Goal: Task Accomplishment & Management: Manage account settings

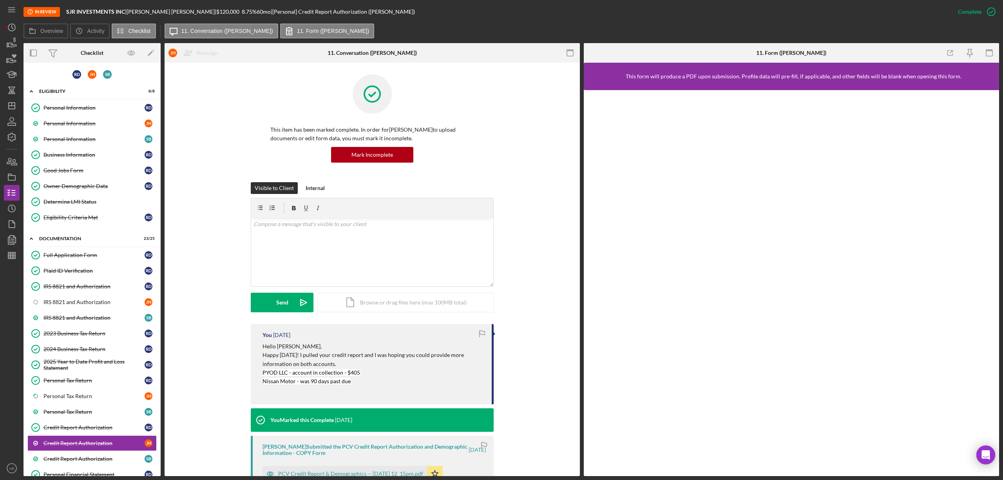
scroll to position [347, 0]
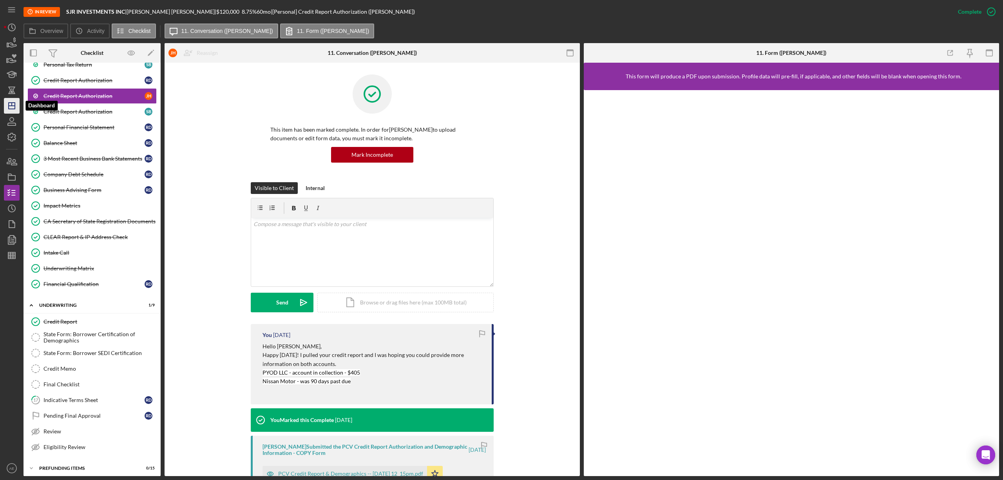
click at [7, 108] on icon "Icon/Dashboard" at bounding box center [12, 106] width 20 height 20
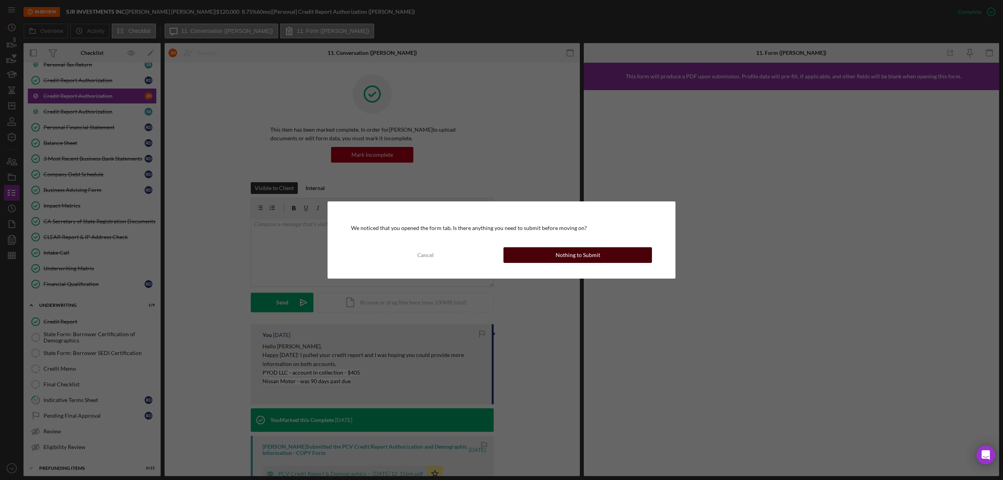
click at [532, 249] on button "Nothing to Submit" at bounding box center [577, 255] width 148 height 16
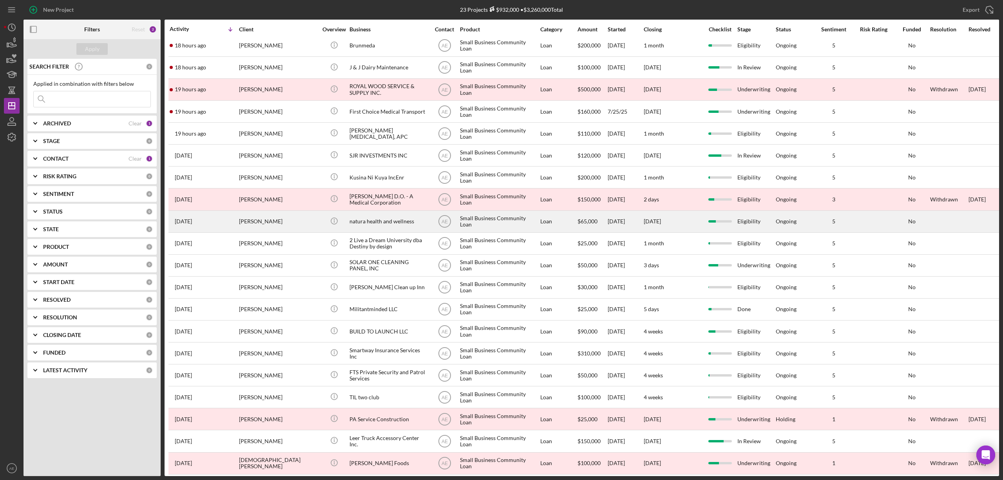
scroll to position [80, 0]
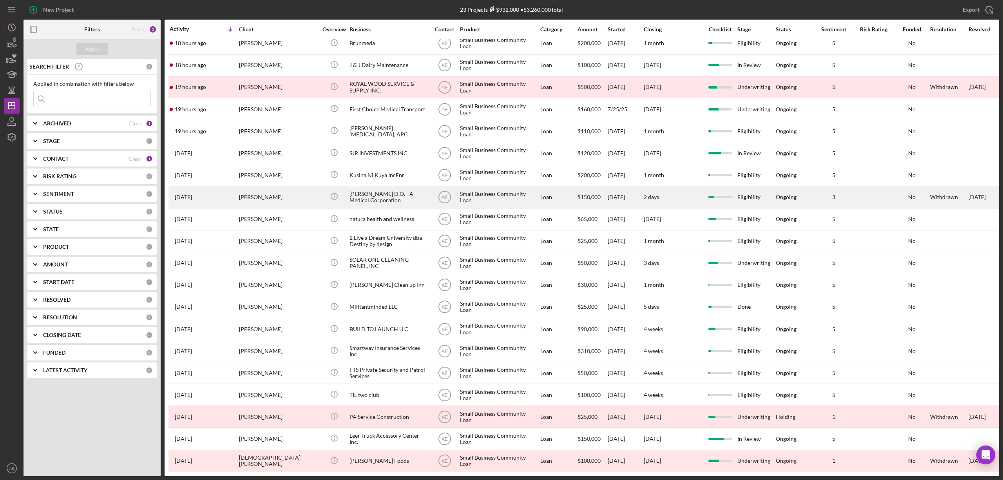
click at [294, 192] on div "[PERSON_NAME]" at bounding box center [278, 196] width 78 height 21
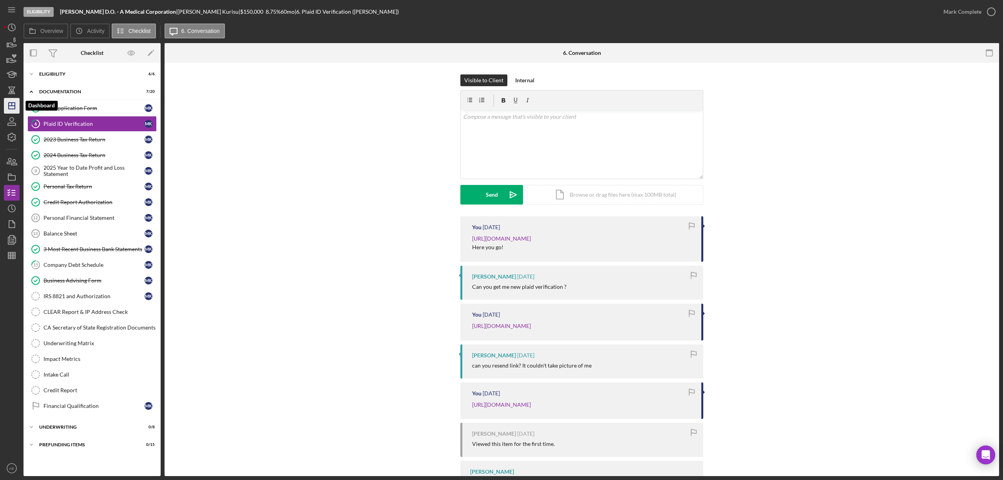
click at [13, 106] on line "button" at bounding box center [12, 106] width 6 height 0
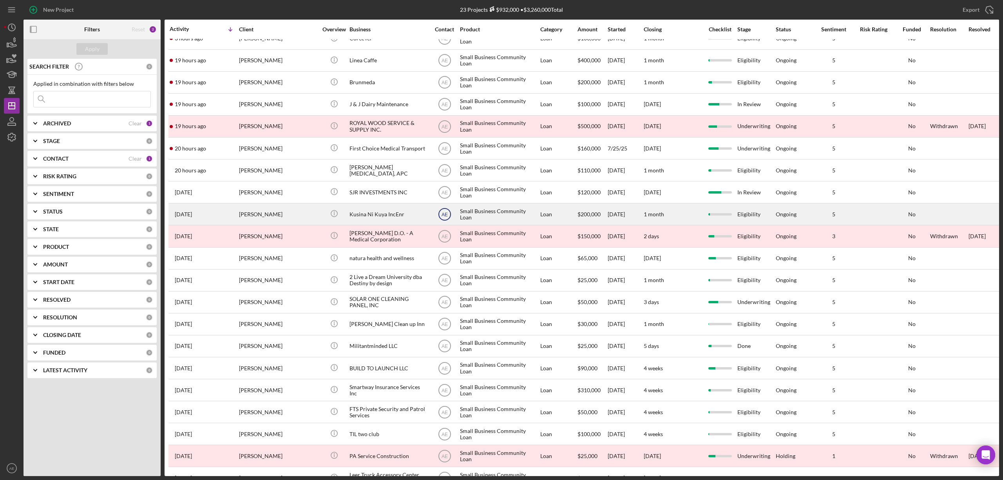
scroll to position [52, 0]
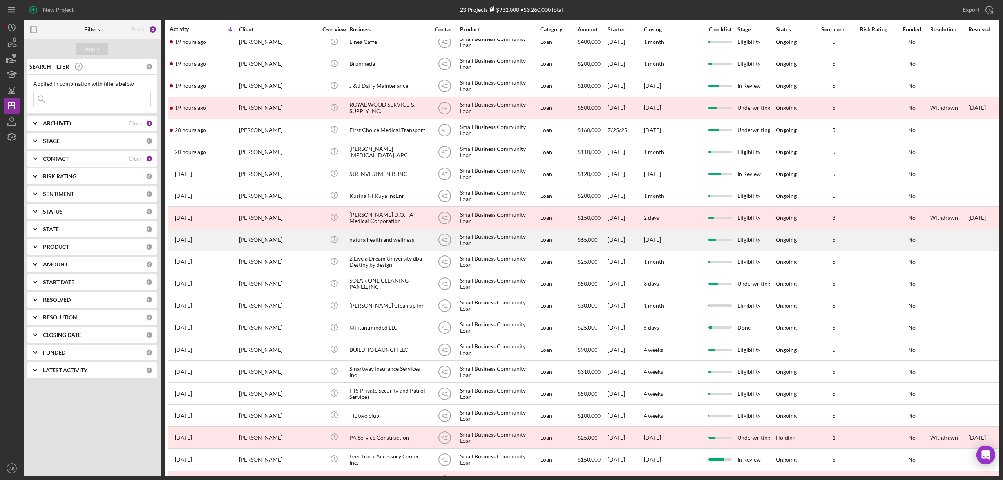
click at [384, 240] on div "natura health and wellness" at bounding box center [388, 239] width 78 height 21
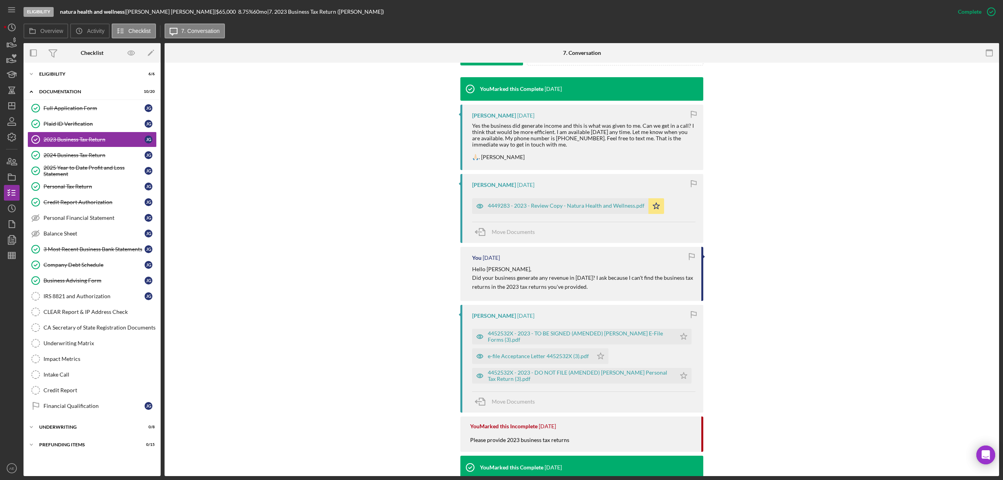
scroll to position [261, 0]
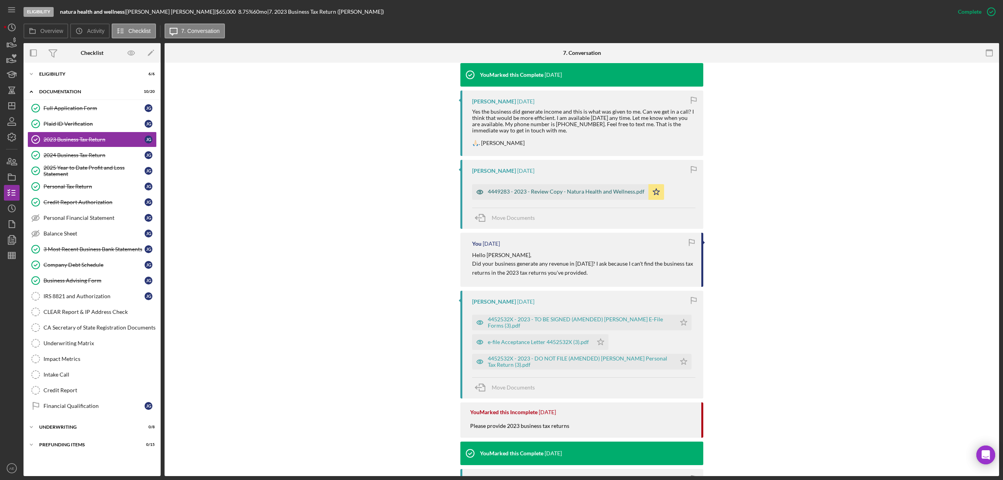
click at [537, 185] on div "4449283 - 2023 - Review Copy - Natura Health and Wellness.pdf" at bounding box center [560, 192] width 176 height 16
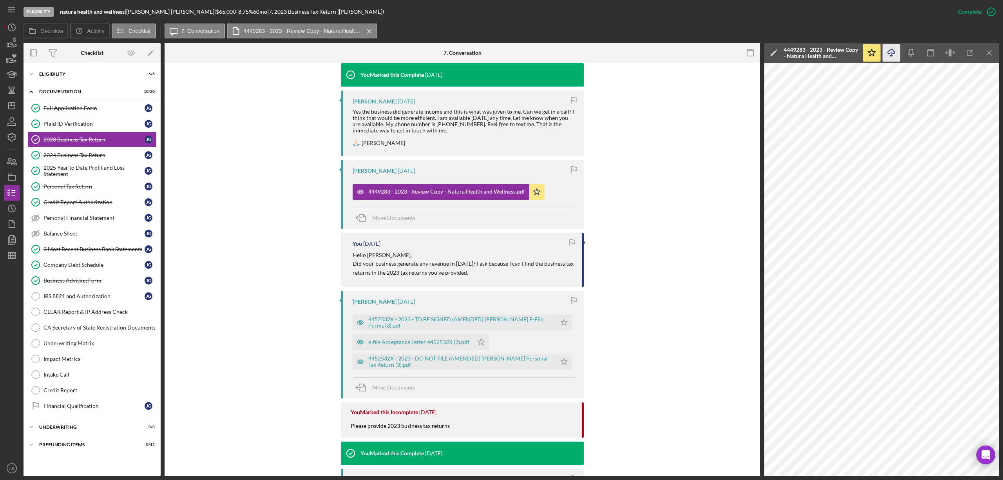
click at [887, 53] on icon "button" at bounding box center [890, 51] width 7 height 4
click at [79, 157] on div "2024 Business Tax Return" at bounding box center [93, 155] width 101 height 6
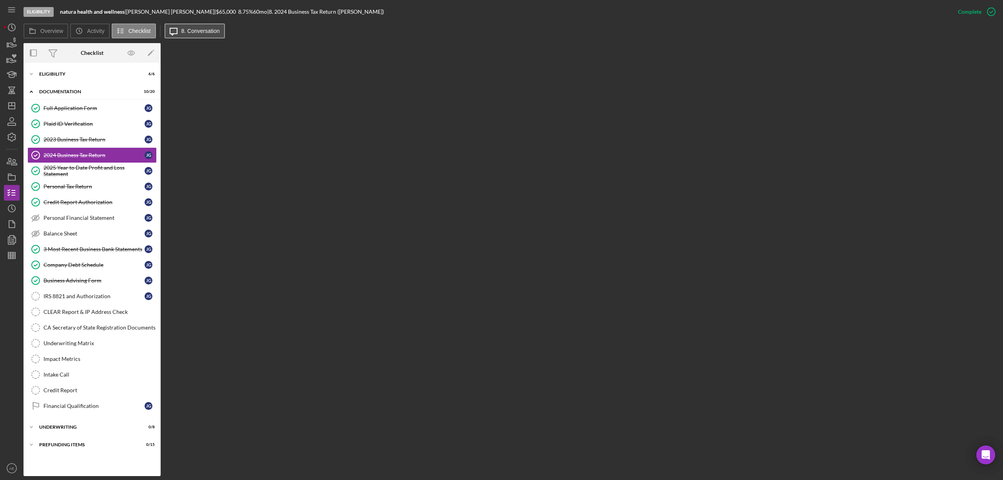
click at [195, 30] on label "8. Conversation" at bounding box center [200, 31] width 38 height 6
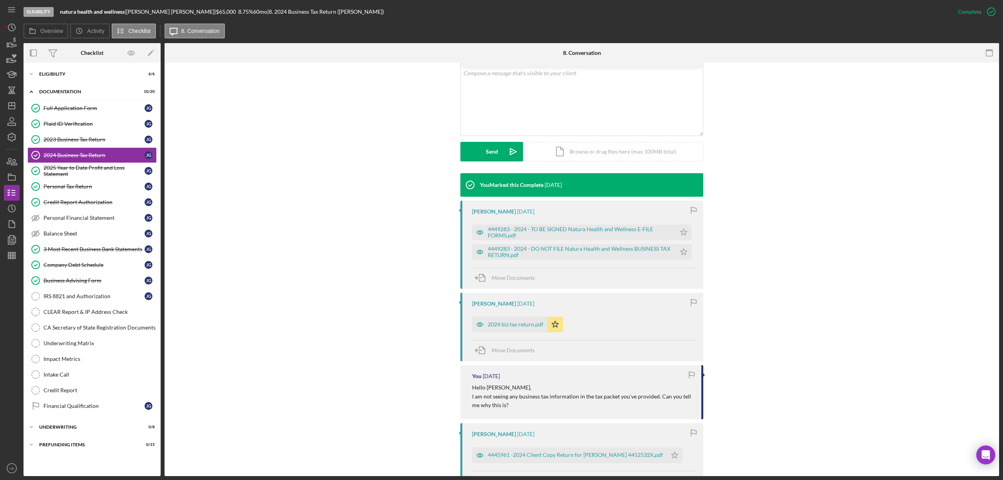
scroll to position [157, 0]
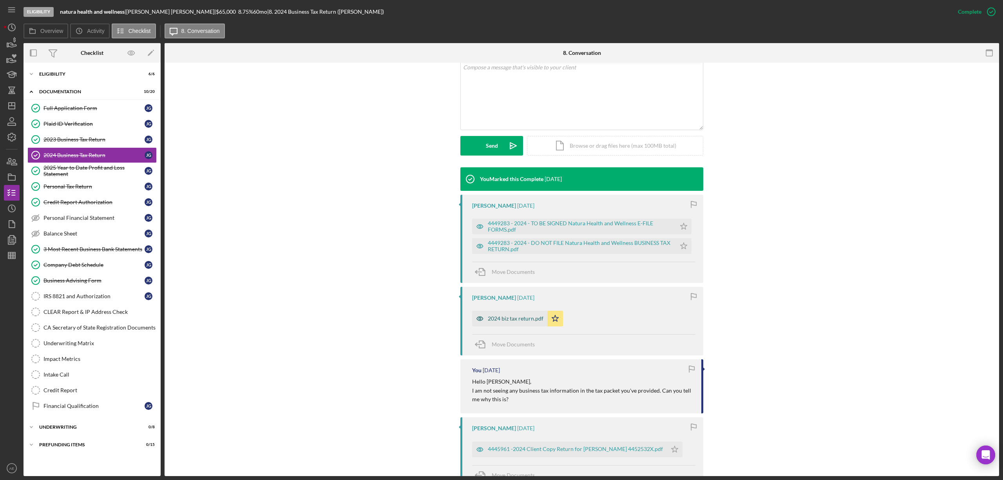
click at [507, 320] on div "2024 biz tax return.pdf" at bounding box center [516, 318] width 56 height 6
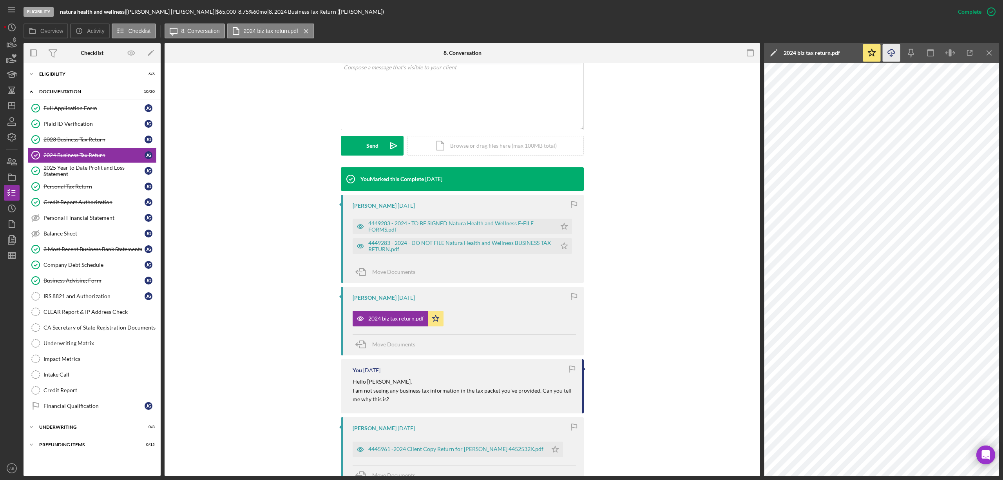
click at [891, 56] on line "button" at bounding box center [891, 54] width 0 height 4
click at [87, 161] on link "2024 Business Tax Return 2024 Business Tax Return [PERSON_NAME]" at bounding box center [91, 155] width 129 height 16
click at [86, 172] on div "2025 Year to Date Profit and Loss Statement" at bounding box center [93, 170] width 101 height 13
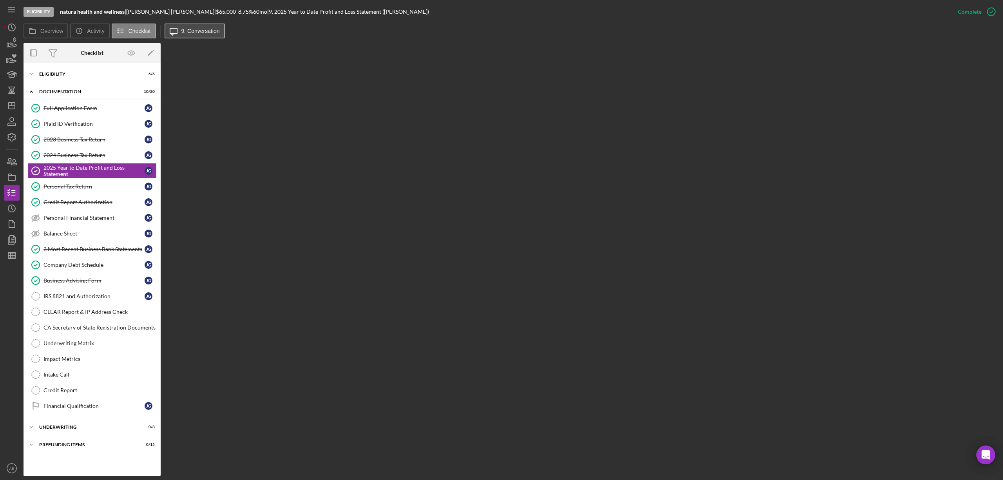
click at [204, 38] on button "Icon/Message 9. Conversation" at bounding box center [194, 30] width 60 height 15
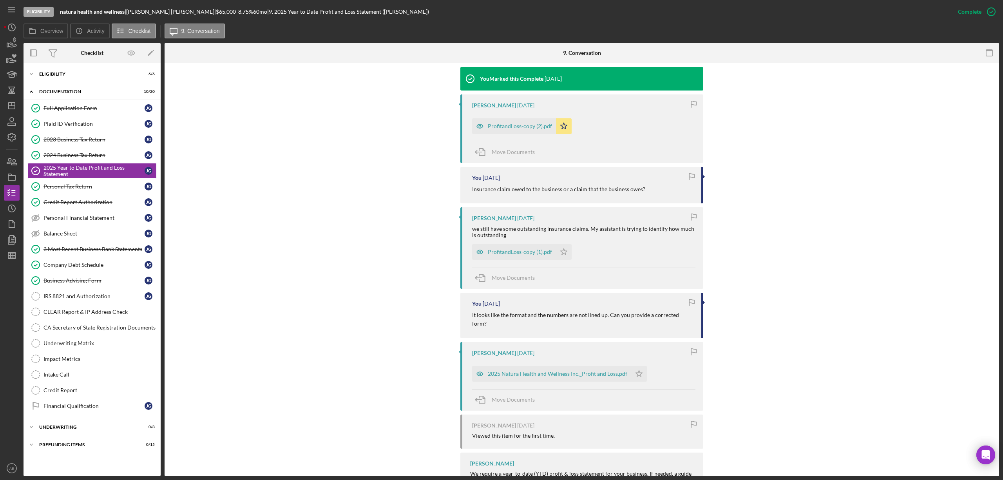
scroll to position [261, 0]
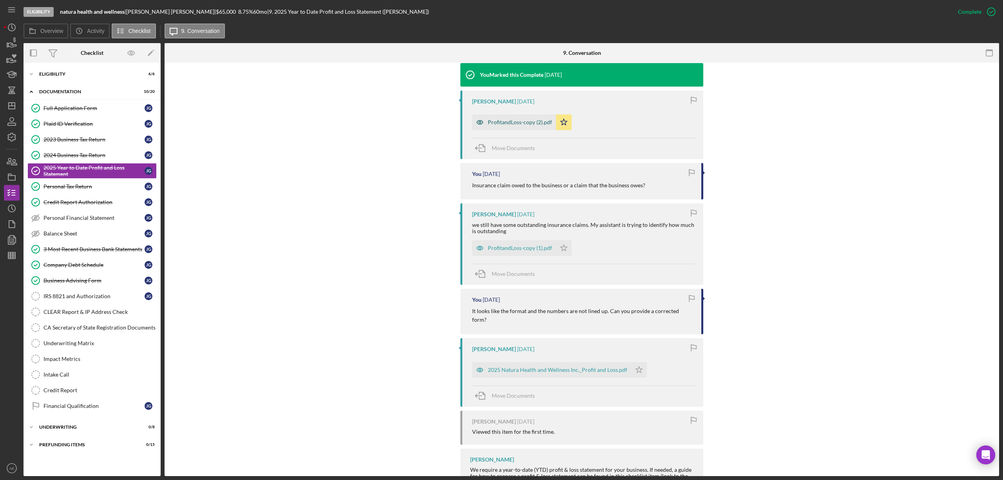
click at [516, 125] on div "ProfitandLoss-copy (2).pdf" at bounding box center [520, 122] width 64 height 6
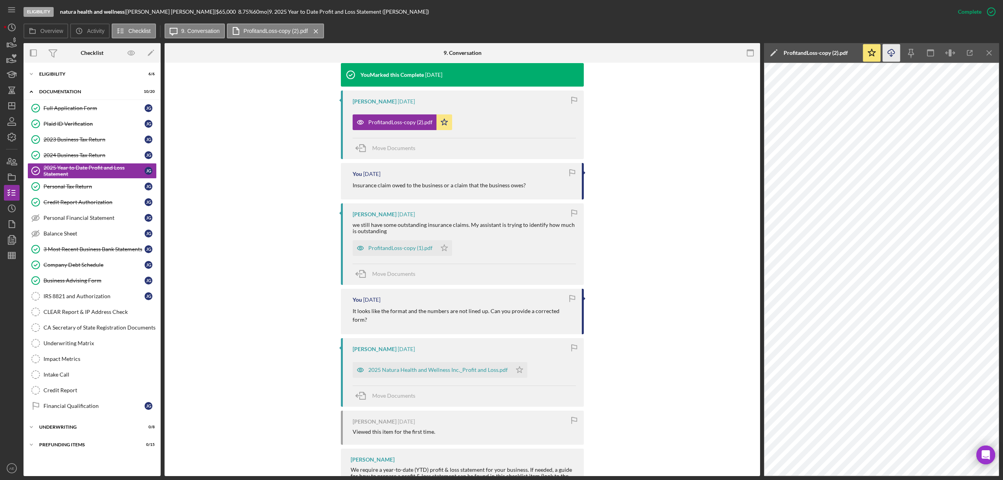
click at [893, 57] on icon "Icon/Download" at bounding box center [891, 53] width 18 height 18
click at [99, 251] on div "3 Most Recent Business Bank Statements" at bounding box center [93, 249] width 101 height 6
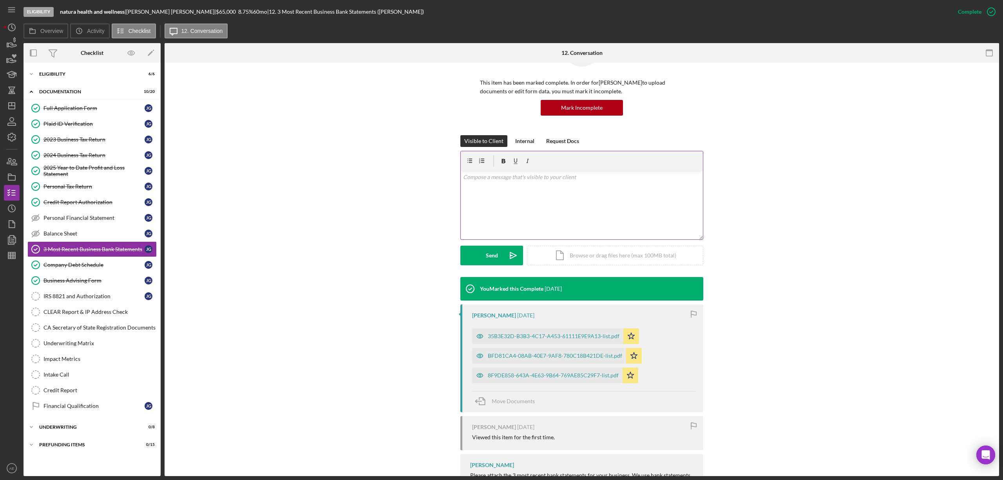
scroll to position [94, 0]
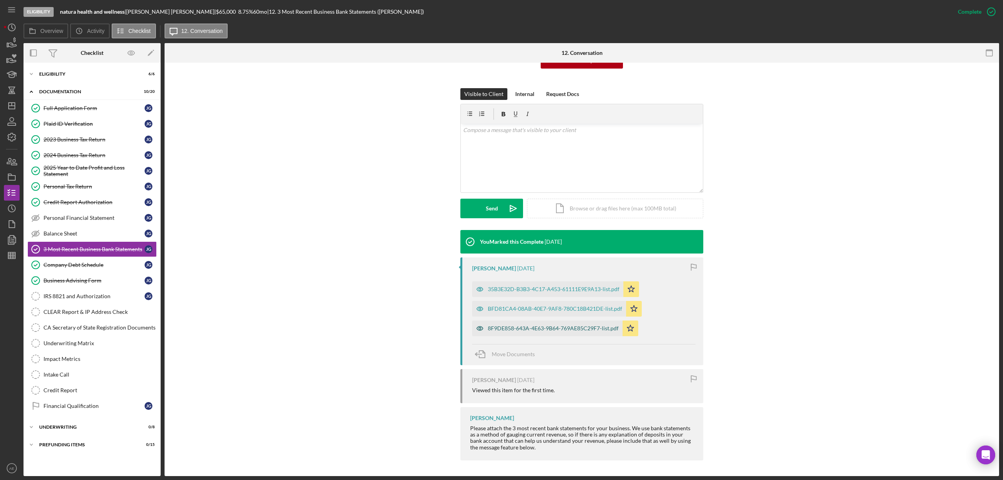
click at [578, 325] on div "8F9DE858-643A-4E63-9B64-769AE85C29F7-list.pdf" at bounding box center [553, 328] width 131 height 6
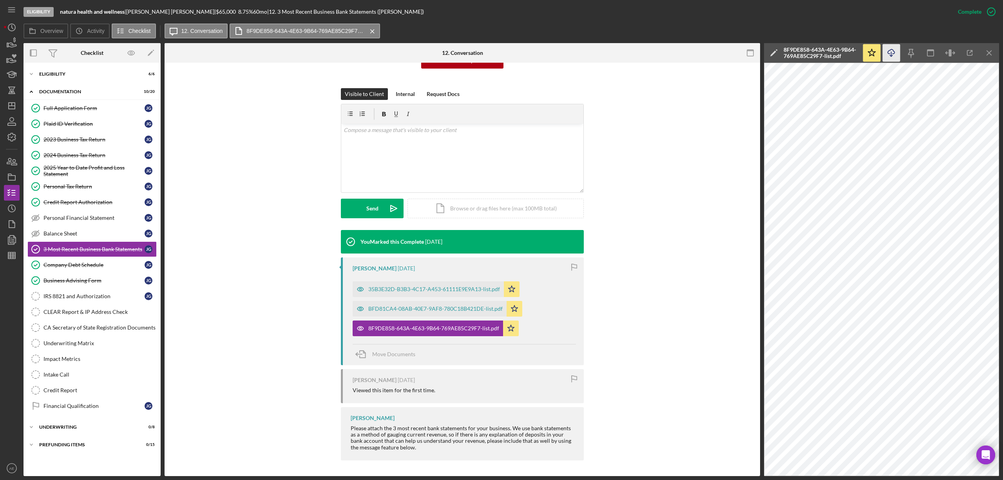
click at [889, 51] on icon "button" at bounding box center [890, 51] width 7 height 4
click at [439, 308] on div "BFD81CA4-08AB-40E7-9AF8-780C18B421DE-list.pdf" at bounding box center [435, 308] width 134 height 6
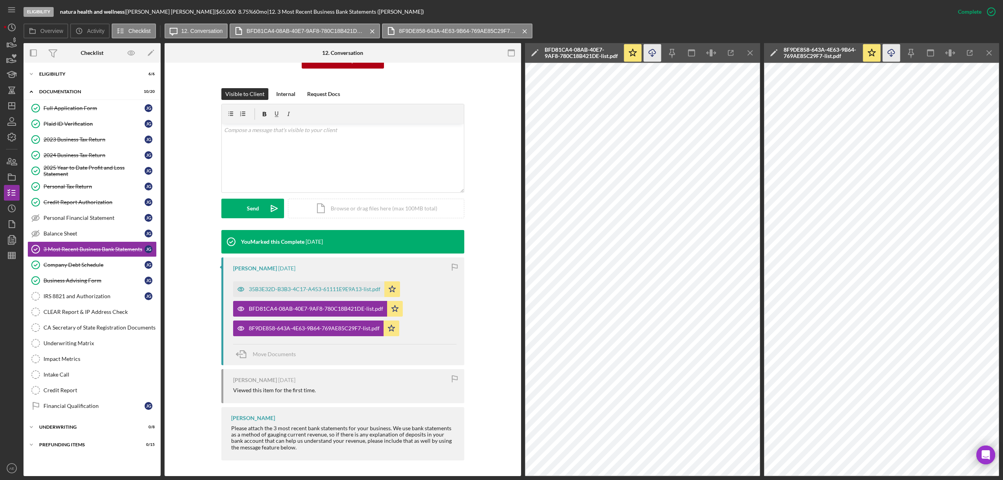
click at [647, 54] on icon "Icon/Download" at bounding box center [652, 53] width 18 height 18
click at [338, 287] on div "35B3E32D-B3B3-4C17-A453-61111E9E9A13-list.pdf" at bounding box center [315, 289] width 132 height 6
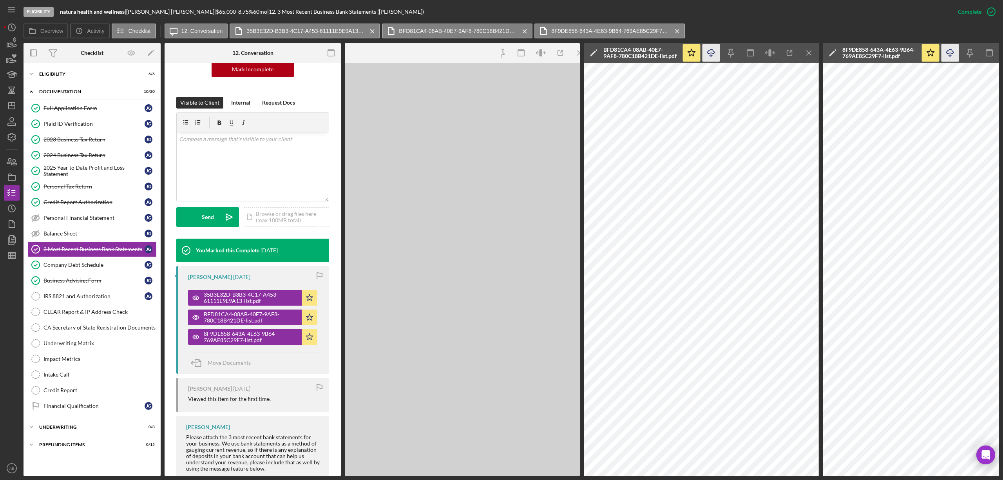
scroll to position [103, 0]
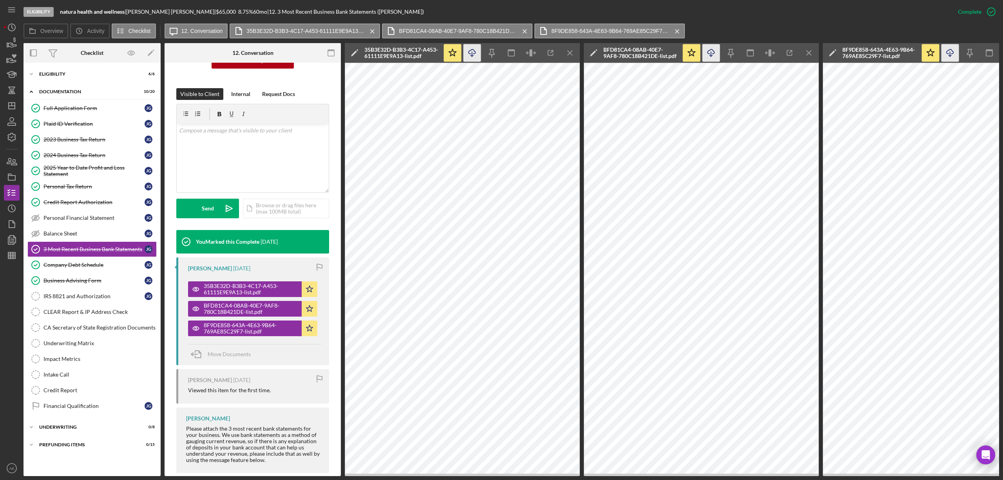
click at [472, 52] on line "button" at bounding box center [472, 54] width 0 height 4
click at [102, 311] on link "CLEAR Report & IP Address Check CLEAR Report & IP Address Check" at bounding box center [91, 312] width 129 height 16
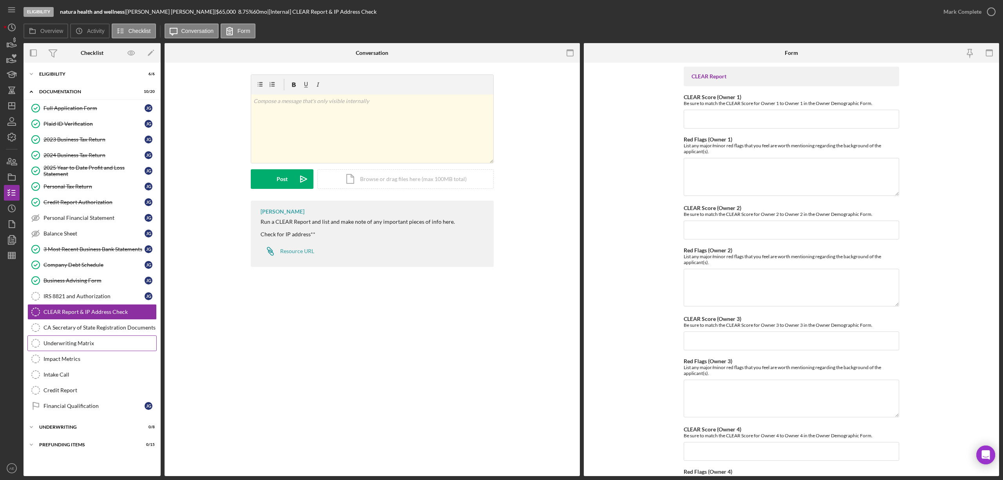
click at [93, 351] on link "Underwriting Matrix Underwriting Matrix" at bounding box center [91, 343] width 129 height 16
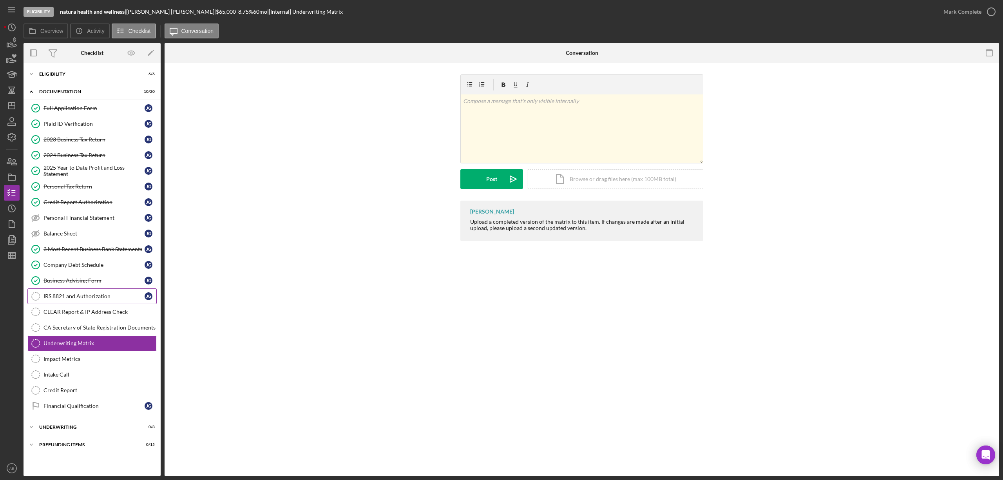
click at [102, 303] on link "IRS 8821 and Authorization IRS 8821 and Authorization [PERSON_NAME]" at bounding box center [91, 296] width 129 height 16
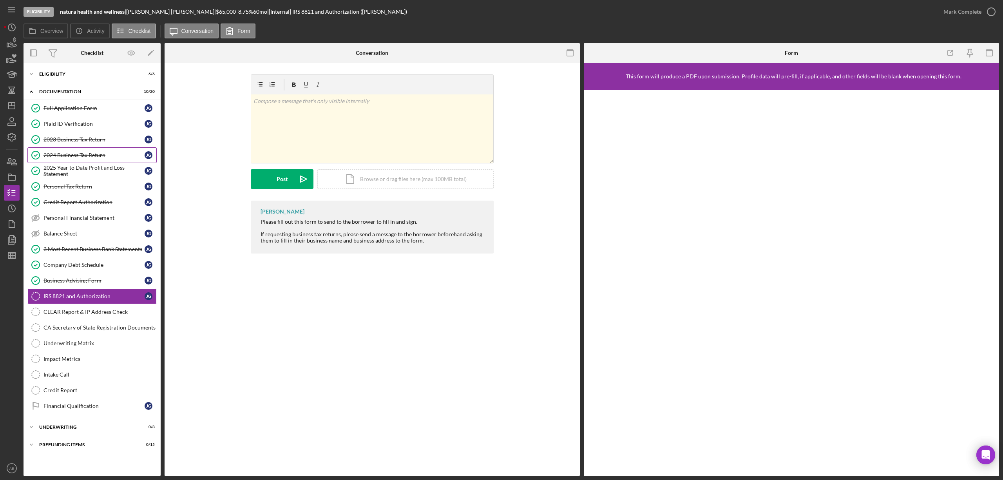
click at [92, 157] on div "2024 Business Tax Return" at bounding box center [93, 155] width 101 height 6
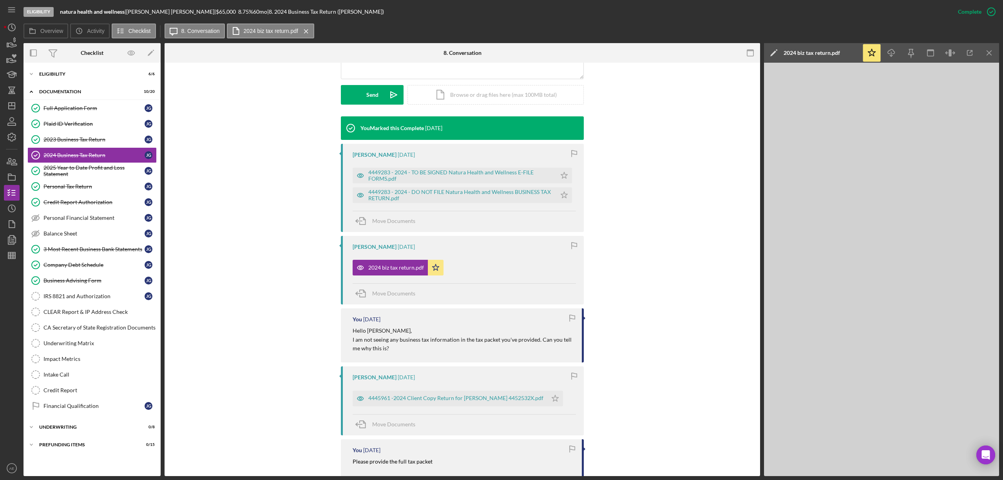
scroll to position [209, 0]
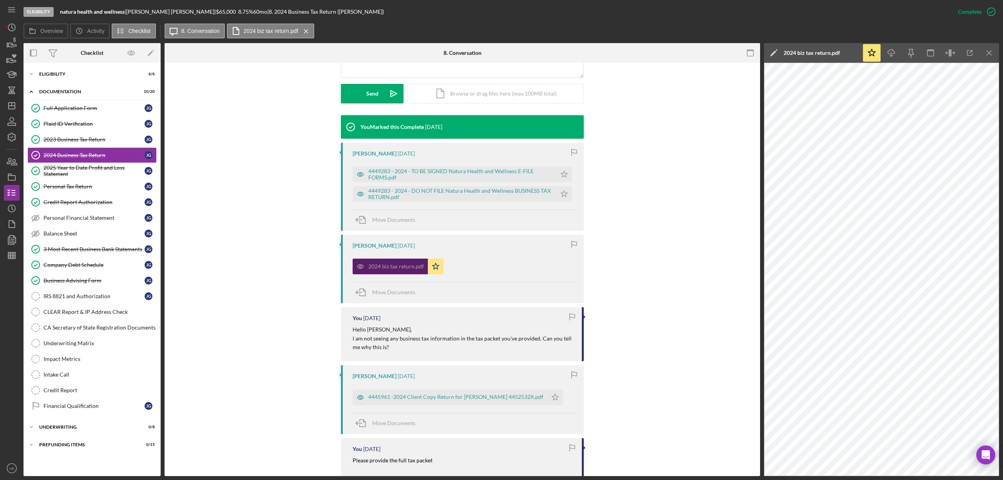
click at [352, 268] on icon "button" at bounding box center [360, 266] width 16 height 16
click at [746, 54] on icon "button" at bounding box center [750, 53] width 18 height 18
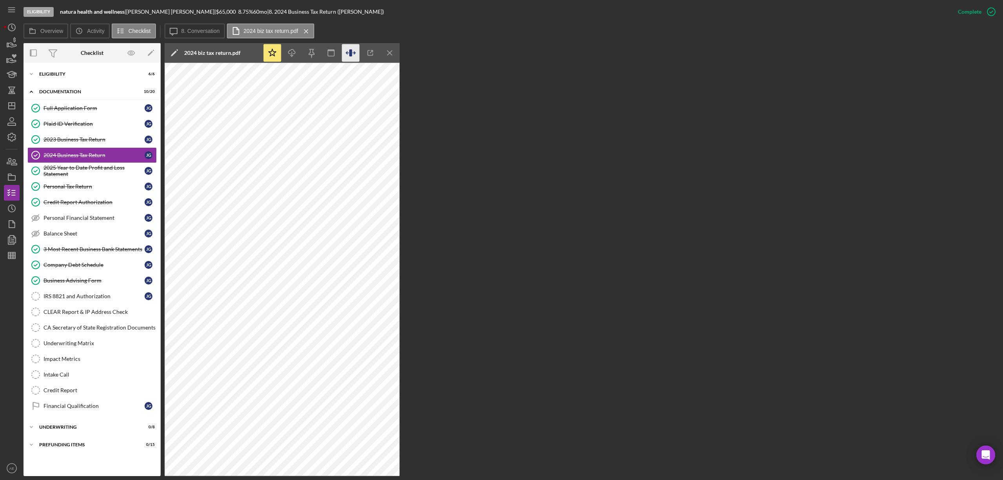
click at [350, 52] on icon "button" at bounding box center [350, 52] width 3 height 7
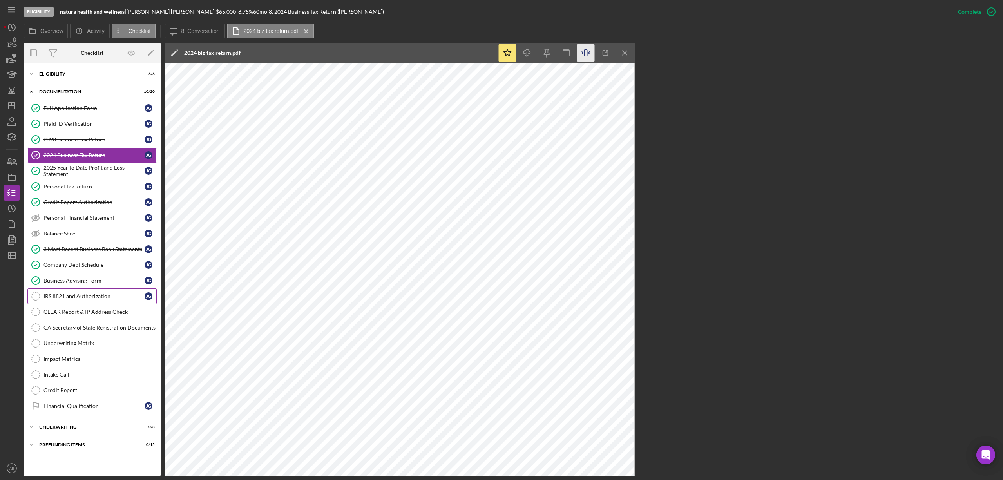
click at [101, 292] on link "IRS 8821 and Authorization IRS 8821 and Authorization [PERSON_NAME]" at bounding box center [91, 296] width 129 height 16
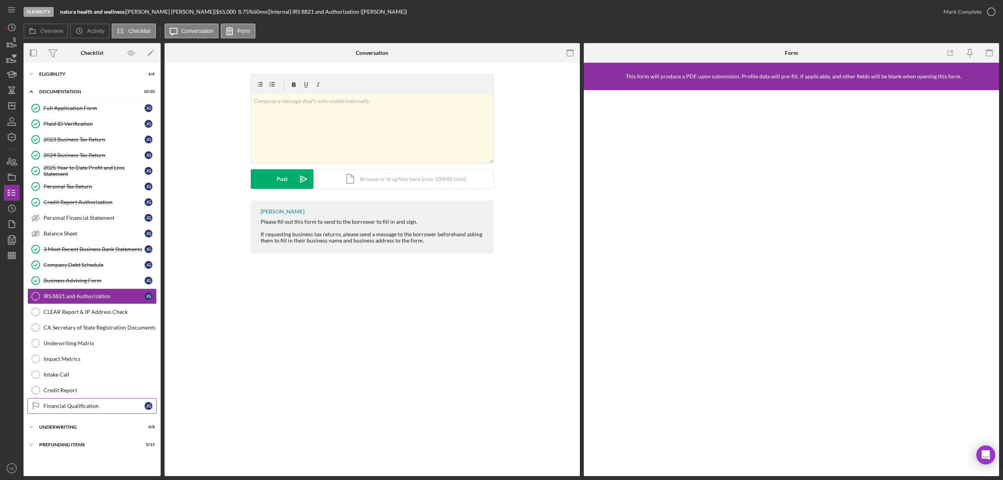
click at [86, 414] on link "Financial Qualification Financial Qualification [PERSON_NAME]" at bounding box center [91, 406] width 129 height 16
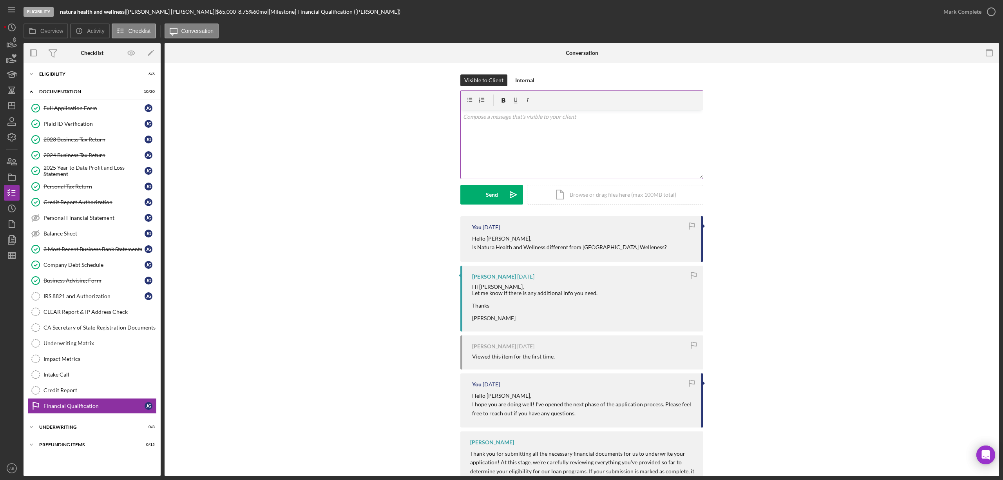
click at [520, 132] on div "v Color teal Color pink Remove color Add row above Add row below Add column bef…" at bounding box center [582, 144] width 242 height 69
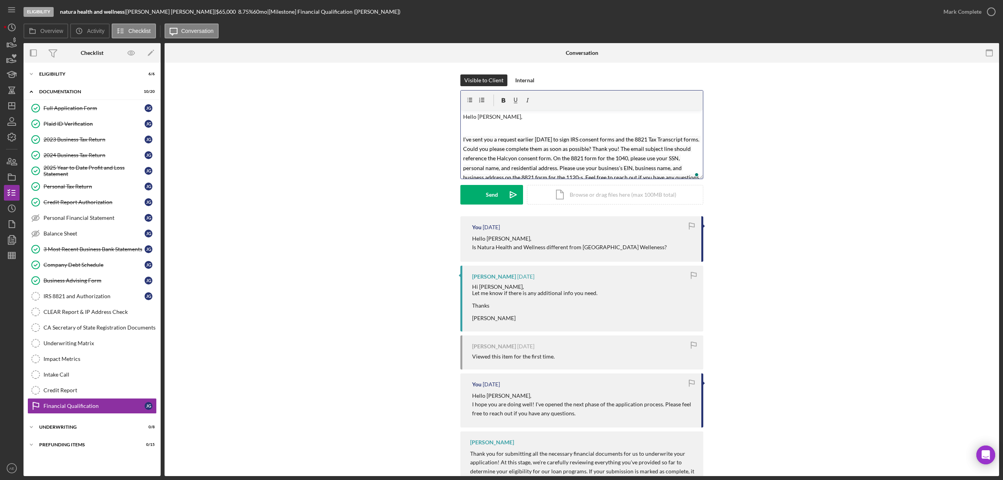
scroll to position [3, 0]
click at [689, 136] on mark "I've sent you a request earlier [DATE] to sign IRS consent forms and the 8821 T…" at bounding box center [581, 155] width 237 height 45
drag, startPoint x: 615, startPoint y: 144, endPoint x: 463, endPoint y: 146, distance: 152.4
click at [463, 146] on mark "I've sent you a request earlier [DATE] to sign IRS consent forms and the 8821 T…" at bounding box center [581, 155] width 237 height 45
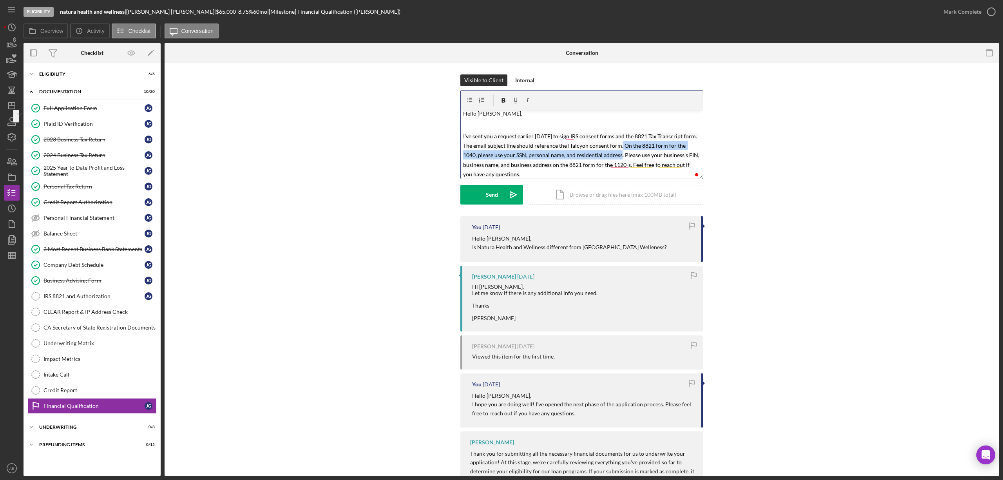
drag, startPoint x: 620, startPoint y: 143, endPoint x: 605, endPoint y: 157, distance: 19.9
click at [605, 157] on mark "I've sent you a request earlier [DATE] to sign IRS consent forms and the 8821 T…" at bounding box center [581, 155] width 237 height 45
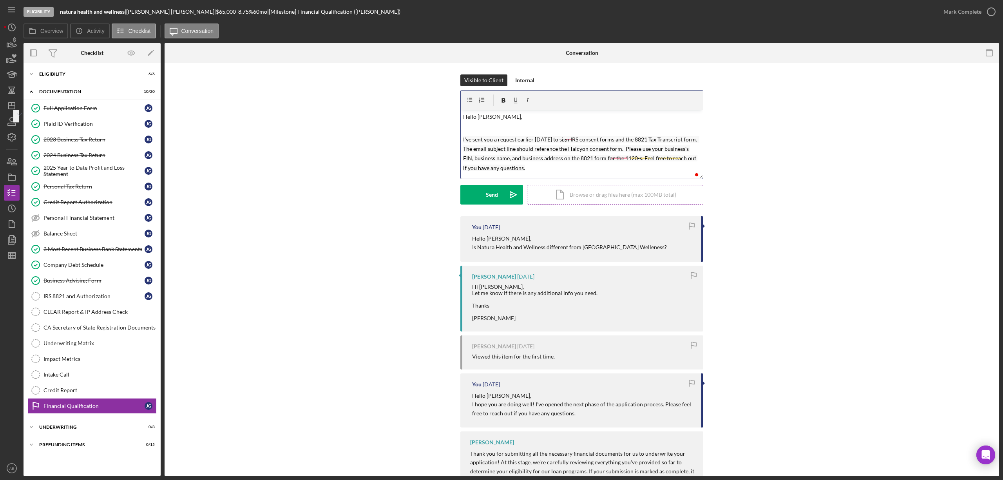
scroll to position [0, 0]
drag, startPoint x: 592, startPoint y: 157, endPoint x: 628, endPoint y: 159, distance: 36.1
click at [628, 159] on mark "I've sent you a request earlier [DATE] to sign IRS consent forms and the 8821 T…" at bounding box center [581, 153] width 236 height 35
click at [497, 190] on button "Send Icon/icon-invite-send" at bounding box center [491, 195] width 63 height 20
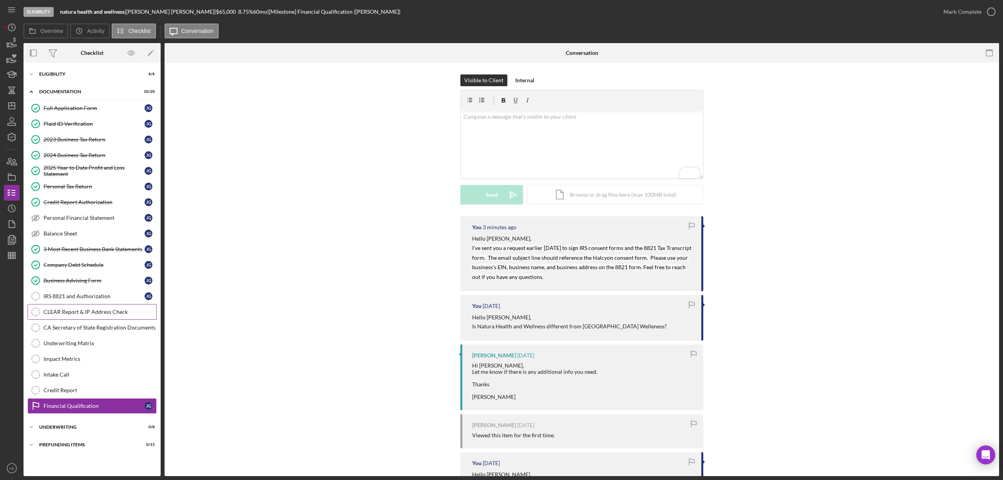
click at [96, 315] on div "CLEAR Report & IP Address Check" at bounding box center [99, 312] width 113 height 6
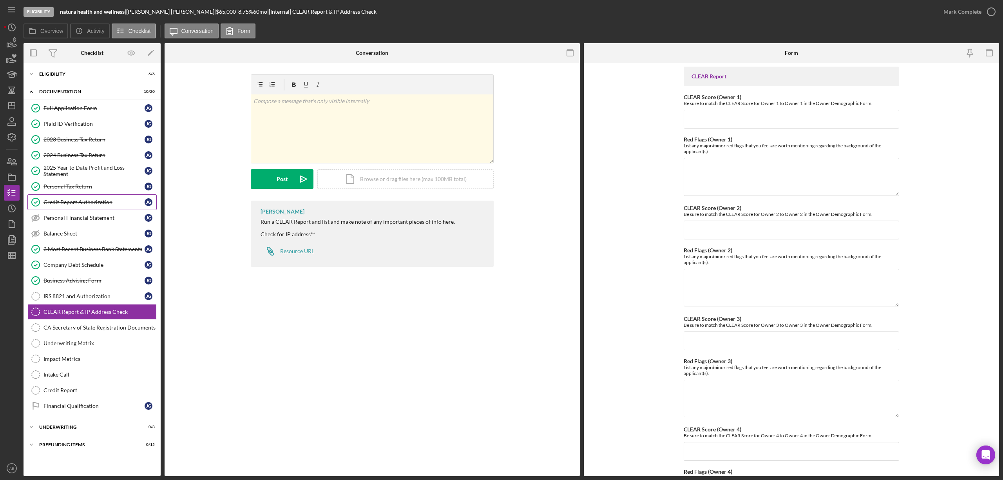
click at [99, 199] on link "Credit Report Authorization Credit Report Authorization [PERSON_NAME]" at bounding box center [91, 202] width 129 height 16
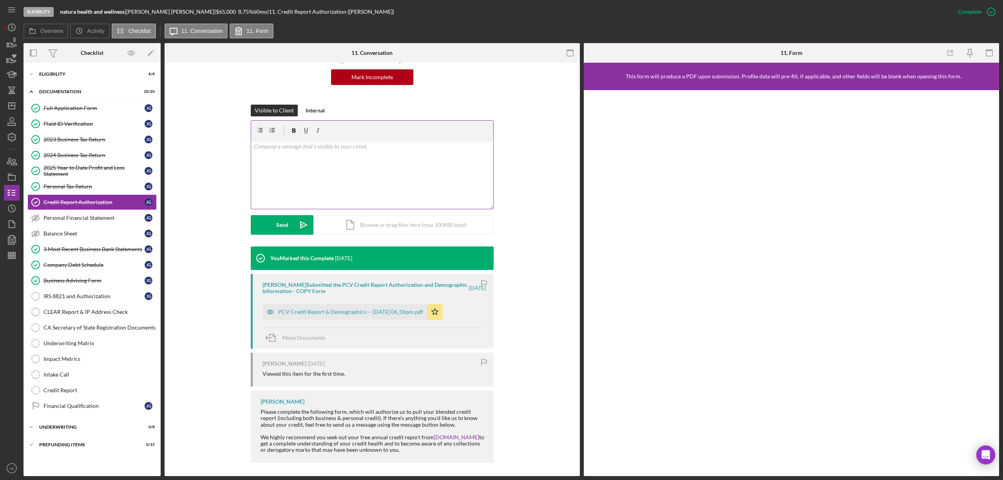
scroll to position [80, 0]
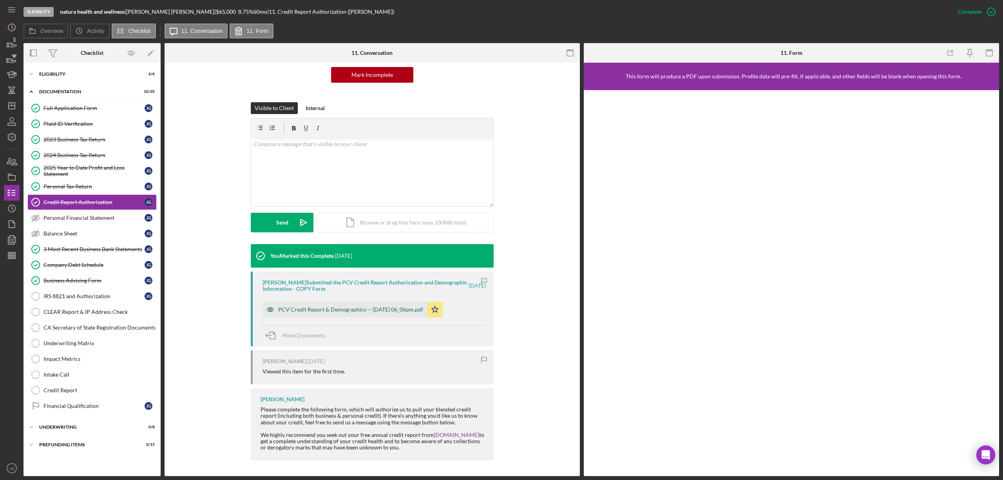
click at [381, 304] on div "PCV Credit Report & Demographics -- [DATE] 06_06pm.pdf" at bounding box center [344, 310] width 164 height 16
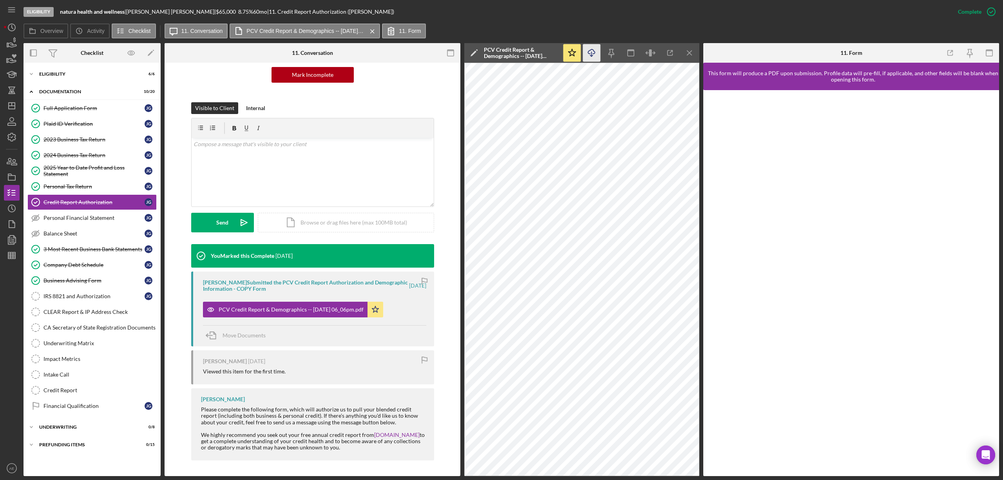
click at [588, 56] on icon "Icon/Download" at bounding box center [592, 53] width 18 height 18
click at [99, 313] on div "CLEAR Report & IP Address Check" at bounding box center [99, 312] width 113 height 6
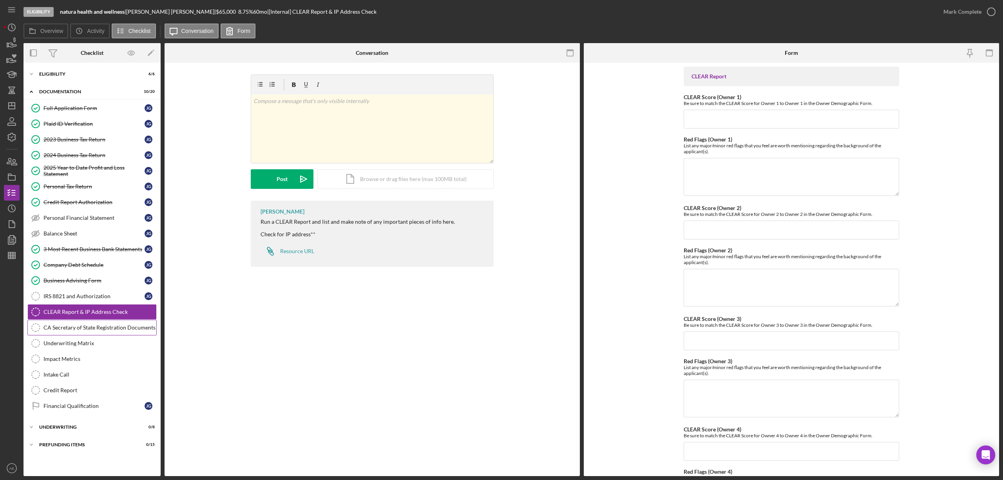
click at [122, 329] on div "CA Secretary of State Registration Documents" at bounding box center [99, 327] width 113 height 6
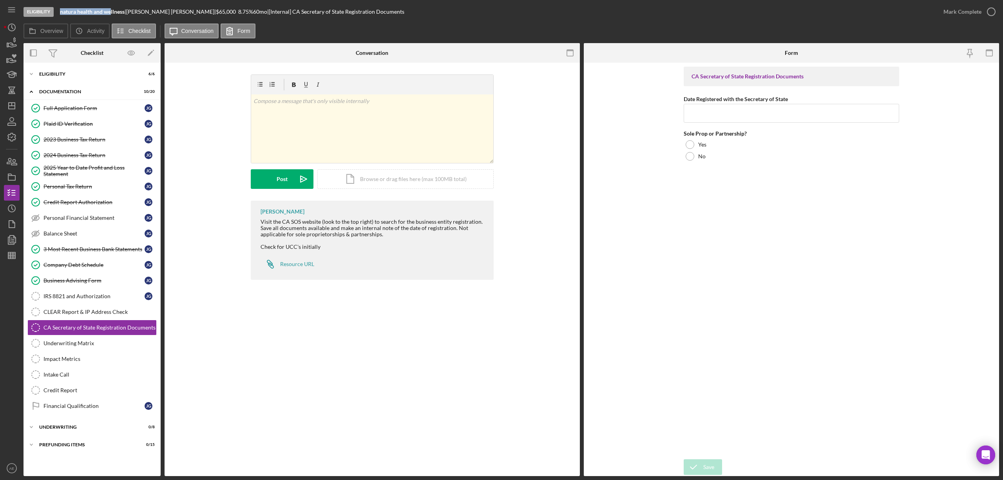
drag, startPoint x: 58, startPoint y: 13, endPoint x: 110, endPoint y: 13, distance: 52.5
click at [110, 13] on div "Eligibility natura health and wellness | [PERSON_NAME] | $65,000 $13,000 8.75 %…" at bounding box center [479, 11] width 912 height 23
copy b "natura health and we"
click at [85, 10] on b "natura health and wellness" at bounding box center [92, 11] width 65 height 7
drag, startPoint x: 60, startPoint y: 13, endPoint x: 125, endPoint y: 17, distance: 64.8
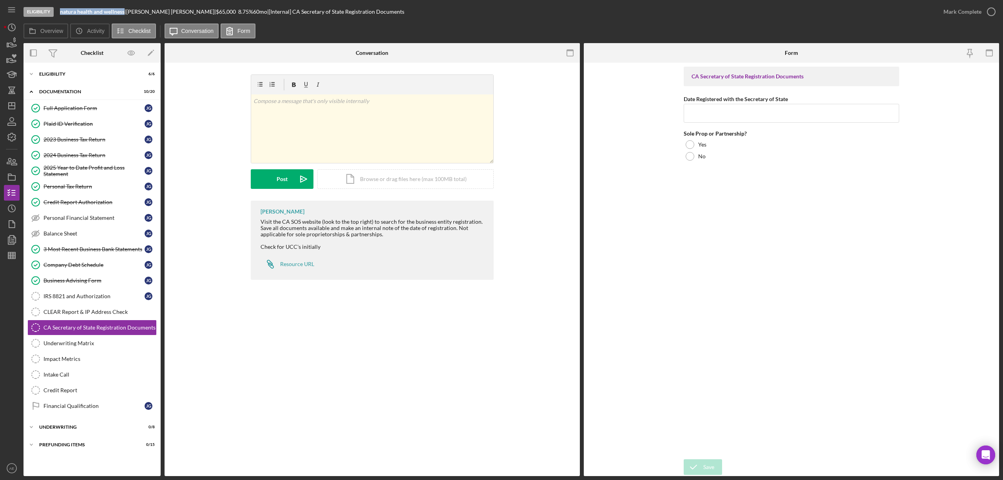
click at [125, 17] on div "Eligibility natura health and wellness | [PERSON_NAME] | $65,000 $13,000 8.75 %…" at bounding box center [479, 11] width 912 height 23
copy b "natura health and wellness"
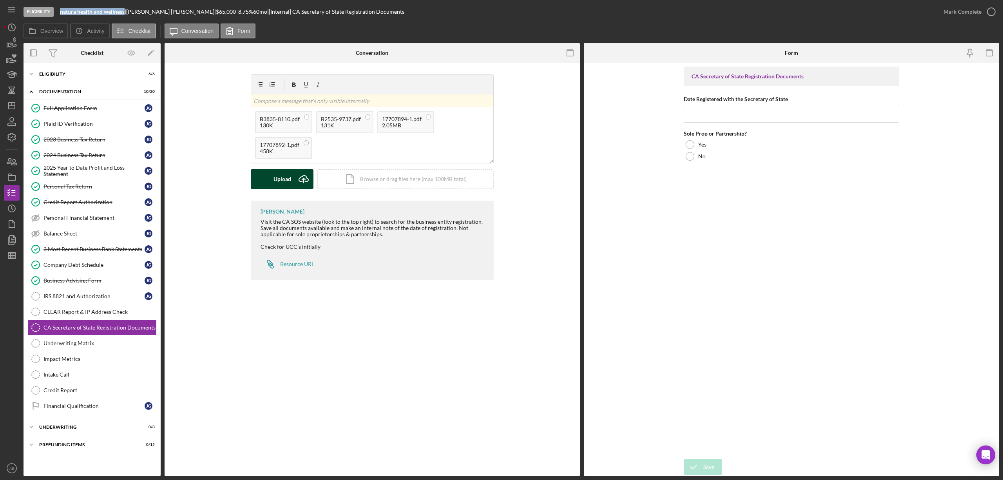
click at [290, 182] on div "Upload" at bounding box center [282, 179] width 18 height 20
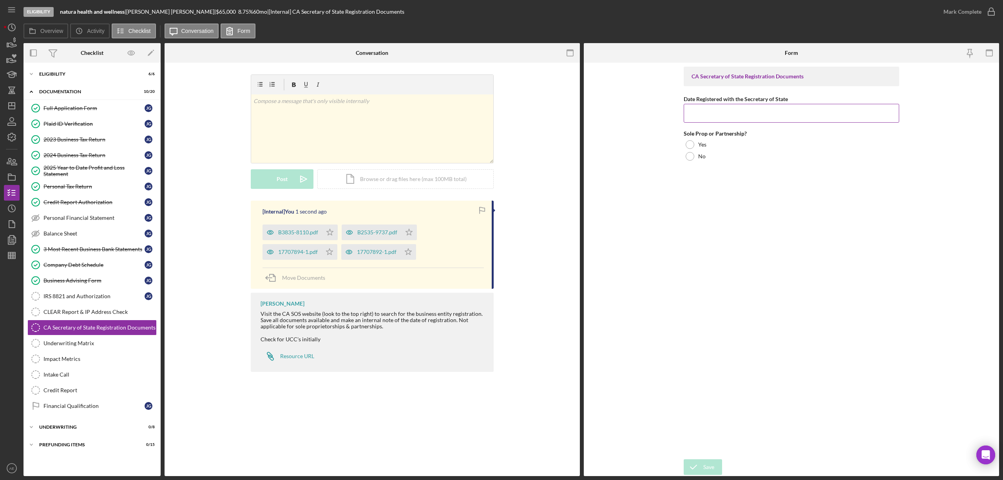
click at [762, 112] on input "Date Registered with the Secretary of State" at bounding box center [790, 113] width 215 height 19
type input "[DATE]"
click at [690, 157] on div at bounding box center [689, 156] width 9 height 9
click at [709, 461] on div "Save" at bounding box center [708, 467] width 11 height 16
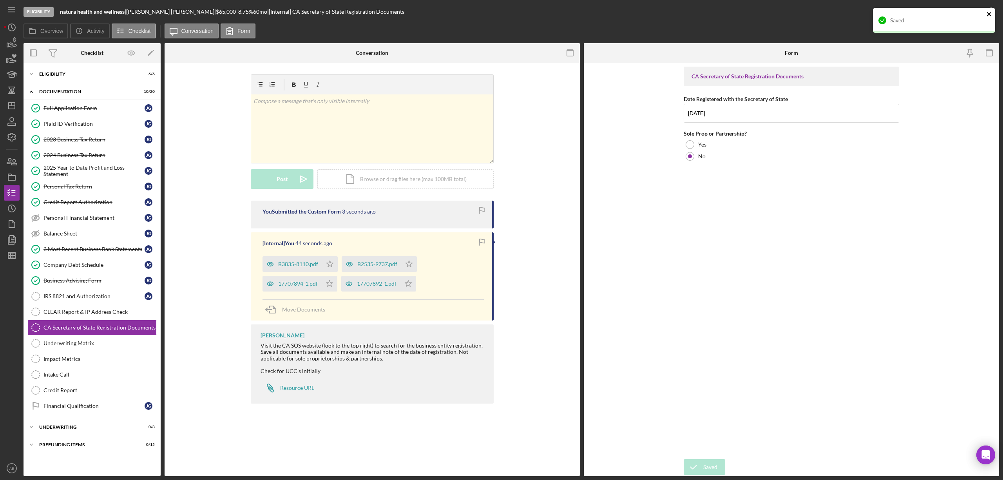
click at [990, 14] on icon "close" at bounding box center [988, 14] width 5 height 6
click at [324, 286] on icon "Icon/Star" at bounding box center [330, 284] width 16 height 16
drag, startPoint x: 329, startPoint y: 266, endPoint x: 391, endPoint y: 260, distance: 61.7
click at [330, 265] on icon "Icon/Star" at bounding box center [330, 264] width 16 height 16
click at [408, 263] on polygon "button" at bounding box center [409, 263] width 7 height 6
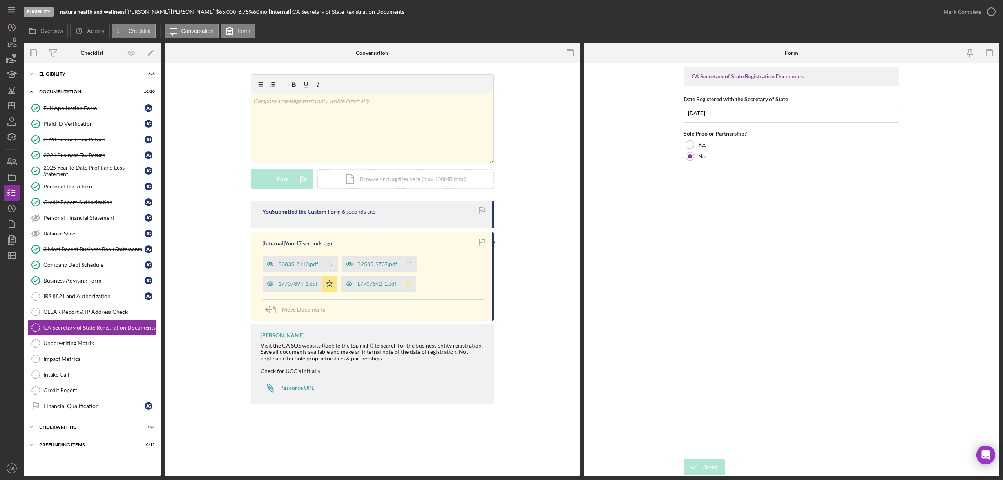
click at [409, 283] on polygon "button" at bounding box center [408, 283] width 7 height 6
click at [956, 13] on div "Mark Complete" at bounding box center [962, 12] width 38 height 16
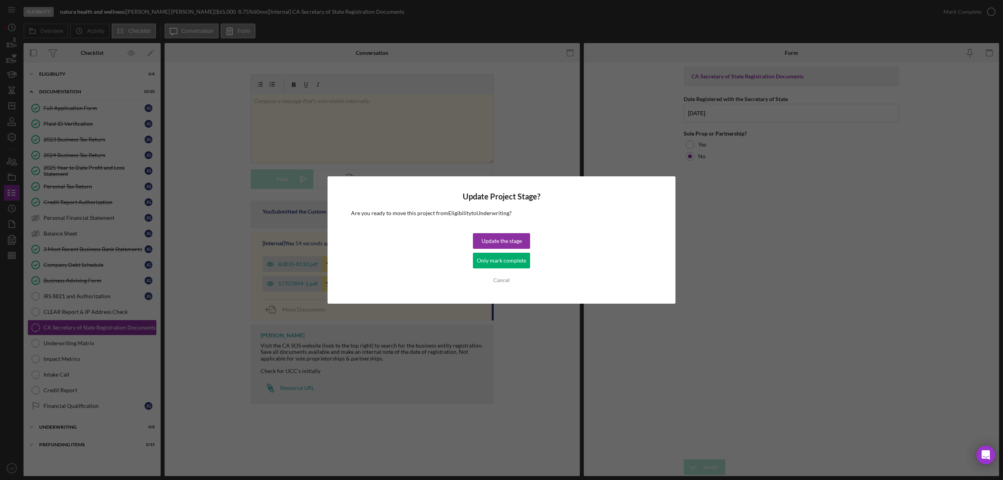
click at [500, 258] on div "Only mark complete" at bounding box center [501, 261] width 49 height 16
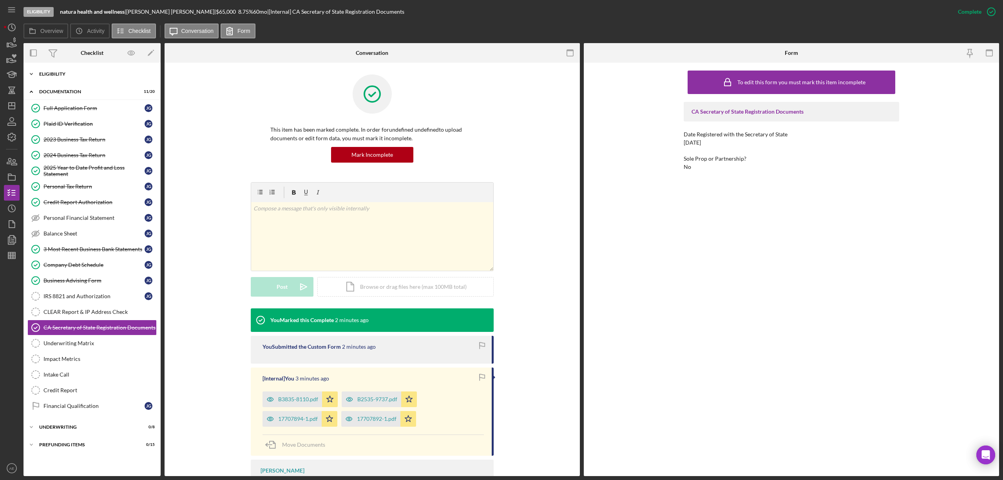
click at [60, 73] on div "Eligibility" at bounding box center [95, 74] width 112 height 5
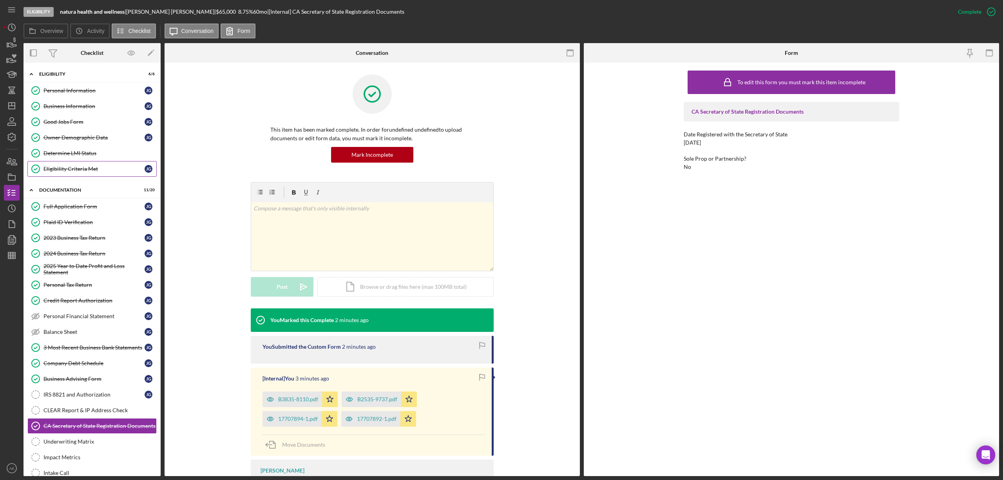
click at [74, 169] on div "Eligibility Criteria Met" at bounding box center [93, 169] width 101 height 6
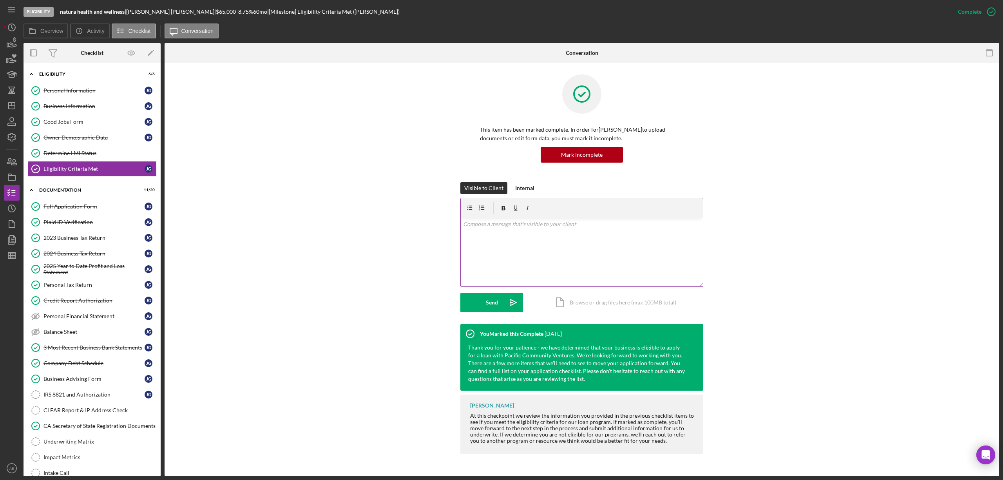
click at [537, 234] on div "v Color teal Color pink Remove color Add row above Add row below Add column bef…" at bounding box center [582, 252] width 242 height 69
click at [532, 246] on div "v Color teal Color pink Remove color Add row above Add row below Add column bef…" at bounding box center [582, 252] width 242 height 69
click at [480, 241] on div "v Color teal Color pink Remove color Add row above Add row below Add column bef…" at bounding box center [582, 252] width 242 height 69
click at [484, 273] on div "v Color teal Color pink Remove color Add row above Add row below Add column bef…" at bounding box center [582, 252] width 242 height 69
drag, startPoint x: 487, startPoint y: 276, endPoint x: 556, endPoint y: 272, distance: 69.4
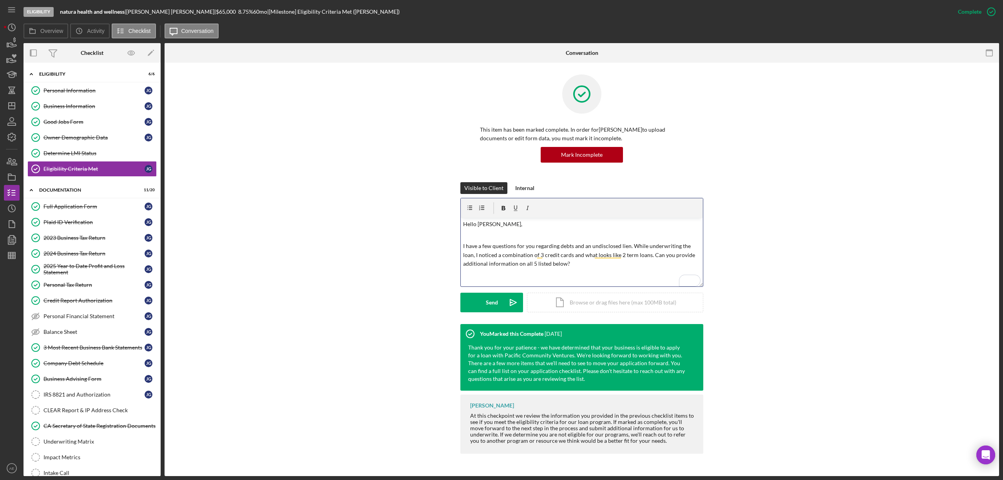
click at [487, 276] on div "v Color teal Color pink Remove color Add row above Add row below Add column bef…" at bounding box center [582, 252] width 242 height 69
click at [571, 265] on p "I have a few questions for you regarding debts and an undisclosed lien. While u…" at bounding box center [582, 255] width 238 height 26
click at [574, 267] on p "I have a few questions for you regarding debts and an undisclosed lien. While u…" at bounding box center [582, 255] width 238 height 26
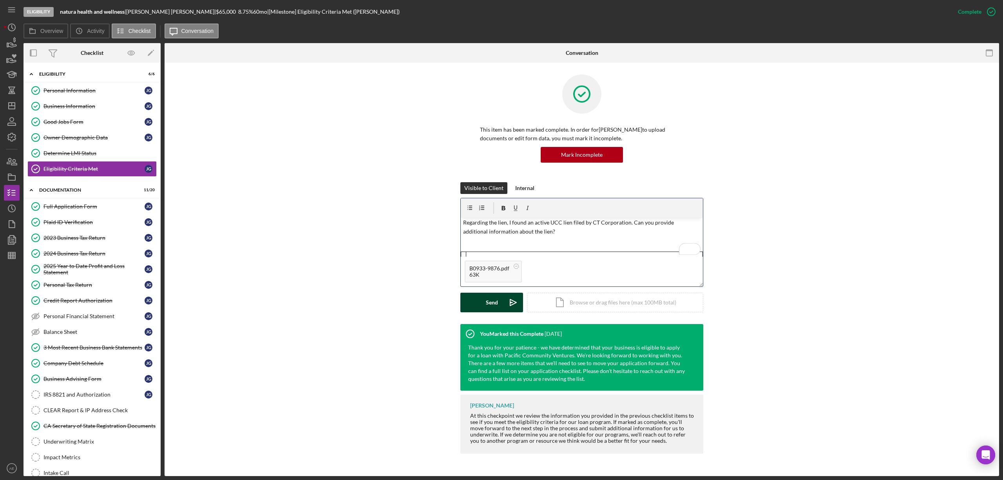
click at [496, 299] on div "Send" at bounding box center [492, 303] width 12 height 20
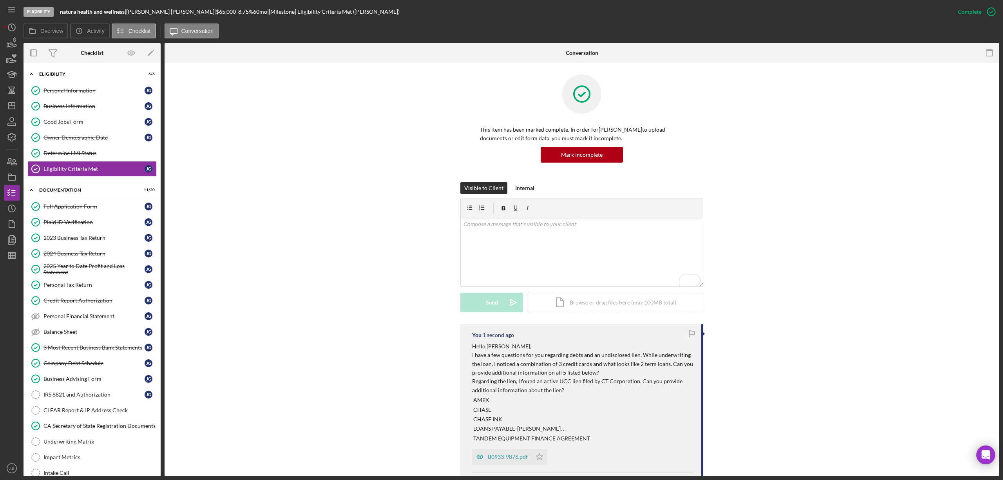
scroll to position [0, 0]
click at [77, 102] on link "Business Information Business Information [PERSON_NAME]" at bounding box center [91, 106] width 129 height 16
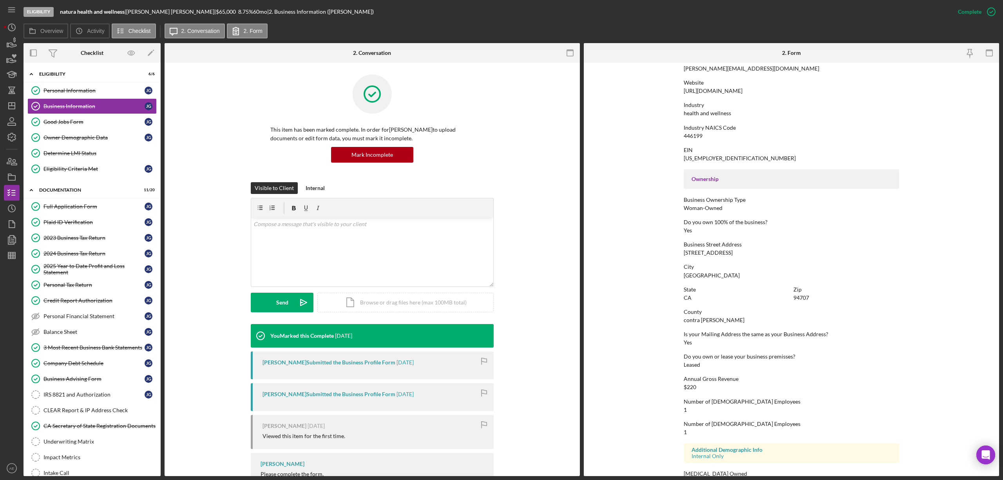
scroll to position [177, 0]
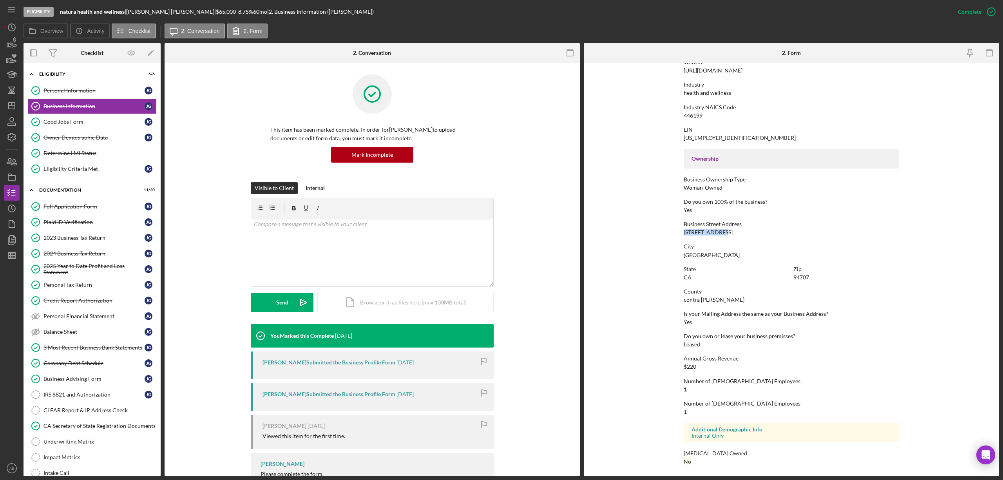
drag, startPoint x: 680, startPoint y: 231, endPoint x: 730, endPoint y: 233, distance: 50.2
click at [730, 233] on form "To edit this form you must mark this item incomplete Business Name natura healt…" at bounding box center [791, 269] width 415 height 413
copy div "[STREET_ADDRESS]"
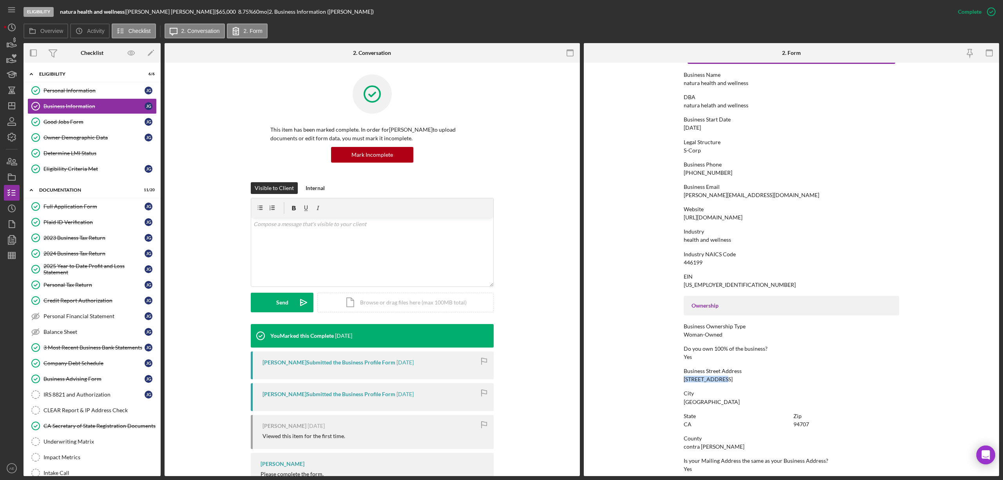
scroll to position [20, 0]
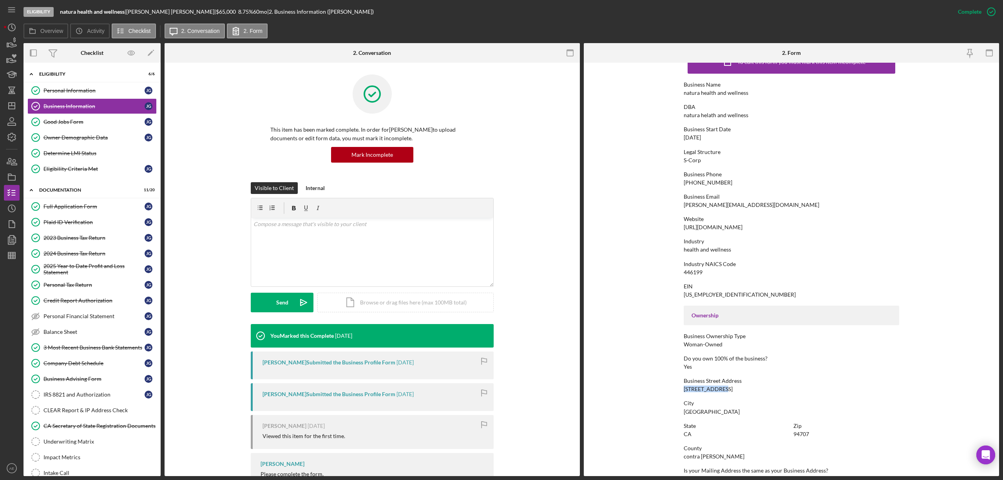
drag, startPoint x: 682, startPoint y: 226, endPoint x: 796, endPoint y: 187, distance: 120.3
click at [772, 226] on div "Website [URL][DOMAIN_NAME]" at bounding box center [790, 223] width 215 height 14
copy div "[URL][DOMAIN_NAME]"
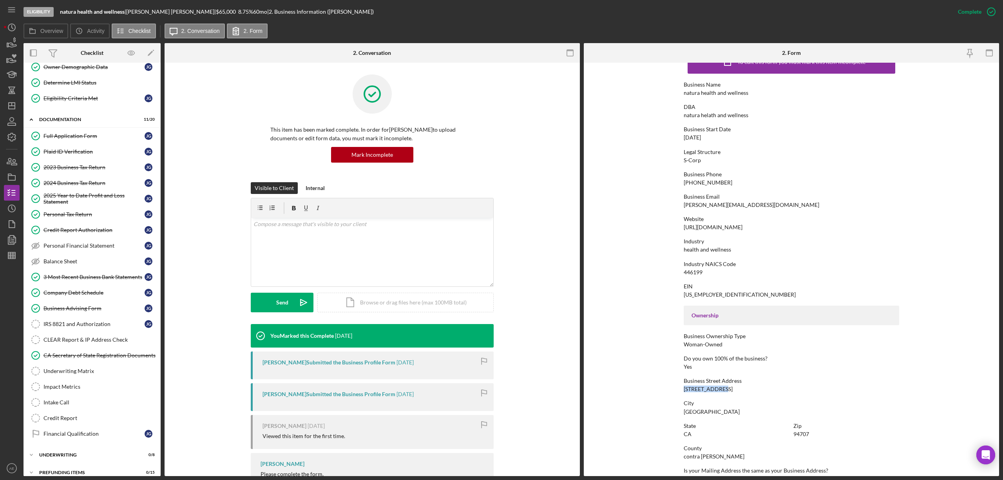
scroll to position [85, 0]
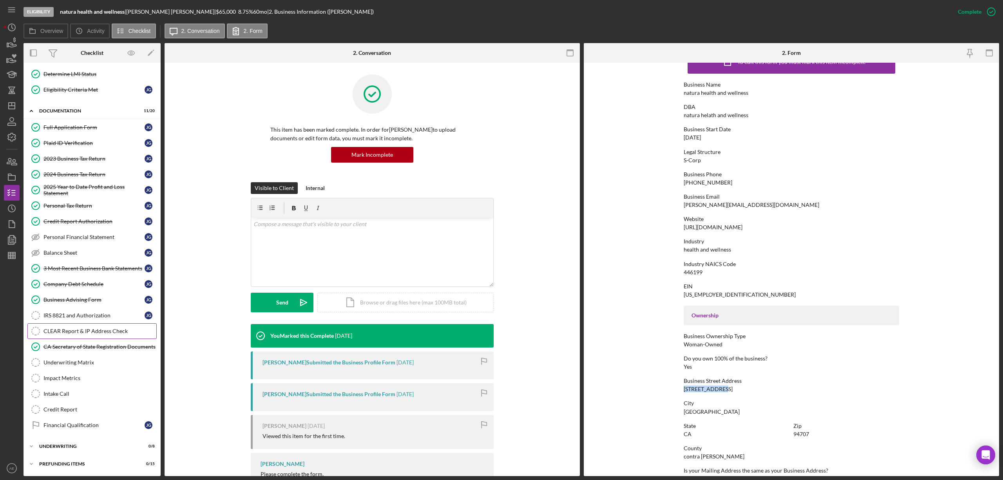
click at [105, 328] on div "CLEAR Report & IP Address Check" at bounding box center [99, 331] width 113 height 6
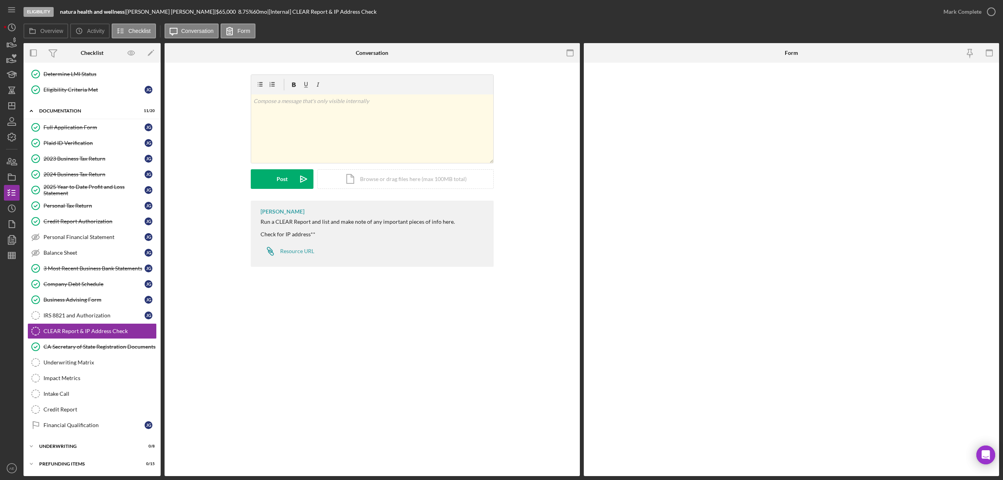
scroll to position [85, 0]
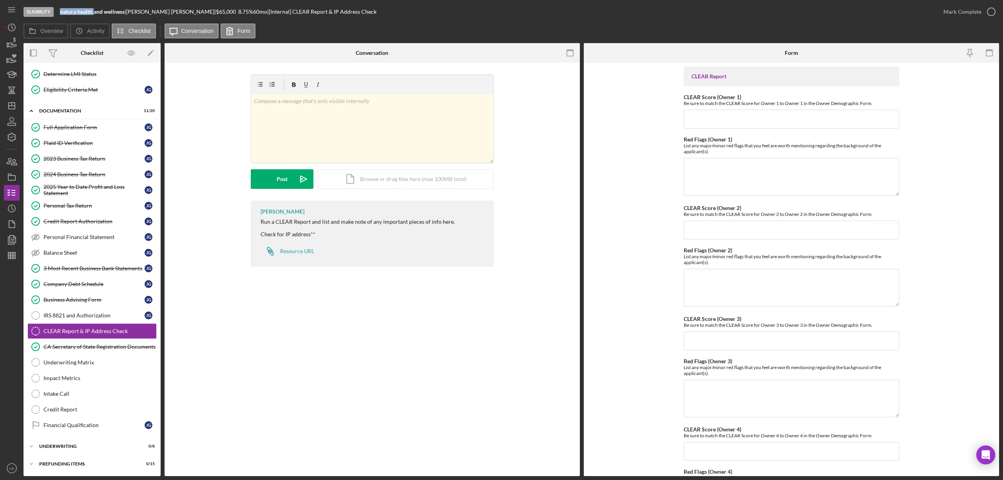
drag, startPoint x: 60, startPoint y: 11, endPoint x: 94, endPoint y: 11, distance: 34.1
click at [94, 11] on b "natura health and wellness" at bounding box center [92, 11] width 65 height 7
copy b "natura health"
click at [92, 219] on div "Credit Report Authorization" at bounding box center [93, 221] width 101 height 6
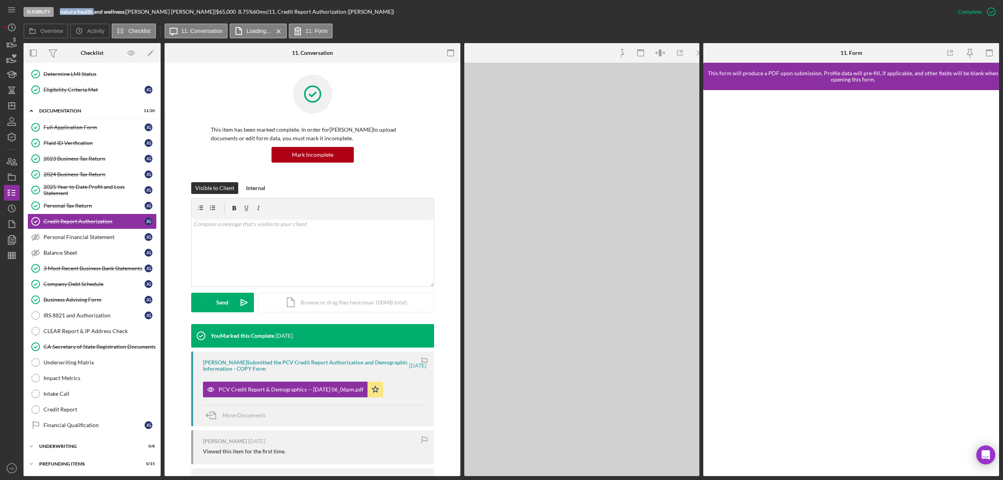
scroll to position [85, 0]
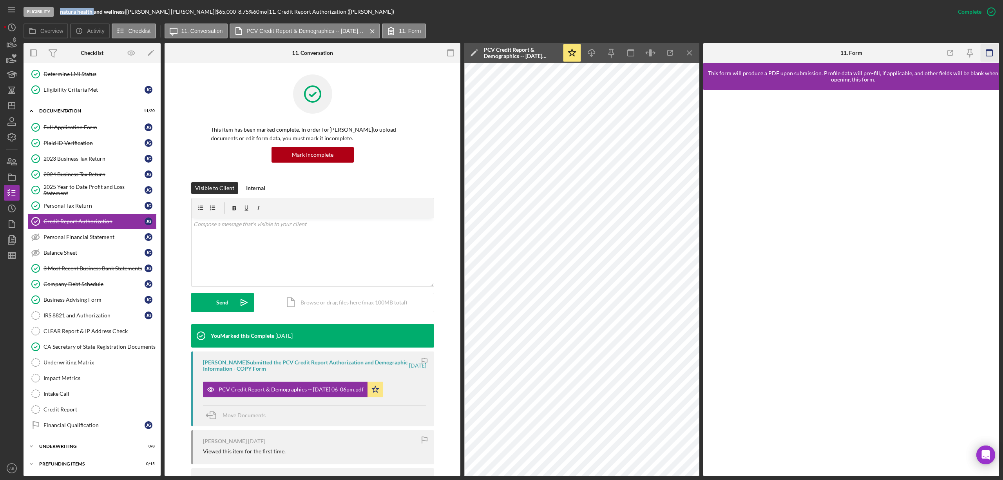
click at [985, 58] on icon "button" at bounding box center [989, 53] width 18 height 18
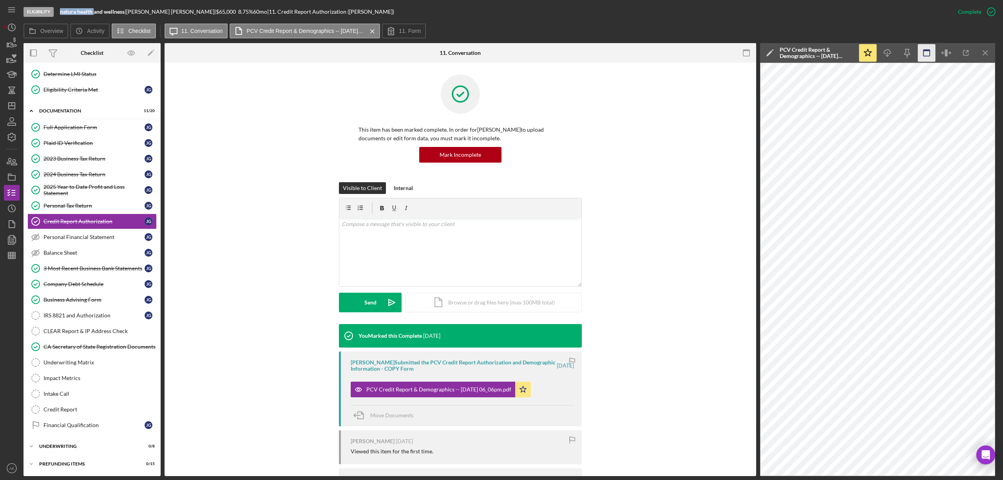
click at [921, 51] on icon "button" at bounding box center [927, 53] width 18 height 18
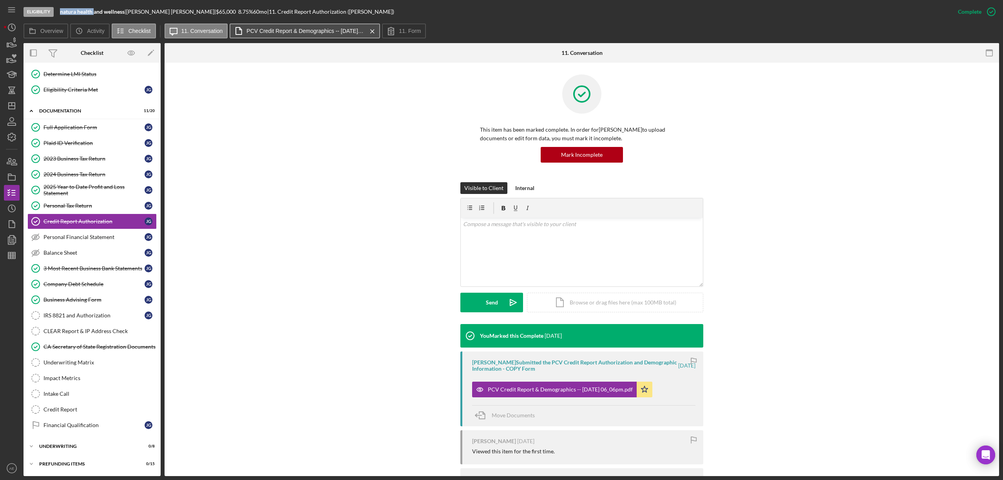
click at [354, 27] on button "PCV Credit Report & Demographics -- [DATE] 06_06pm.pdf Icon/Menu Close" at bounding box center [304, 30] width 150 height 15
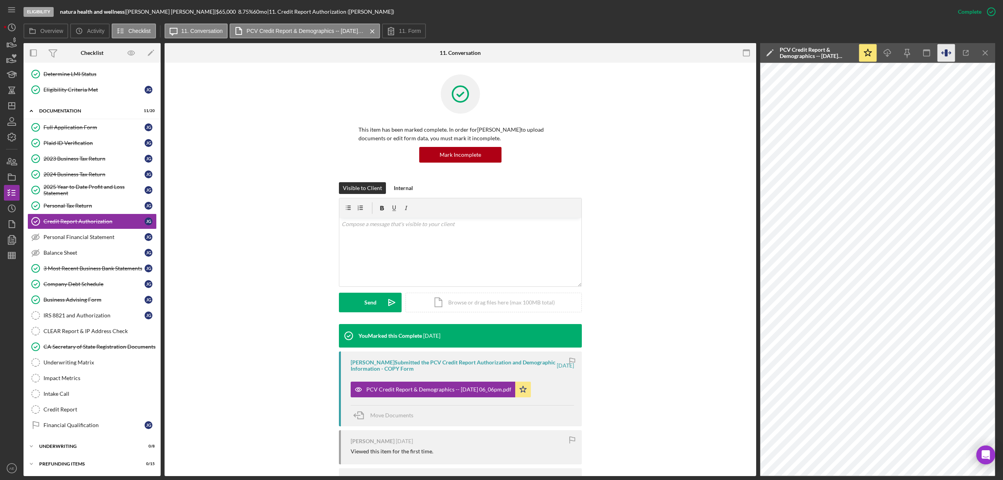
click at [942, 55] on icon "button" at bounding box center [946, 53] width 18 height 18
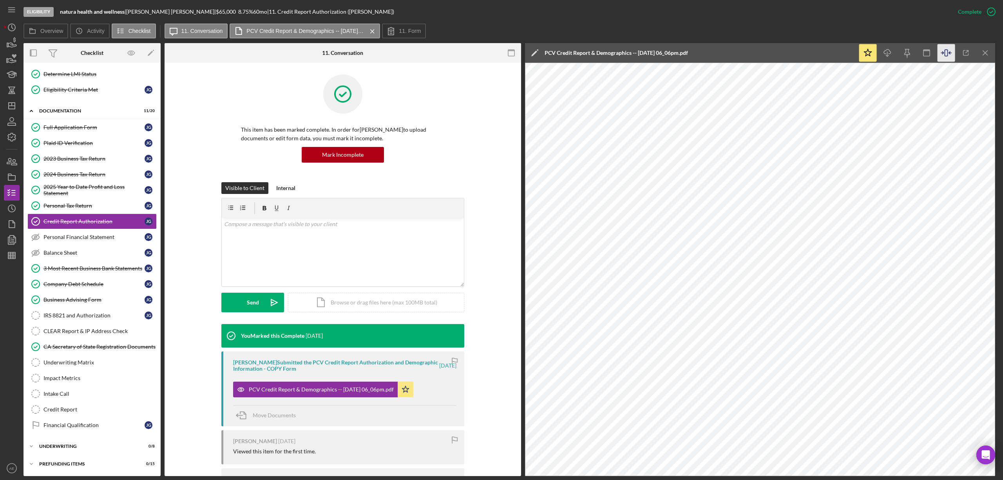
click at [983, 52] on icon "Icon/Menu Close" at bounding box center [985, 53] width 18 height 18
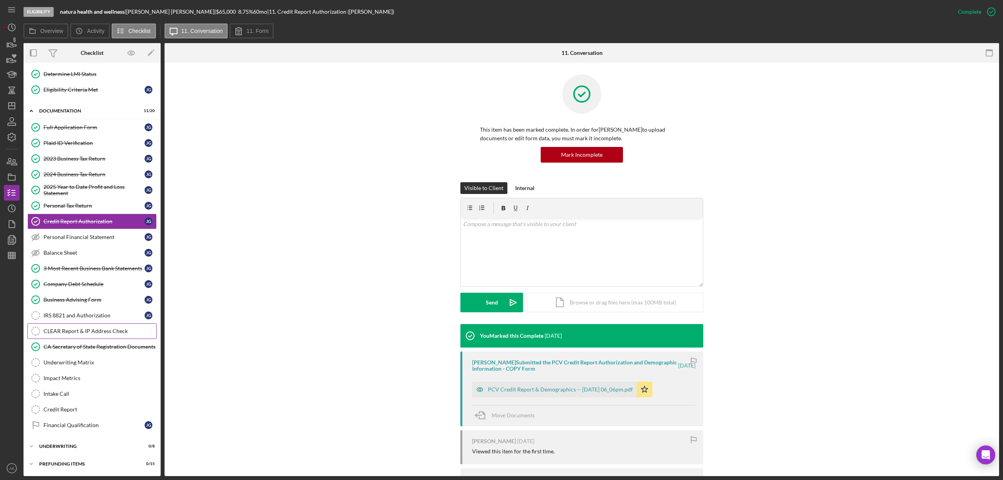
click at [110, 328] on div "CLEAR Report & IP Address Check" at bounding box center [99, 331] width 113 height 6
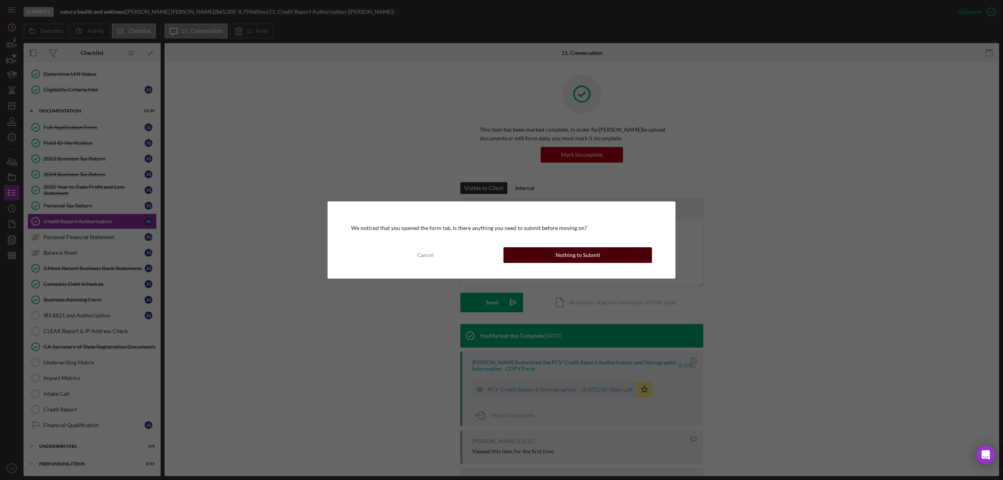
click at [547, 256] on button "Nothing to Submit" at bounding box center [577, 255] width 148 height 16
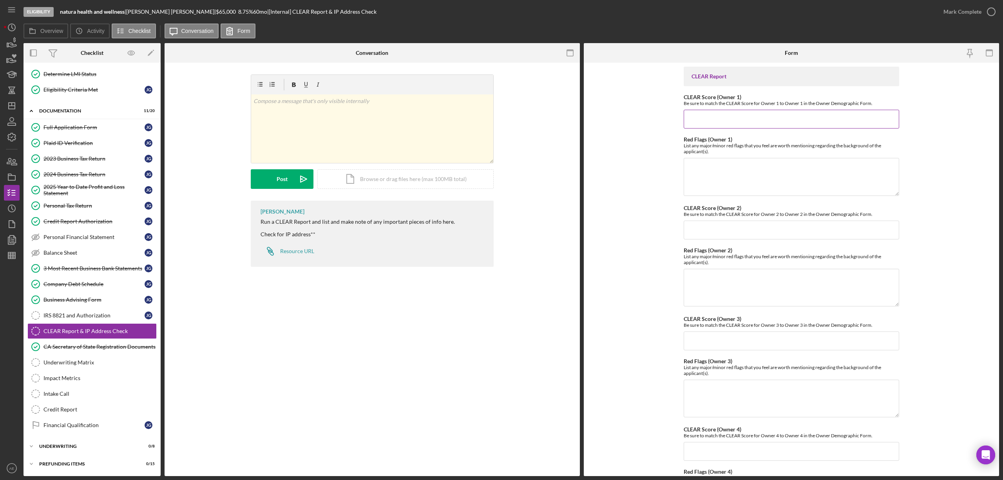
click at [707, 113] on input "CLEAR Score (Owner 1)" at bounding box center [790, 119] width 215 height 19
type input "105"
click at [722, 174] on textarea "Red Flags (Owner 1)" at bounding box center [790, 177] width 215 height 38
type textarea "Civil case - 2022"
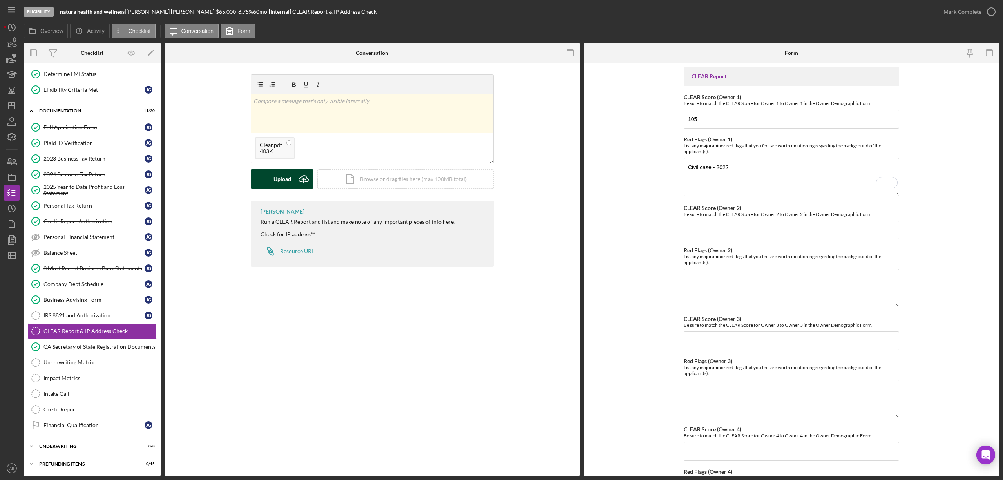
click at [289, 182] on div "Upload" at bounding box center [282, 179] width 18 height 20
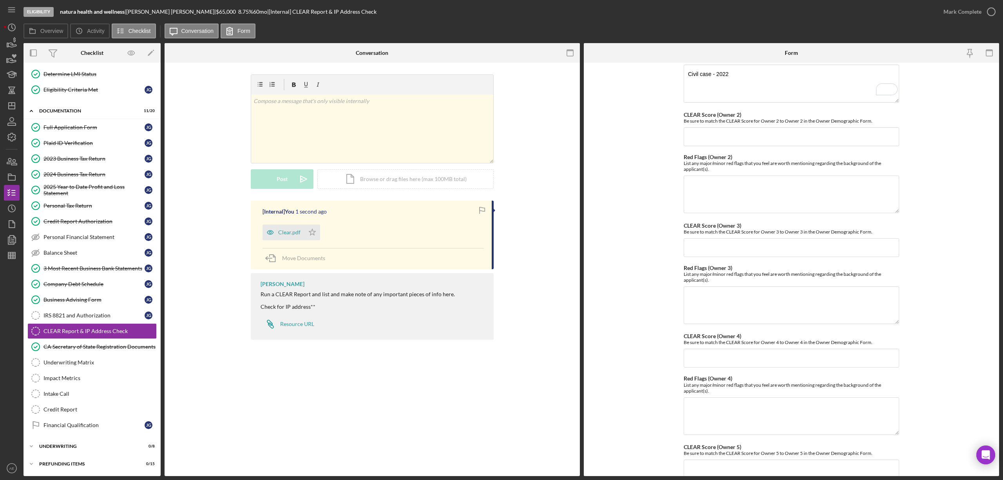
scroll to position [195, 0]
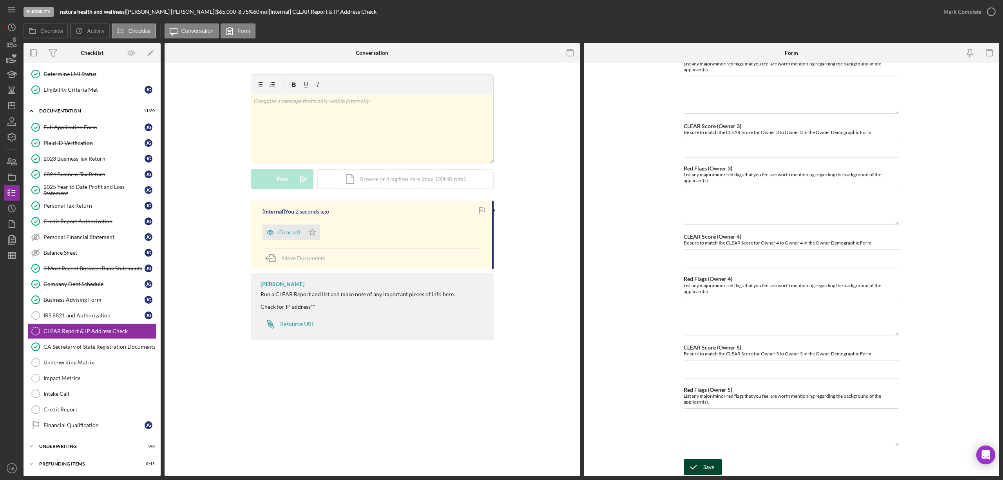
click at [701, 463] on icon "submit" at bounding box center [693, 467] width 20 height 20
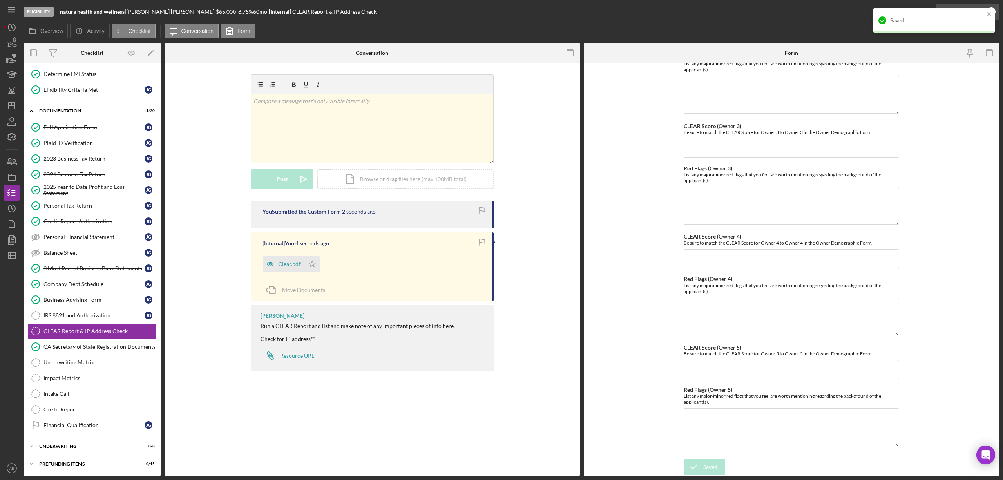
click at [956, 10] on div "Saved" at bounding box center [933, 23] width 125 height 34
click at [987, 5] on icon "button" at bounding box center [991, 12] width 20 height 20
click at [986, 9] on div "Saved" at bounding box center [934, 20] width 122 height 25
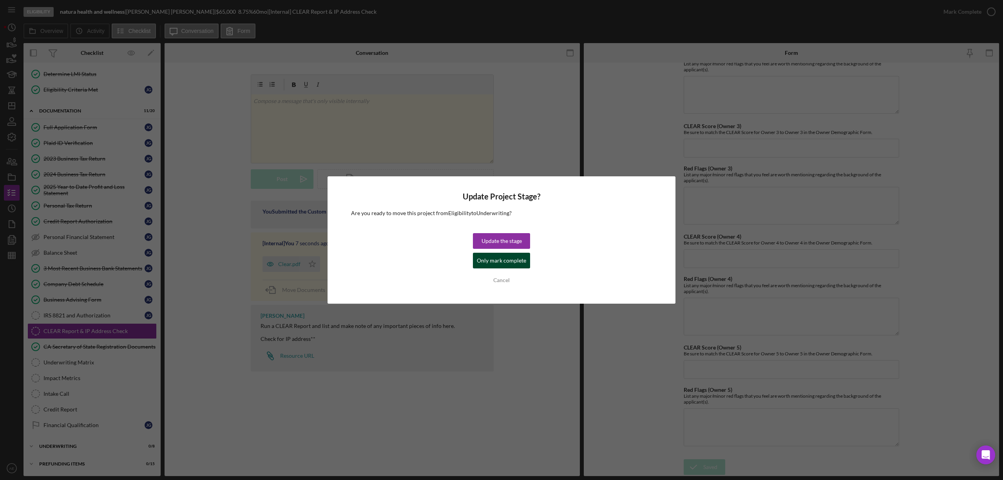
click at [502, 259] on div "Only mark complete" at bounding box center [501, 261] width 49 height 16
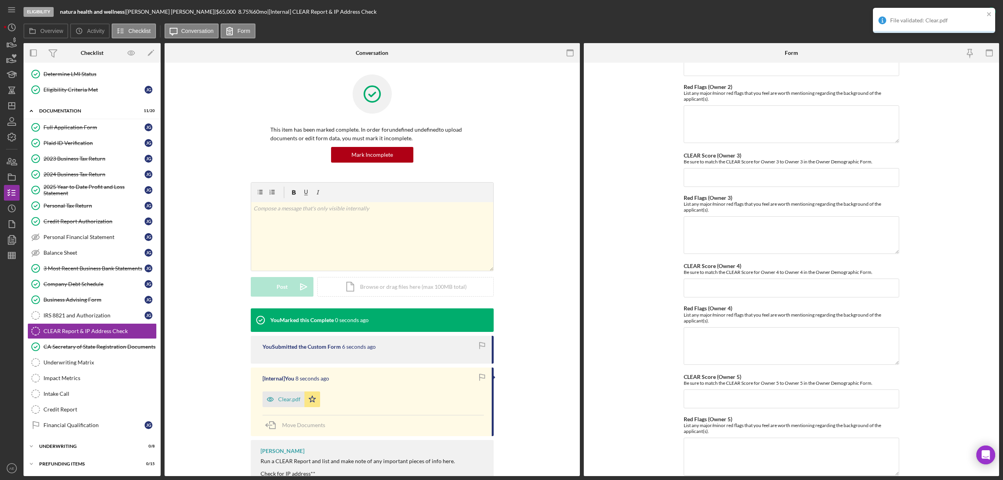
scroll to position [226, 0]
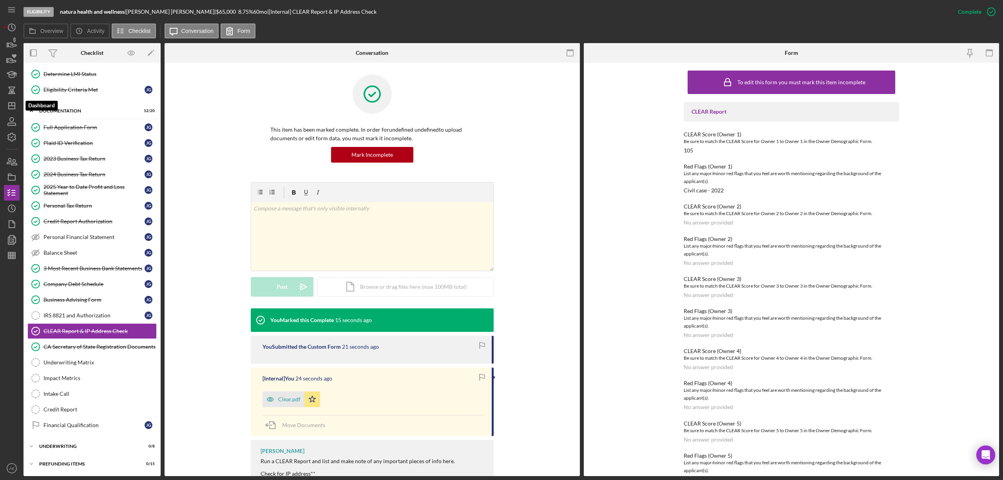
click at [3, 106] on div "Eligibility natura health and wellness | [PERSON_NAME] | $65,000 $13,000 8.75 %…" at bounding box center [501, 240] width 1003 height 480
click at [10, 104] on icon "Icon/Dashboard" at bounding box center [12, 106] width 20 height 20
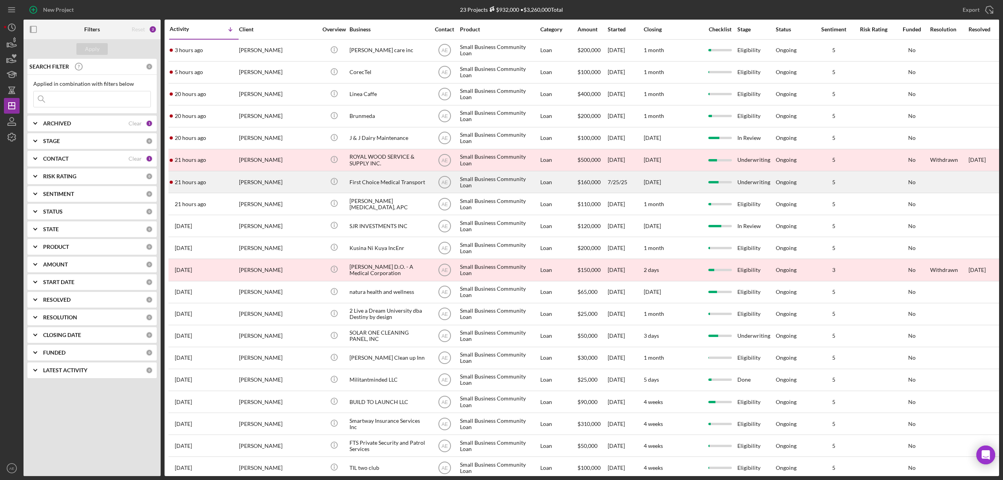
click at [302, 181] on div "[PERSON_NAME]" at bounding box center [278, 182] width 78 height 21
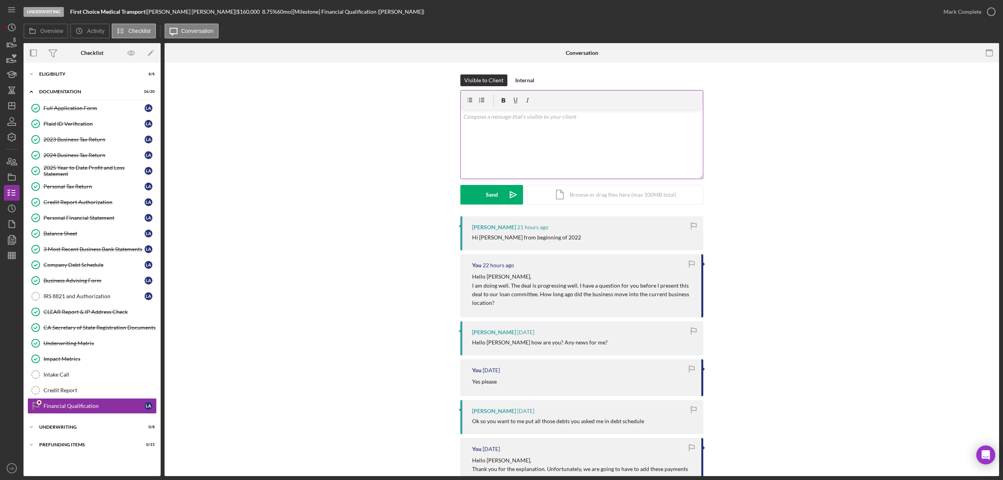
click at [535, 151] on div "v Color teal Color pink Remove color Add row above Add row below Add column bef…" at bounding box center [582, 144] width 242 height 69
click at [594, 118] on p "Understood, thank you for the information. I did a google seach on the address …" at bounding box center [582, 116] width 238 height 9
click at [594, 121] on div "Fix capitalization Google" at bounding box center [616, 133] width 85 height 24
click at [604, 114] on p "Understood, thank you for the information. I did a Google seach on the address …" at bounding box center [582, 116] width 238 height 9
click at [669, 117] on p "Understood, thank you for the information. I did a Google search on the address…" at bounding box center [582, 116] width 238 height 9
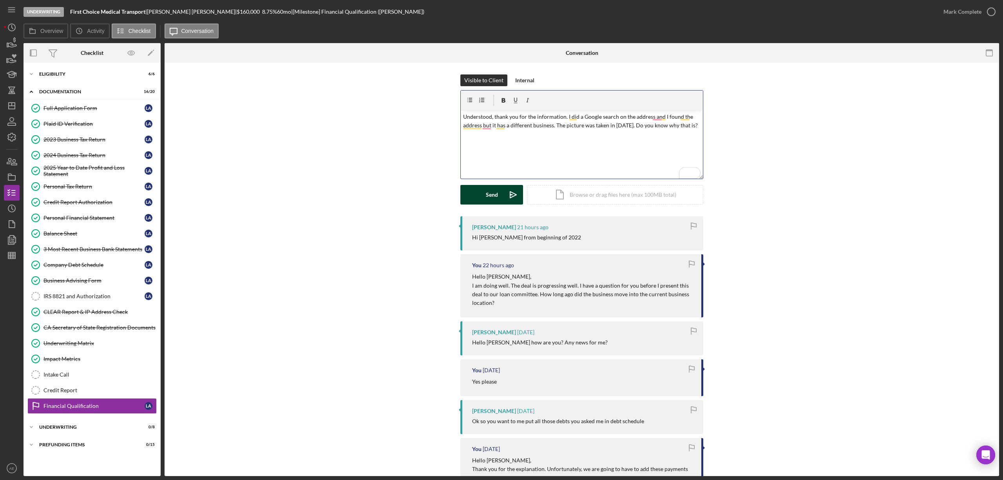
click at [491, 193] on div "Send" at bounding box center [492, 195] width 12 height 20
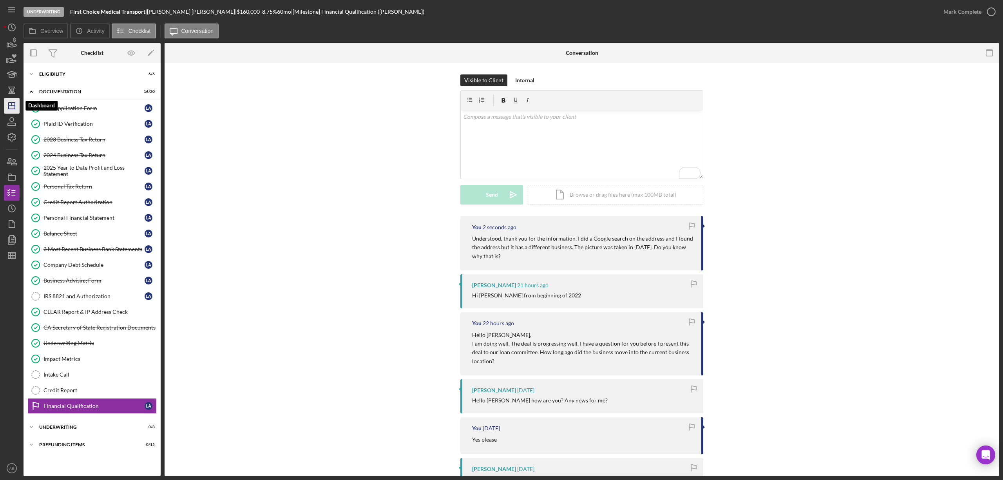
click at [12, 104] on line "button" at bounding box center [12, 104] width 0 height 3
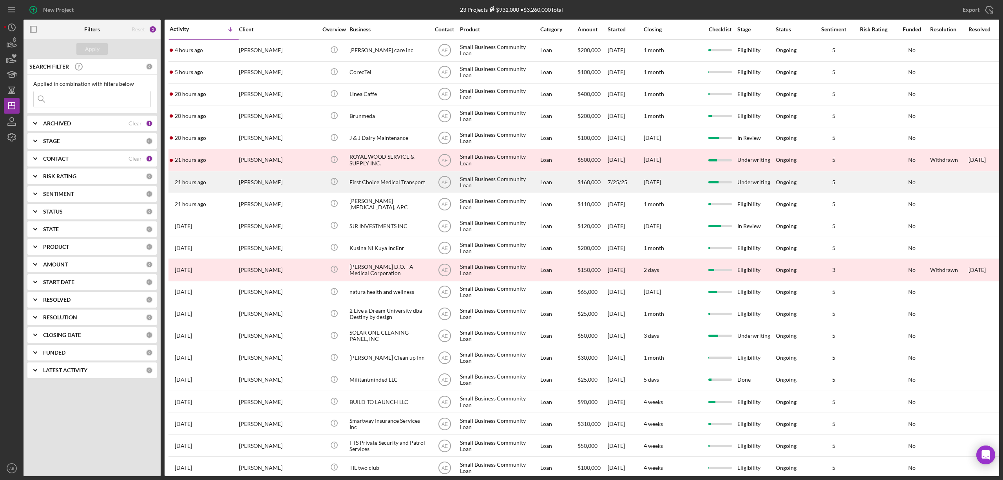
click at [305, 183] on div "[PERSON_NAME]" at bounding box center [278, 182] width 78 height 21
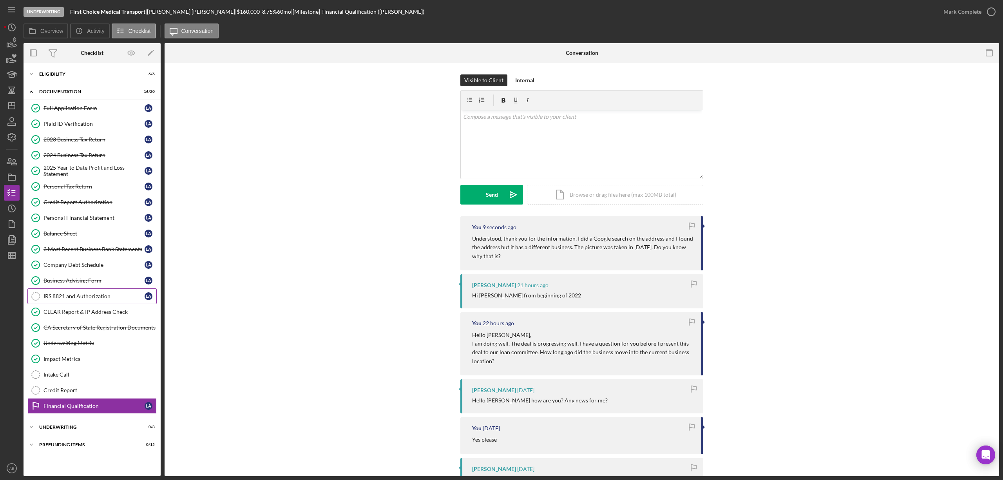
click at [96, 294] on link "IRS 8821 and Authorization IRS 8821 and Authorization L A" at bounding box center [91, 296] width 129 height 16
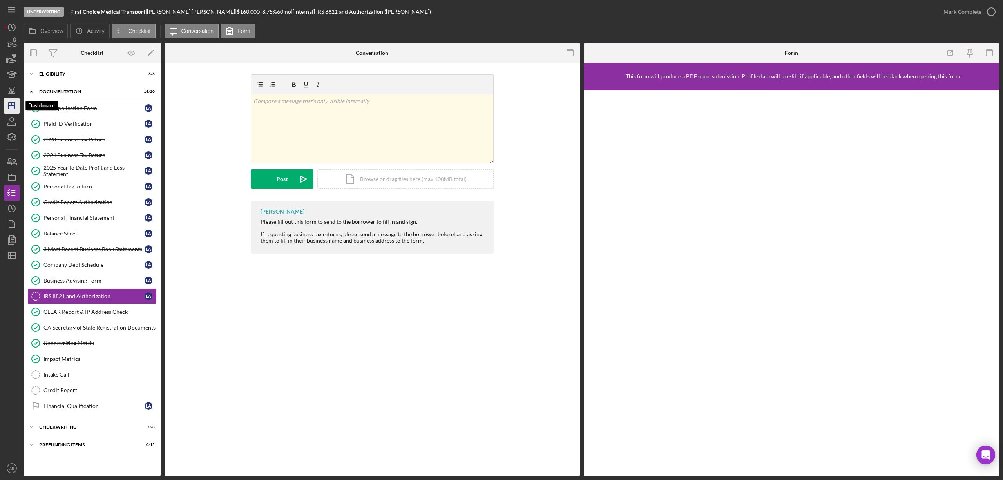
click at [17, 106] on icon "Icon/Dashboard" at bounding box center [12, 106] width 20 height 20
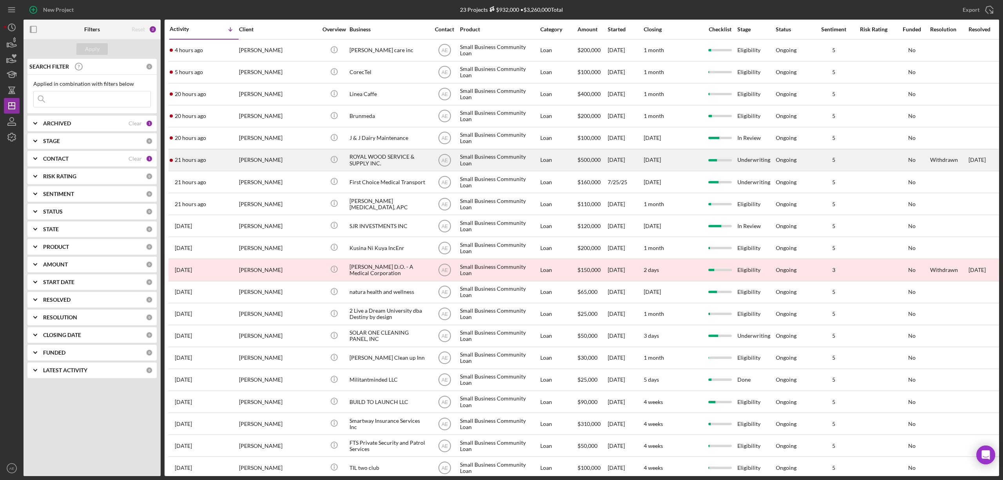
click at [298, 161] on div "[PERSON_NAME]" at bounding box center [278, 160] width 78 height 21
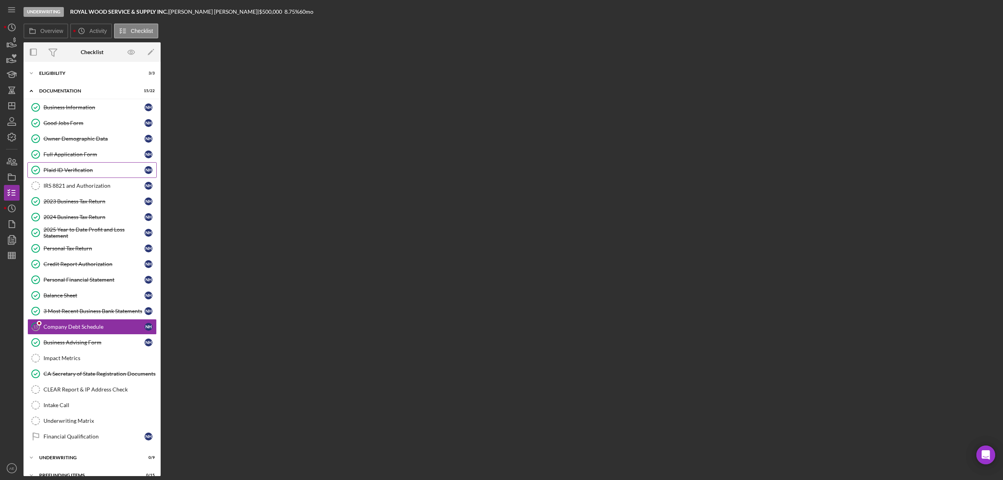
scroll to position [17, 0]
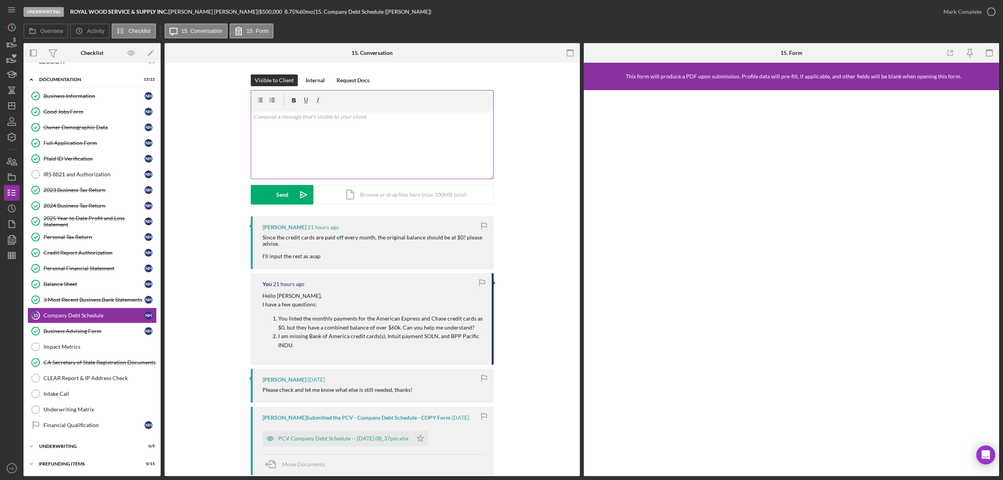
click at [320, 162] on div "v Color teal Color pink Remove color Add row above Add row below Add column bef…" at bounding box center [372, 144] width 242 height 69
click at [254, 115] on p "Ill adjust the balance, thank you for the additional information." at bounding box center [372, 116] width 238 height 9
click at [284, 193] on div "Send" at bounding box center [282, 195] width 12 height 20
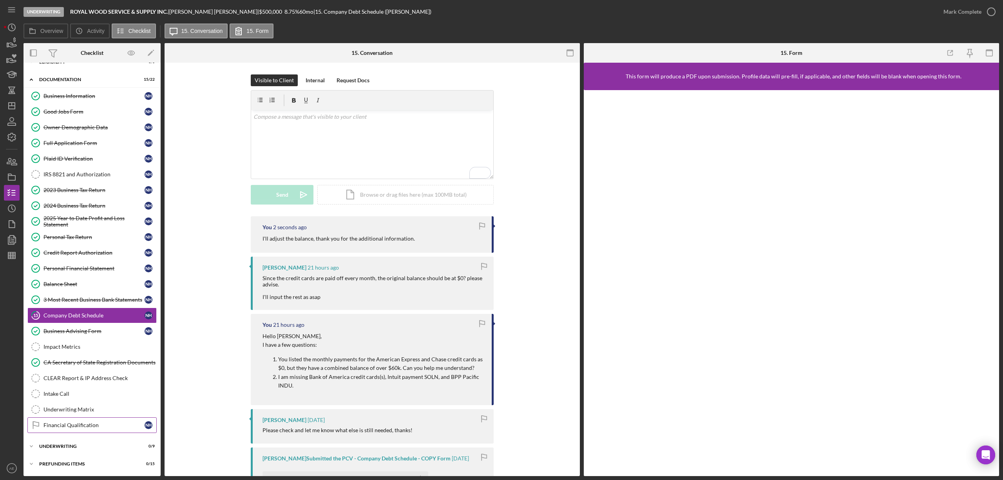
click at [76, 430] on link "Financial Qualification Financial Qualification N H" at bounding box center [91, 425] width 129 height 16
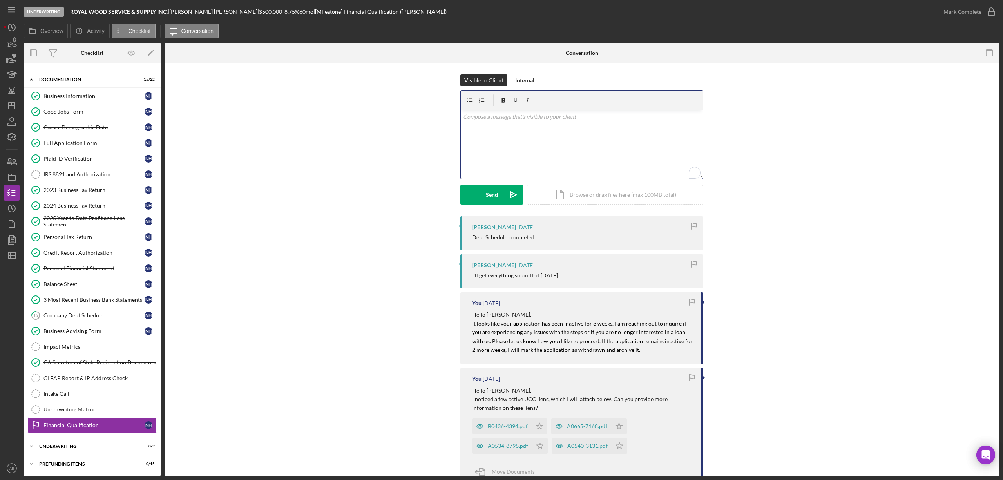
click at [490, 145] on div "v Color teal Color pink Remove color Add row above Add row below Add column bef…" at bounding box center [582, 144] width 242 height 69
click at [493, 200] on div "Send" at bounding box center [492, 195] width 12 height 20
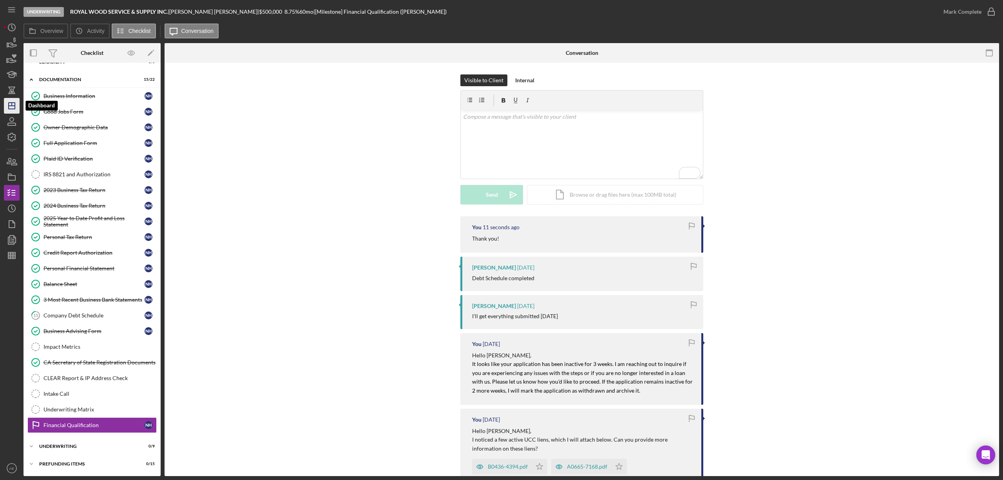
click at [10, 103] on icon "Icon/Dashboard" at bounding box center [12, 106] width 20 height 20
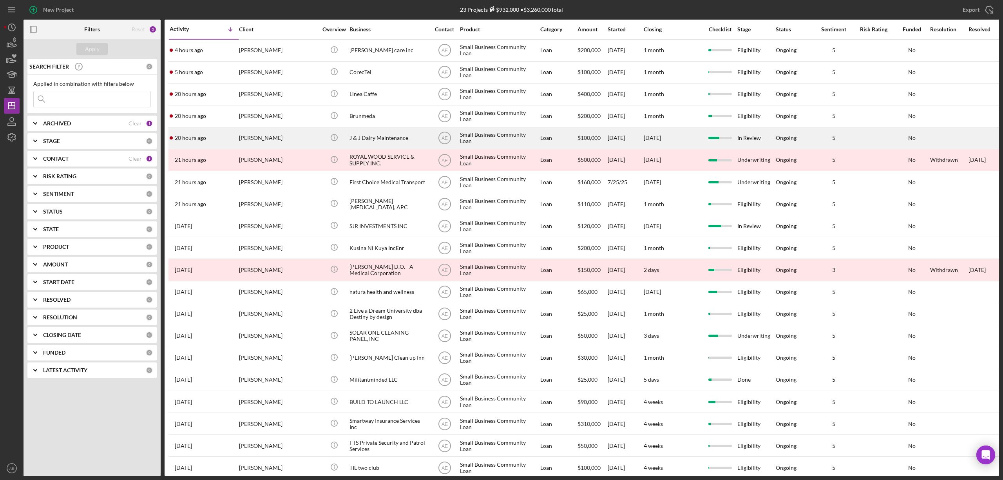
click at [293, 141] on div "[PERSON_NAME]" at bounding box center [278, 138] width 78 height 21
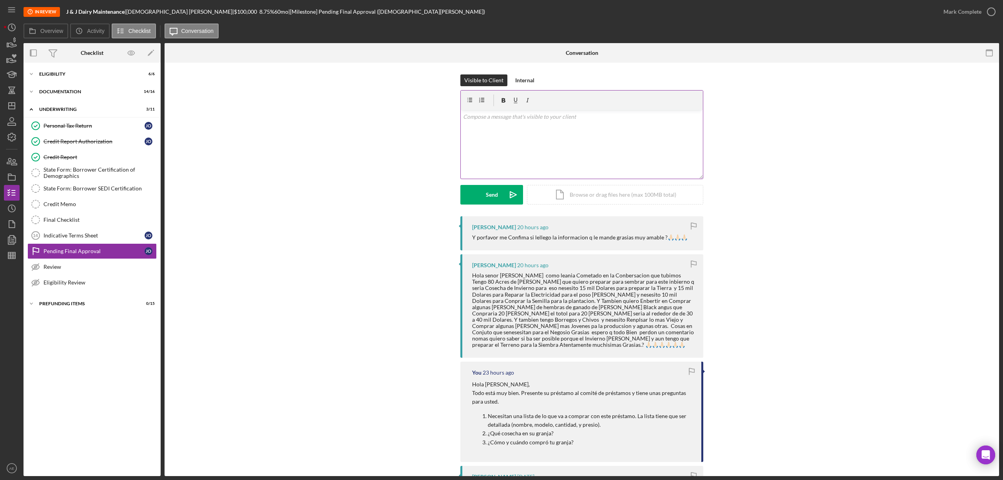
click at [493, 146] on div "v Color teal Color pink Remove color Add row above Add row below Add column bef…" at bounding box center [582, 144] width 242 height 69
click at [467, 97] on icon "button" at bounding box center [470, 101] width 18 height 18
click at [529, 130] on p "$15,000 to repair electricity" at bounding box center [588, 131] width 226 height 9
click at [562, 132] on p "$15,000 to repair the electricity" at bounding box center [588, 131] width 226 height 9
click at [567, 154] on p "$40,000 to purchase 20 Blank Angus" at bounding box center [588, 153] width 226 height 9
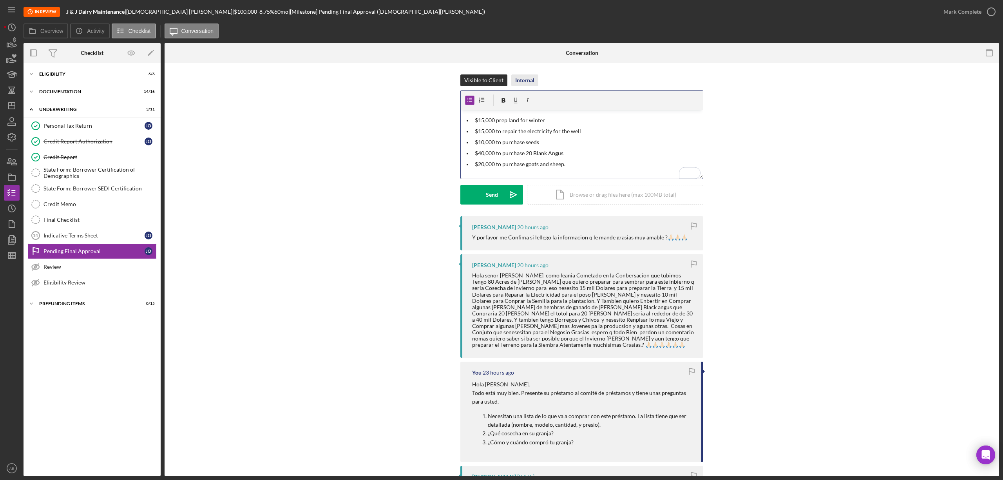
click at [535, 84] on button "Internal" at bounding box center [524, 80] width 27 height 12
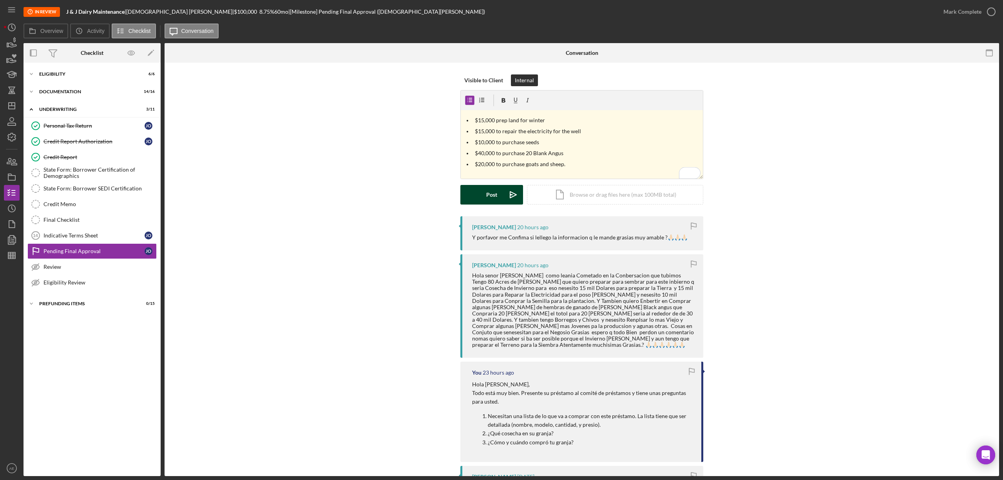
drag, startPoint x: 495, startPoint y: 198, endPoint x: 516, endPoint y: 196, distance: 20.4
click at [495, 197] on div "Post" at bounding box center [491, 195] width 11 height 20
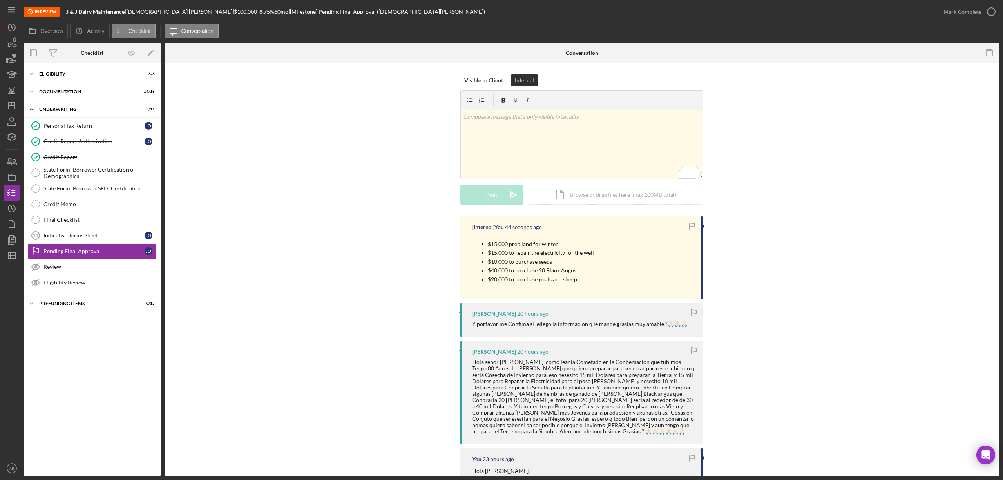
click at [458, 79] on div "Visible to Client Internal v Color teal Color pink Remove color Add row above A…" at bounding box center [581, 145] width 811 height 142
click at [467, 78] on div "Visible to Client" at bounding box center [483, 80] width 39 height 12
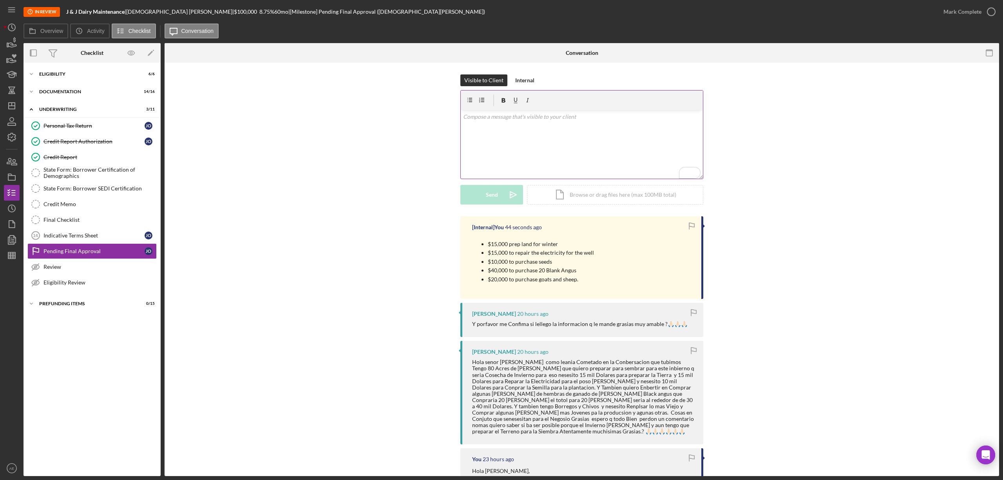
click at [497, 137] on div "v Color teal Color pink Remove color Add row above Add row below Add column bef…" at bounding box center [582, 144] width 242 height 69
click at [473, 118] on p "Recibido, muchas gracias!" at bounding box center [582, 116] width 238 height 9
click at [569, 138] on div "v Color teal Color pink Remove color Add row above Add row below Add column bef…" at bounding box center [582, 144] width 242 height 69
click at [500, 196] on button "Send Icon/icon-invite-send" at bounding box center [491, 195] width 63 height 20
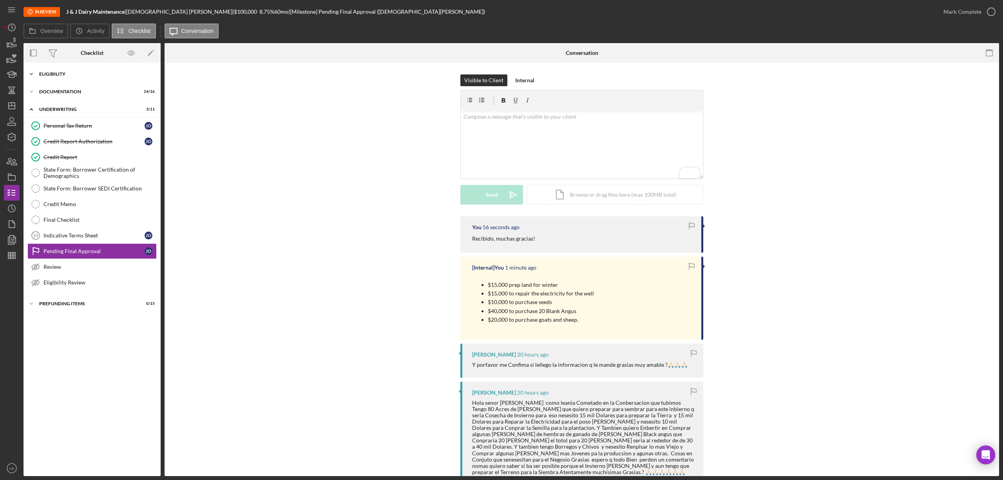
click at [74, 73] on div "Eligibility" at bounding box center [95, 74] width 112 height 5
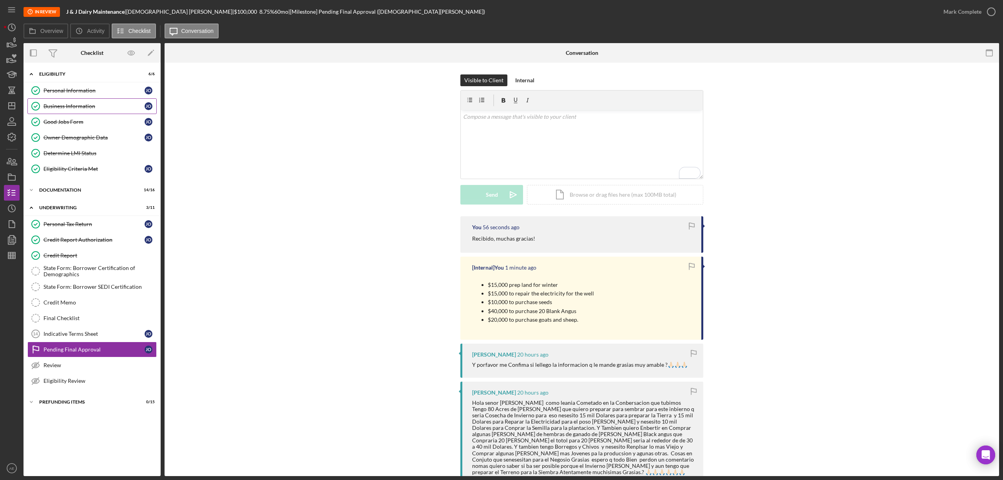
click at [85, 102] on link "Business Information Business Information J O" at bounding box center [91, 106] width 129 height 16
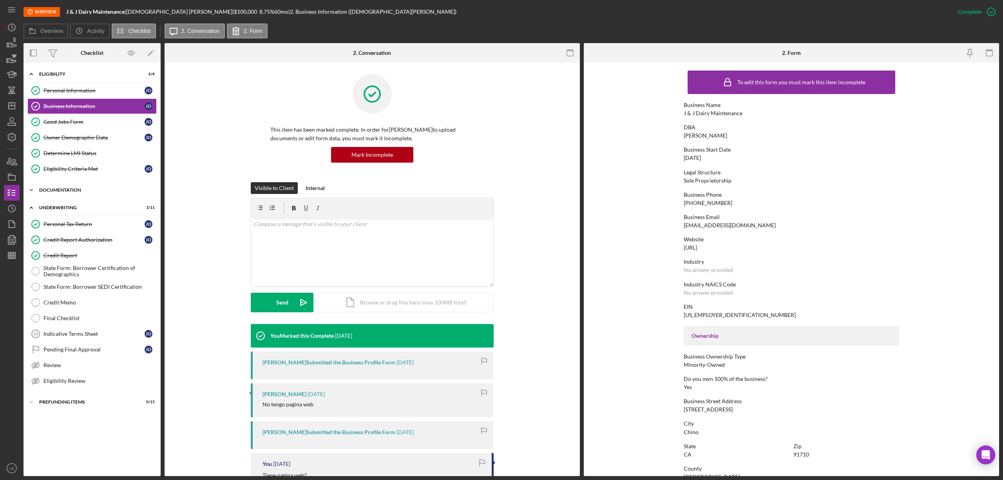
click at [83, 194] on div "Icon/Expander Documentation 14 / 16" at bounding box center [91, 190] width 137 height 16
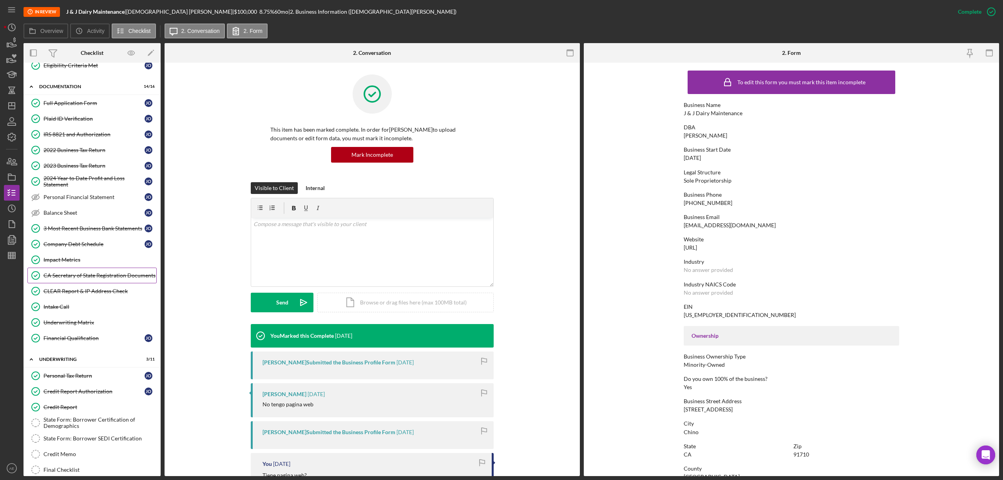
scroll to position [104, 0]
click at [83, 324] on div "Underwriting Matrix" at bounding box center [99, 321] width 113 height 6
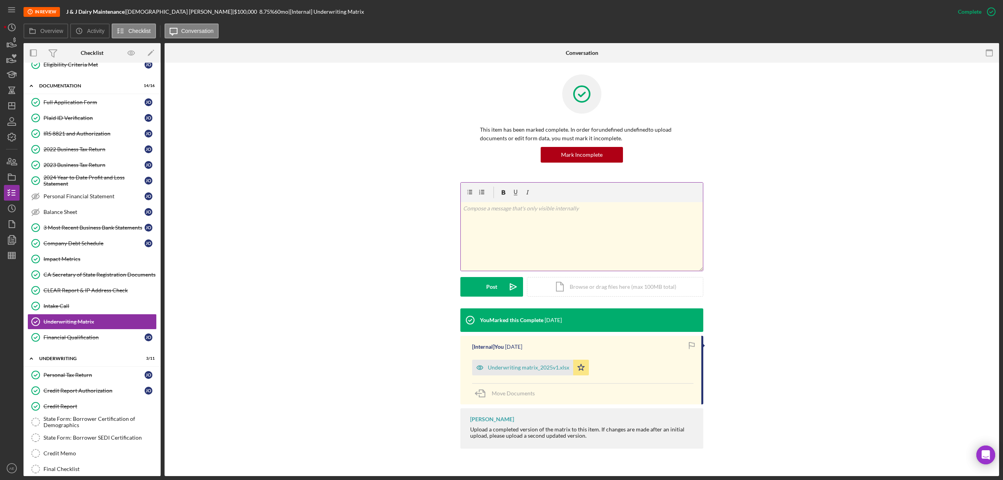
click at [522, 230] on div "v Color teal Color pink Remove color Add row above Add row below Add column bef…" at bounding box center [582, 236] width 242 height 69
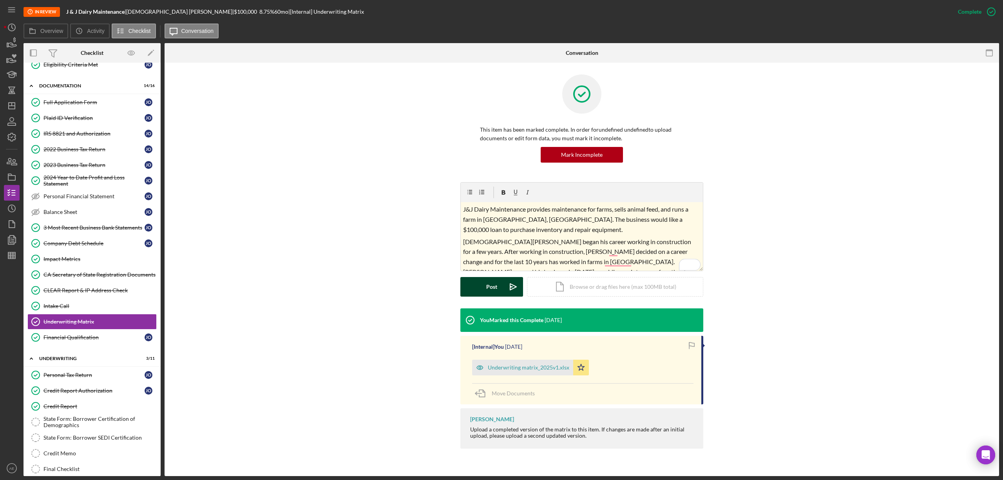
click at [491, 286] on div "Post" at bounding box center [491, 287] width 11 height 20
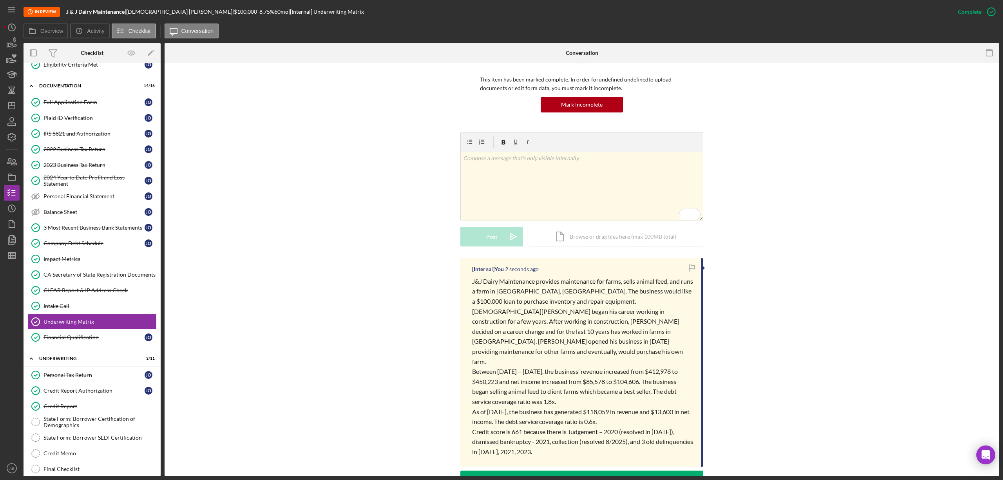
scroll to position [157, 0]
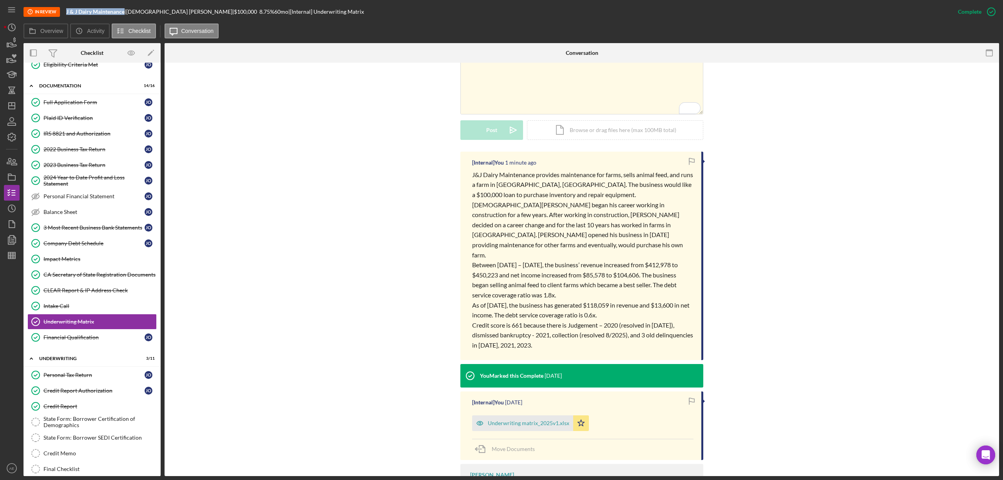
drag, startPoint x: 66, startPoint y: 10, endPoint x: 125, endPoint y: 13, distance: 58.4
click at [125, 13] on b "J & J Dairy Maintenance" at bounding box center [95, 11] width 58 height 7
copy b "J & J Dairy Maintenance"
drag, startPoint x: 132, startPoint y: 12, endPoint x: 162, endPoint y: 12, distance: 30.2
click at [162, 12] on div "Jesus Orozco |" at bounding box center [180, 12] width 108 height 6
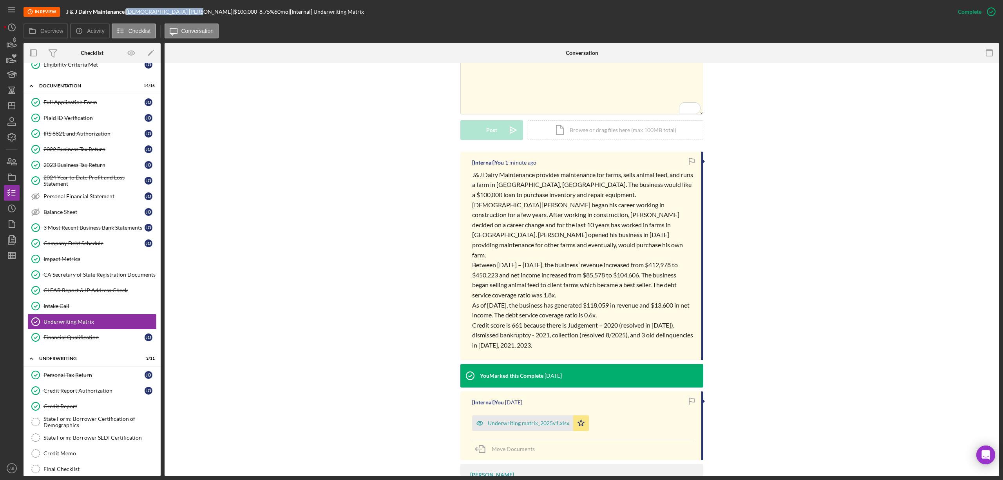
click at [162, 13] on div "Jesus Orozco |" at bounding box center [180, 12] width 108 height 6
drag, startPoint x: 162, startPoint y: 13, endPoint x: 152, endPoint y: 14, distance: 9.9
click at [152, 14] on div "Jesus Orozco |" at bounding box center [180, 12] width 108 height 6
click at [152, 13] on div "Jesus Orozco |" at bounding box center [180, 12] width 108 height 6
drag, startPoint x: 163, startPoint y: 12, endPoint x: 132, endPoint y: 13, distance: 31.0
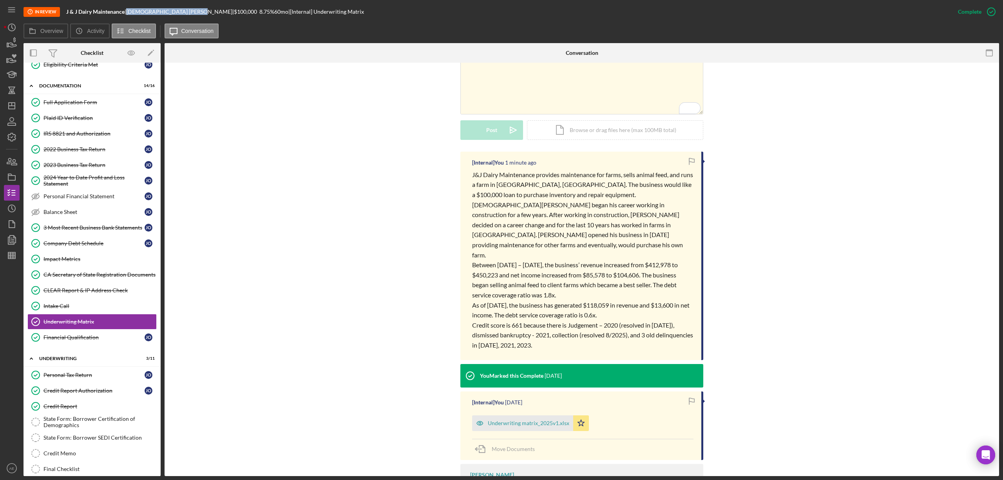
click at [132, 13] on div "Jesus Orozco |" at bounding box center [180, 12] width 108 height 6
copy div "Jesus Orozco"
drag, startPoint x: 470, startPoint y: 172, endPoint x: 537, endPoint y: 187, distance: 68.7
click at [537, 187] on span "J&J Dairy Maintenance provides maintenance for farms, sells animal feed, and ru…" at bounding box center [583, 184] width 222 height 27
copy span "J&J Dairy Maintenance provides maintenance for farms, sells animal feed, and ru…"
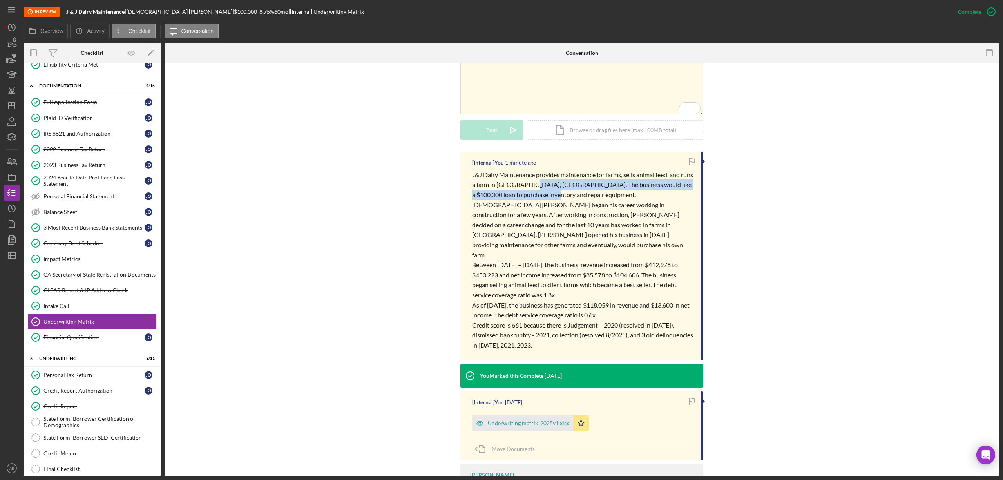
drag, startPoint x: 539, startPoint y: 185, endPoint x: 561, endPoint y: 194, distance: 23.9
click at [561, 194] on p "J&J Dairy Maintenance provides maintenance for farms, sells animal feed, and ru…" at bounding box center [582, 185] width 221 height 30
copy span "The business would like a $100,000 loan to purchase inventory and repair equipm…"
click at [98, 340] on div "Financial Qualification" at bounding box center [93, 337] width 101 height 6
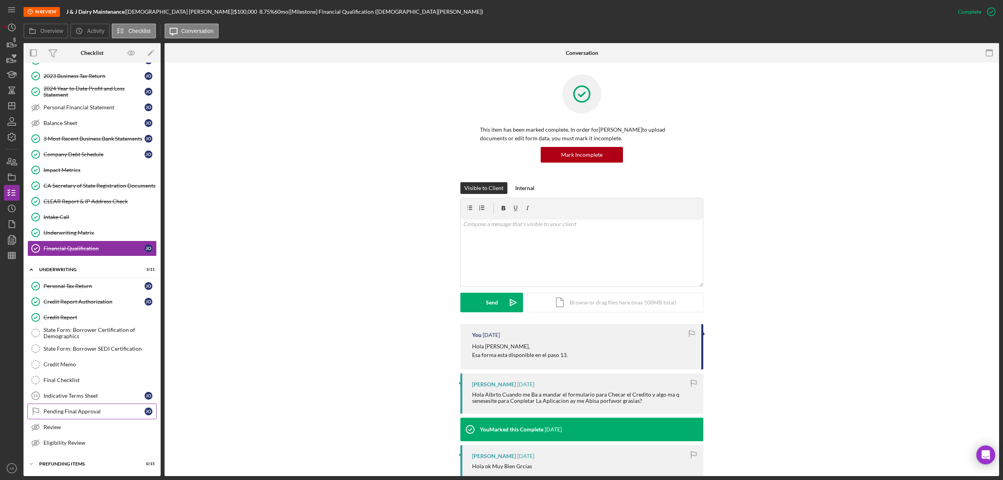
click at [86, 406] on link "Pending Final Approval Pending Final Approval J O" at bounding box center [91, 411] width 129 height 16
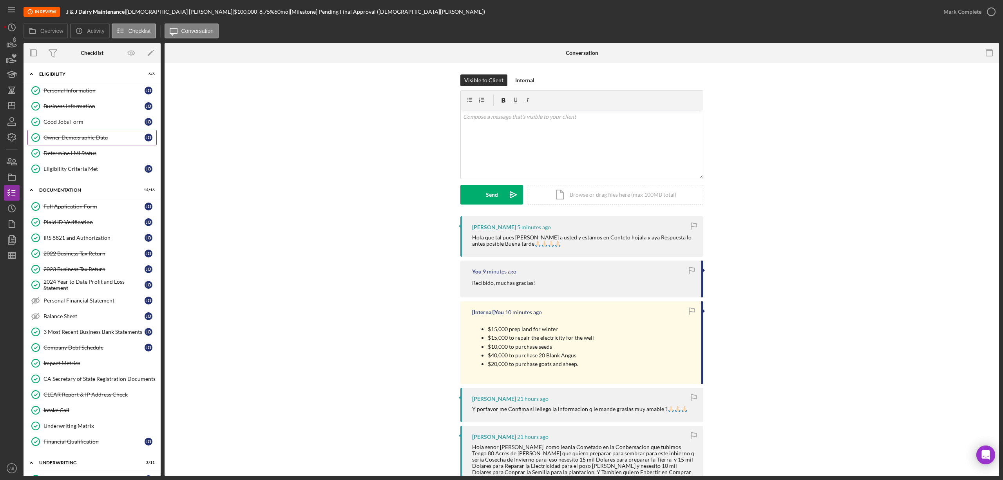
click at [87, 145] on link "Owner Demographic Data Owner Demographic Data J O" at bounding box center [91, 138] width 129 height 16
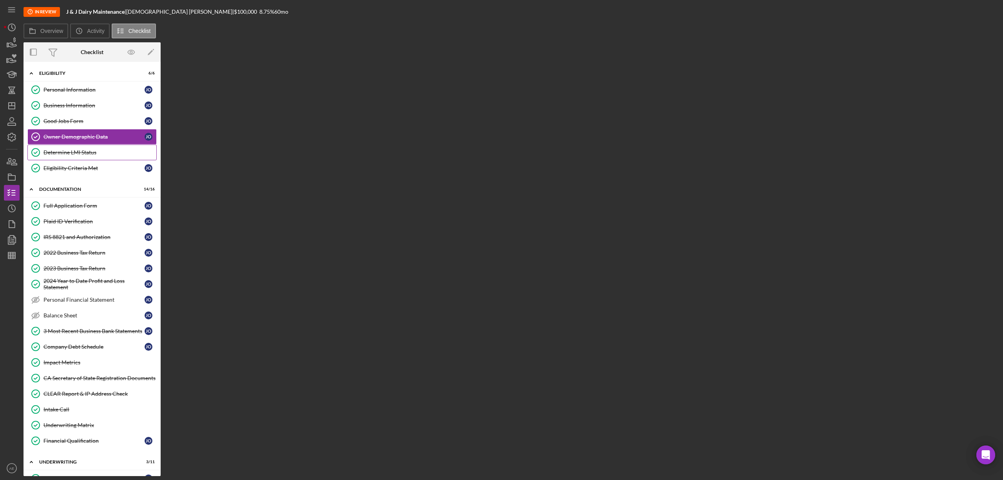
click at [87, 151] on div "Determine LMI Status" at bounding box center [99, 152] width 113 height 6
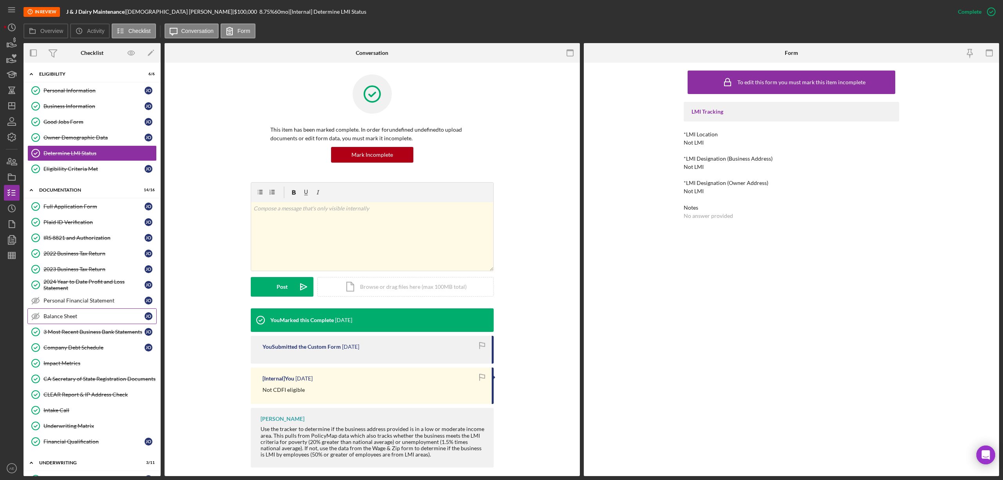
scroll to position [52, 0]
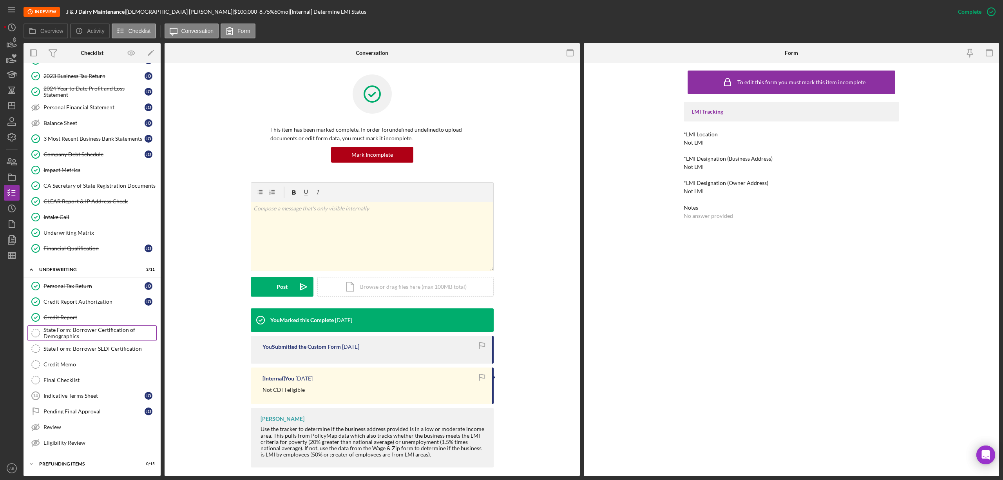
drag, startPoint x: 99, startPoint y: 318, endPoint x: 91, endPoint y: 327, distance: 12.2
click at [98, 318] on div "Credit Report" at bounding box center [99, 317] width 113 height 6
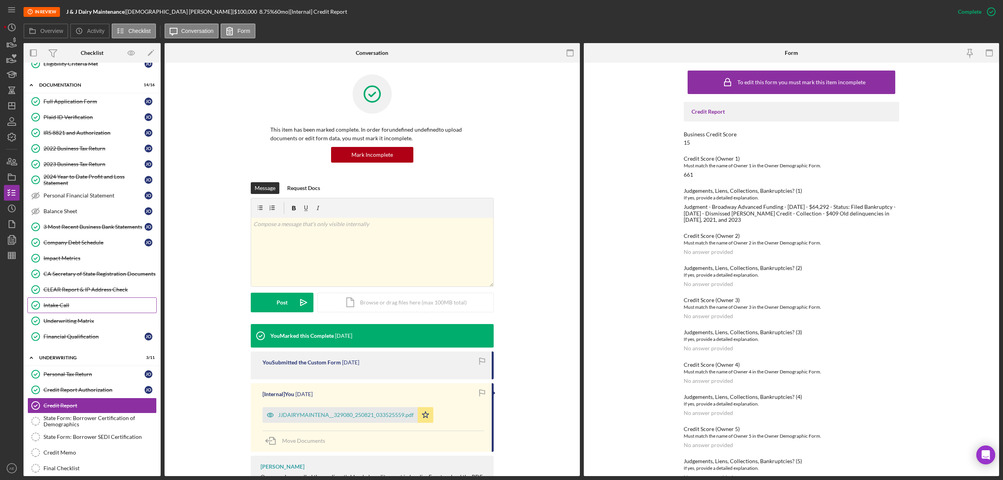
scroll to position [97, 0]
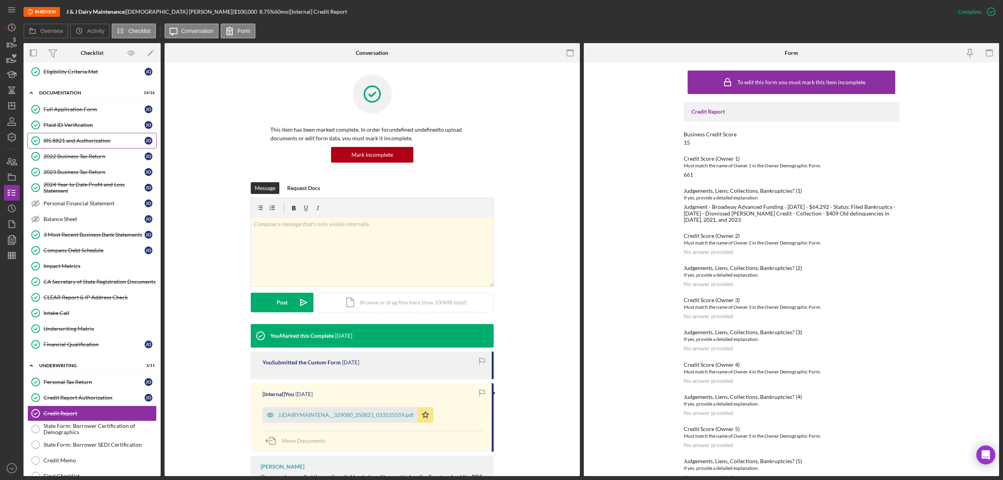
click at [88, 148] on link "IRS 8821 and Authorization IRS 8821 and Authorization J O" at bounding box center [91, 141] width 129 height 16
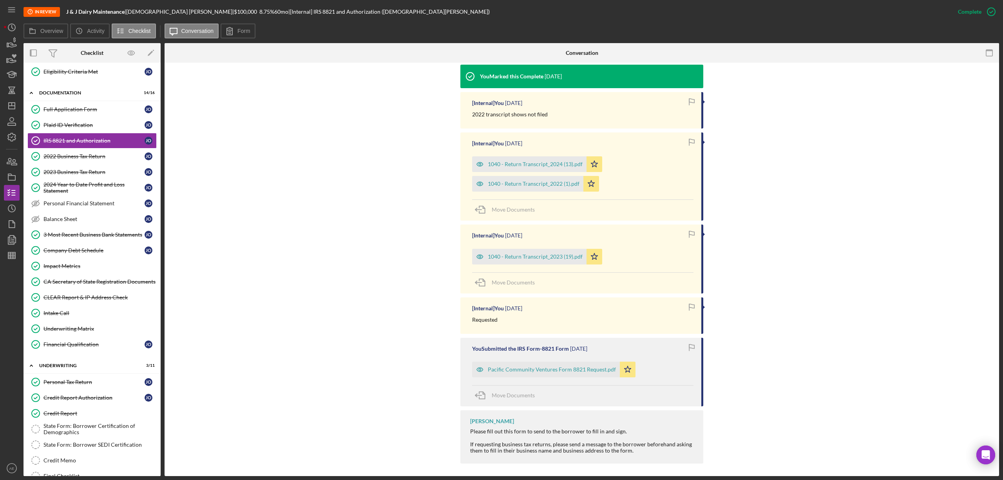
scroll to position [247, 0]
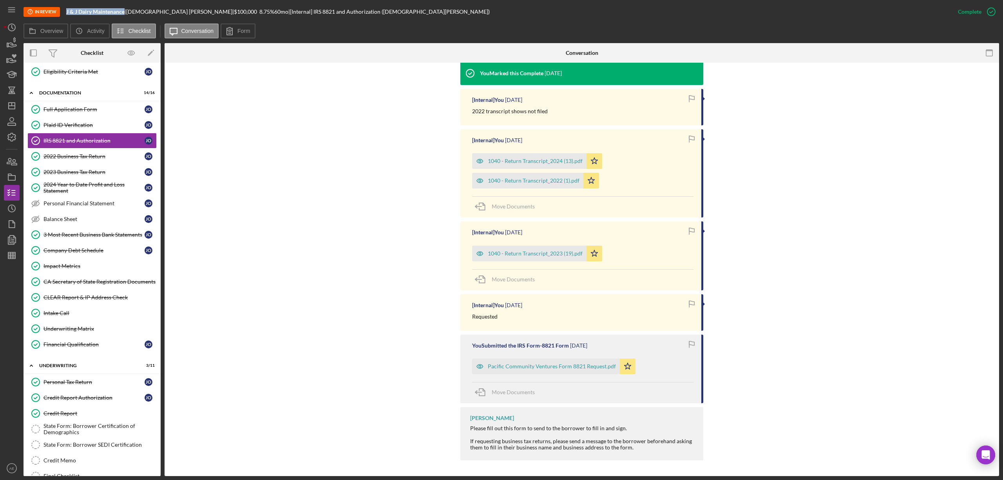
drag, startPoint x: 64, startPoint y: 12, endPoint x: 125, endPoint y: 15, distance: 61.2
click at [125, 15] on div "In Review J & J Dairy Maintenance | Jesus Orozco | $100,000 $100,000 8.75 % 60 …" at bounding box center [486, 11] width 926 height 23
copy b "J & J Dairy Maintenance"
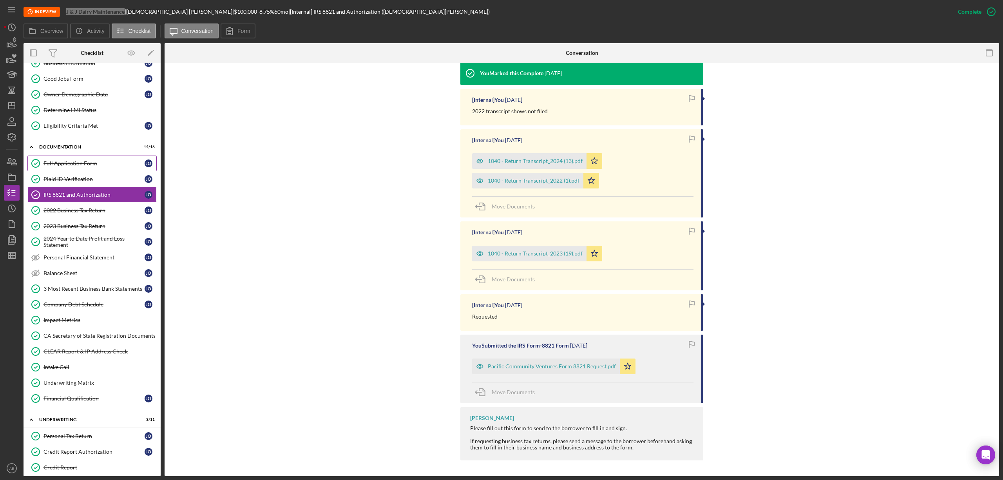
scroll to position [0, 0]
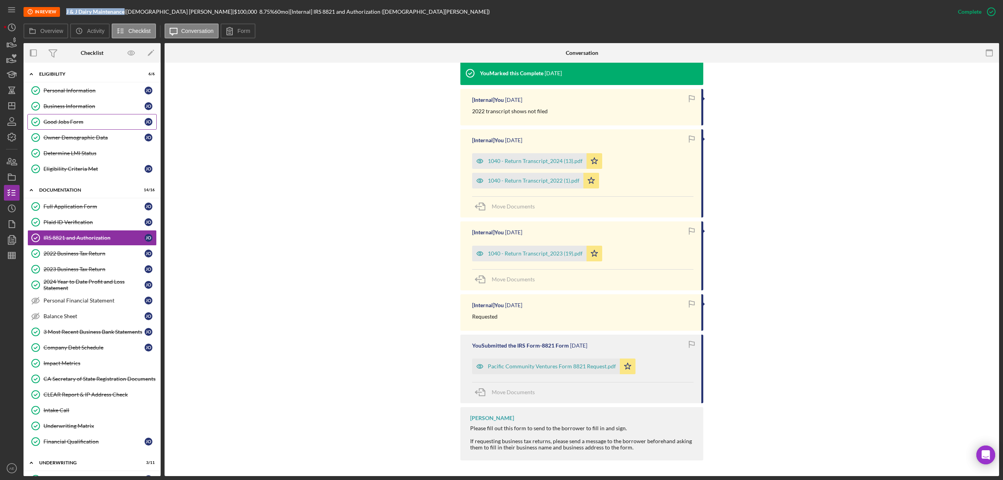
drag, startPoint x: 77, startPoint y: 109, endPoint x: 96, endPoint y: 114, distance: 20.1
click at [77, 109] on div "Business Information" at bounding box center [93, 106] width 101 height 6
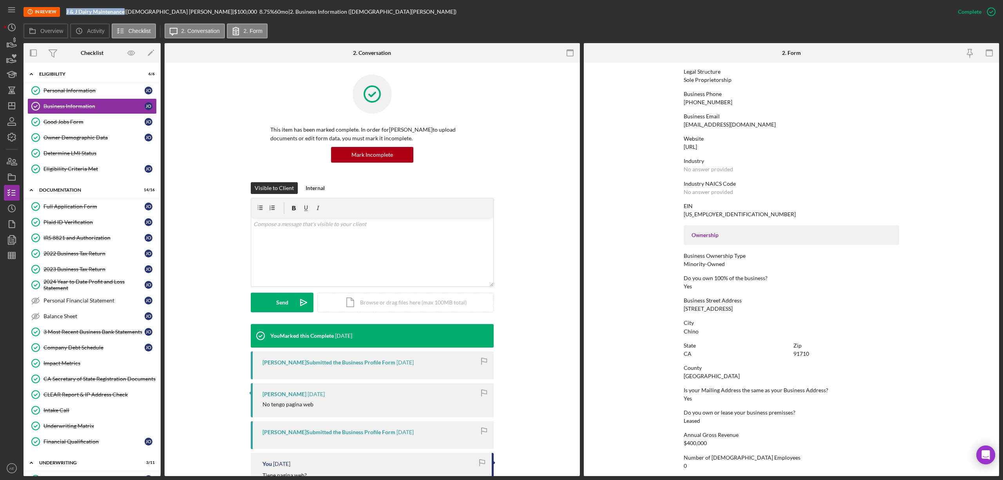
scroll to position [104, 0]
click at [84, 282] on div "2024 Year to Date Profit and Loss Statement" at bounding box center [93, 284] width 101 height 13
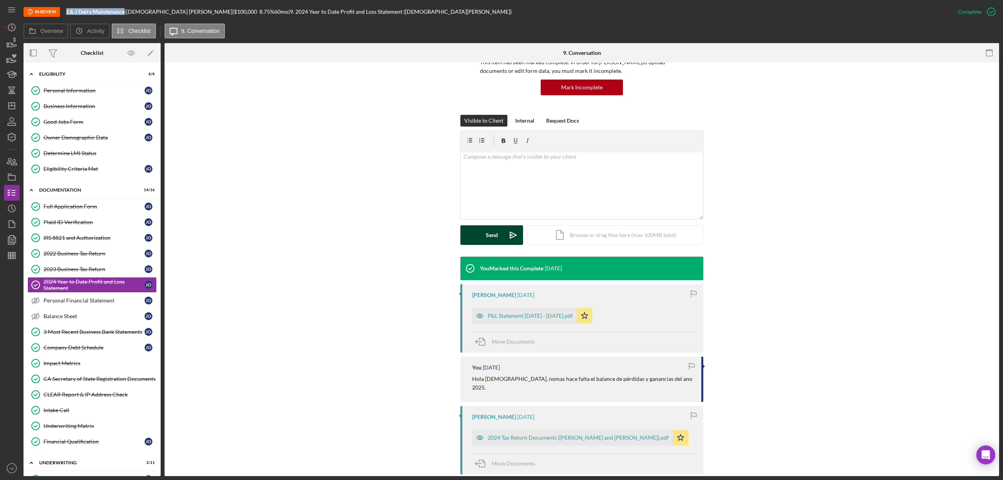
scroll to position [209, 0]
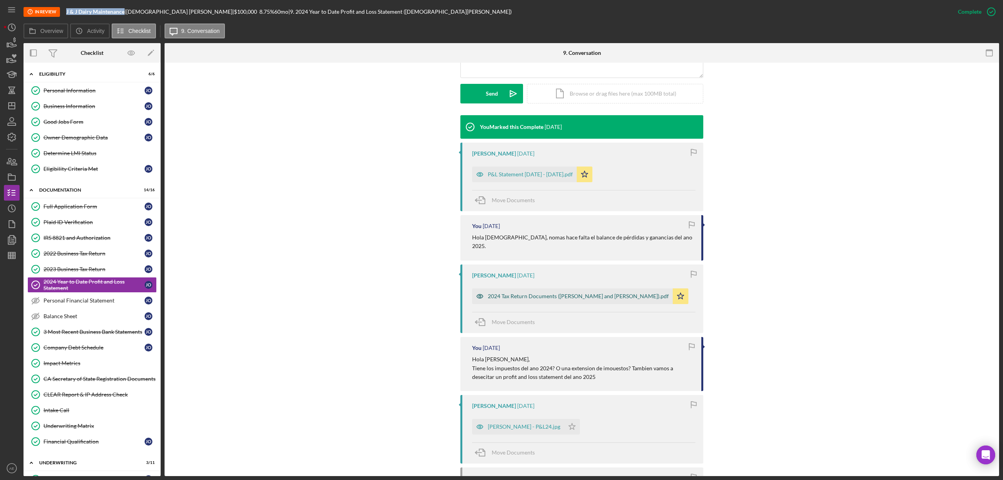
click at [483, 288] on icon "button" at bounding box center [480, 296] width 16 height 16
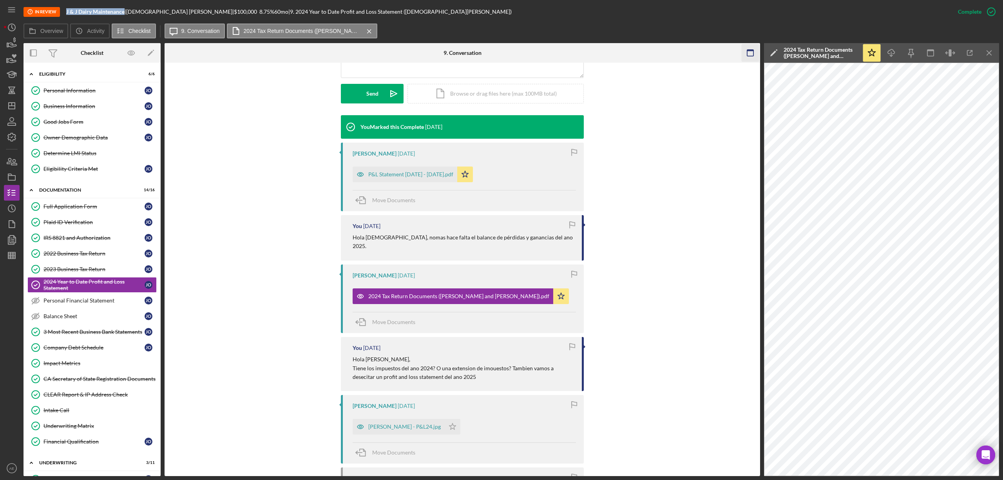
click at [749, 49] on icon "button" at bounding box center [750, 53] width 18 height 18
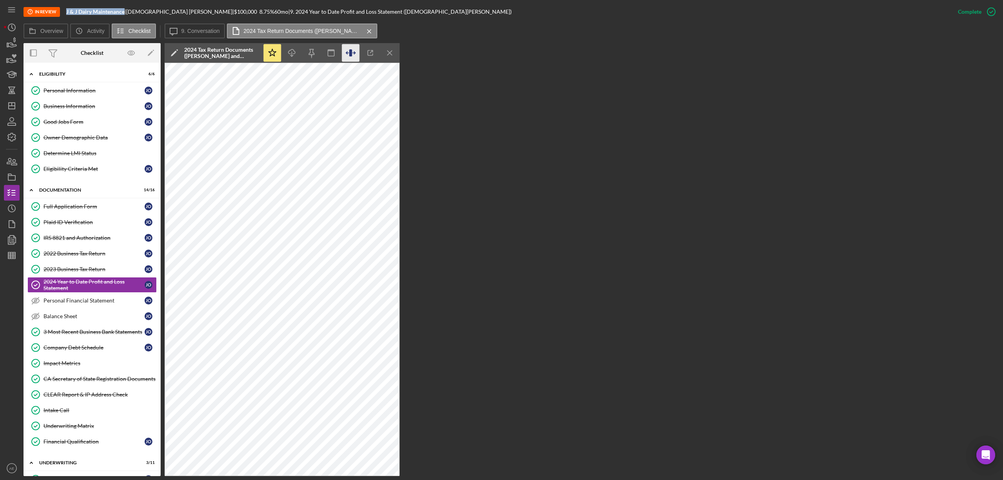
click at [351, 52] on icon "button" at bounding box center [350, 52] width 3 height 7
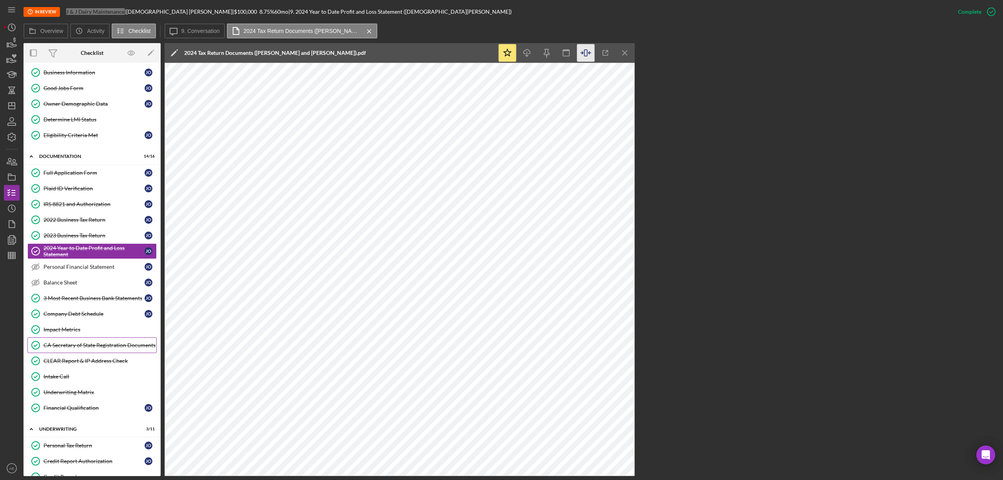
scroll to position [52, 0]
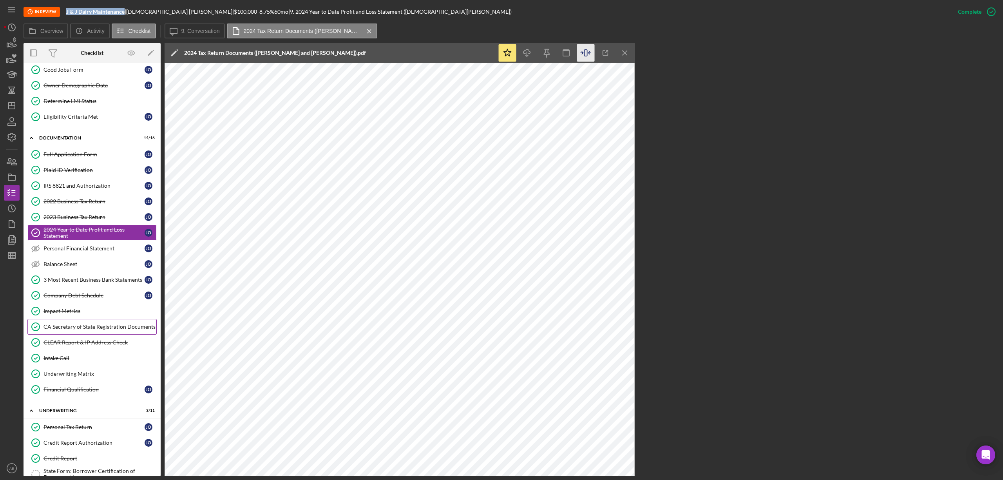
click at [108, 330] on div "CA Secretary of State Registration Documents" at bounding box center [99, 326] width 113 height 6
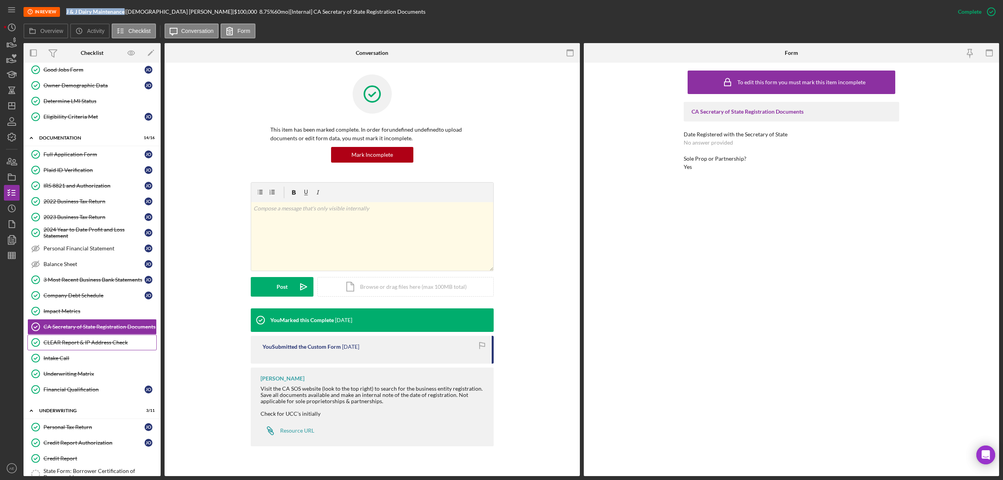
click at [110, 345] on div "CLEAR Report & IP Address Check" at bounding box center [99, 342] width 113 height 6
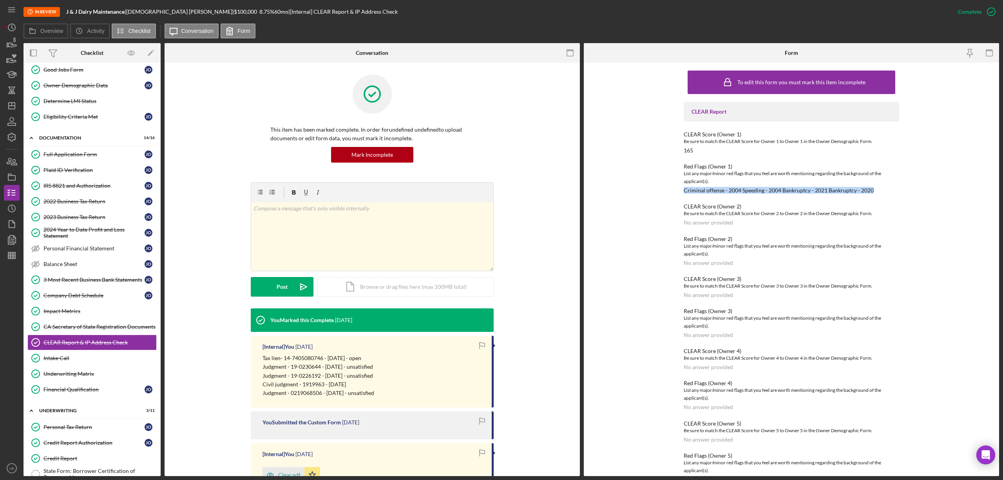
drag, startPoint x: 682, startPoint y: 192, endPoint x: 874, endPoint y: 190, distance: 192.3
click at [874, 190] on div "Red Flags (Owner 1) List any major/minor red flags that you feel are worth ment…" at bounding box center [790, 178] width 215 height 30
copy div "Criminal offense - 2004 Speeding - 2004 Bankruptcy - 2021 Bankruptcy - 2020"
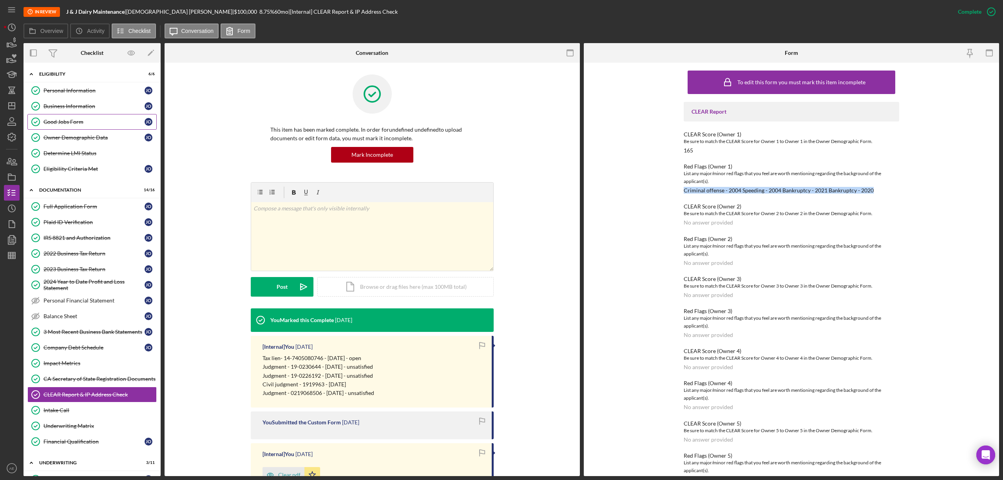
click at [104, 130] on link "Good Jobs Form Good Jobs Form J O" at bounding box center [91, 122] width 129 height 16
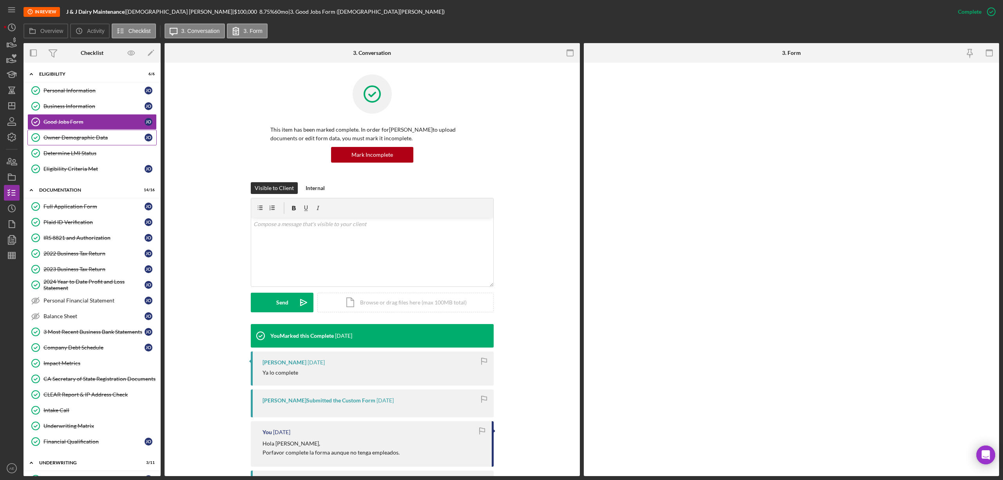
click at [104, 135] on link "Owner Demographic Data Owner Demographic Data J O" at bounding box center [91, 138] width 129 height 16
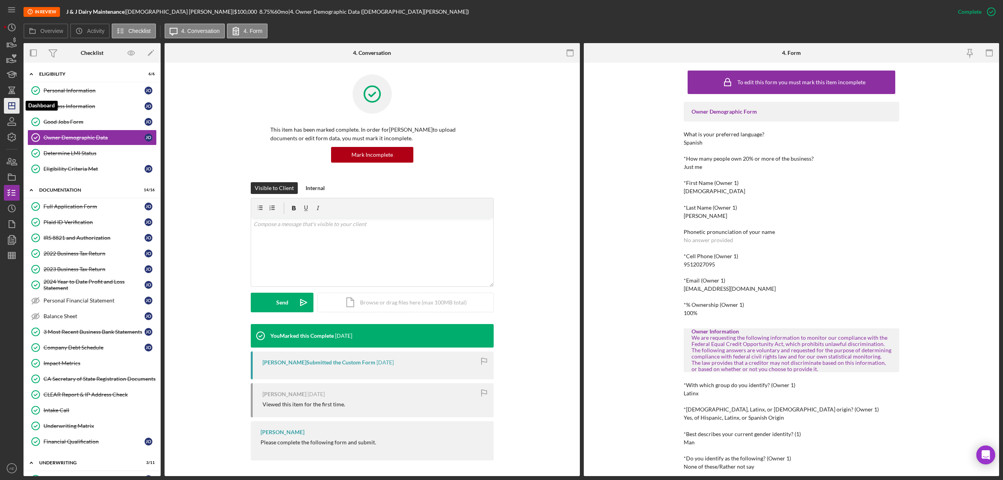
drag, startPoint x: 8, startPoint y: 104, endPoint x: 16, endPoint y: 105, distance: 8.3
click at [8, 104] on icon "Icon/Dashboard" at bounding box center [12, 106] width 20 height 20
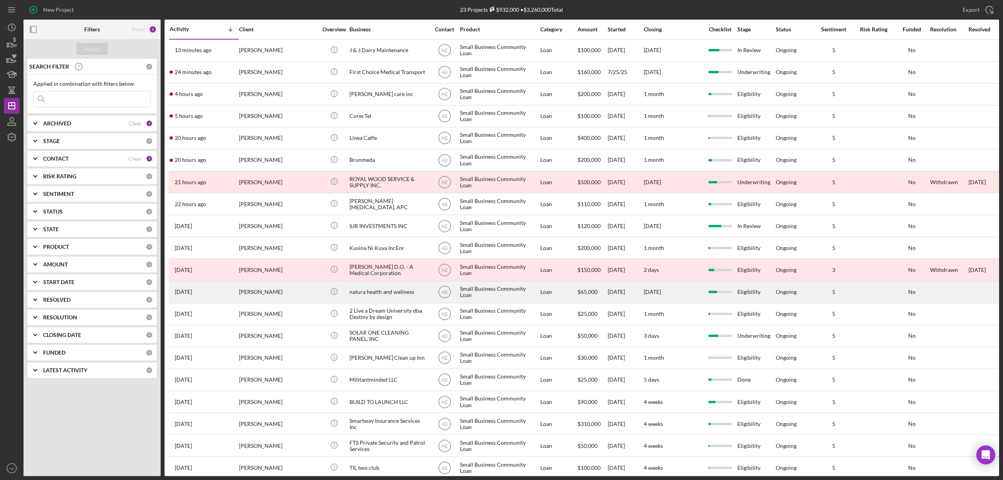
click at [275, 295] on div "[PERSON_NAME]" at bounding box center [278, 292] width 78 height 21
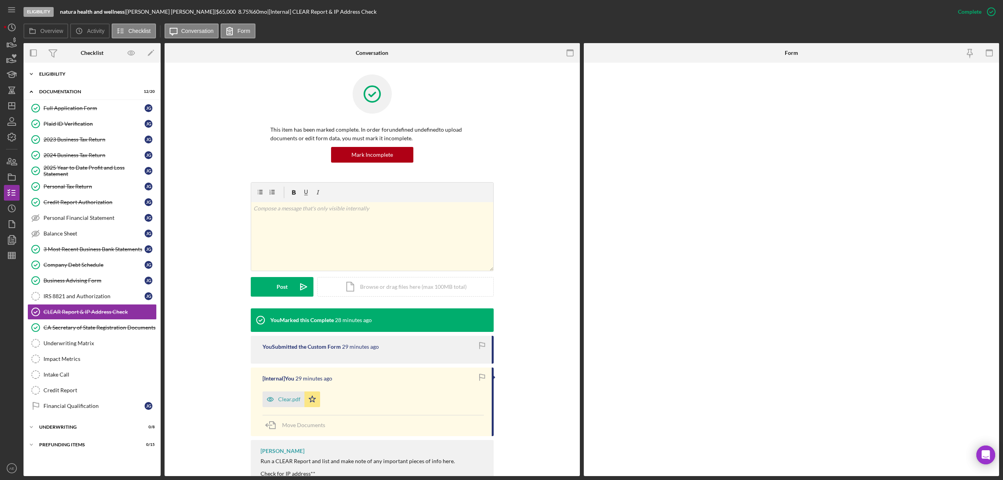
click at [62, 72] on div "Eligibility" at bounding box center [95, 74] width 112 height 5
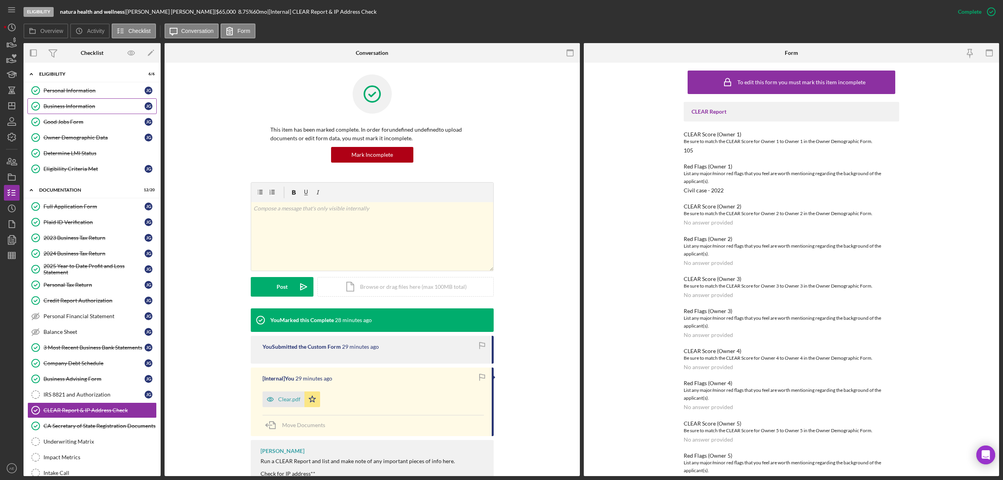
click at [85, 112] on link "Business Information Business Information [PERSON_NAME]" at bounding box center [91, 106] width 129 height 16
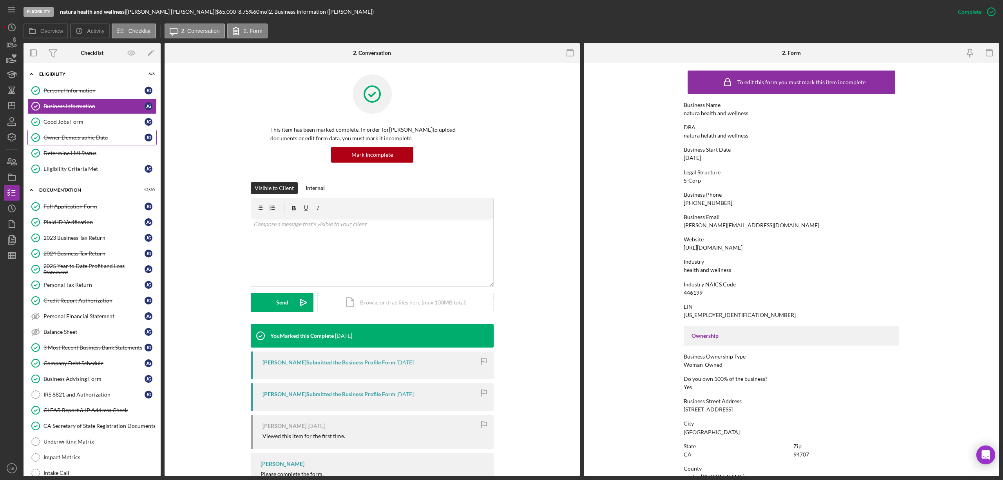
click at [94, 141] on div "Owner Demographic Data" at bounding box center [93, 137] width 101 height 6
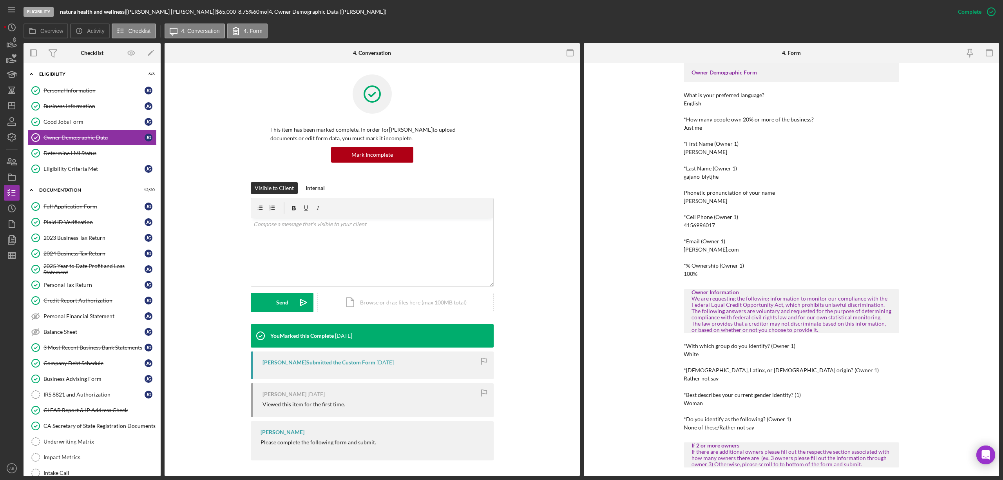
scroll to position [52, 0]
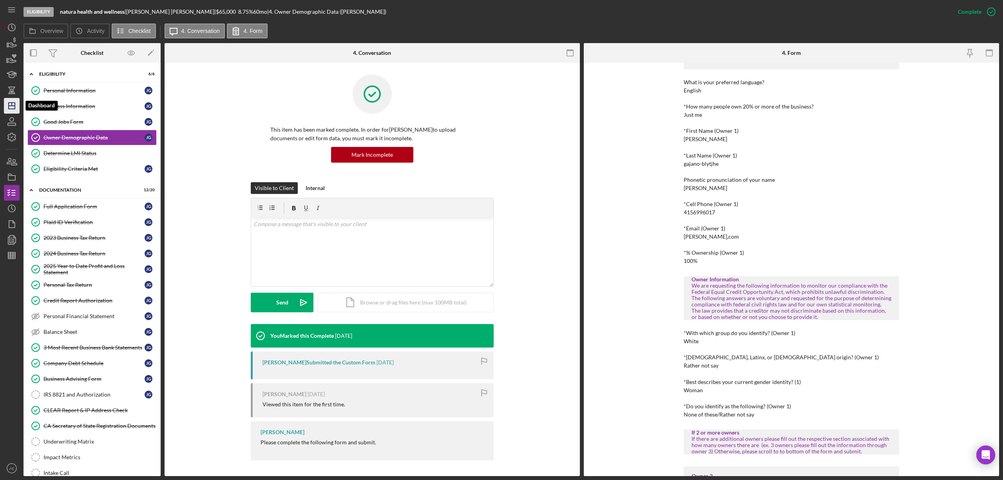
click at [10, 101] on icon "Icon/Dashboard" at bounding box center [12, 106] width 20 height 20
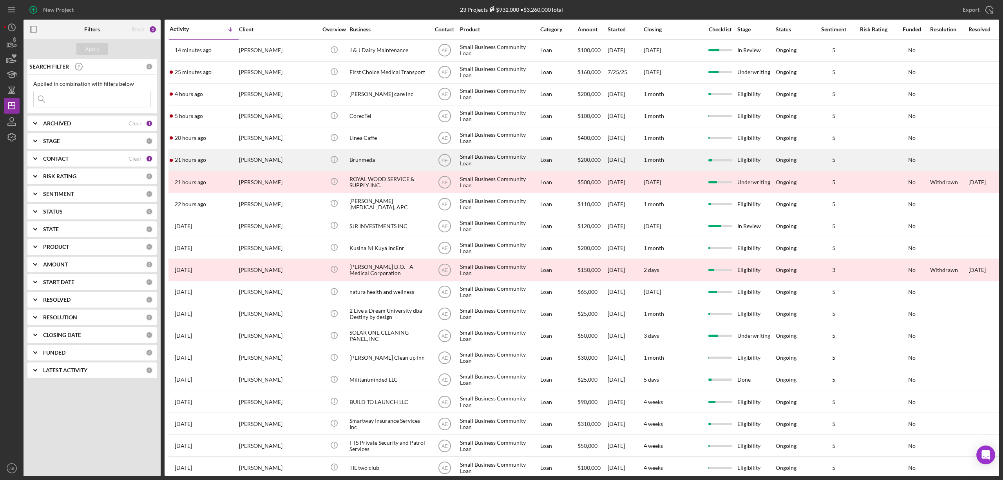
click at [301, 162] on div "[PERSON_NAME]" at bounding box center [278, 160] width 78 height 21
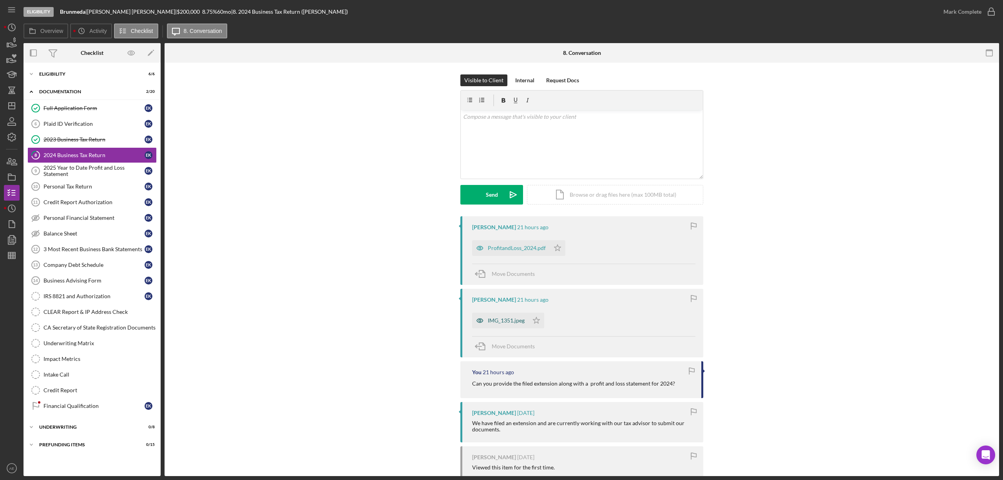
click at [477, 325] on icon "button" at bounding box center [480, 321] width 16 height 16
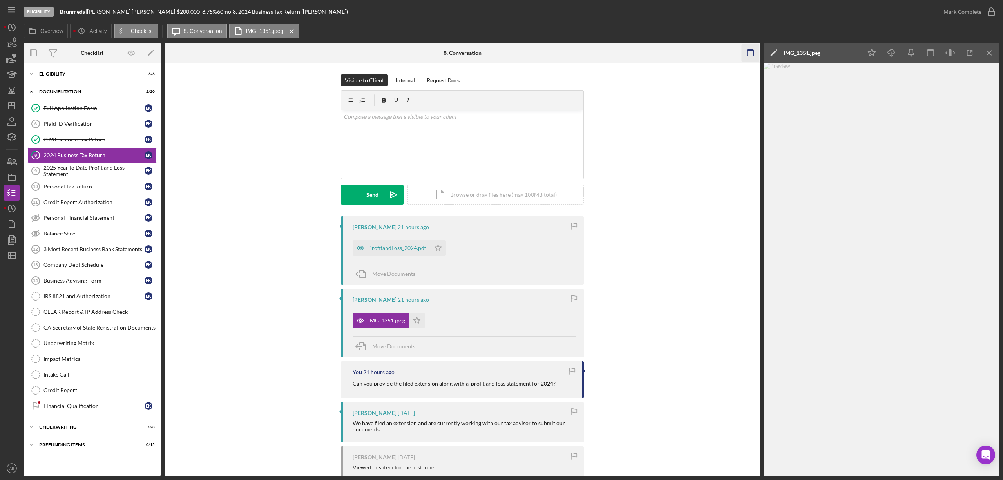
click at [744, 55] on icon "button" at bounding box center [750, 53] width 18 height 18
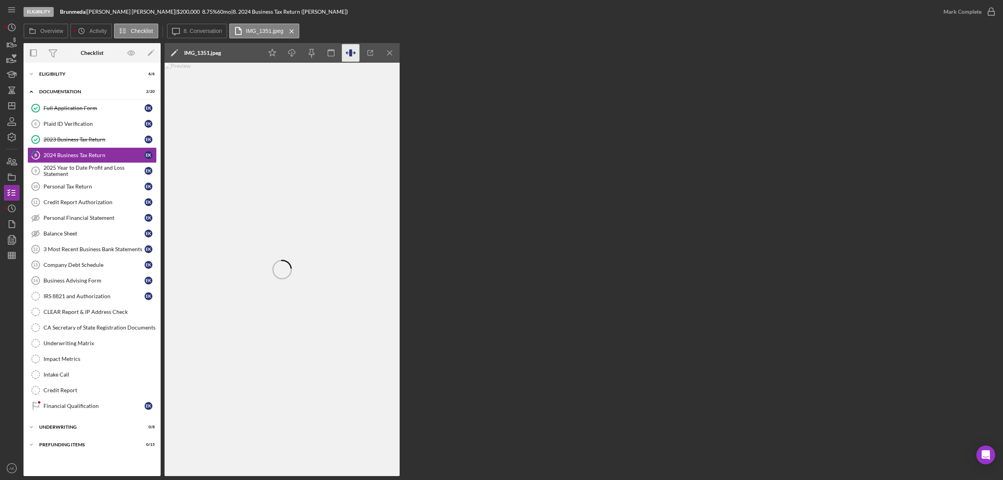
click at [354, 54] on icon "button" at bounding box center [351, 53] width 18 height 18
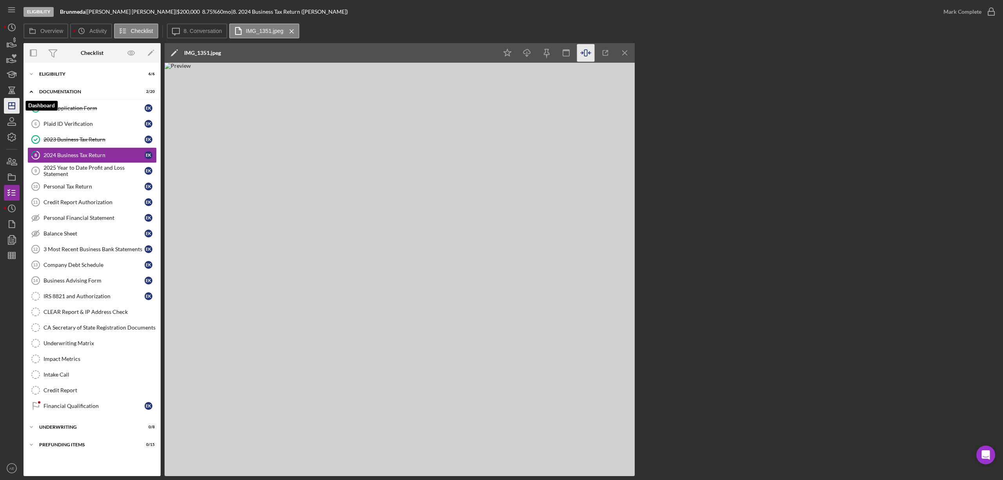
drag, startPoint x: 13, startPoint y: 105, endPoint x: 18, endPoint y: 105, distance: 4.7
click at [13, 105] on icon "Icon/Dashboard" at bounding box center [12, 106] width 20 height 20
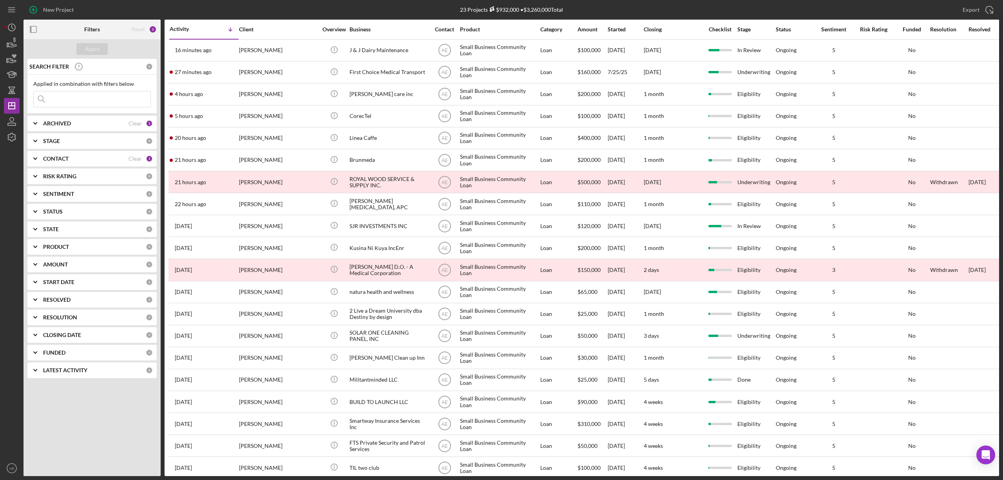
click at [87, 157] on div "CONTACT" at bounding box center [85, 158] width 85 height 6
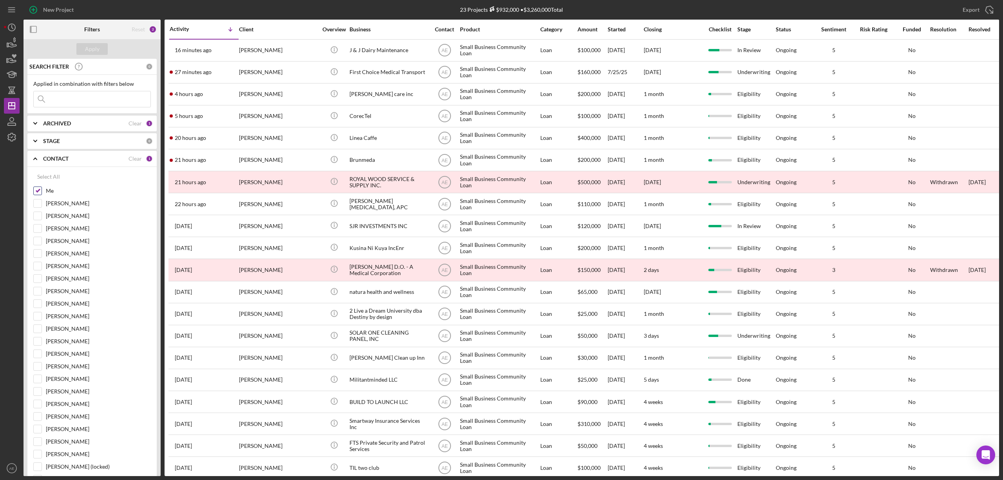
click at [36, 188] on input "Me" at bounding box center [38, 191] width 8 height 8
checkbox input "false"
click at [69, 96] on input at bounding box center [92, 99] width 117 height 16
type input "c"
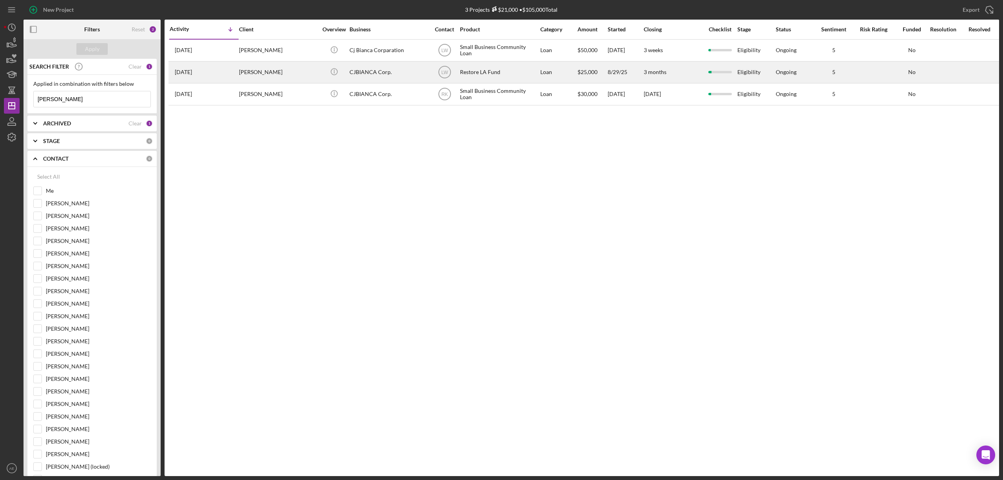
type input "lopez"
click at [491, 68] on div "Restore LA Fund" at bounding box center [499, 72] width 78 height 21
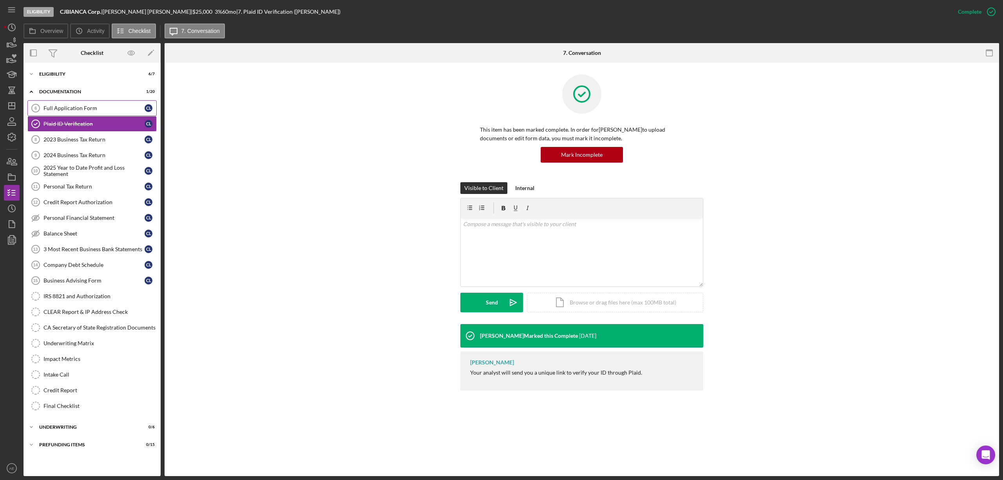
click at [75, 110] on div "Full Application Form" at bounding box center [93, 108] width 101 height 6
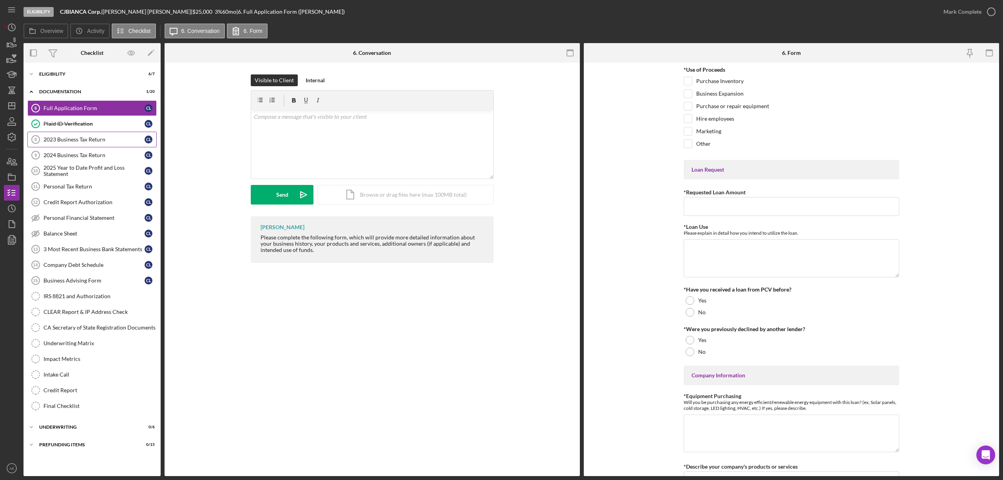
click at [92, 137] on div "2023 Business Tax Return" at bounding box center [93, 139] width 101 height 6
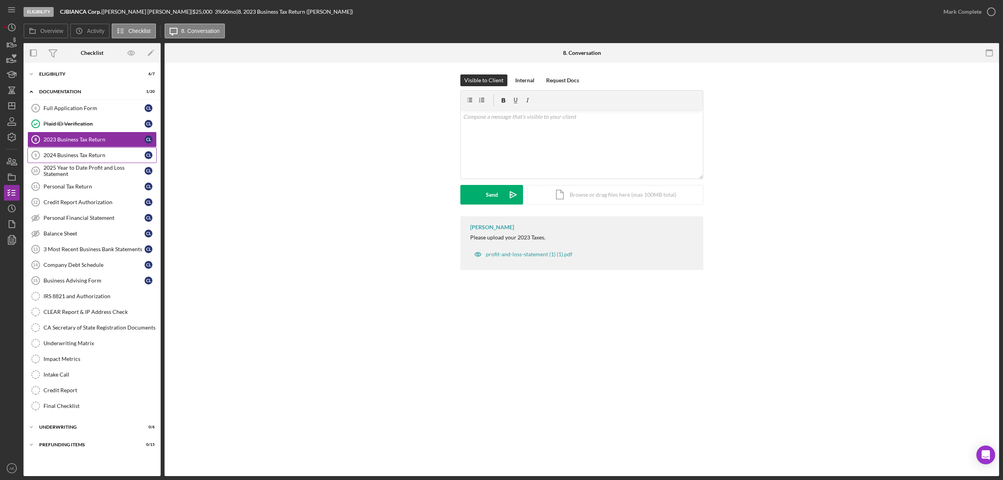
click at [94, 155] on div "2024 Business Tax Return" at bounding box center [93, 155] width 101 height 6
click at [93, 169] on div "2025 Year to Date Profit and Loss Statement" at bounding box center [93, 170] width 101 height 13
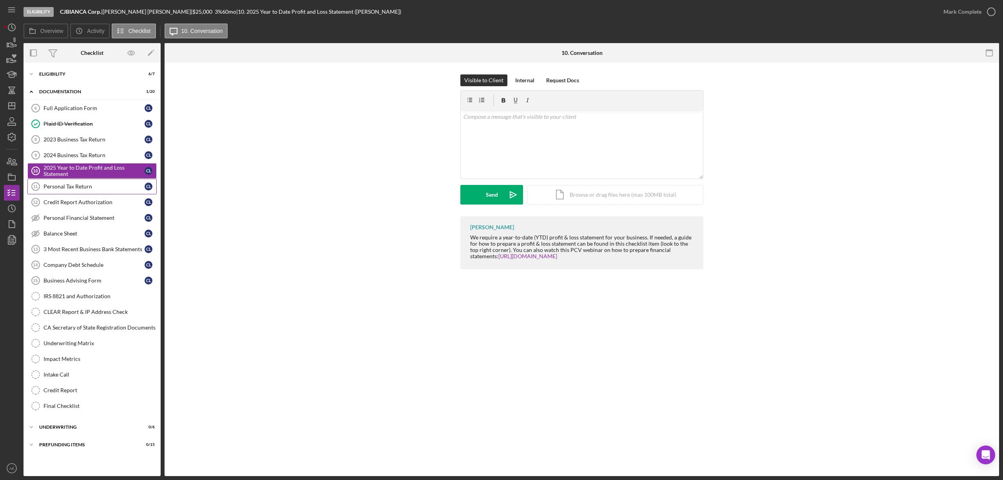
click at [89, 187] on div "Personal Tax Return" at bounding box center [93, 186] width 101 height 6
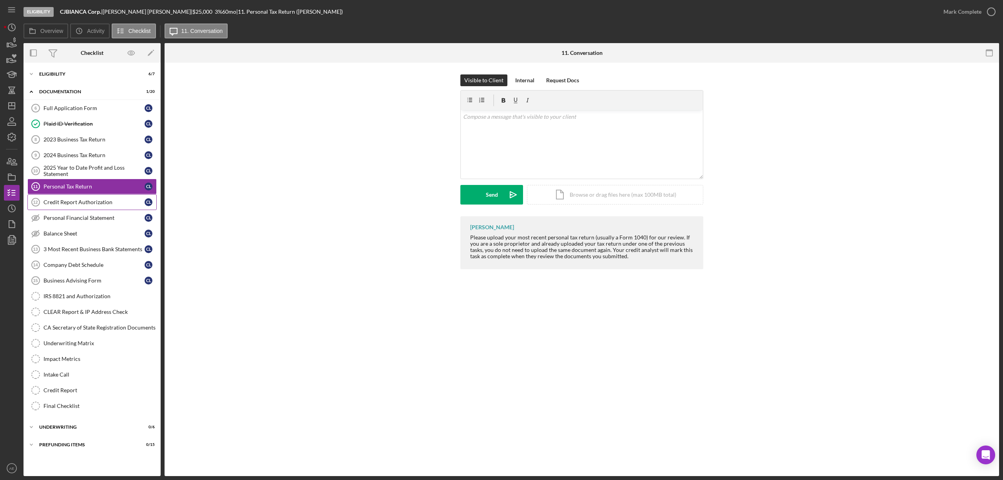
click at [107, 203] on div "Credit Report Authorization" at bounding box center [93, 202] width 101 height 6
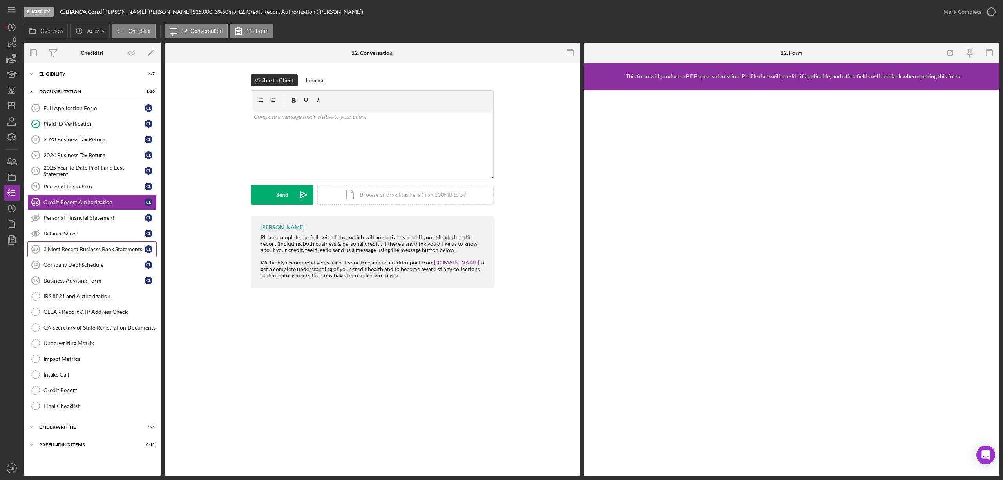
click at [108, 248] on link "3 Most Recent Business Bank Statements 13 3 Most Recent Business Bank Statement…" at bounding box center [91, 249] width 129 height 16
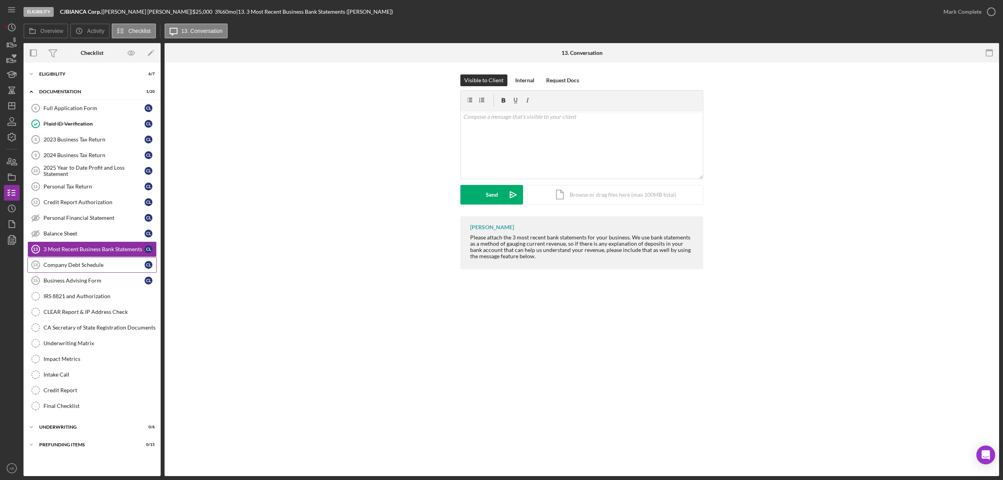
click at [107, 268] on div "Company Debt Schedule" at bounding box center [93, 265] width 101 height 6
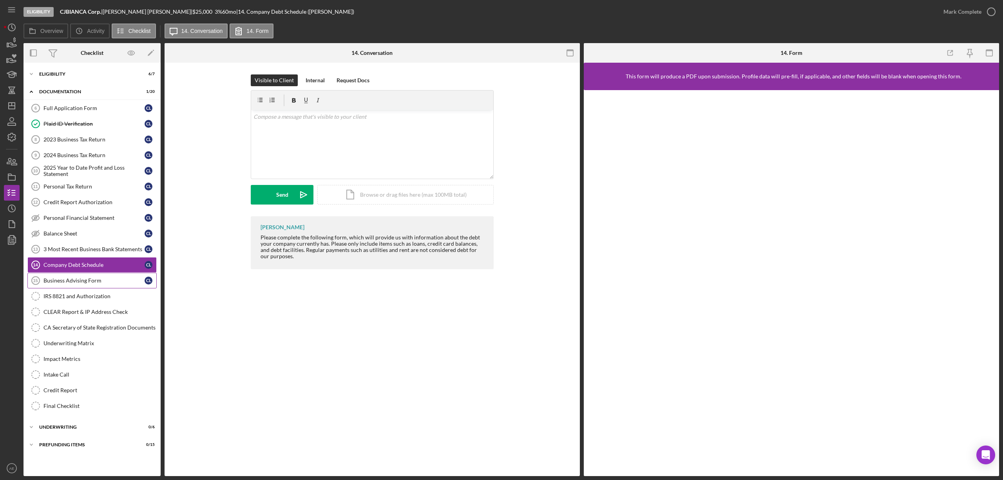
click at [105, 284] on div "Business Advising Form" at bounding box center [93, 280] width 101 height 6
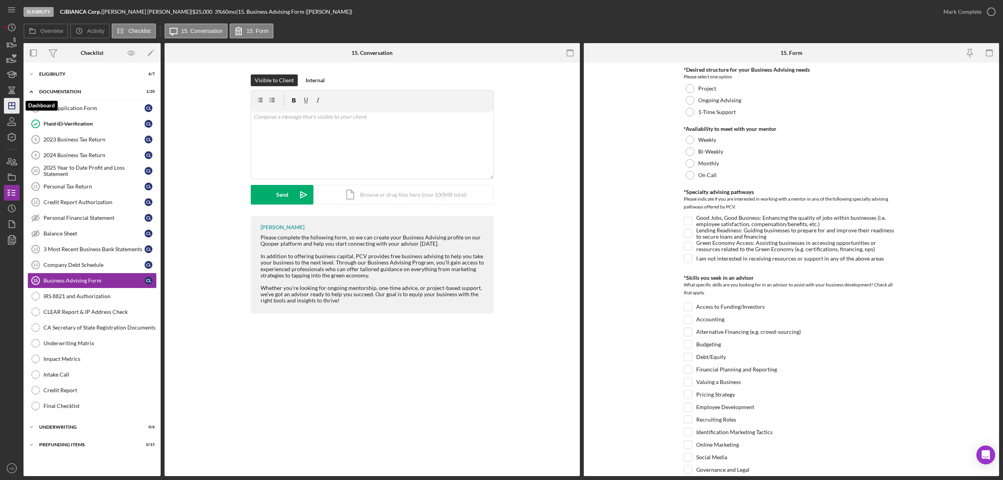
click at [18, 106] on icon "Icon/Dashboard" at bounding box center [12, 106] width 20 height 20
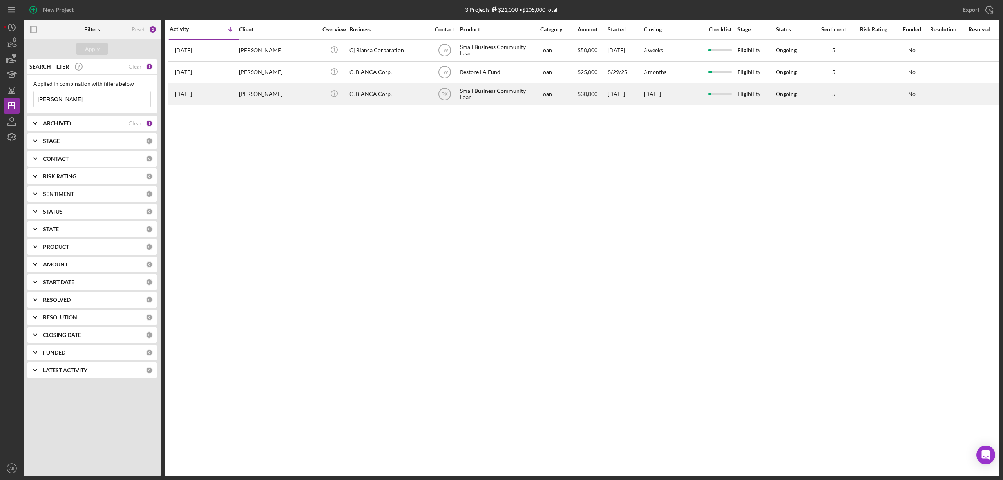
click at [302, 101] on div "Cesar Lopez" at bounding box center [278, 94] width 78 height 21
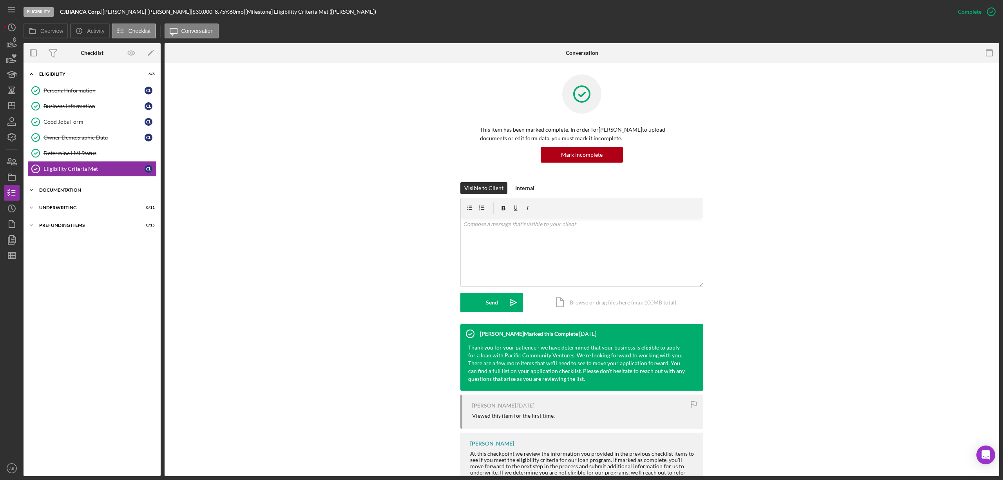
click at [98, 189] on div "Documentation" at bounding box center [95, 190] width 112 height 5
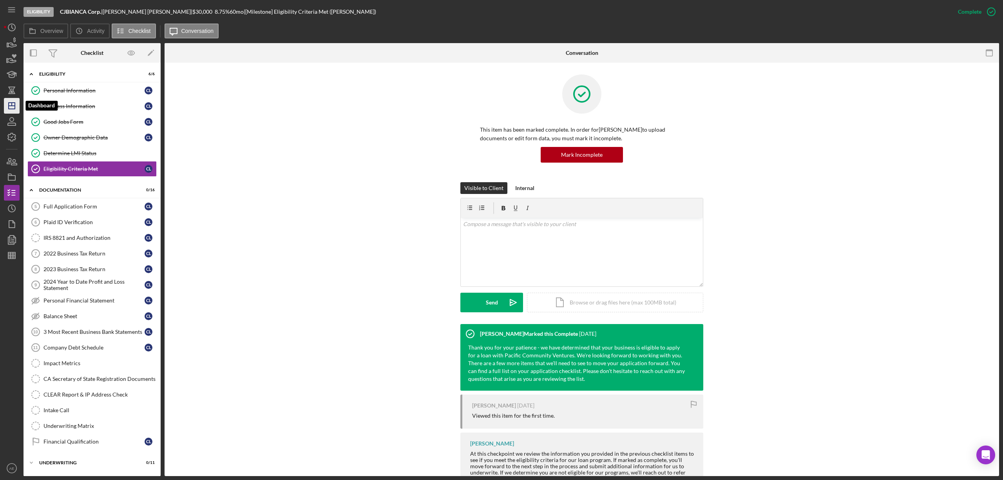
click at [13, 105] on icon "Icon/Dashboard" at bounding box center [12, 106] width 20 height 20
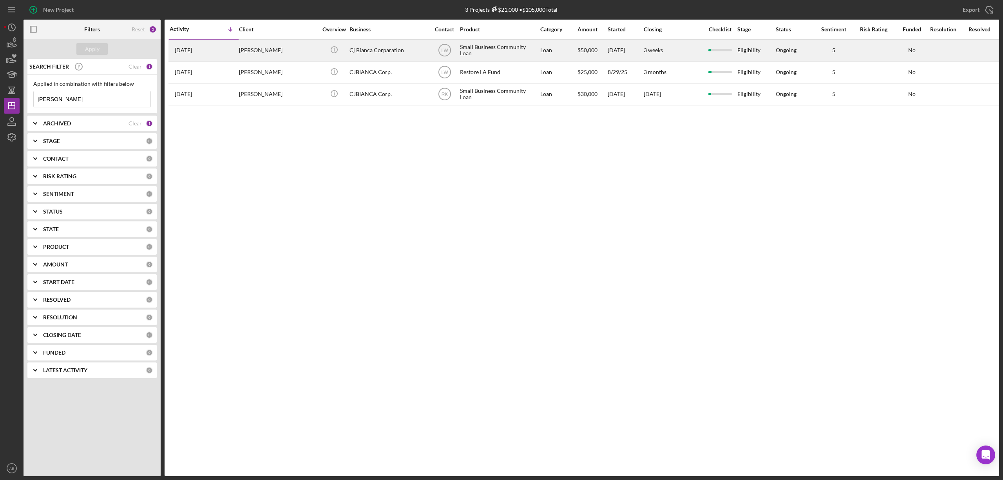
click at [269, 49] on div "Cesar Lopez" at bounding box center [278, 50] width 78 height 21
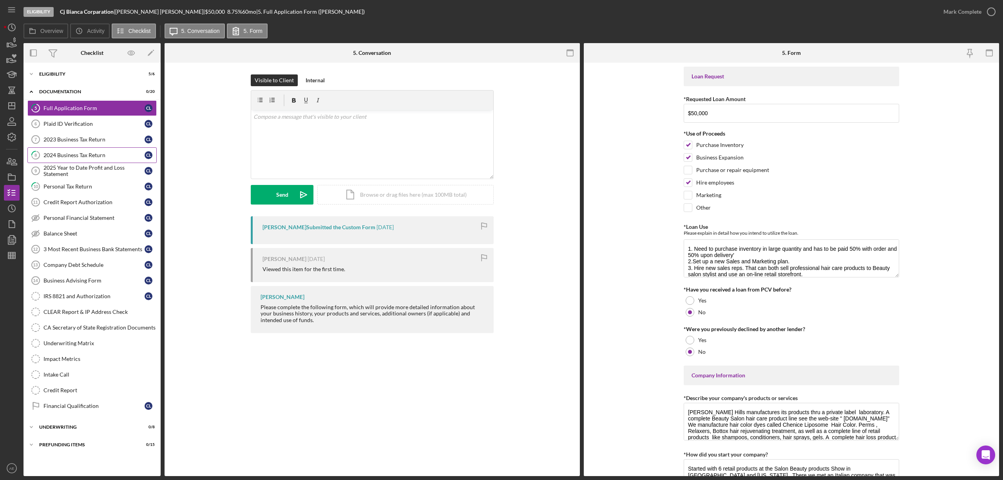
click at [67, 152] on div "2024 Business Tax Return" at bounding box center [93, 155] width 101 height 6
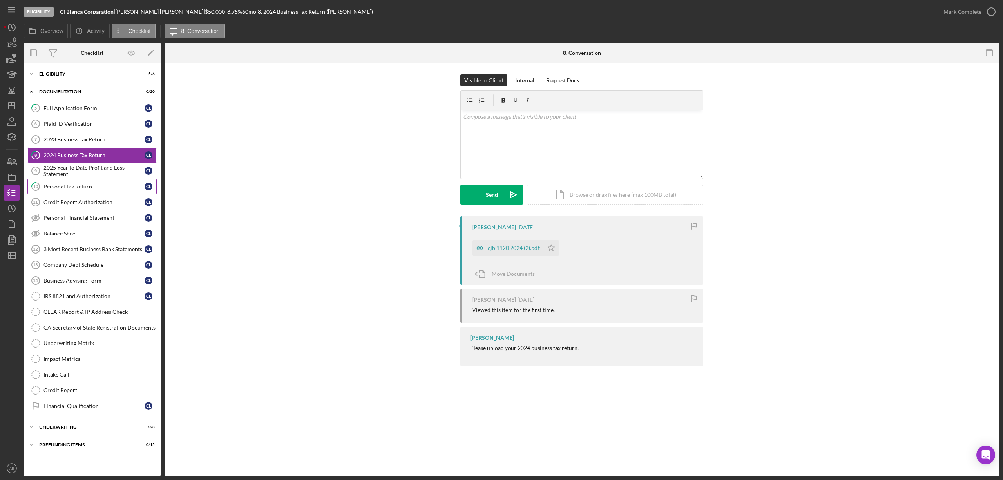
click at [69, 186] on div "Personal Tax Return" at bounding box center [93, 186] width 101 height 6
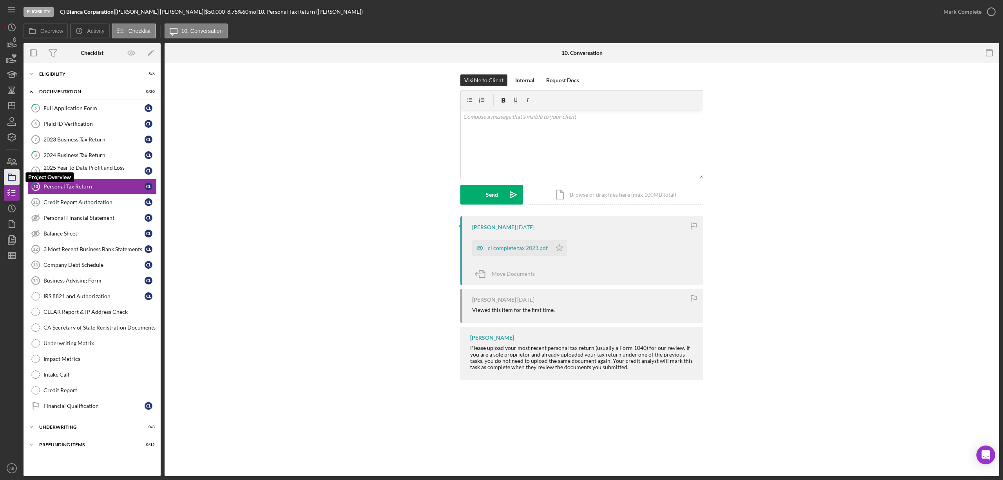
click at [10, 175] on polygon "button" at bounding box center [10, 175] width 4 height 2
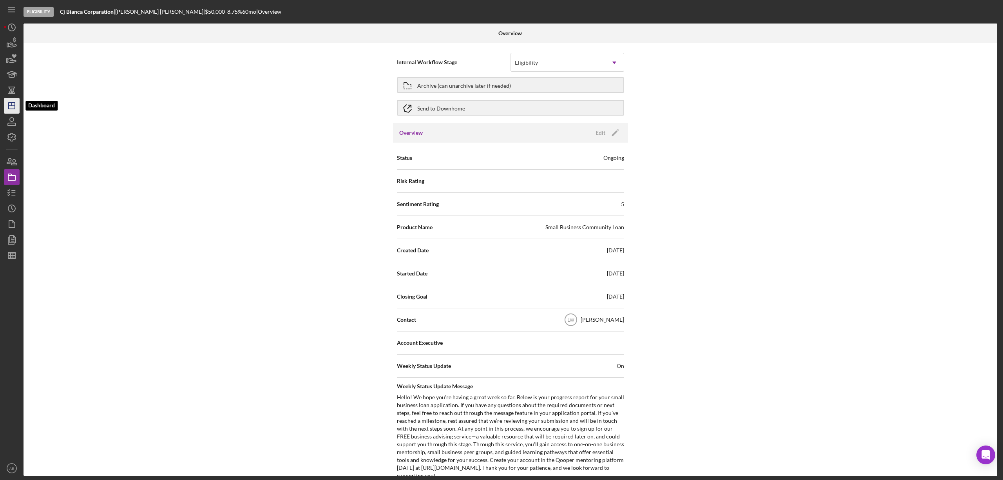
click at [14, 106] on line "button" at bounding box center [12, 106] width 6 height 0
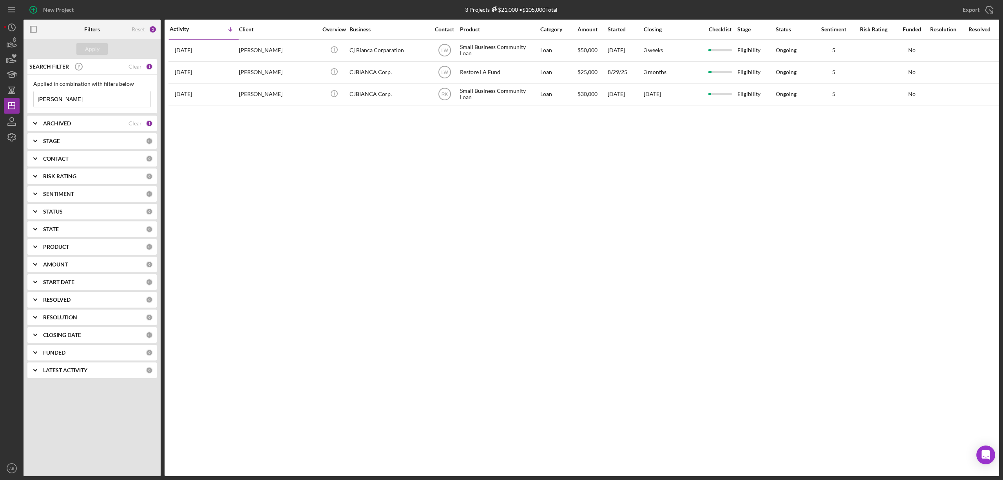
drag, startPoint x: 114, startPoint y: 92, endPoint x: -10, endPoint y: 104, distance: 125.1
click at [0, 104] on html "New Project 3 Projects $21,000 • $105,000 Total lopez Export Icon/Export Filter…" at bounding box center [501, 240] width 1003 height 480
click at [67, 157] on b "CONTACT" at bounding box center [55, 158] width 25 height 6
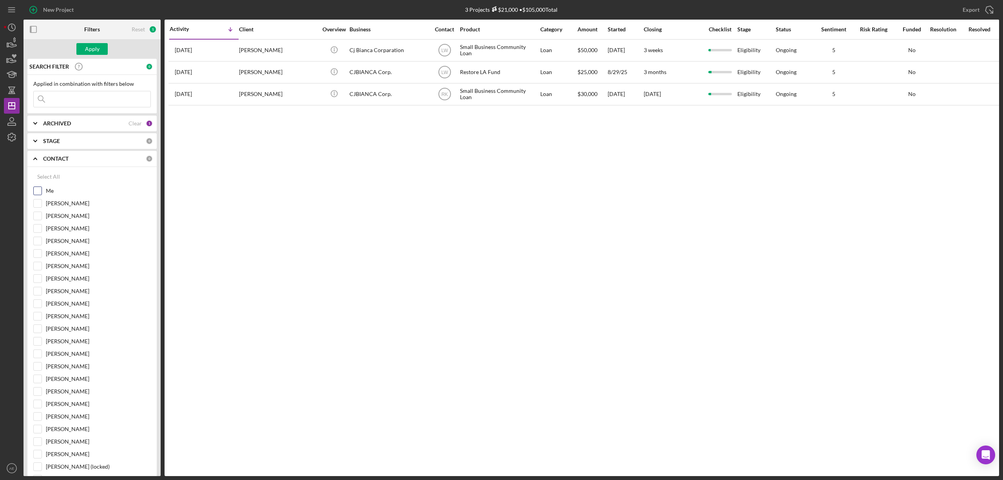
click at [40, 190] on input "Me" at bounding box center [38, 191] width 8 height 8
checkbox input "true"
click at [85, 53] on div "Apply" at bounding box center [92, 49] width 14 height 12
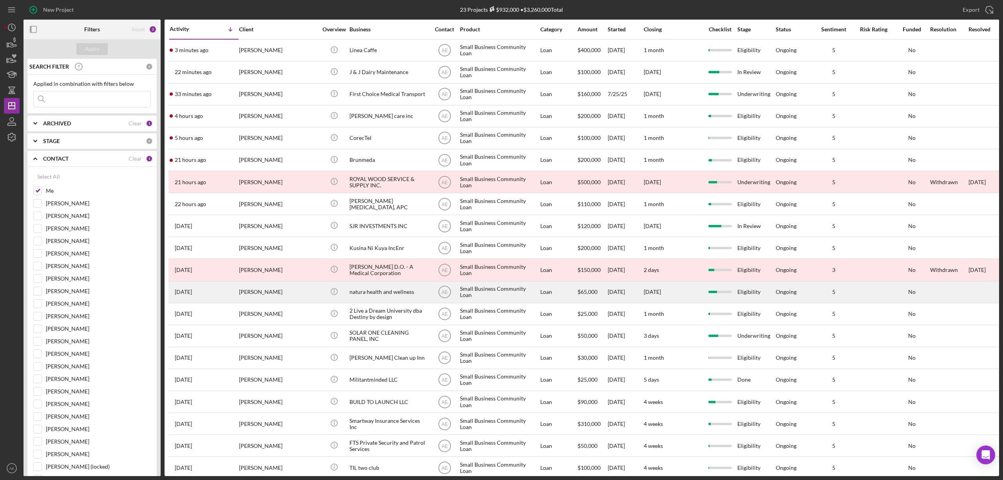
click at [270, 296] on div "[PERSON_NAME]" at bounding box center [278, 292] width 78 height 21
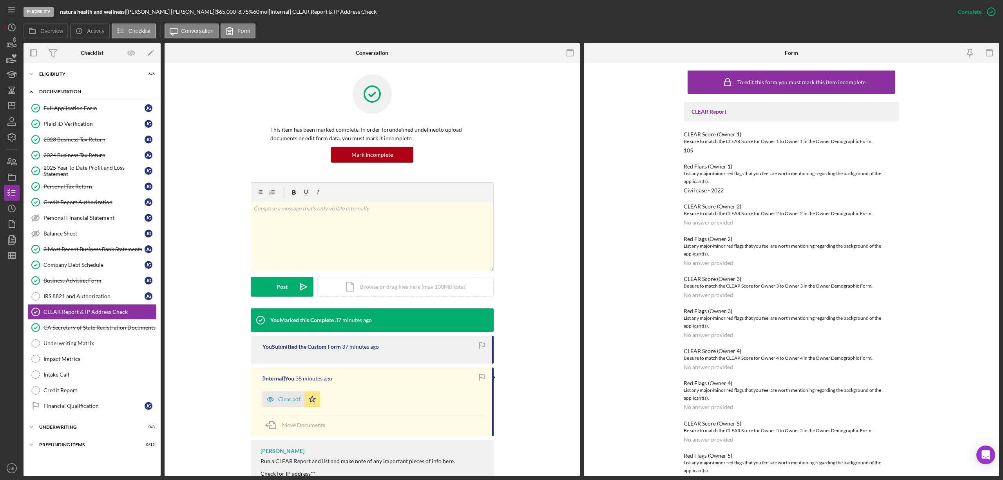
click at [72, 85] on div "Icon/Expander Documentation 12 / 20" at bounding box center [91, 92] width 137 height 16
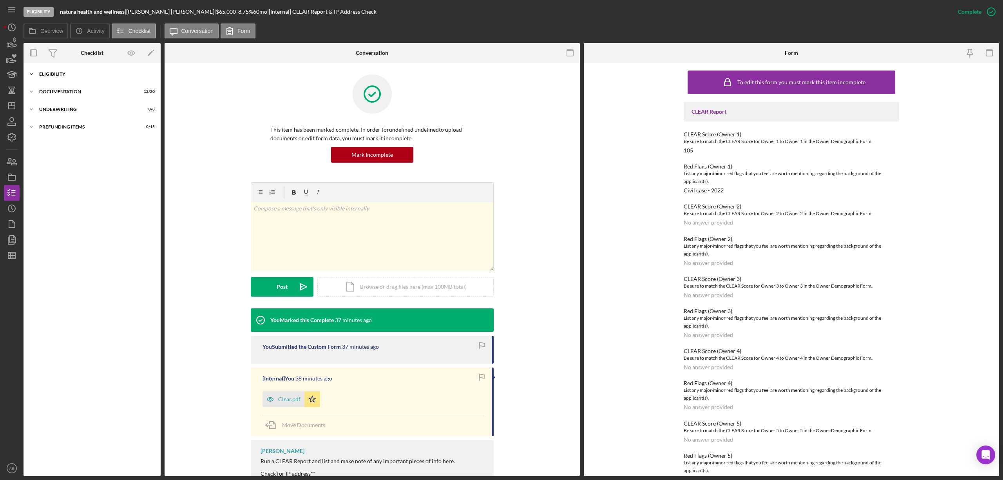
click at [70, 79] on div "Icon/Expander Eligibility 6 / 6" at bounding box center [91, 74] width 137 height 16
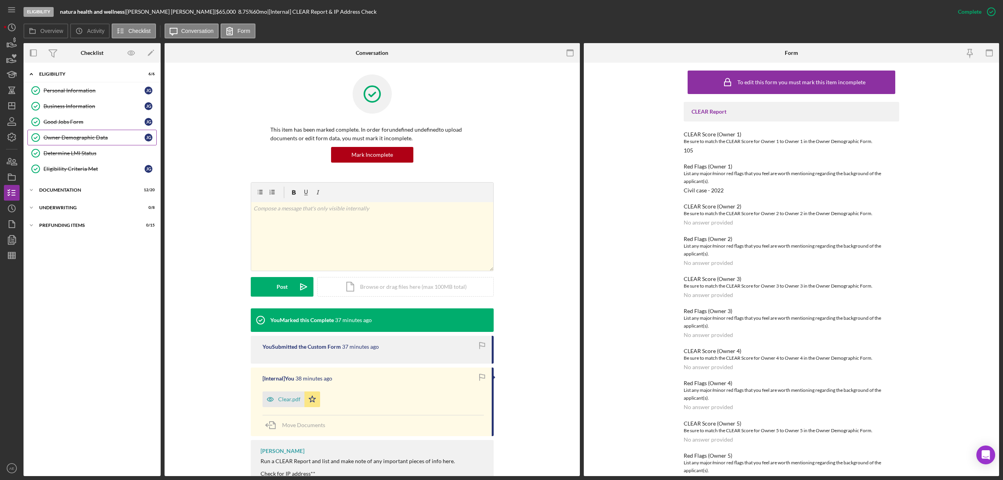
click at [86, 138] on div "Owner Demographic Data" at bounding box center [93, 137] width 101 height 6
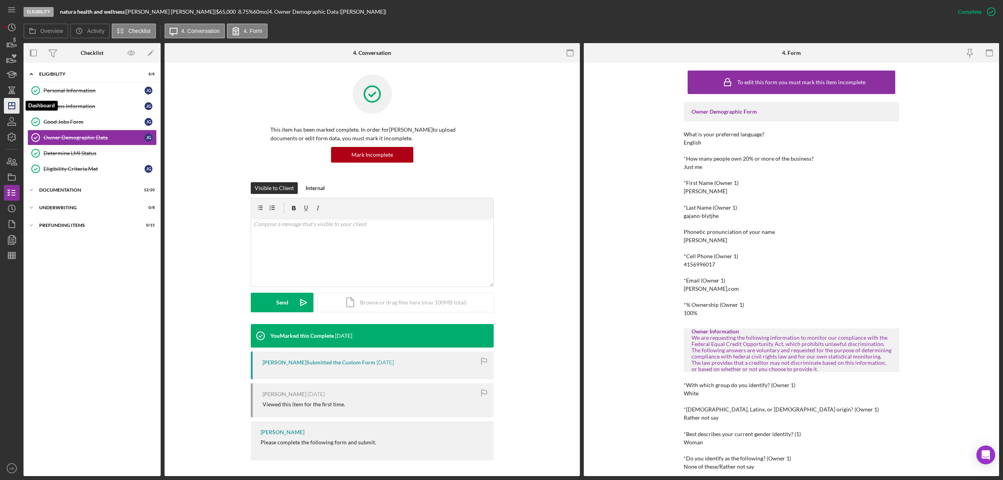
click at [14, 109] on polygon "button" at bounding box center [12, 106] width 6 height 6
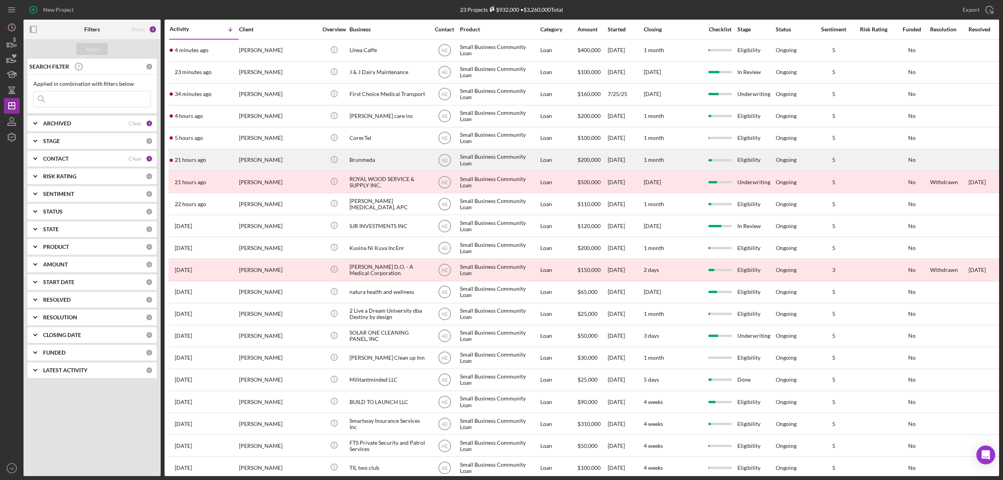
click at [276, 161] on div "[PERSON_NAME]" at bounding box center [278, 160] width 78 height 21
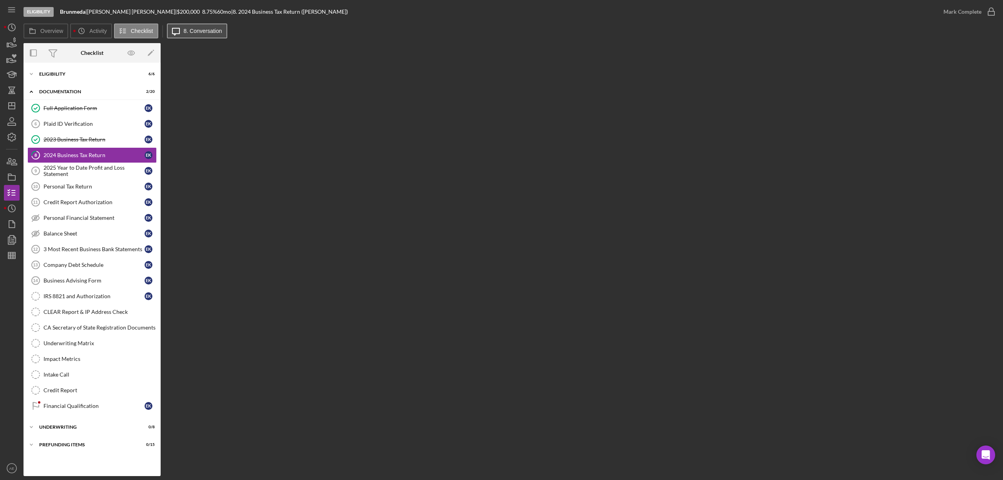
drag, startPoint x: 193, startPoint y: 31, endPoint x: 199, endPoint y: 44, distance: 14.4
click at [194, 31] on label "8. Conversation" at bounding box center [203, 31] width 38 height 6
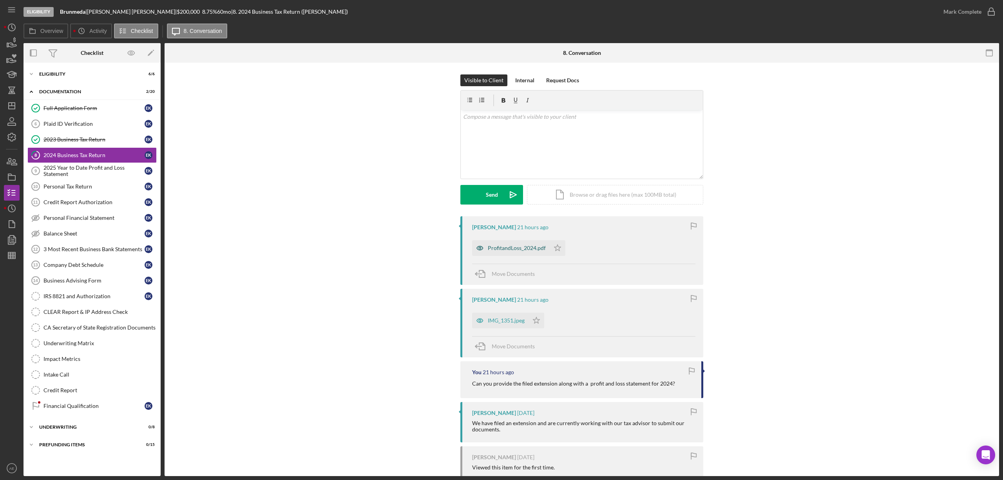
click at [474, 248] on icon "button" at bounding box center [480, 248] width 16 height 16
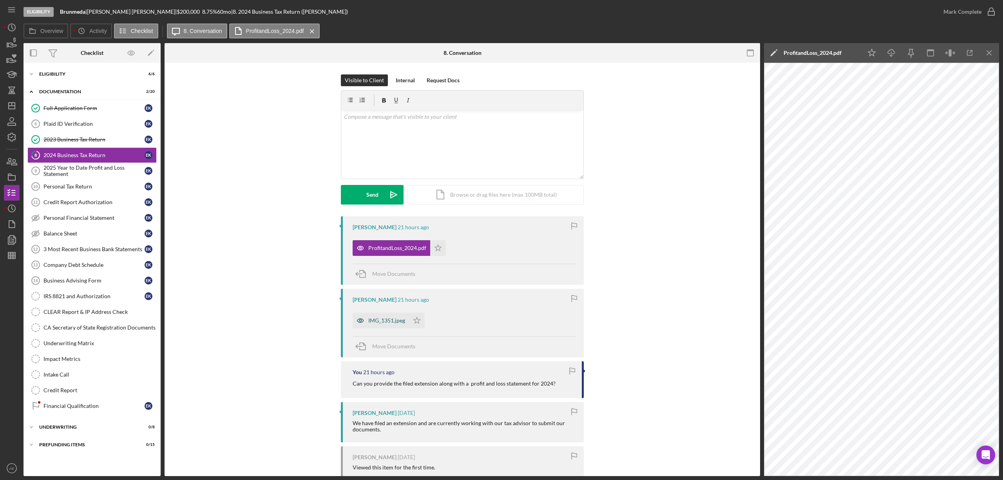
click at [356, 322] on icon "button" at bounding box center [360, 321] width 16 height 16
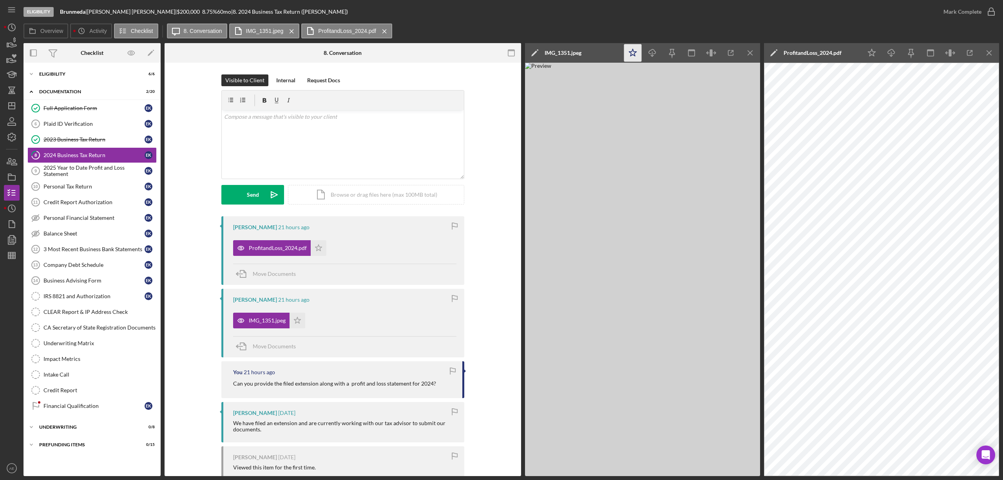
drag, startPoint x: 634, startPoint y: 47, endPoint x: 664, endPoint y: 47, distance: 29.8
click at [636, 47] on icon "Icon/Star" at bounding box center [633, 53] width 18 height 18
click at [871, 52] on icon "Icon/Star" at bounding box center [872, 53] width 18 height 18
click at [965, 12] on div "Mark Complete" at bounding box center [962, 12] width 38 height 16
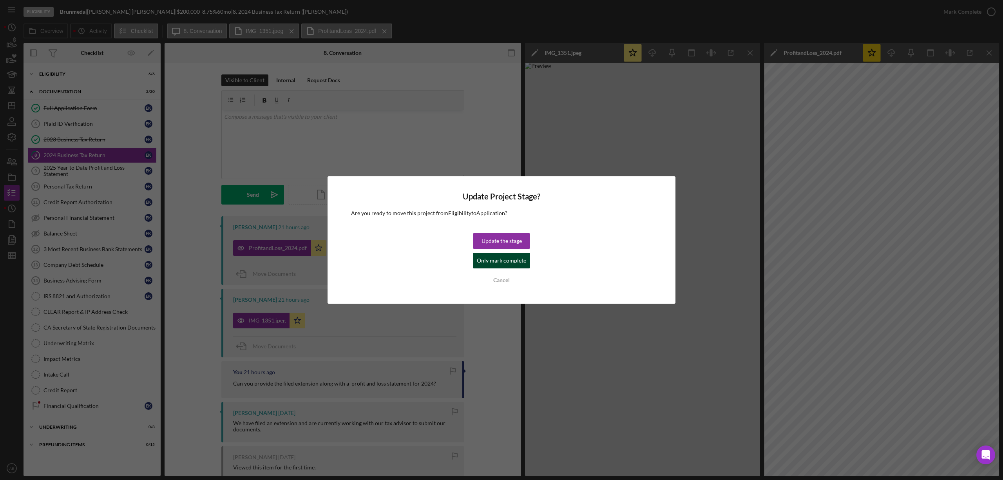
click at [490, 261] on div "Only mark complete" at bounding box center [501, 261] width 49 height 16
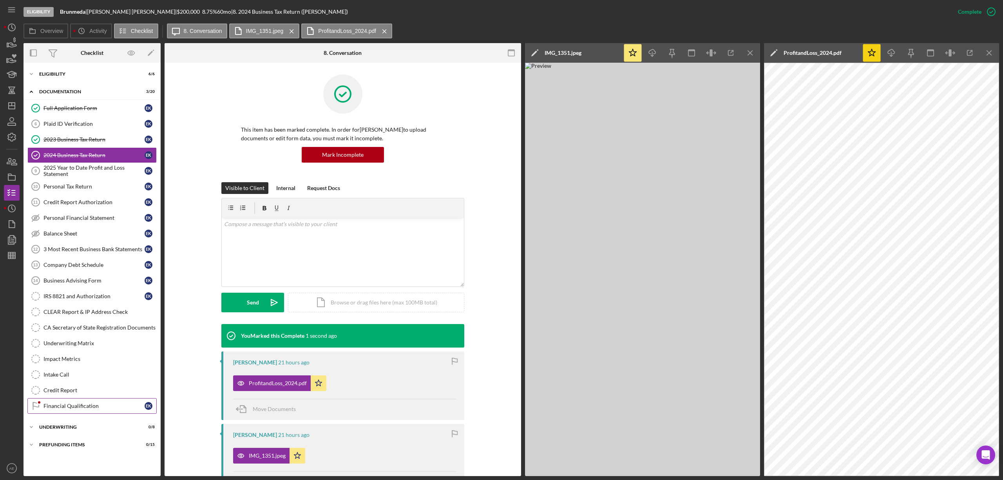
click at [87, 409] on div "Financial Qualification" at bounding box center [93, 406] width 101 height 6
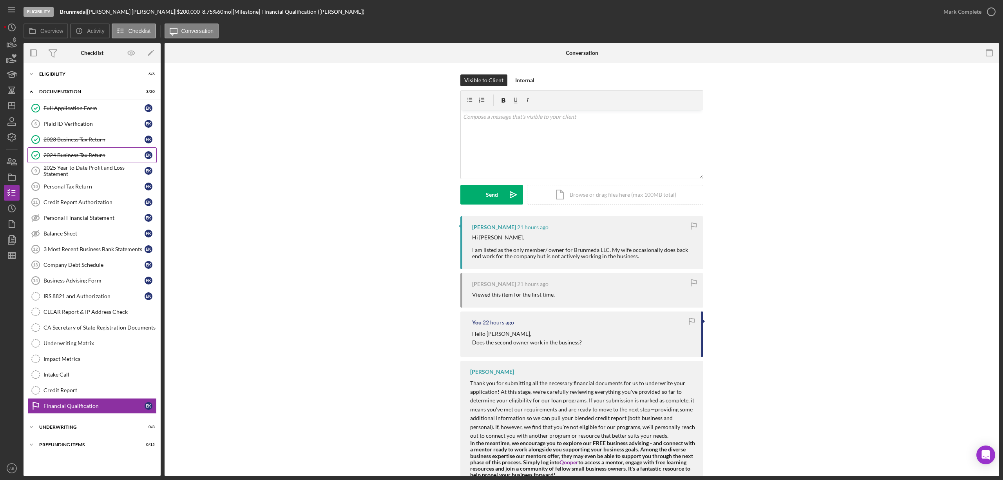
click at [61, 156] on div "2024 Business Tax Return" at bounding box center [93, 155] width 101 height 6
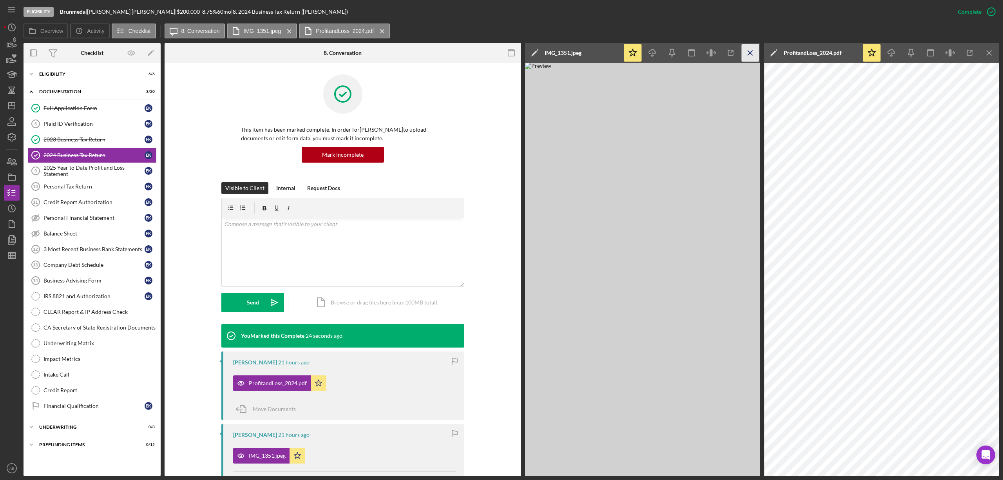
click at [749, 53] on icon "Icon/Menu Close" at bounding box center [750, 53] width 18 height 18
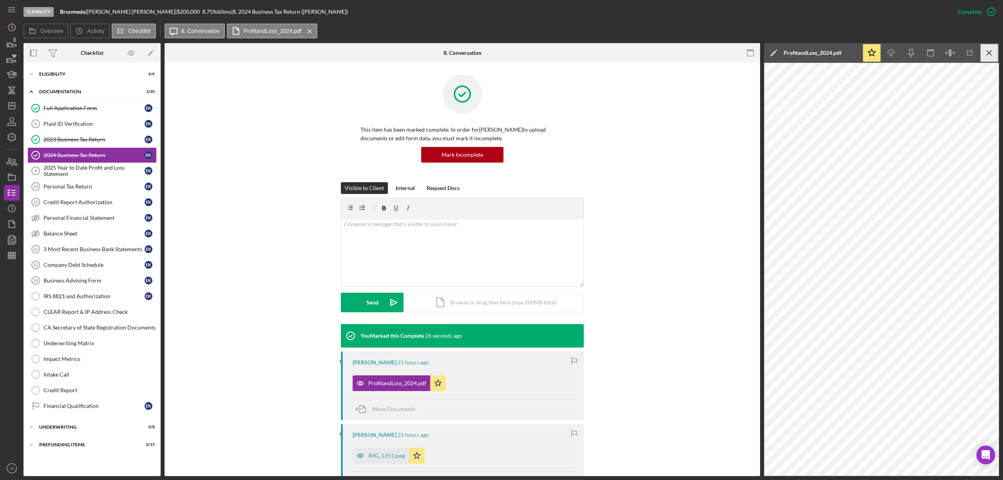
click at [994, 48] on icon "Icon/Menu Close" at bounding box center [989, 53] width 18 height 18
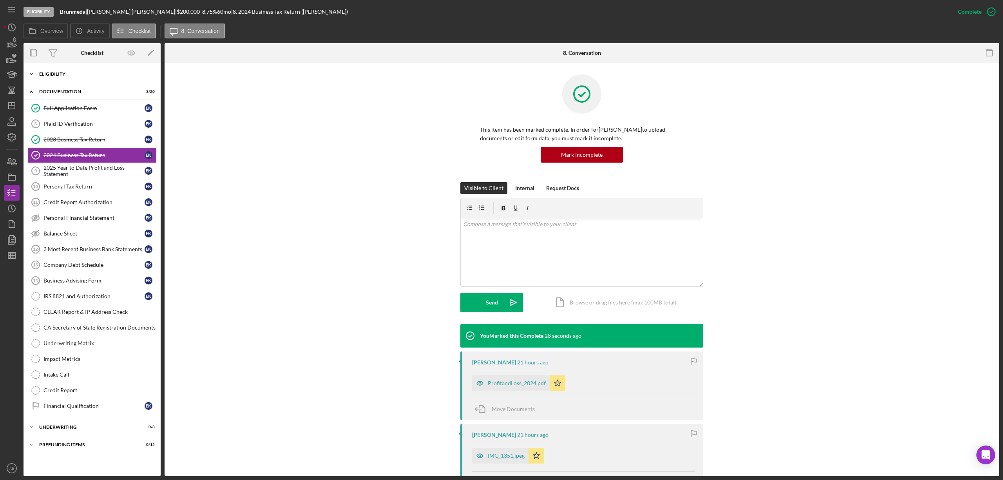
click at [63, 72] on div "Eligibility" at bounding box center [95, 74] width 112 height 5
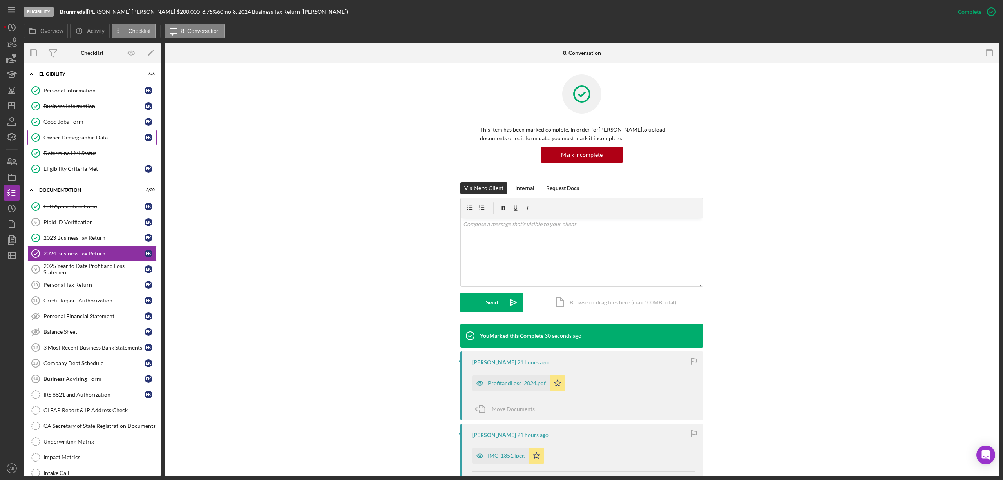
click at [89, 140] on div "Owner Demographic Data" at bounding box center [93, 137] width 101 height 6
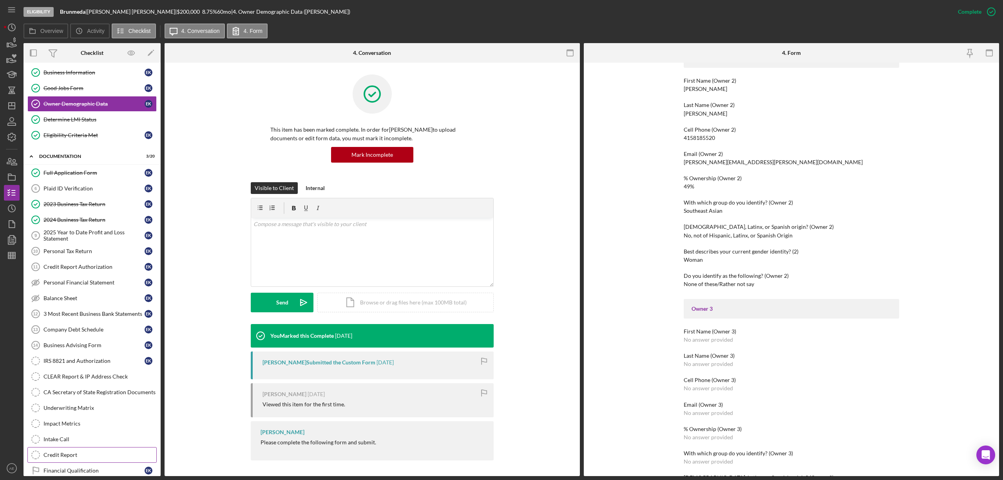
scroll to position [52, 0]
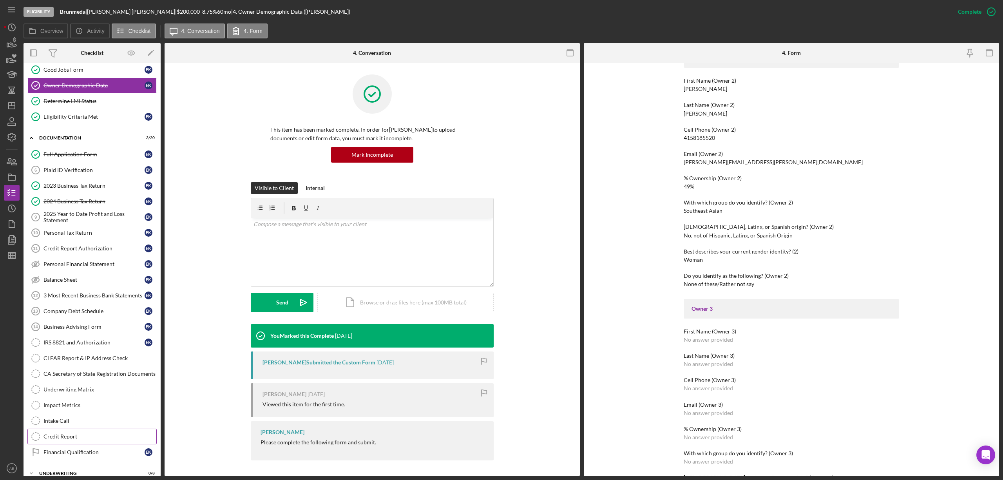
drag, startPoint x: 78, startPoint y: 456, endPoint x: 90, endPoint y: 446, distance: 14.7
click at [78, 455] on div "Financial Qualification" at bounding box center [93, 452] width 101 height 6
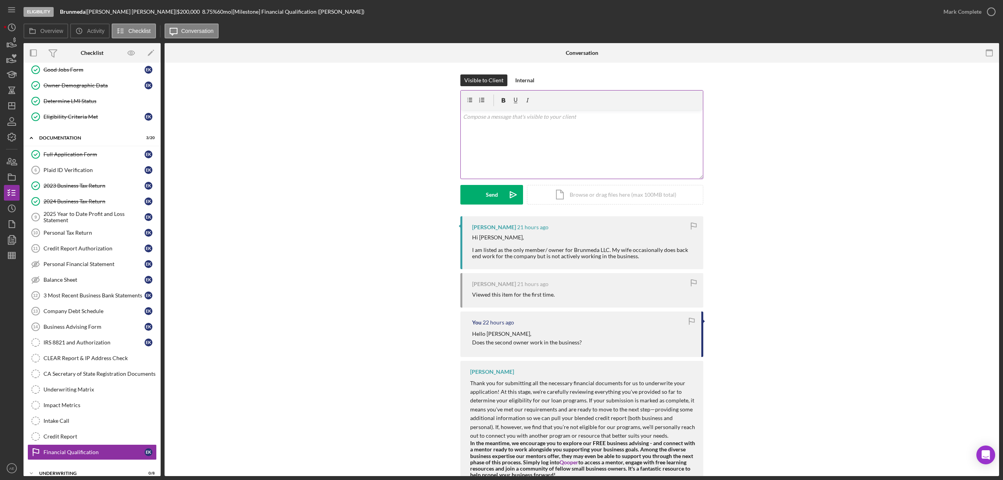
click at [508, 145] on div "v Color teal Color pink Remove color Add row above Add row below Add column bef…" at bounding box center [582, 144] width 242 height 69
click at [504, 186] on icon "Icon/icon-invite-send" at bounding box center [513, 195] width 20 height 20
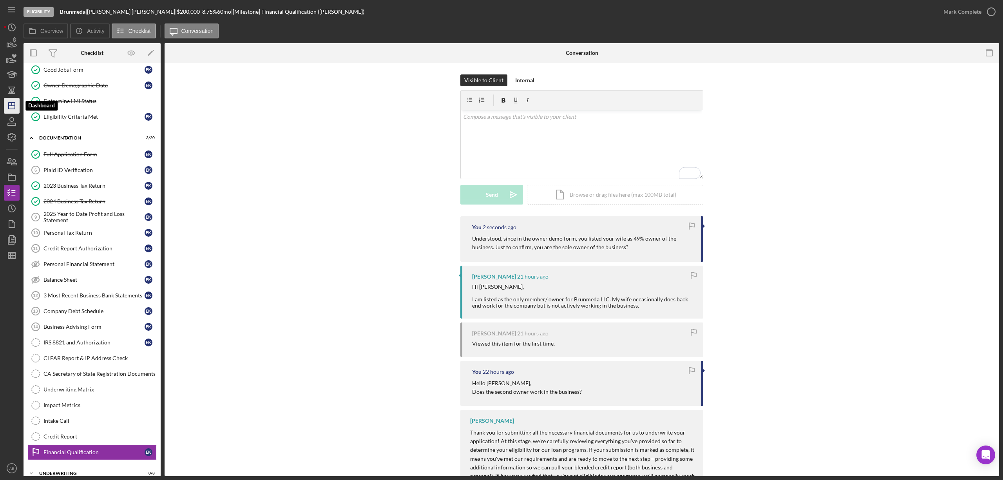
click at [13, 107] on icon "Icon/Dashboard" at bounding box center [12, 106] width 20 height 20
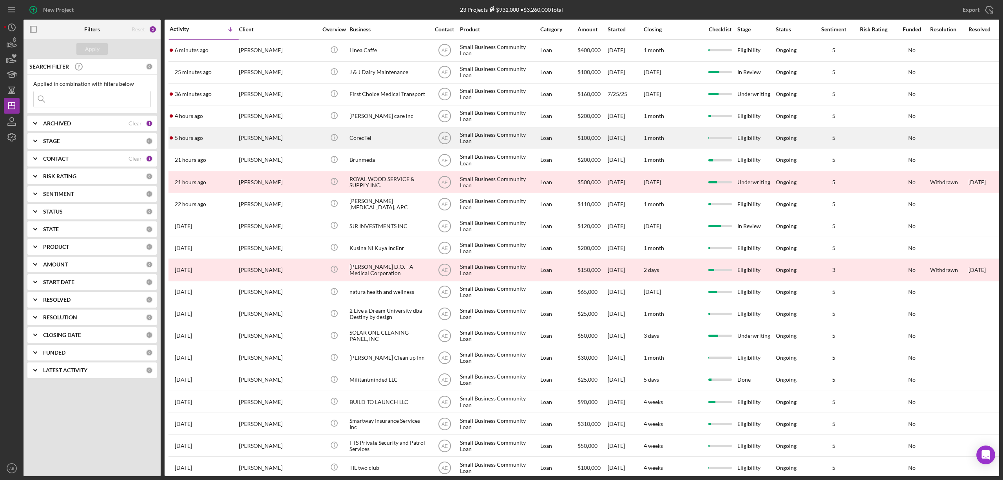
click at [285, 135] on div "[PERSON_NAME]" at bounding box center [278, 138] width 78 height 21
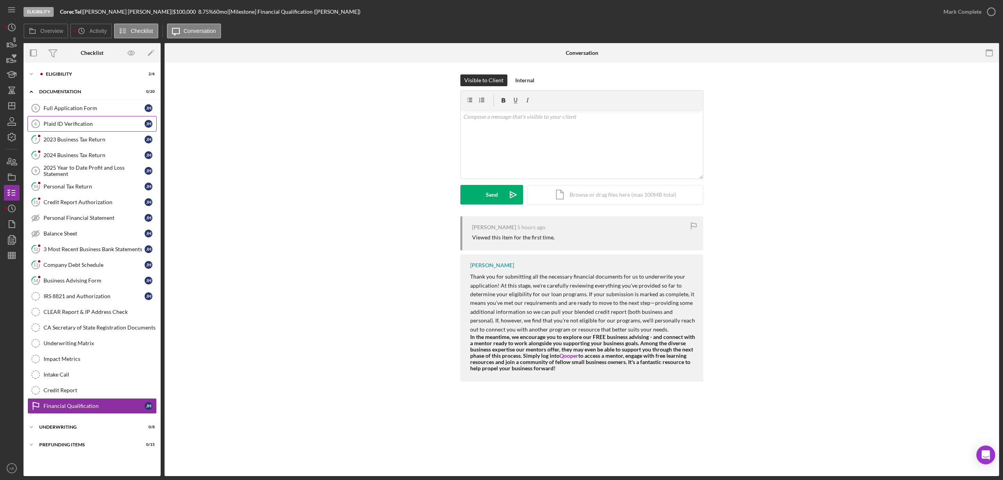
click at [83, 121] on div "Plaid ID Verification" at bounding box center [93, 124] width 101 height 6
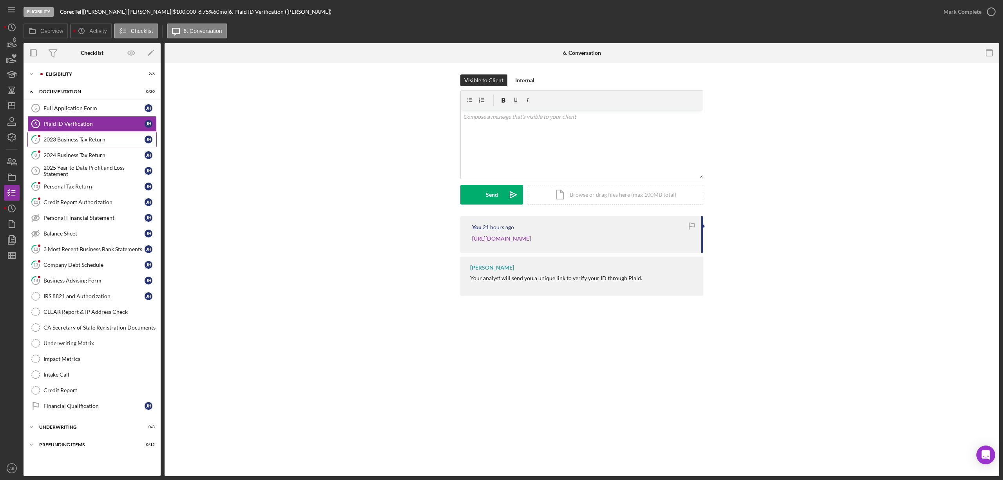
click at [71, 139] on div "2023 Business Tax Return" at bounding box center [93, 139] width 101 height 6
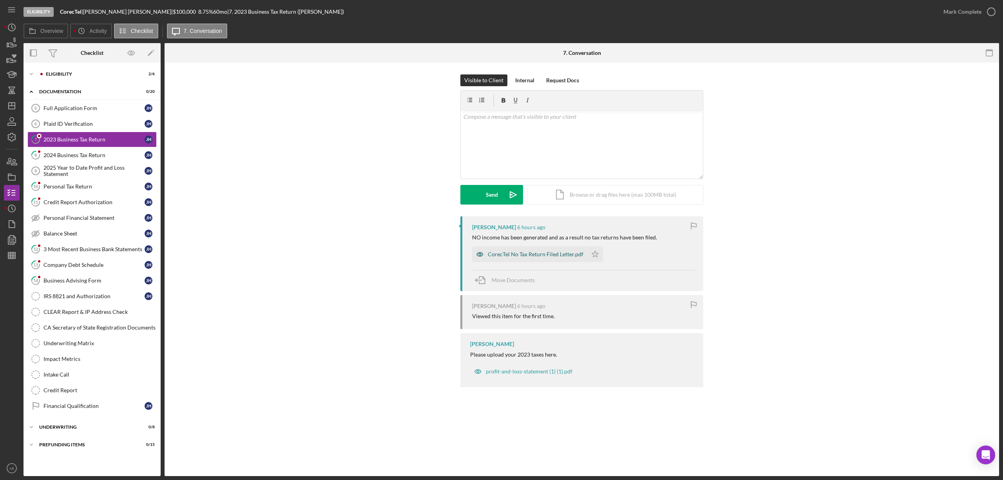
click at [474, 254] on icon "button" at bounding box center [480, 254] width 16 height 16
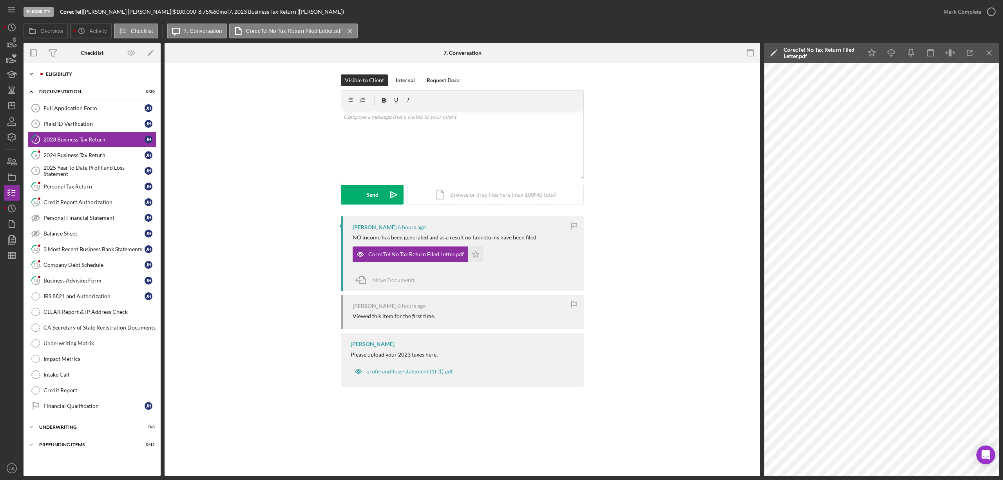
click at [92, 74] on div "Eligibility" at bounding box center [98, 74] width 105 height 5
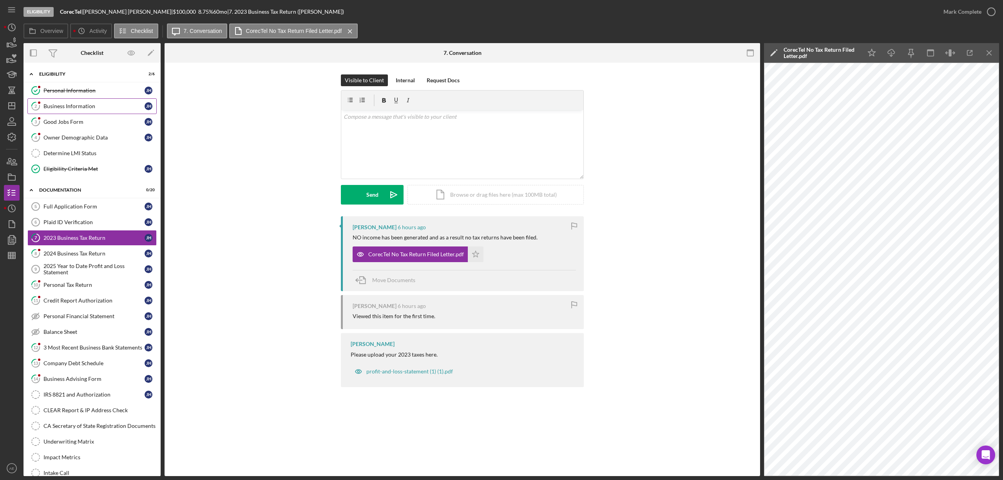
click at [85, 107] on div "Business Information" at bounding box center [93, 106] width 101 height 6
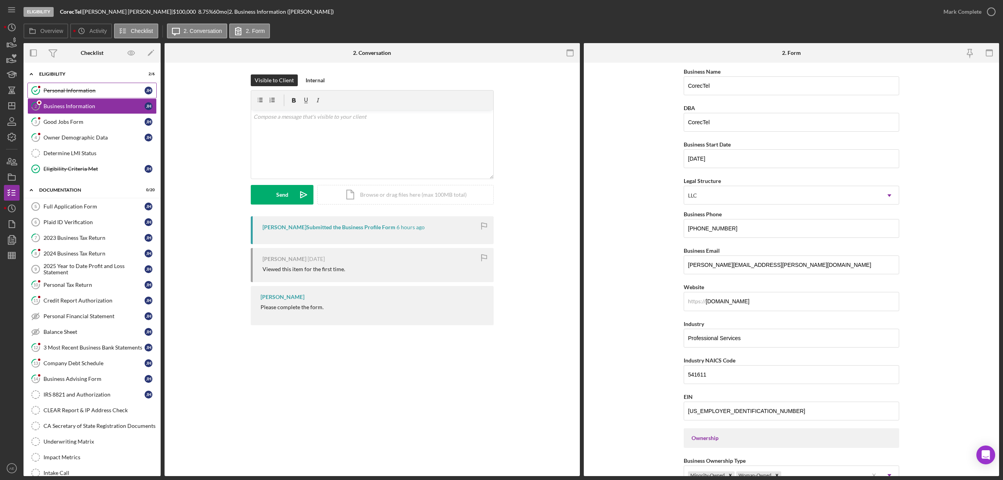
click at [68, 92] on div "Personal Information" at bounding box center [93, 90] width 101 height 6
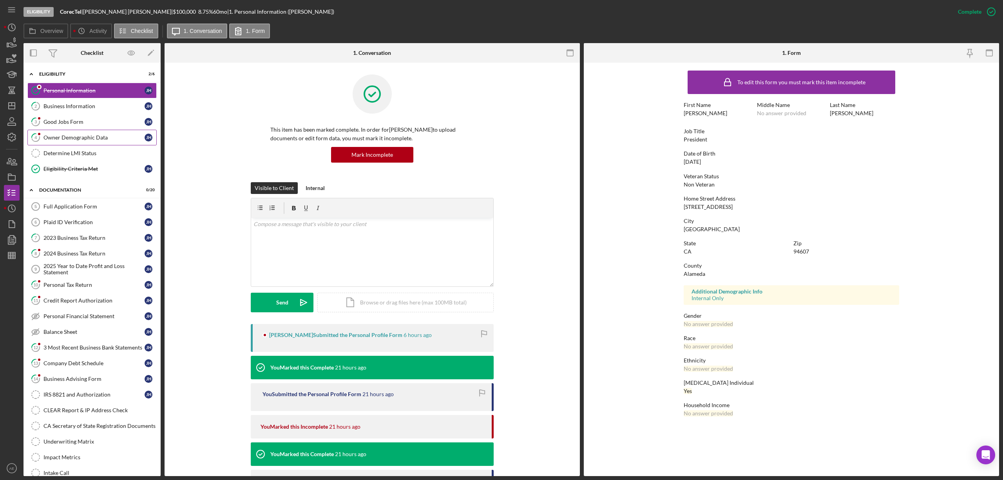
click at [79, 143] on link "4 Owner Demographic Data J H" at bounding box center [91, 138] width 129 height 16
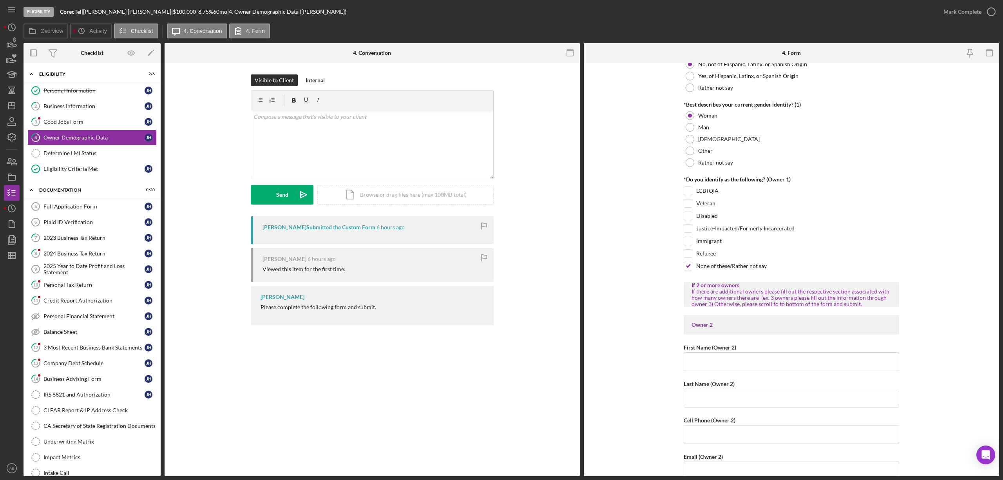
scroll to position [679, 0]
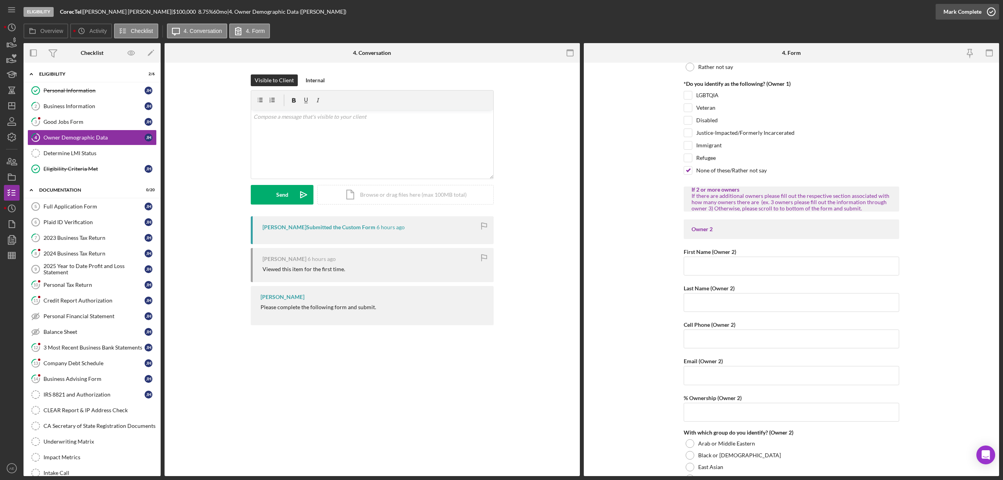
click at [968, 11] on div "Mark Complete" at bounding box center [962, 12] width 38 height 16
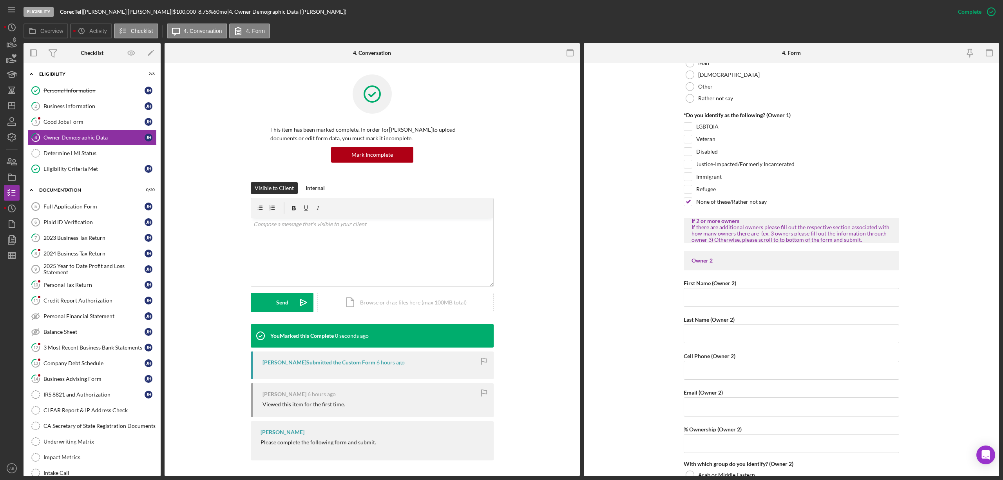
scroll to position [710, 0]
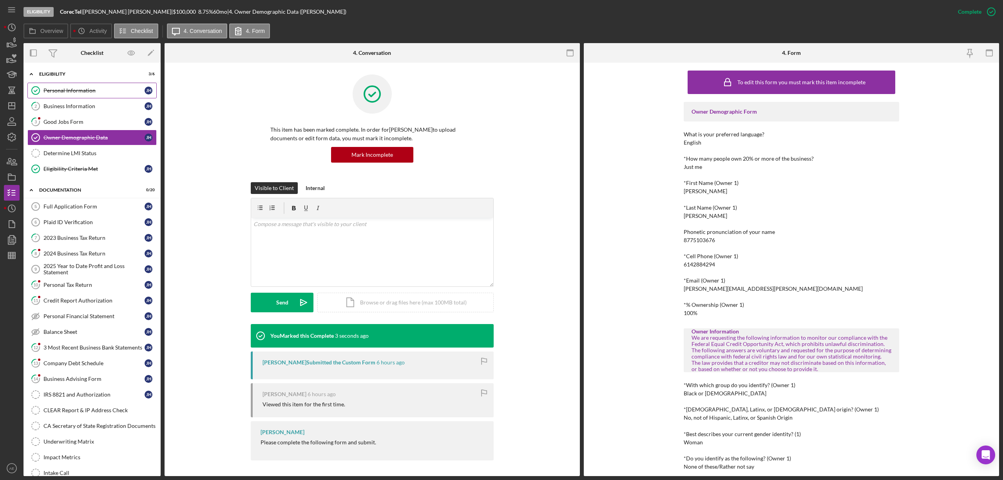
click at [98, 91] on div "Personal Information" at bounding box center [93, 90] width 101 height 6
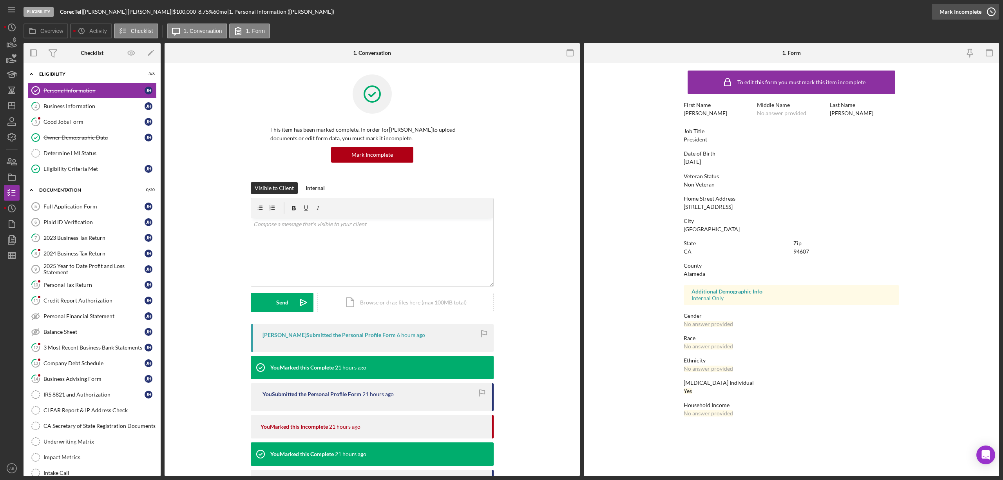
click at [987, 10] on icon "button" at bounding box center [991, 12] width 20 height 20
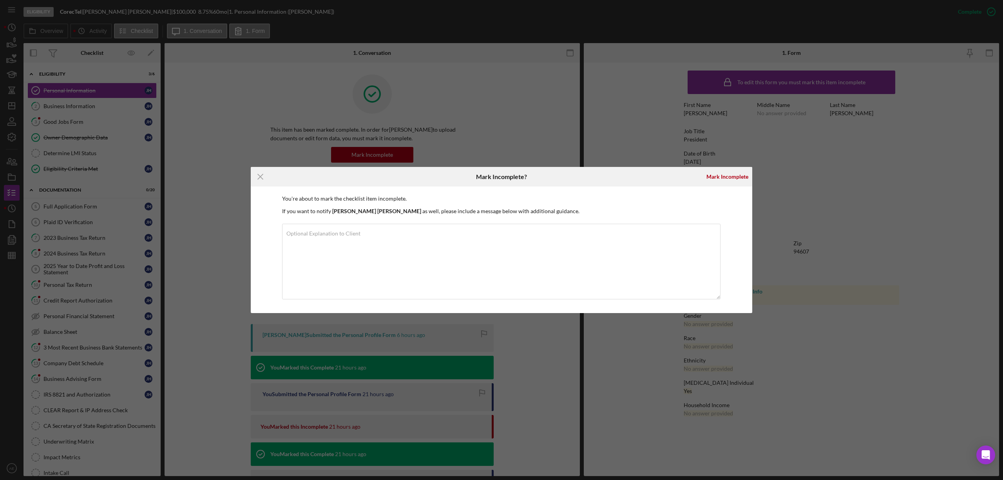
click at [752, 181] on div "Icon/Menu Close Mark Incomplete? Mark Incomplete You're about to mark the check…" at bounding box center [501, 240] width 1003 height 480
click at [738, 179] on div "Mark Incomplete" at bounding box center [727, 177] width 42 height 16
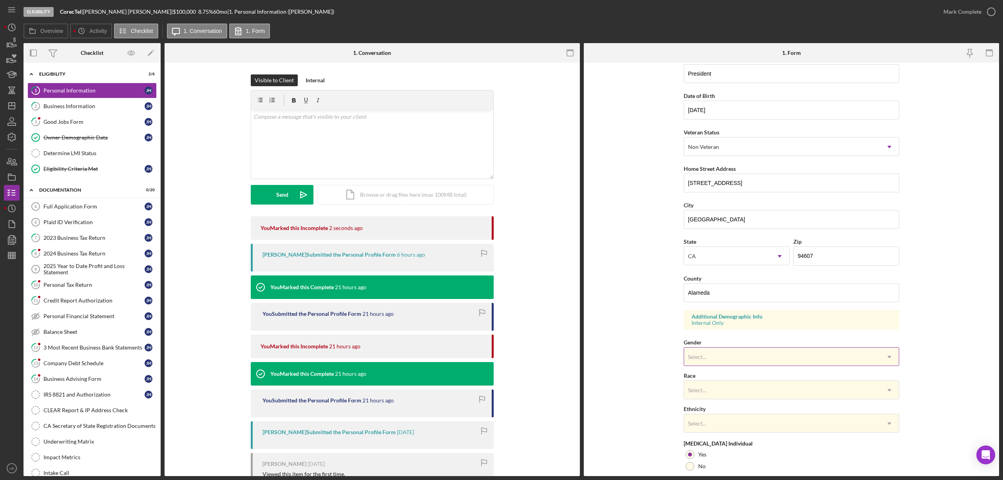
scroll to position [104, 0]
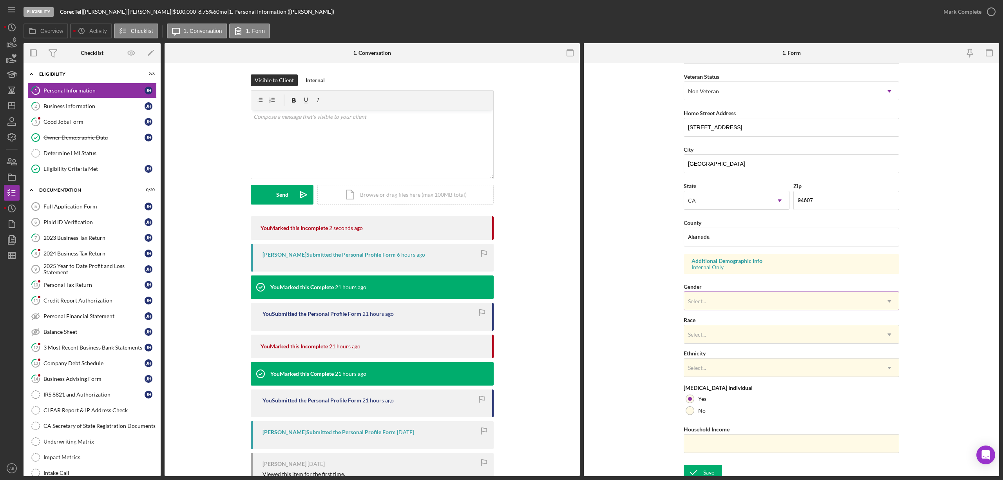
click at [729, 301] on div "Select..." at bounding box center [782, 301] width 196 height 18
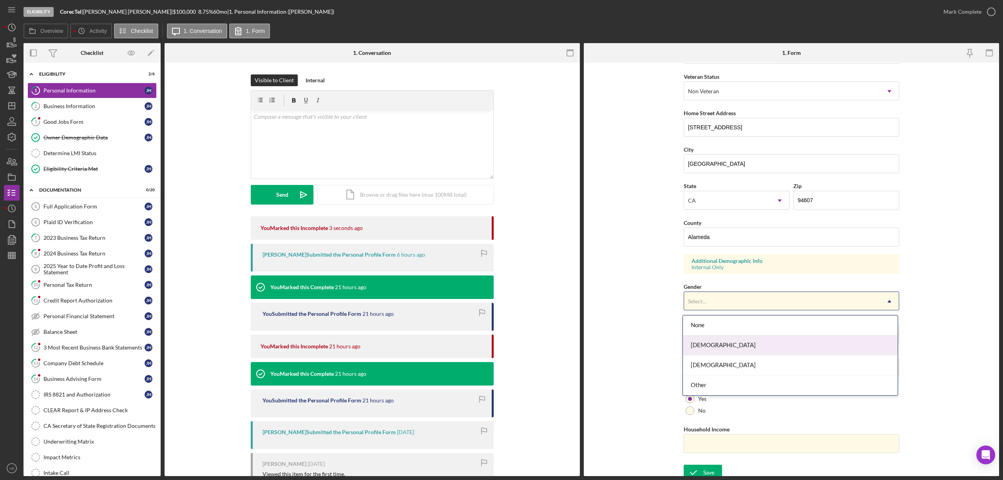
click at [714, 346] on div "Female" at bounding box center [790, 345] width 215 height 20
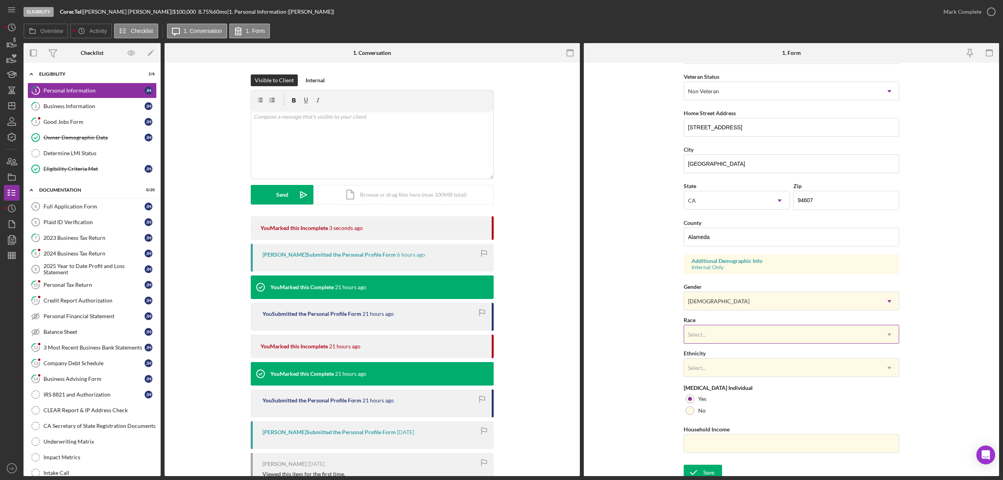
click at [705, 337] on div "Select..." at bounding box center [697, 334] width 18 height 6
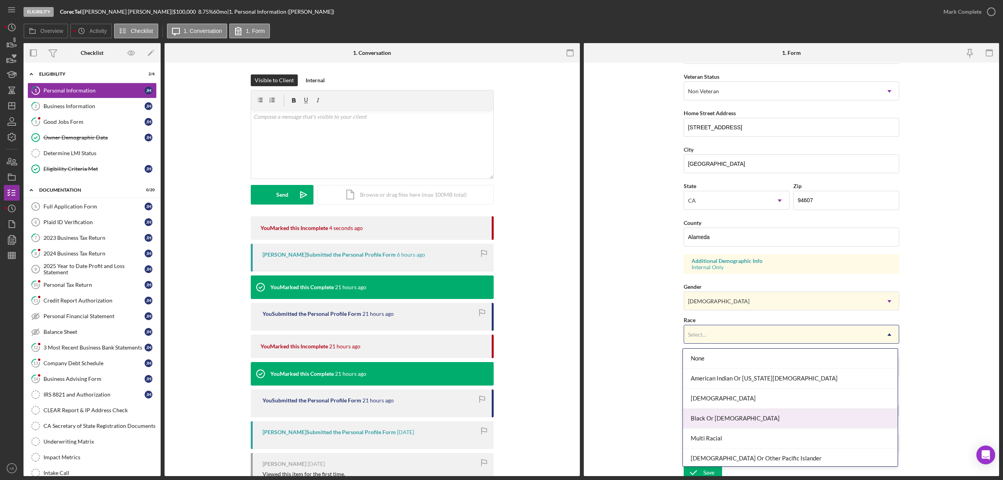
click at [720, 417] on div "Black Or African American" at bounding box center [790, 418] width 215 height 20
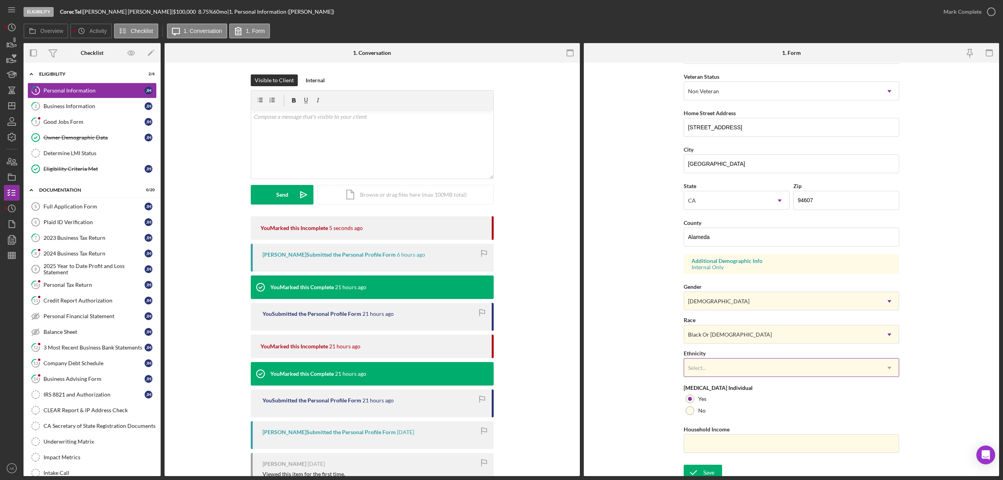
click at [697, 369] on div "Select..." at bounding box center [697, 368] width 18 height 6
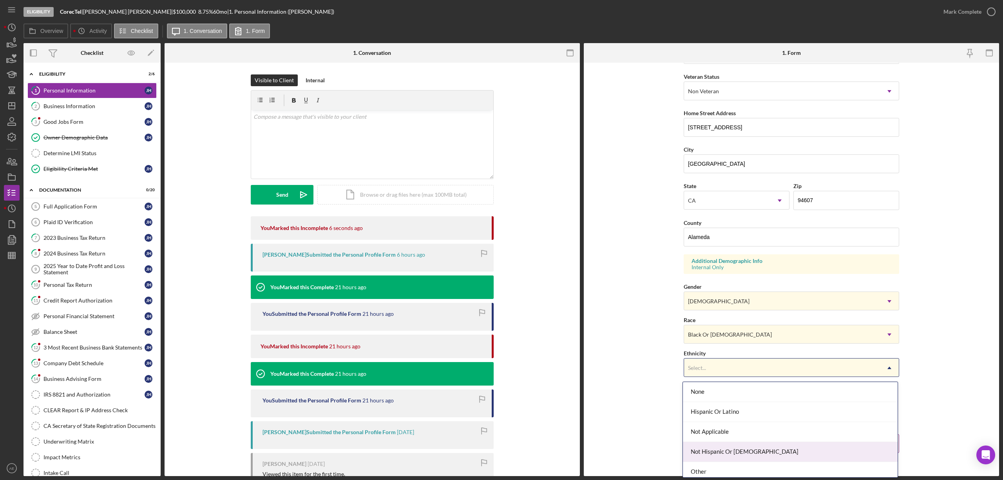
click at [719, 449] on div "Not Hispanic Or Latino" at bounding box center [790, 452] width 215 height 20
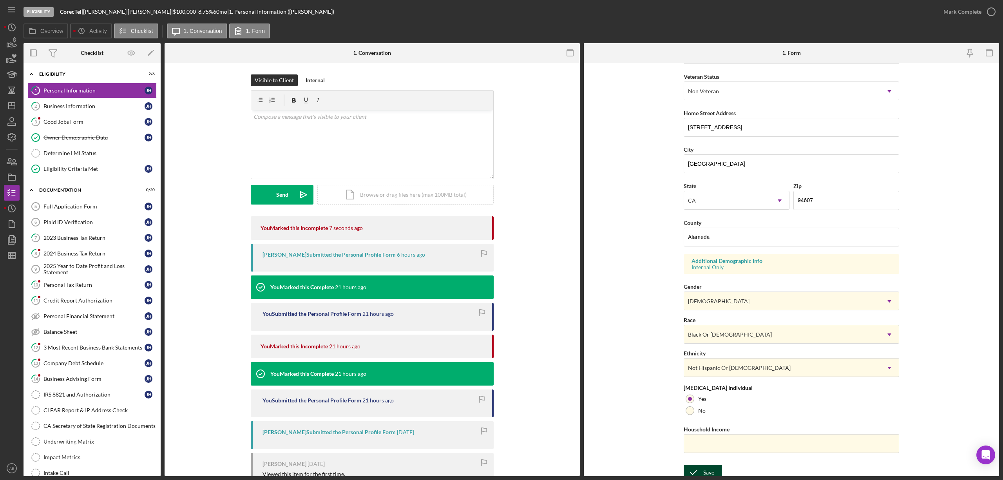
click at [705, 471] on div "Save" at bounding box center [708, 472] width 11 height 16
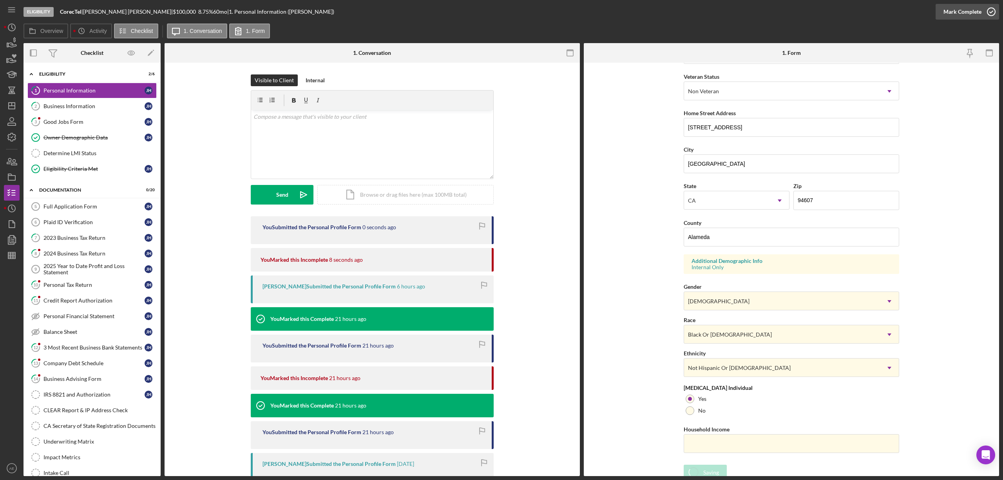
click at [959, 18] on div "Mark Complete" at bounding box center [962, 12] width 38 height 16
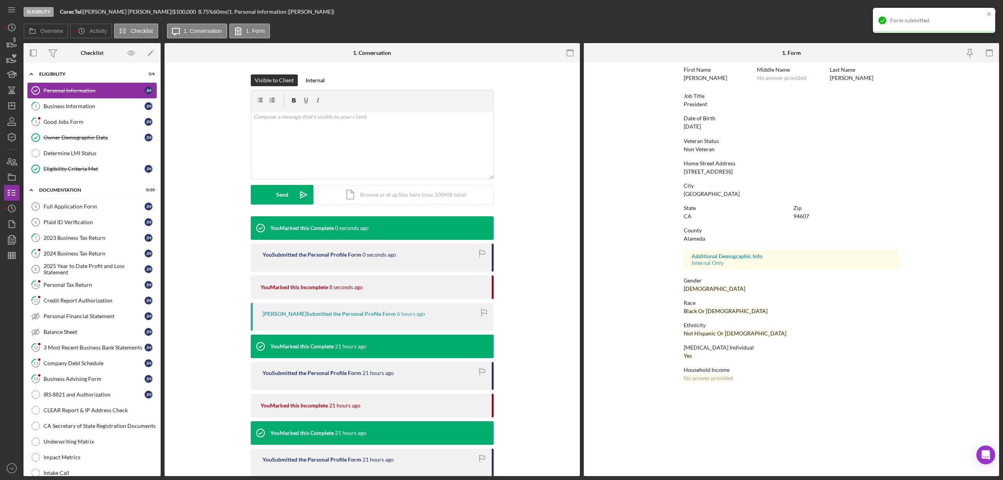
scroll to position [0, 0]
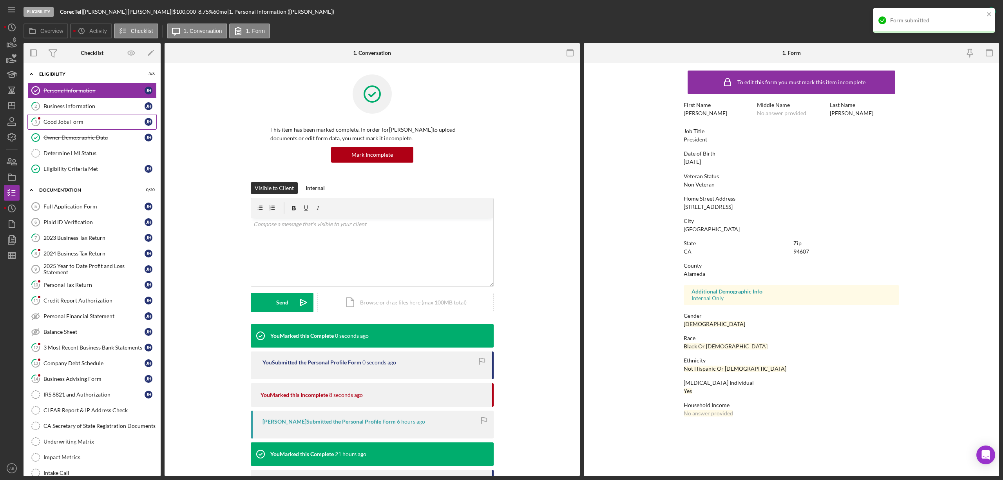
click at [82, 126] on link "3 Good Jobs Form J H" at bounding box center [91, 122] width 129 height 16
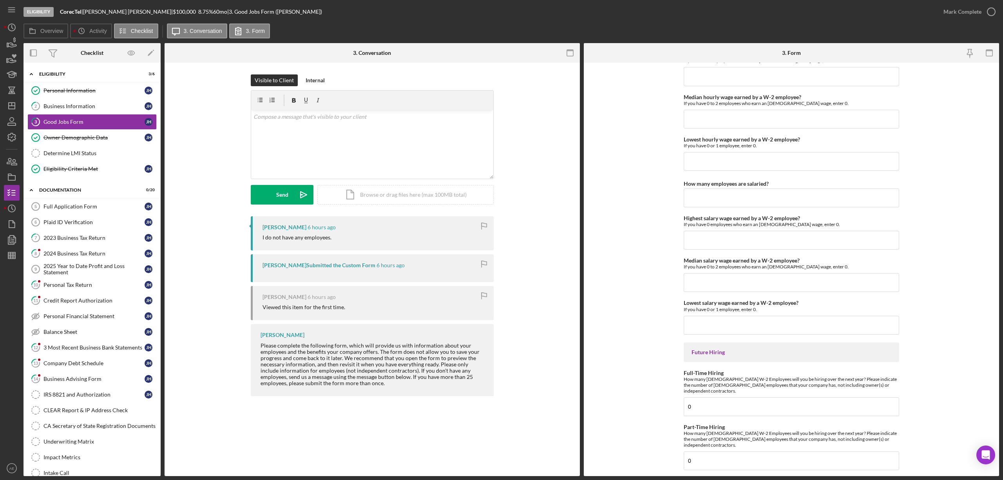
scroll to position [1514, 0]
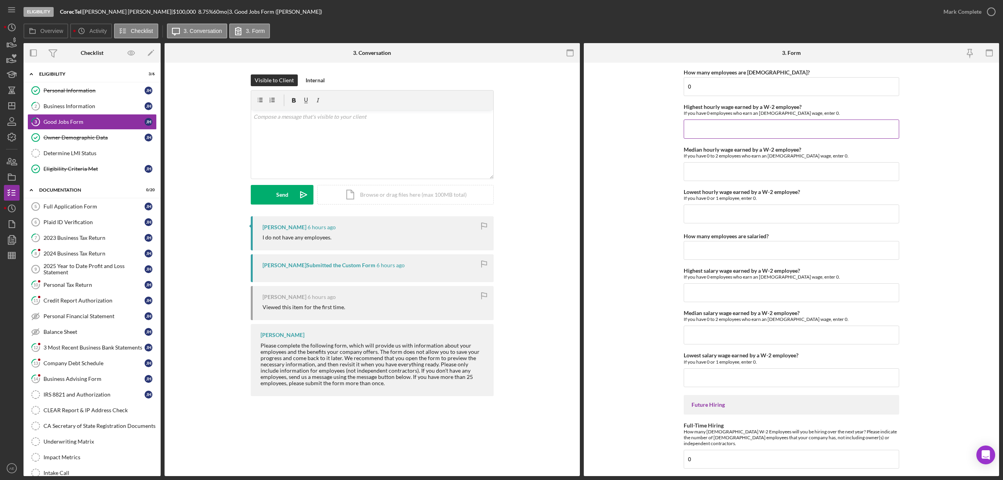
click at [732, 137] on input "Highest hourly wage earned by a W-2 employee?" at bounding box center [790, 128] width 215 height 19
type input "$0"
click at [708, 181] on input "Median hourly wage earned by a W-2 employee?" at bounding box center [790, 171] width 215 height 19
type input "$0"
click at [714, 223] on input "Lowest hourly wage earned by a W-2 employee?" at bounding box center [790, 213] width 215 height 19
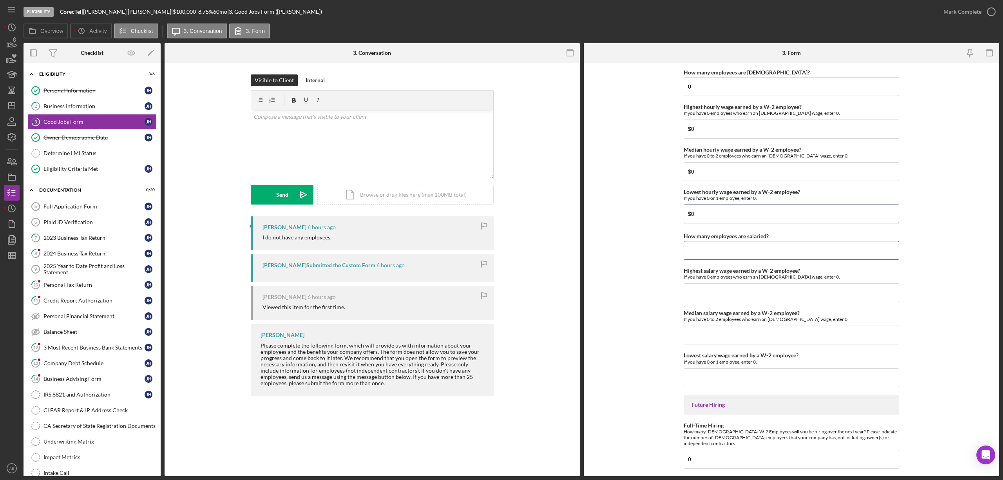
type input "$0"
click at [710, 258] on input "How many employees are salaried?" at bounding box center [790, 250] width 215 height 19
type input "0"
click at [705, 298] on input "Highest salary wage earned by a W-2 employee?" at bounding box center [790, 292] width 215 height 19
type input "$0"
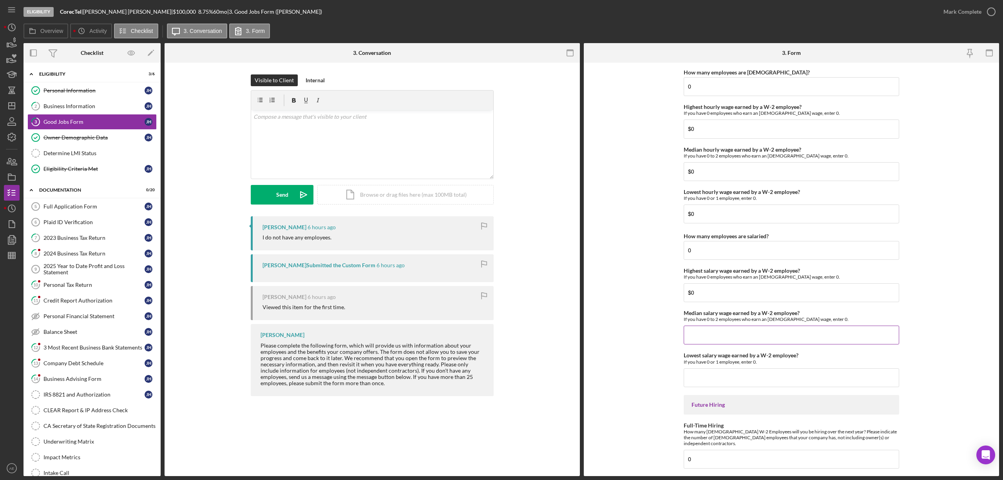
click at [694, 338] on input "Median salary wage earned by a W-2 employee?" at bounding box center [790, 334] width 215 height 19
type input "$0"
click at [708, 385] on input "Lowest salary wage earned by a W-2 employee?" at bounding box center [790, 377] width 215 height 19
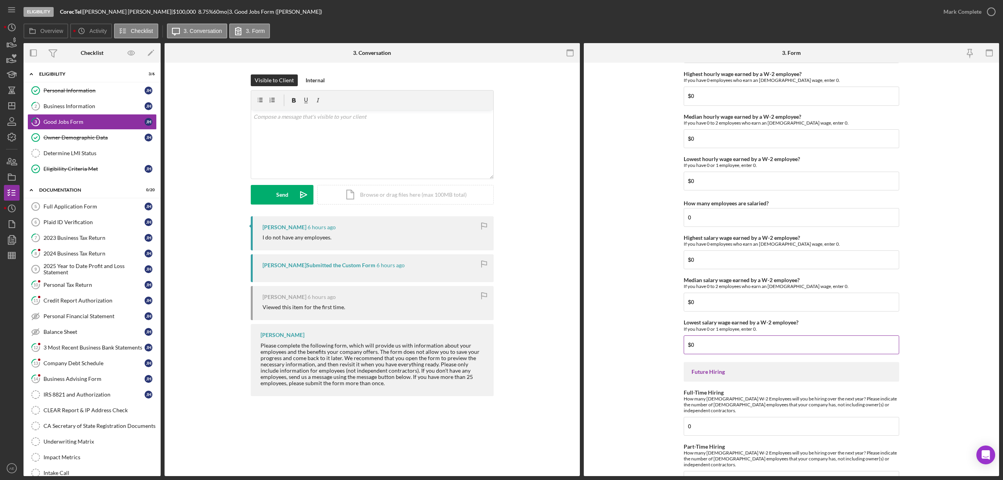
scroll to position [1584, 0]
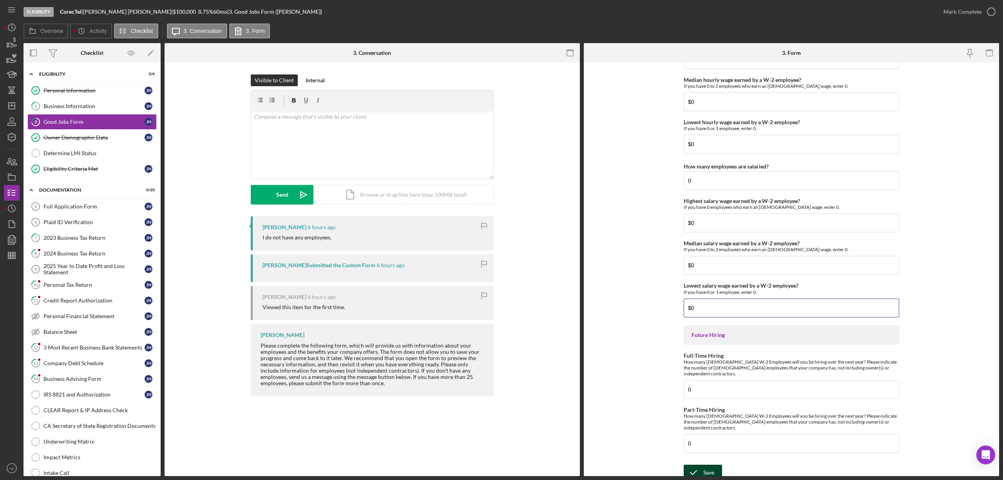
type input "$0"
click at [696, 467] on icon "submit" at bounding box center [693, 473] width 20 height 20
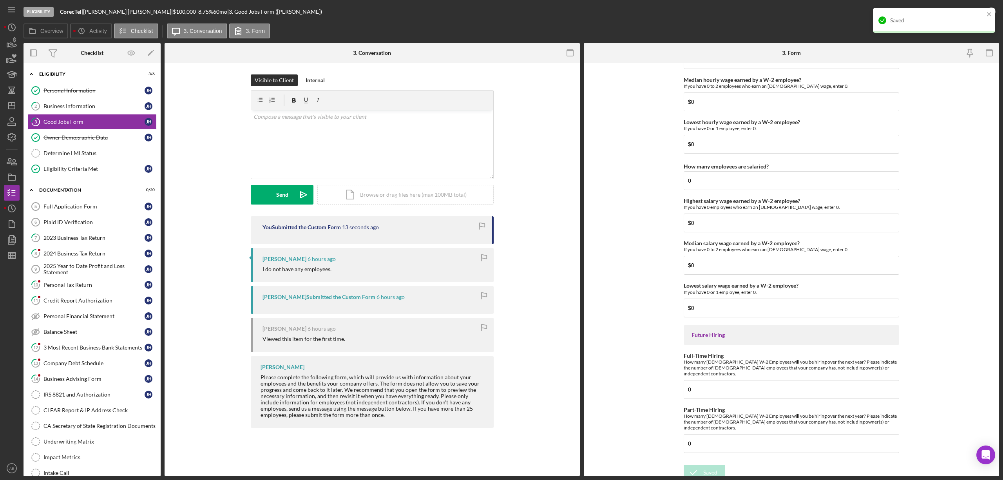
click at [985, 16] on div "Saved" at bounding box center [931, 20] width 110 height 13
click at [970, 12] on div "Mark Complete" at bounding box center [962, 12] width 38 height 16
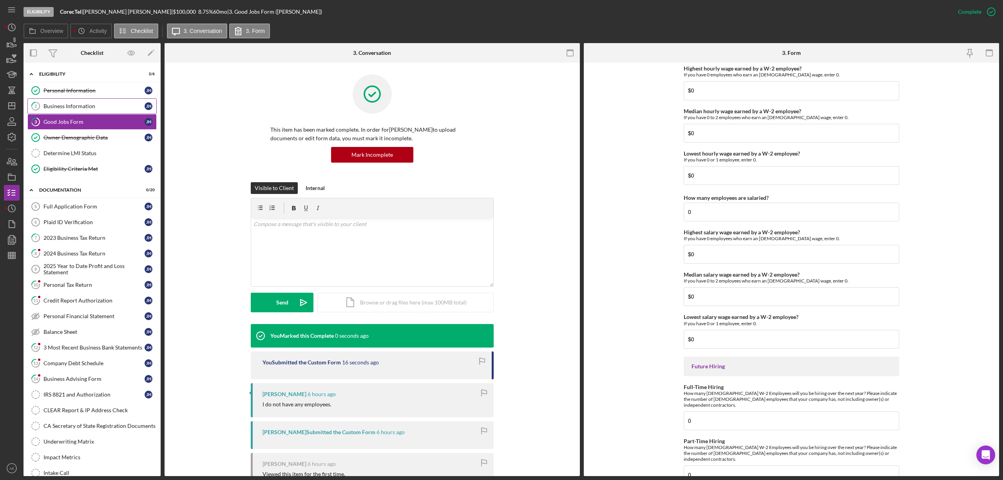
scroll to position [1615, 0]
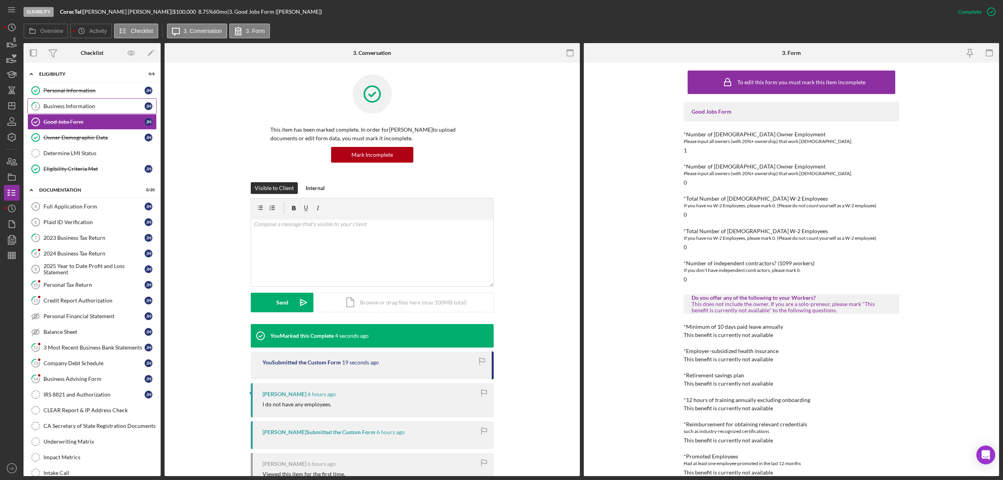
click at [80, 108] on div "Business Information" at bounding box center [93, 106] width 101 height 6
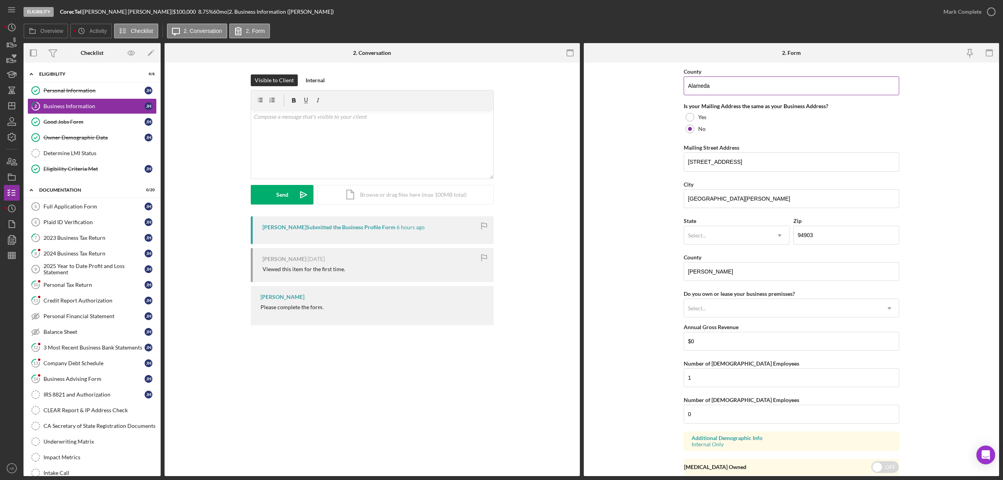
scroll to position [607, 0]
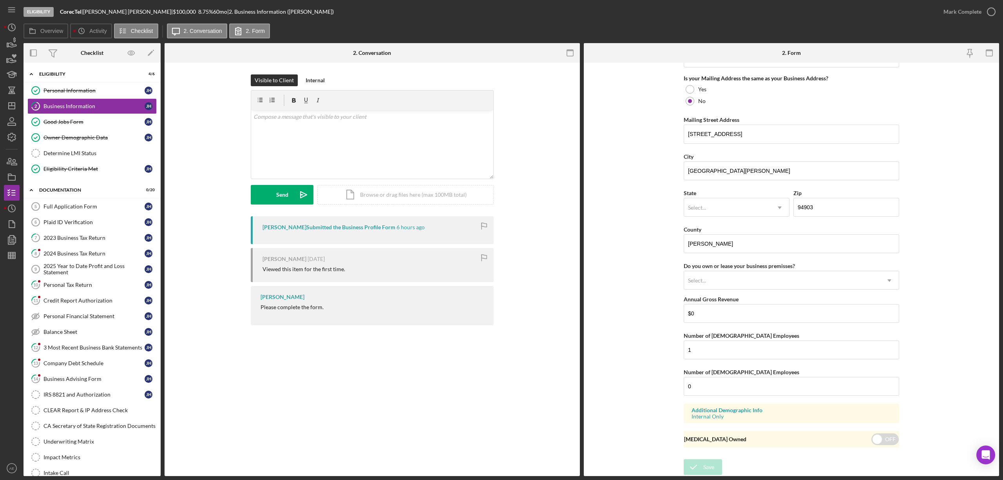
click at [705, 216] on div "State Select... Icon/Dropdown Arrow" at bounding box center [736, 206] width 106 height 36
click at [705, 209] on div "Select..." at bounding box center [697, 207] width 20 height 6
click at [699, 292] on div "AE" at bounding box center [735, 289] width 105 height 20
click at [711, 204] on div "AE" at bounding box center [727, 208] width 86 height 18
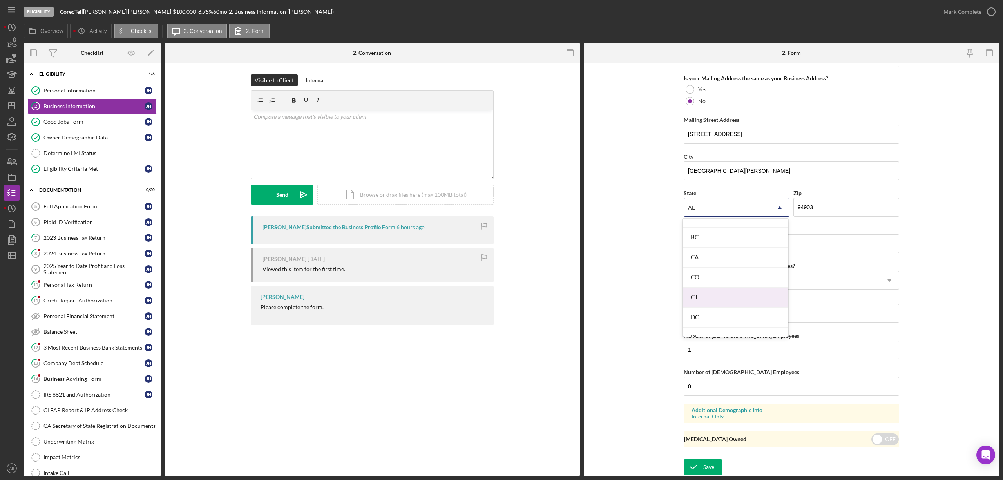
scroll to position [209, 0]
click at [708, 246] on div "CA" at bounding box center [735, 240] width 105 height 20
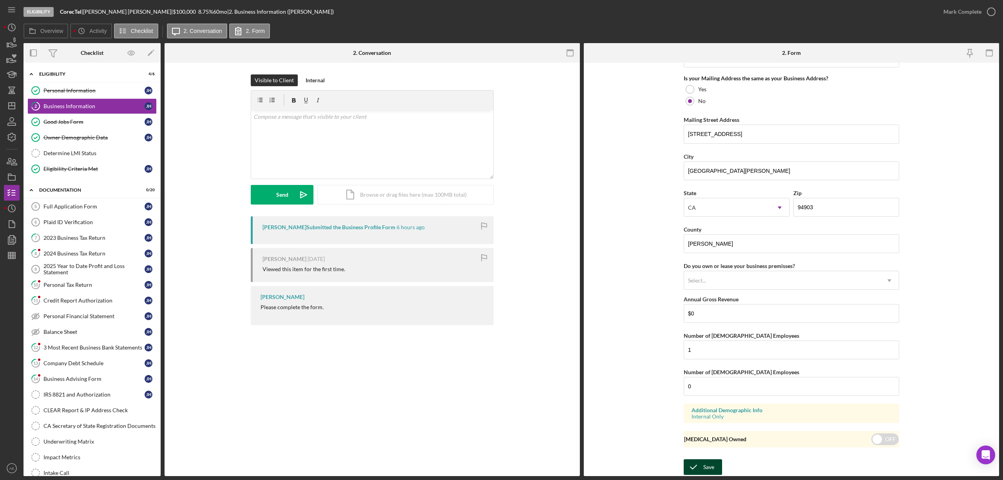
click at [701, 470] on icon "submit" at bounding box center [693, 467] width 20 height 20
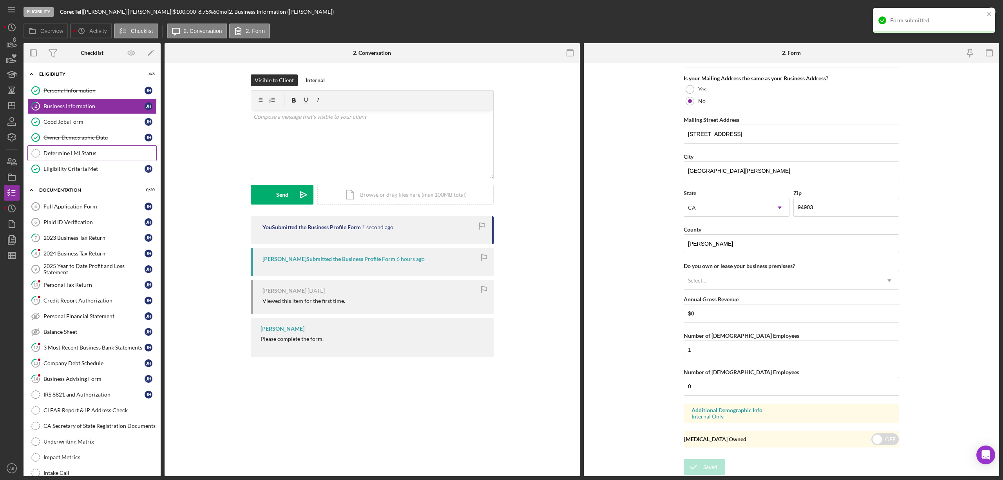
click at [68, 152] on div "Determine LMI Status" at bounding box center [99, 153] width 113 height 6
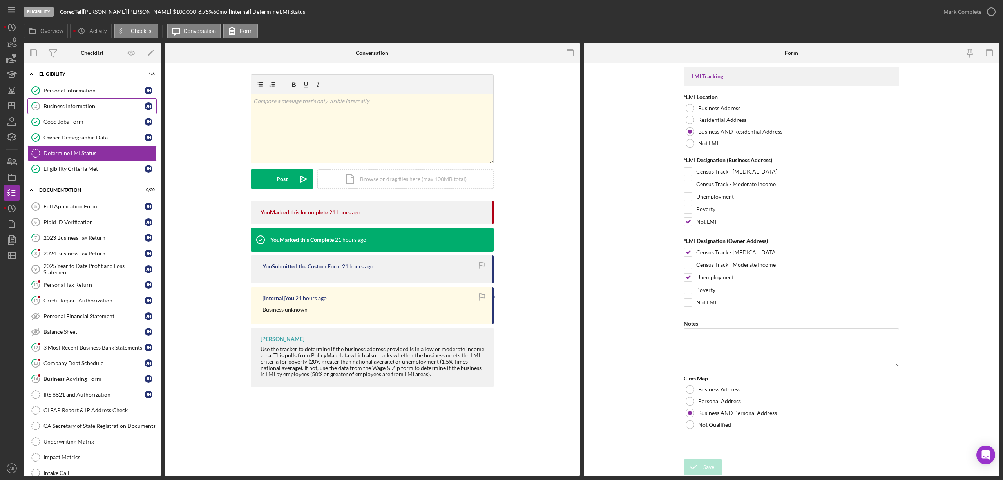
click at [77, 105] on div "Business Information" at bounding box center [93, 106] width 101 height 6
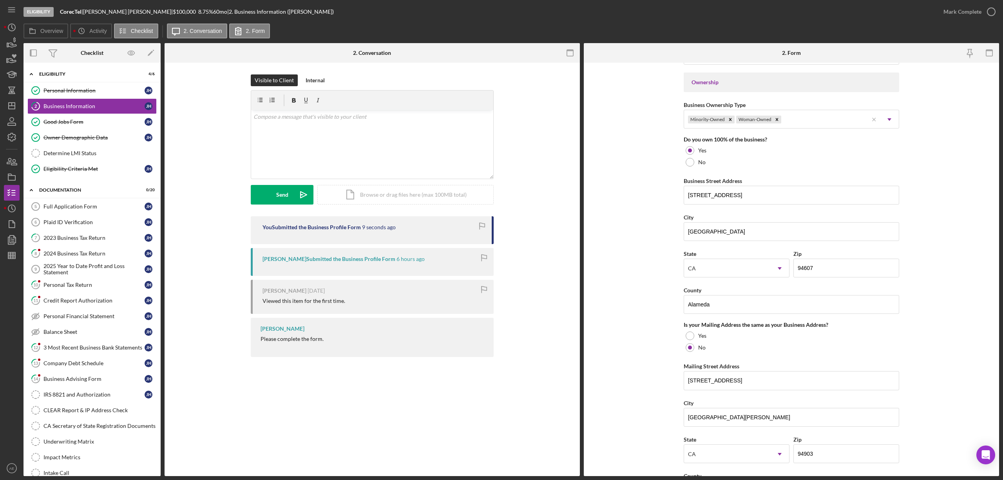
scroll to position [365, 0]
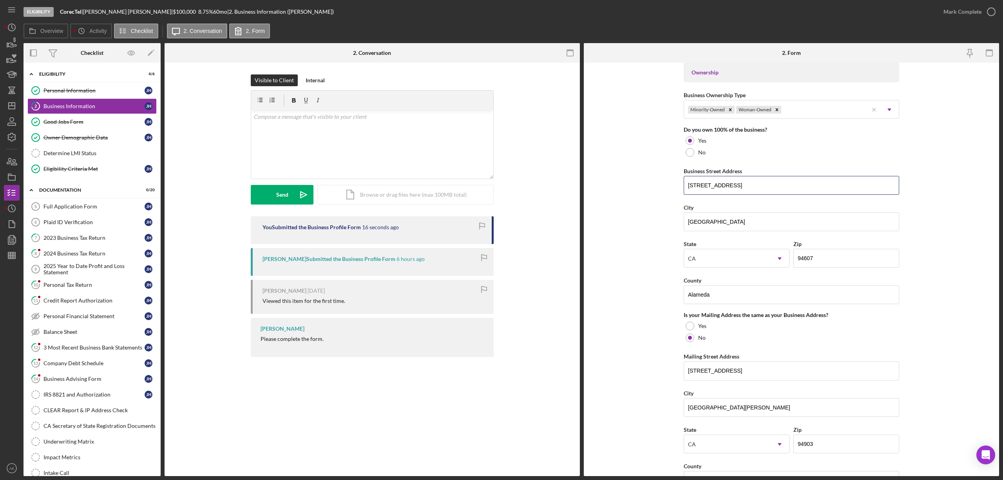
drag, startPoint x: 738, startPoint y: 190, endPoint x: 586, endPoint y: 188, distance: 151.6
click at [586, 188] on form "Business Name CorecTel DBA CorecTel Business Start Date 08/11/2023 Legal Struct…" at bounding box center [791, 269] width 415 height 413
drag, startPoint x: 723, startPoint y: 227, endPoint x: 588, endPoint y: 222, distance: 135.2
click at [618, 230] on form "Business Name CorecTel DBA CorecTel Business Start Date 08/11/2023 Legal Struct…" at bounding box center [791, 269] width 415 height 413
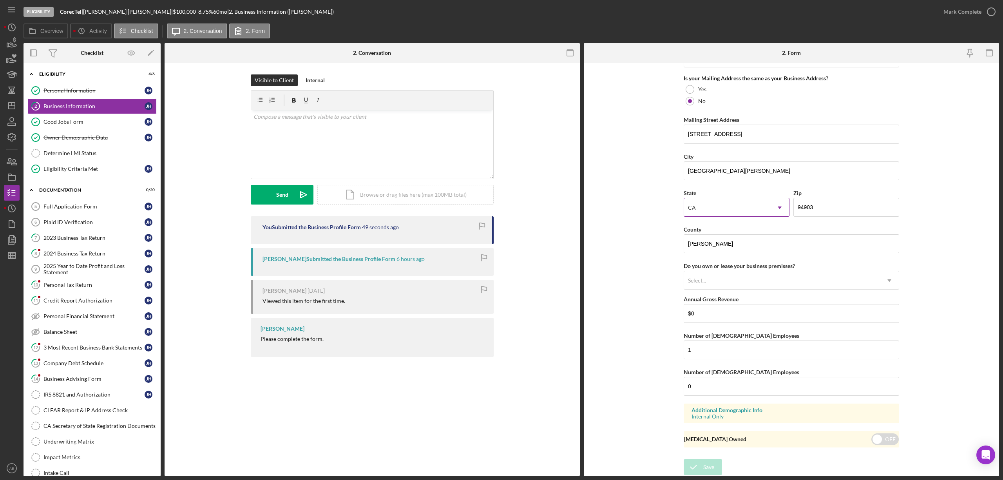
scroll to position [607, 0]
drag, startPoint x: 873, startPoint y: 439, endPoint x: 878, endPoint y: 439, distance: 4.3
click at [873, 439] on input "checkbox" at bounding box center [884, 439] width 27 height 12
checkbox input "true"
click at [714, 470] on button "Save" at bounding box center [702, 467] width 38 height 16
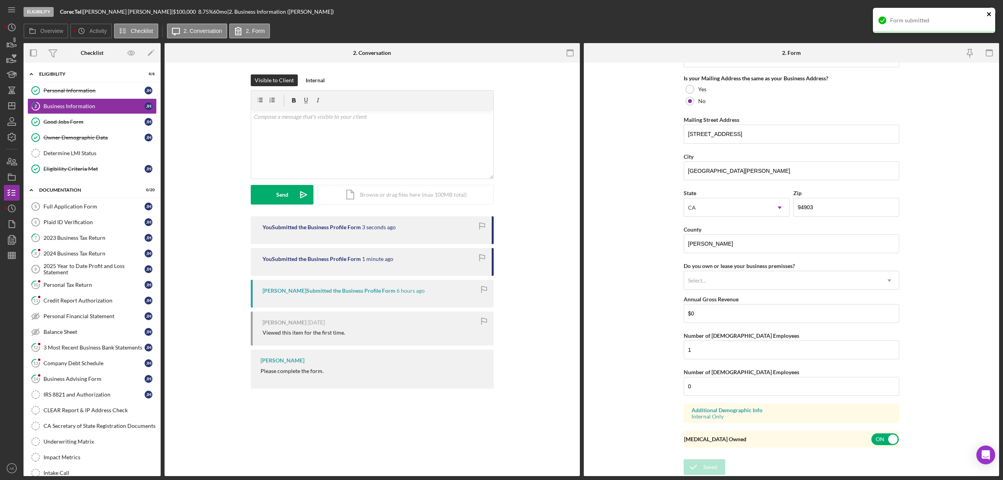
click at [989, 13] on icon "close" at bounding box center [989, 14] width 4 height 4
click at [959, 13] on div "Mark Complete" at bounding box center [962, 12] width 38 height 16
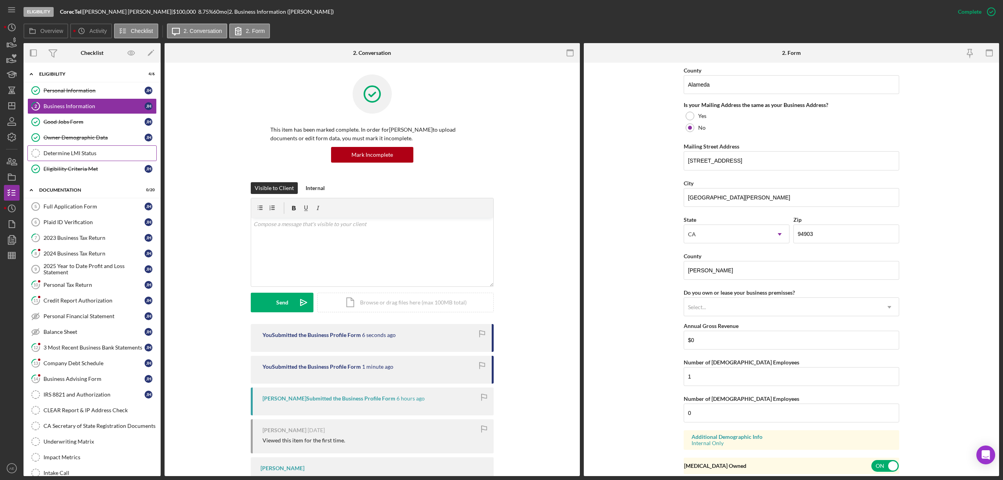
scroll to position [638, 0]
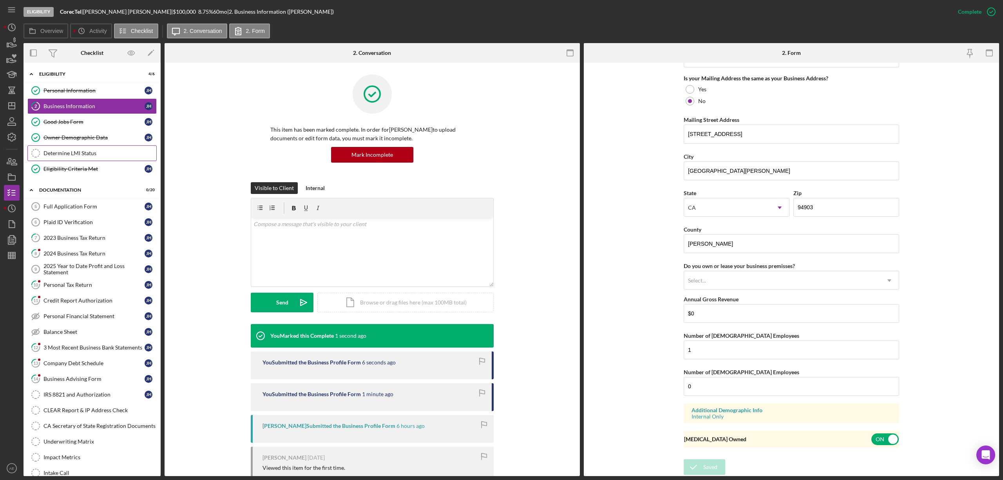
click at [99, 157] on link "Determine LMI Status Determine LMI Status" at bounding box center [91, 153] width 129 height 16
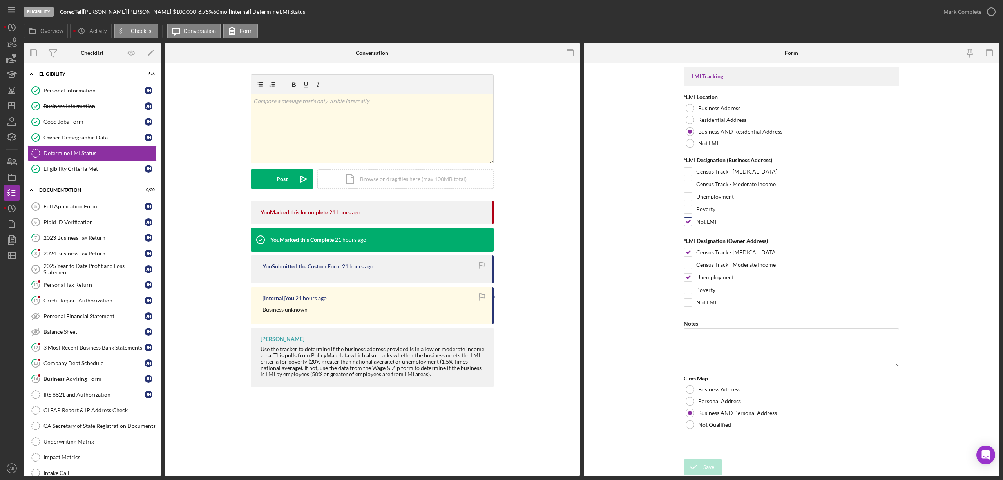
click at [687, 222] on input "Not LMI" at bounding box center [688, 222] width 8 height 8
checkbox input "false"
click at [686, 170] on input "Census Track - Low Income" at bounding box center [688, 172] width 8 height 8
checkbox input "true"
click at [688, 197] on input "Unemployment" at bounding box center [688, 197] width 8 height 8
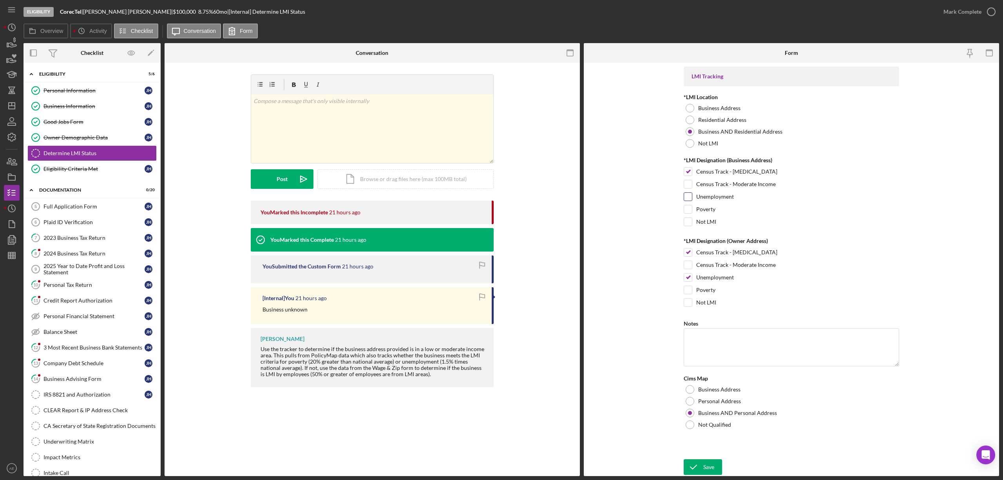
checkbox input "true"
click at [706, 463] on div "Save" at bounding box center [708, 467] width 11 height 16
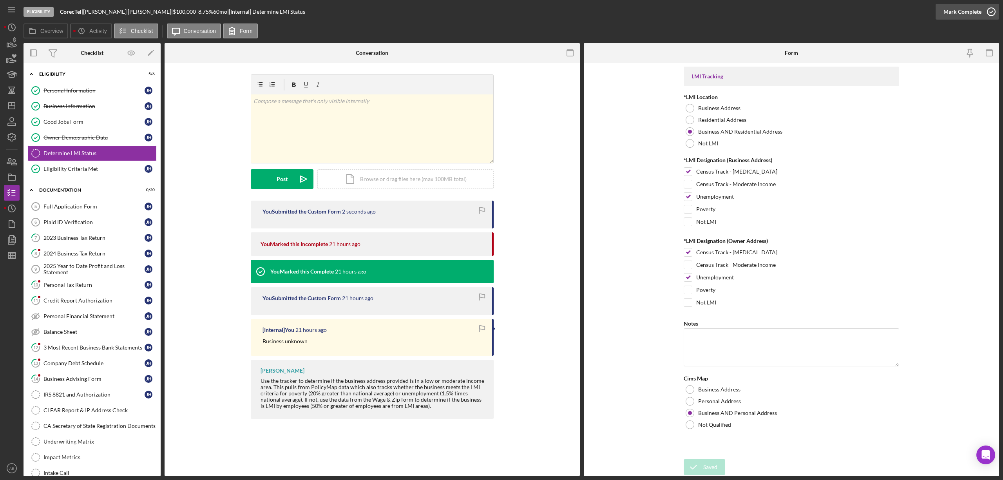
click at [952, 13] on div "Eligibility CorecTel | Jennifer Harrington | $100,000 $20,000 8.75 % 60 mo | [I…" at bounding box center [501, 240] width 1003 height 480
click at [988, 12] on icon "close" at bounding box center [988, 14] width 5 height 6
click at [952, 14] on div "Mark Complete" at bounding box center [962, 12] width 38 height 16
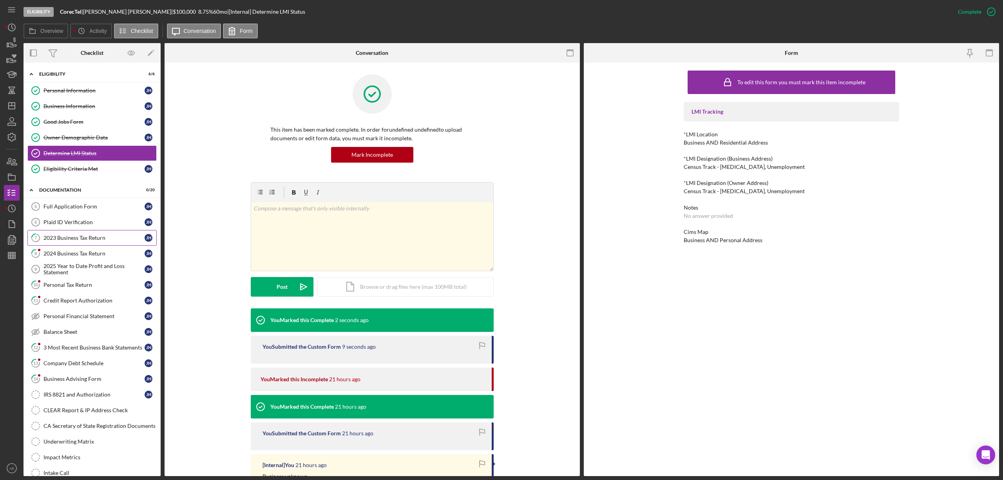
click at [67, 241] on div "2023 Business Tax Return" at bounding box center [93, 238] width 101 height 6
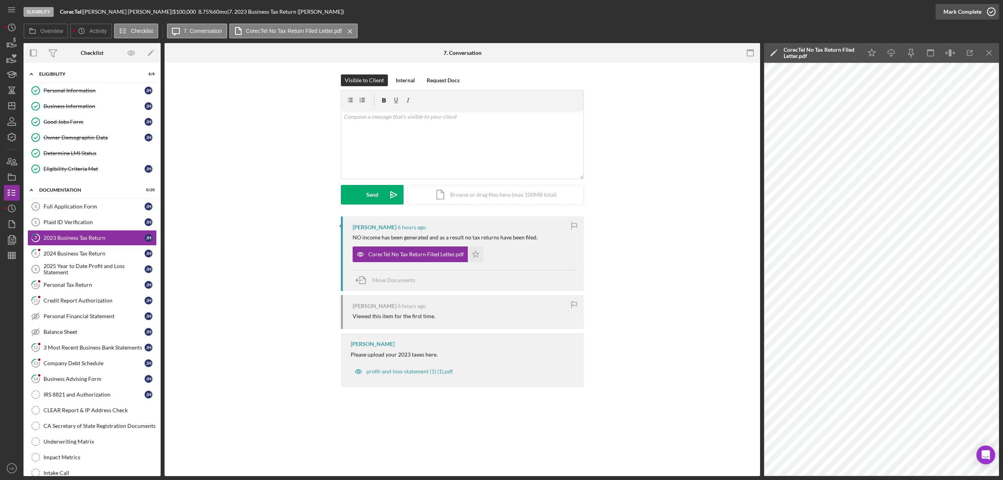
click at [969, 17] on div "Mark Complete" at bounding box center [962, 12] width 38 height 16
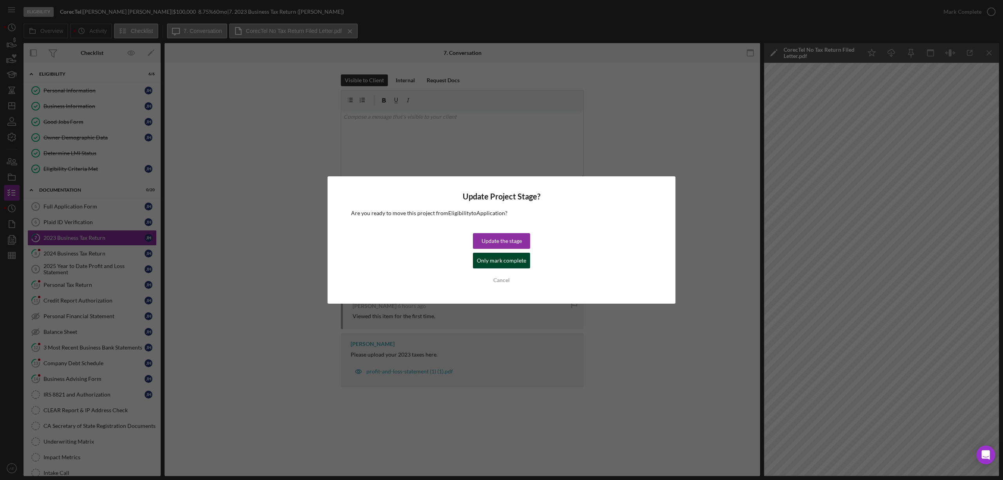
click at [503, 265] on div "Only mark complete" at bounding box center [501, 261] width 49 height 16
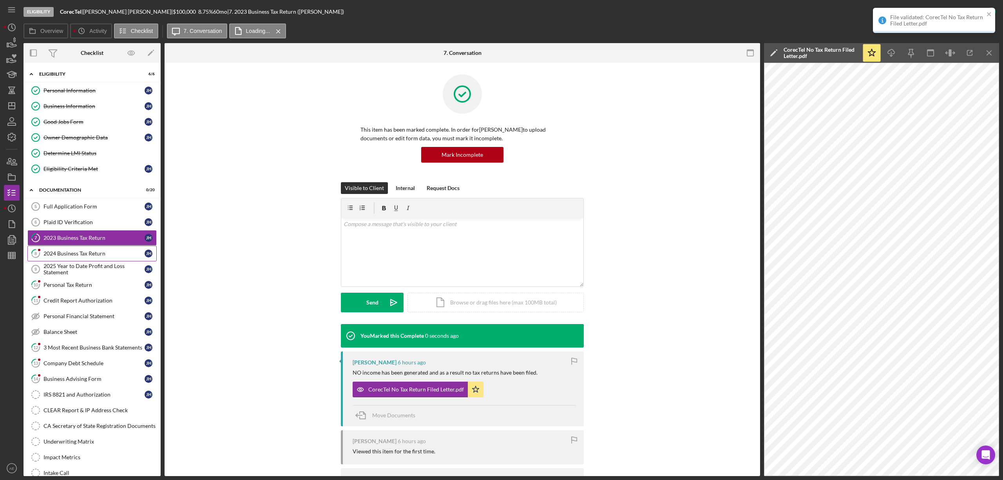
click at [107, 254] on div "2024 Business Tax Return" at bounding box center [93, 253] width 101 height 6
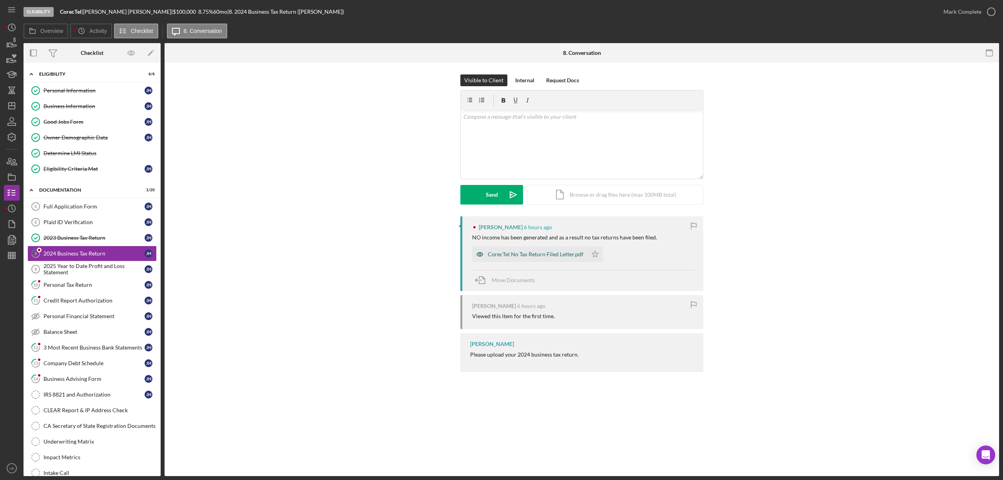
click at [481, 251] on icon "button" at bounding box center [480, 254] width 16 height 16
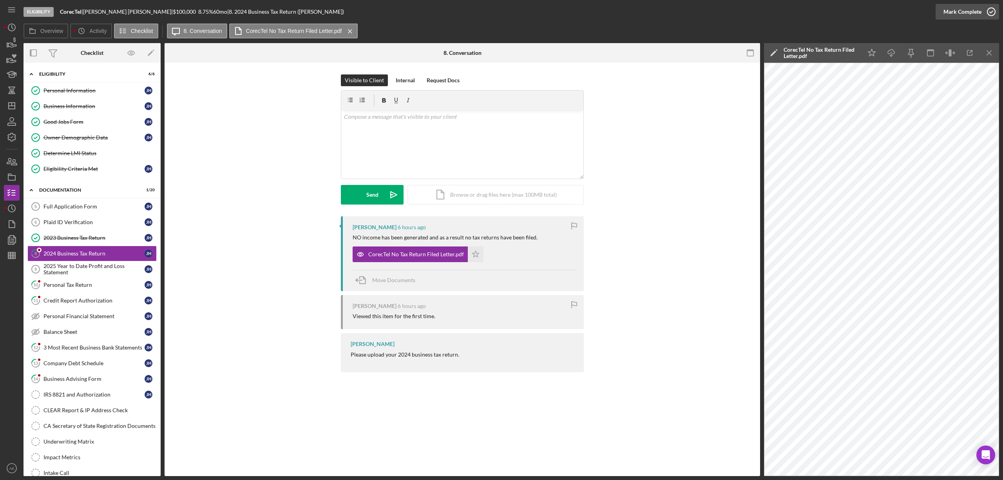
click at [965, 13] on div "Mark Complete" at bounding box center [962, 12] width 38 height 16
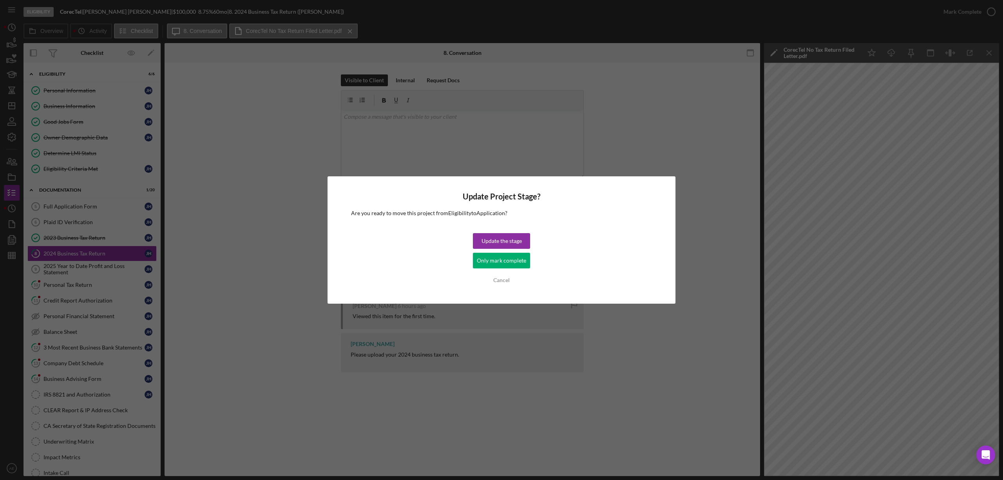
click at [509, 258] on div "Only mark complete" at bounding box center [501, 261] width 49 height 16
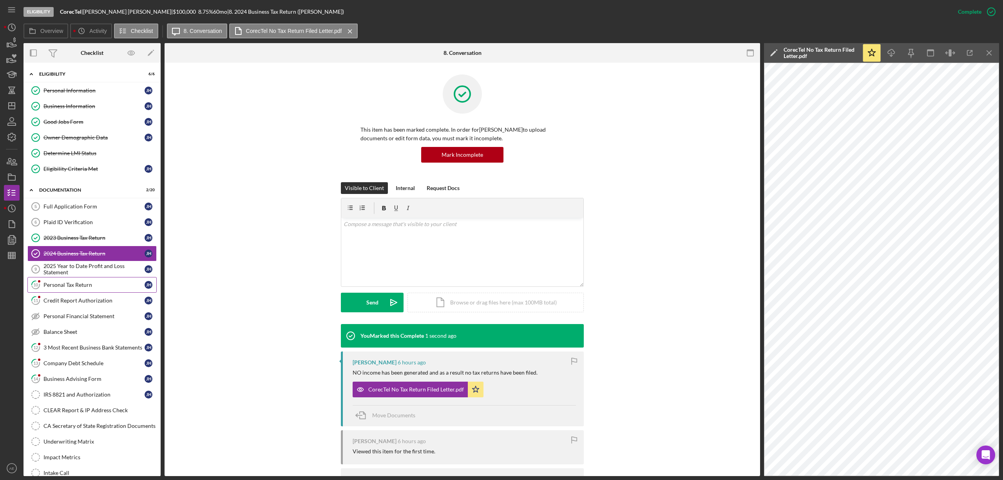
click at [107, 288] on div "Personal Tax Return" at bounding box center [93, 285] width 101 height 6
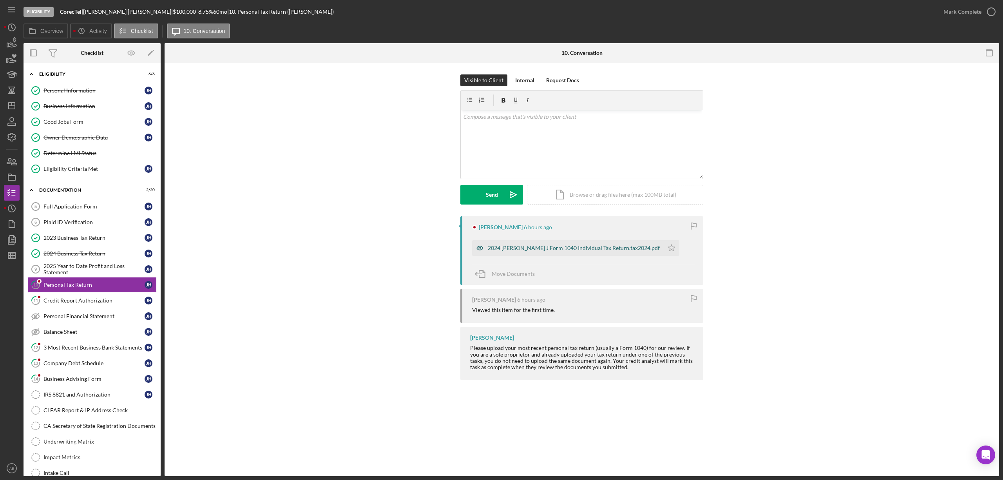
click at [477, 249] on icon "button" at bounding box center [480, 248] width 6 height 4
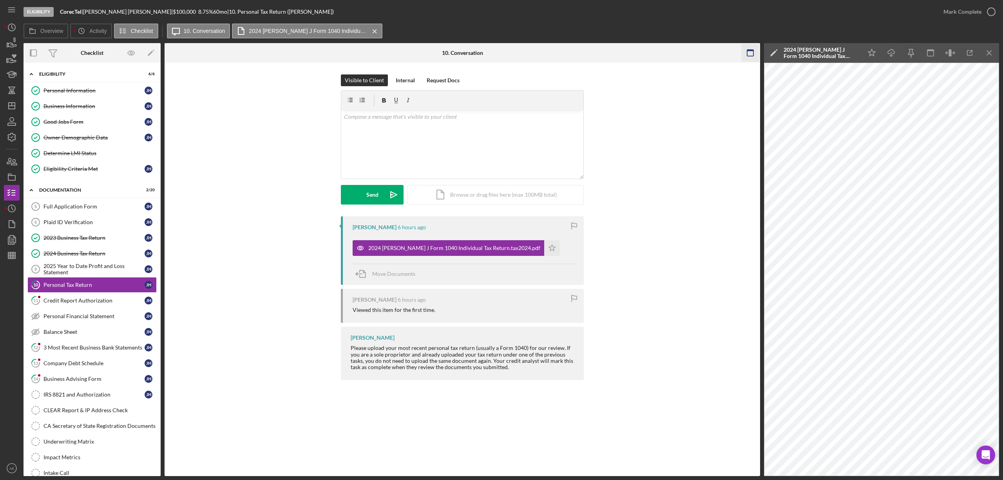
click at [754, 52] on icon "button" at bounding box center [750, 53] width 18 height 18
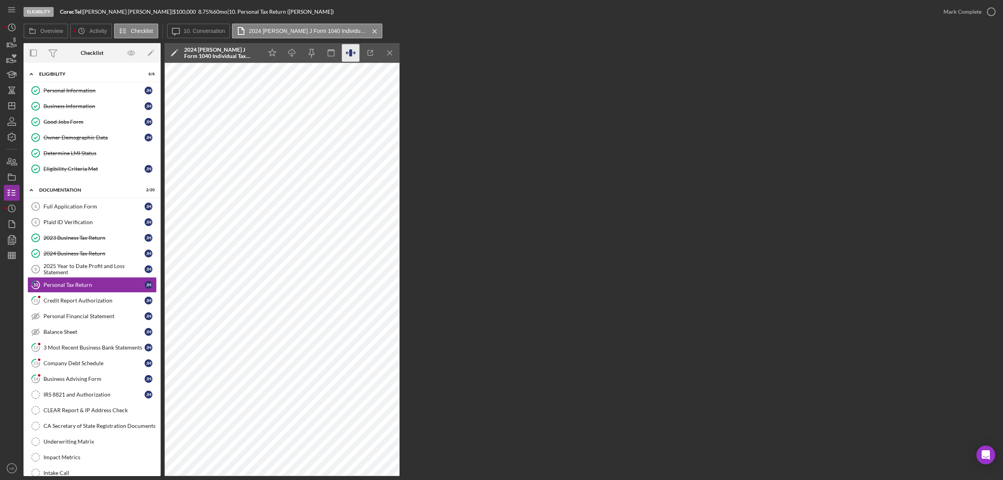
click at [350, 52] on icon "button" at bounding box center [350, 52] width 3 height 7
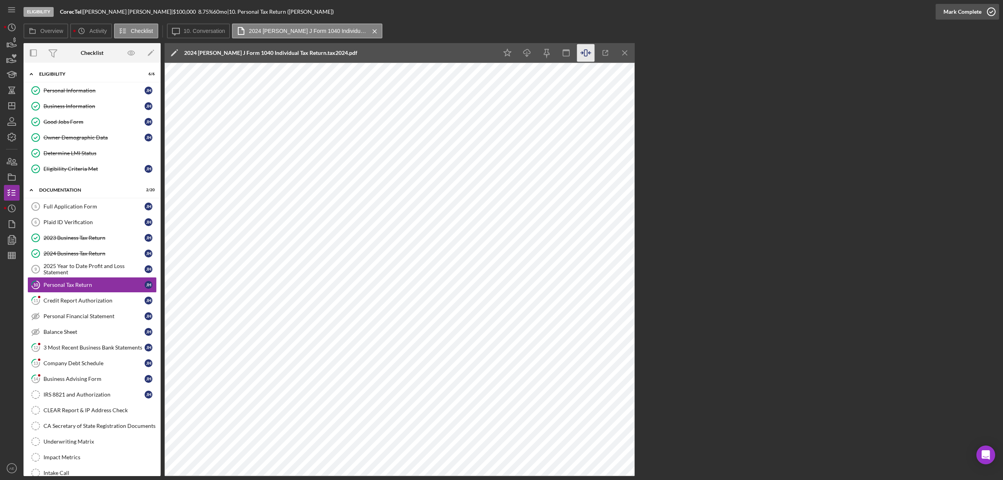
click at [975, 9] on div "Mark Complete" at bounding box center [962, 12] width 38 height 16
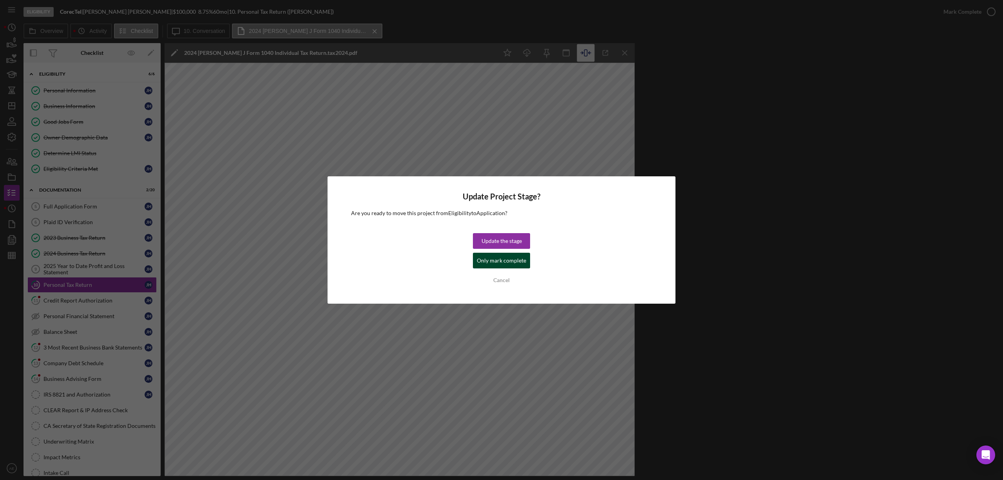
click at [491, 262] on div "Only mark complete" at bounding box center [501, 261] width 49 height 16
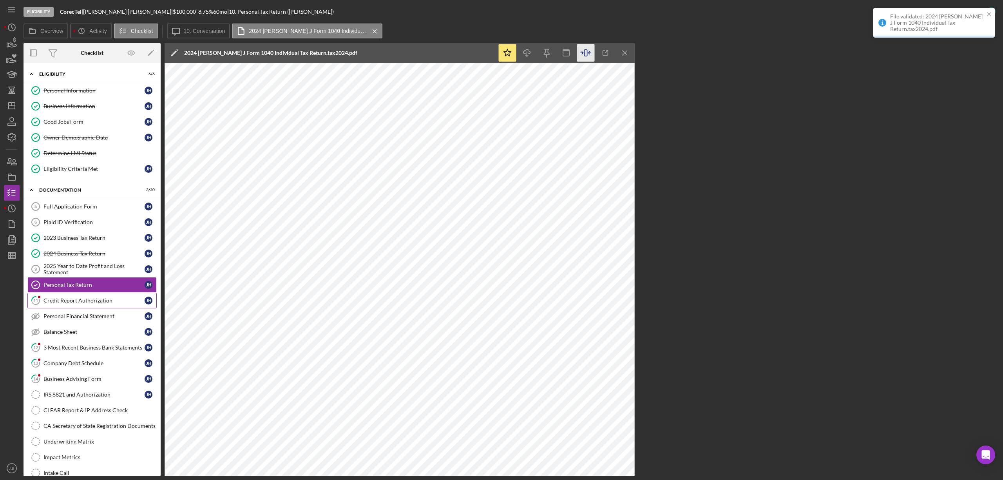
click at [100, 303] on div "Credit Report Authorization" at bounding box center [93, 300] width 101 height 6
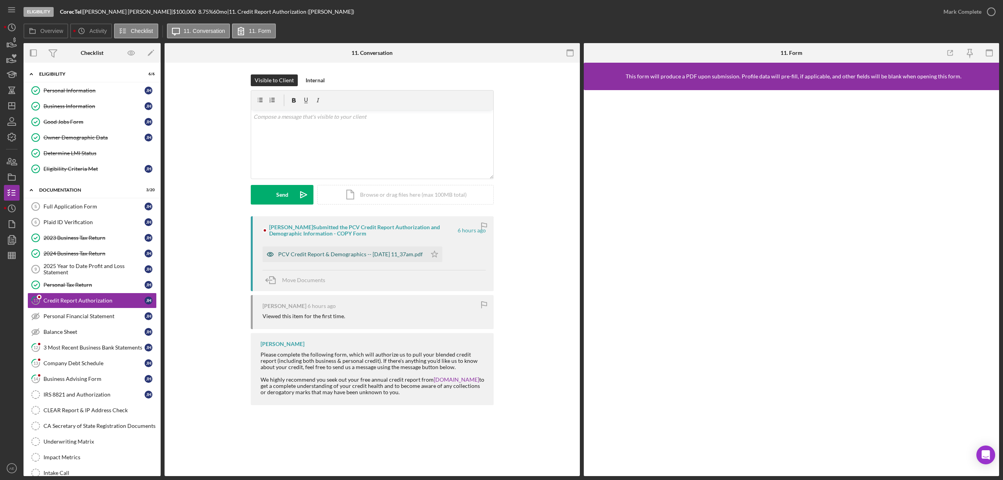
click at [272, 255] on icon "button" at bounding box center [270, 254] width 16 height 16
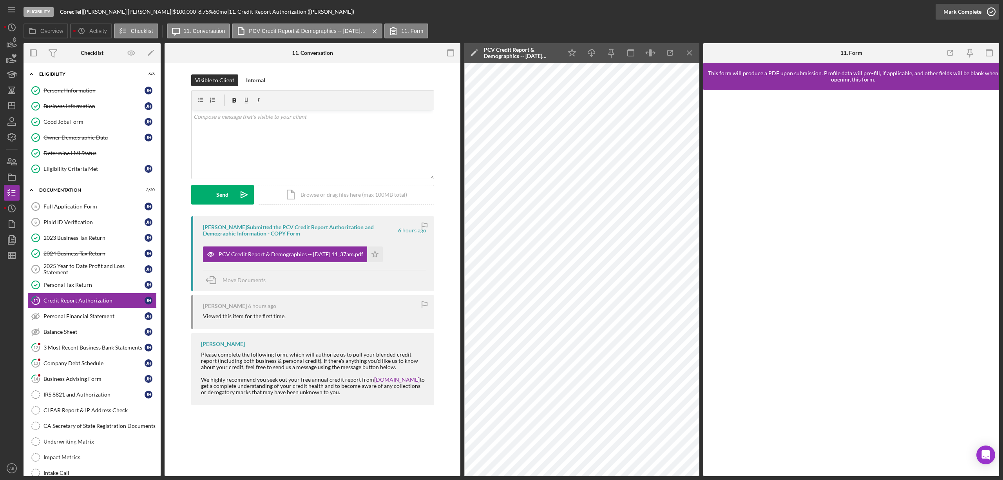
click at [950, 16] on div "Mark Complete" at bounding box center [962, 12] width 38 height 16
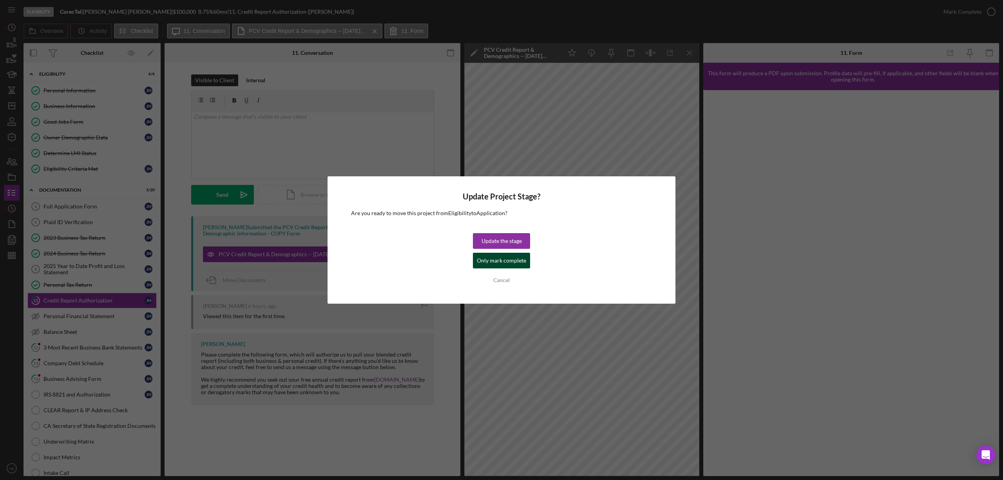
click at [520, 262] on div "Only mark complete" at bounding box center [501, 261] width 49 height 16
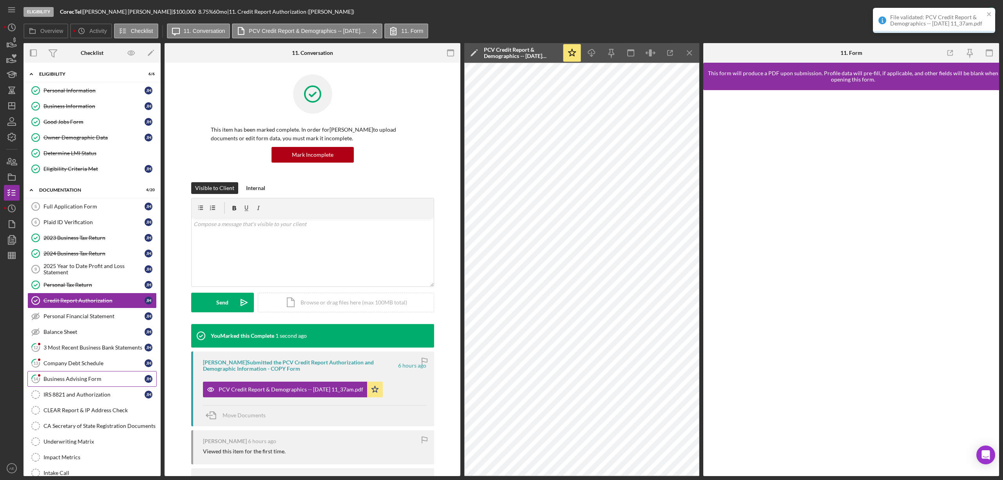
click at [99, 382] on div "Business Advising Form" at bounding box center [93, 379] width 101 height 6
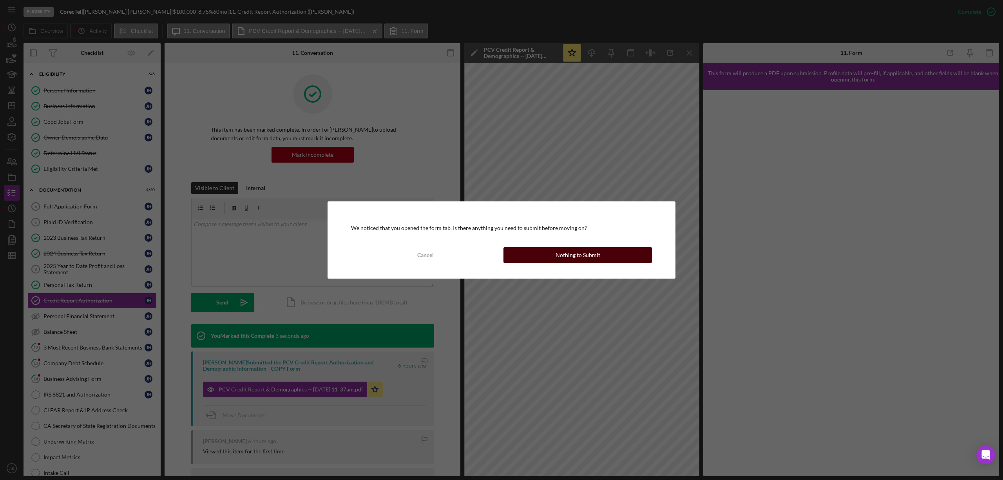
click at [584, 259] on div "Nothing to Submit" at bounding box center [577, 255] width 45 height 16
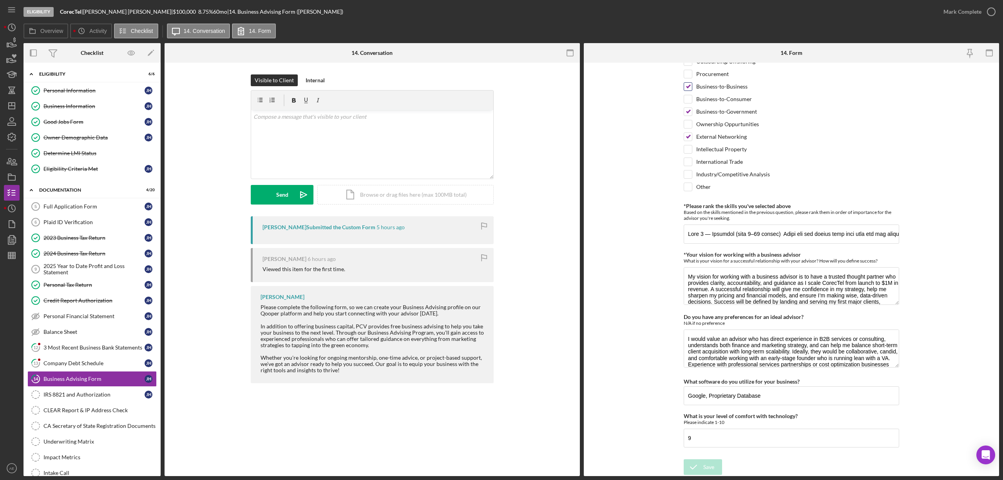
scroll to position [544, 0]
click at [962, 9] on div "Mark Complete" at bounding box center [962, 12] width 38 height 16
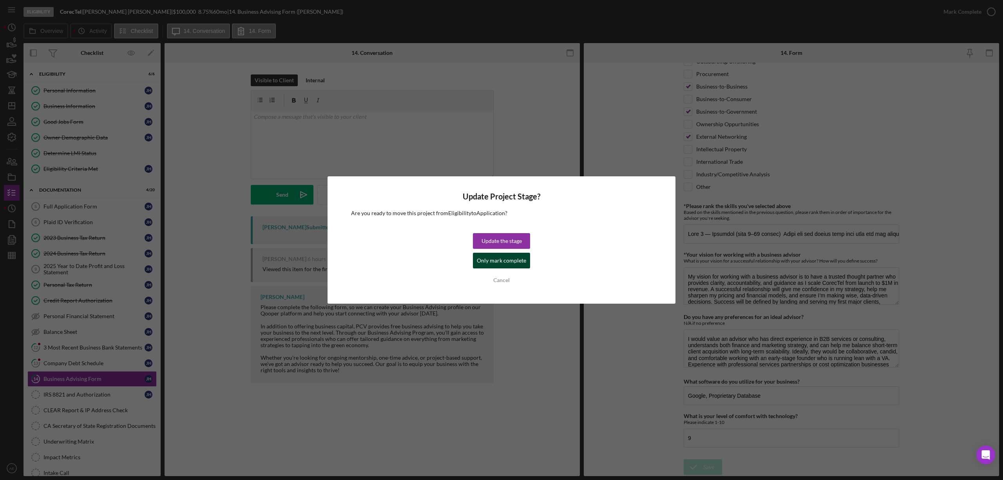
click at [500, 262] on div "Only mark complete" at bounding box center [501, 261] width 49 height 16
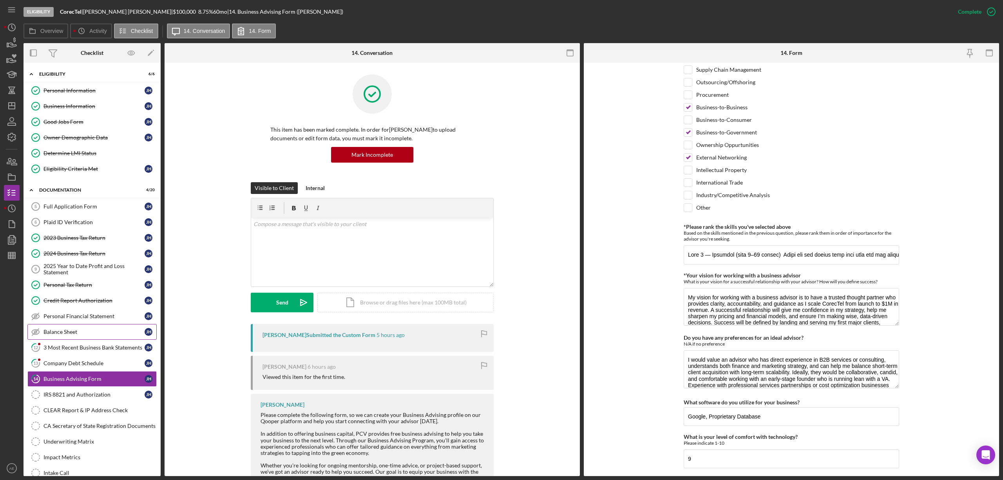
scroll to position [575, 0]
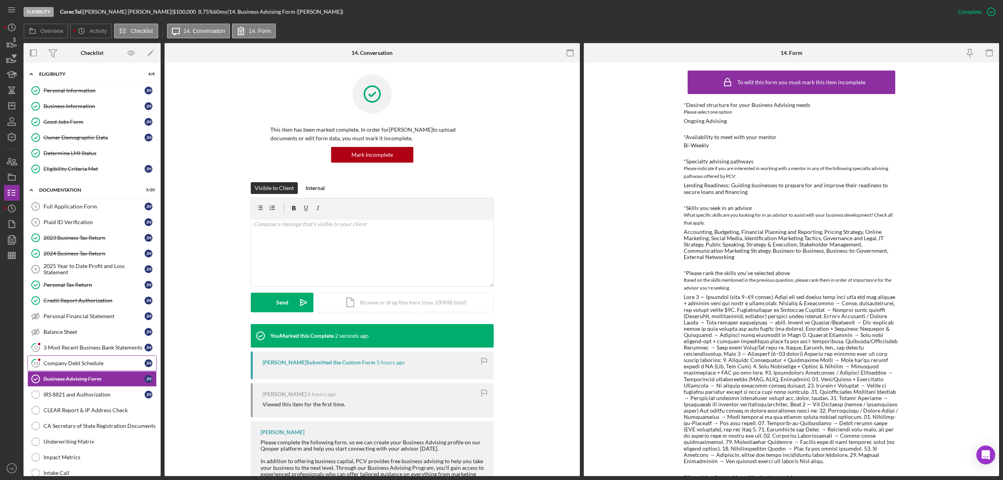
click at [94, 361] on link "13 Company Debt Schedule J H" at bounding box center [91, 363] width 129 height 16
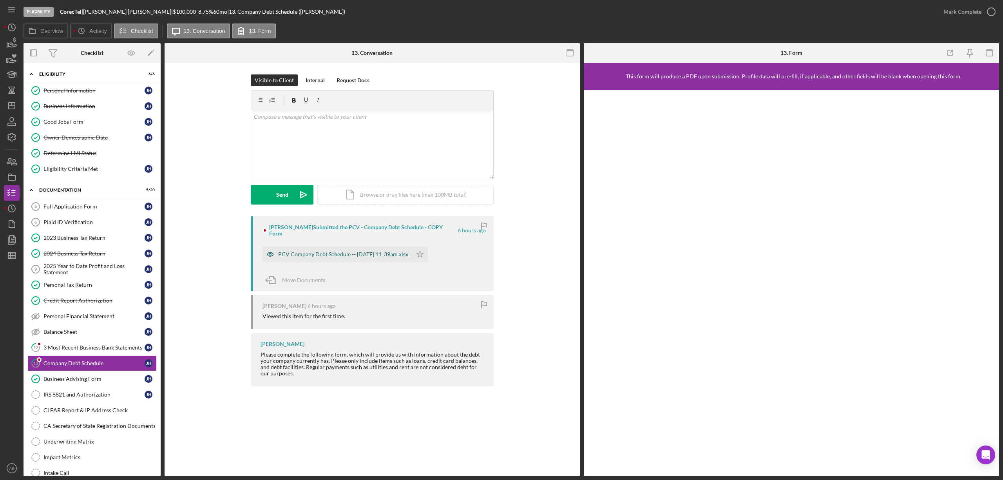
click at [270, 255] on icon "button" at bounding box center [270, 254] width 2 height 2
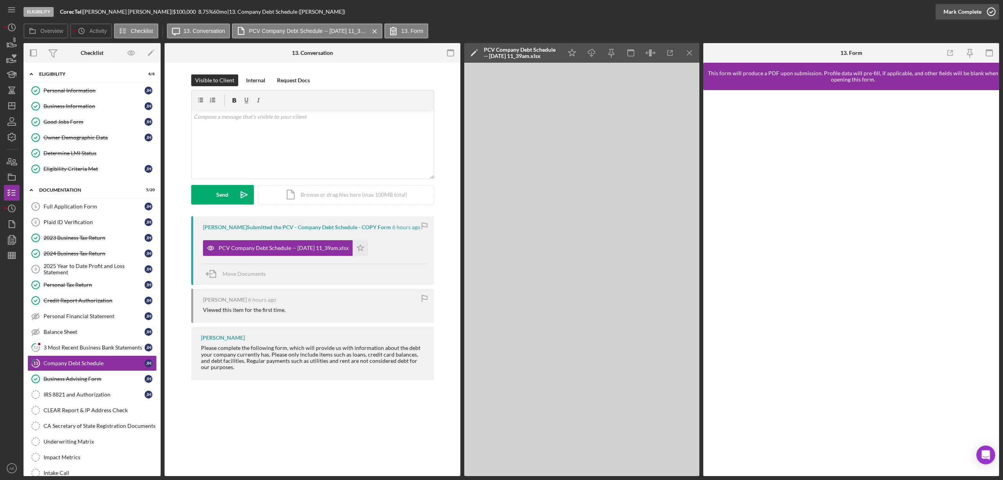
click at [958, 9] on div "Mark Complete" at bounding box center [962, 12] width 38 height 16
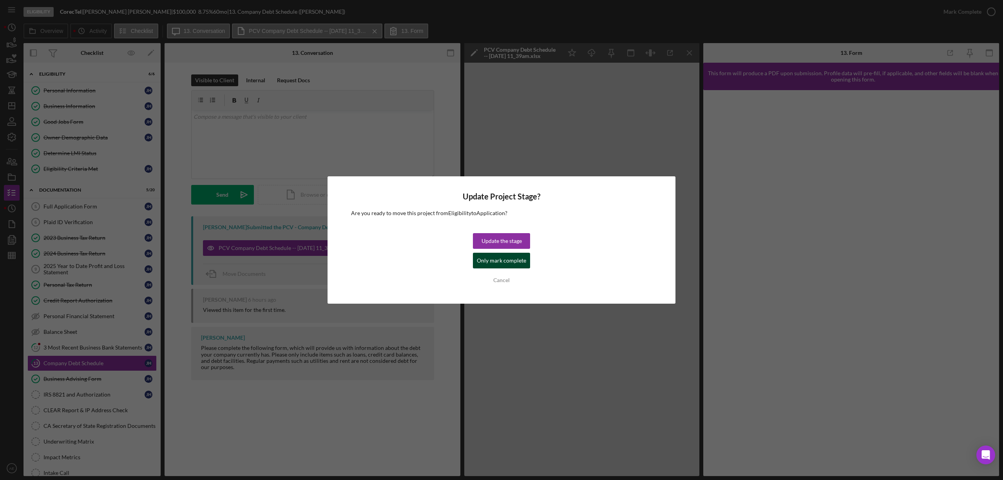
click at [489, 253] on div "Only mark complete" at bounding box center [501, 261] width 49 height 16
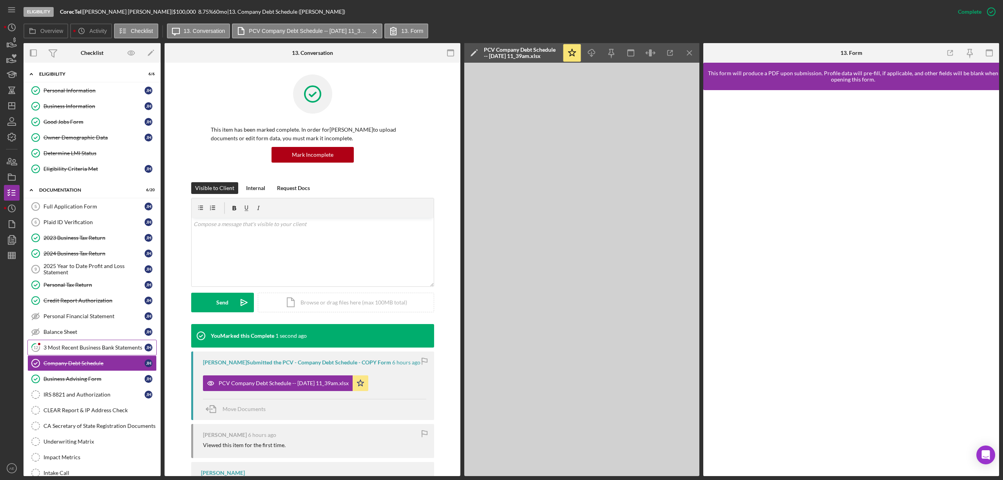
click at [112, 348] on div "3 Most Recent Business Bank Statements" at bounding box center [93, 347] width 101 height 6
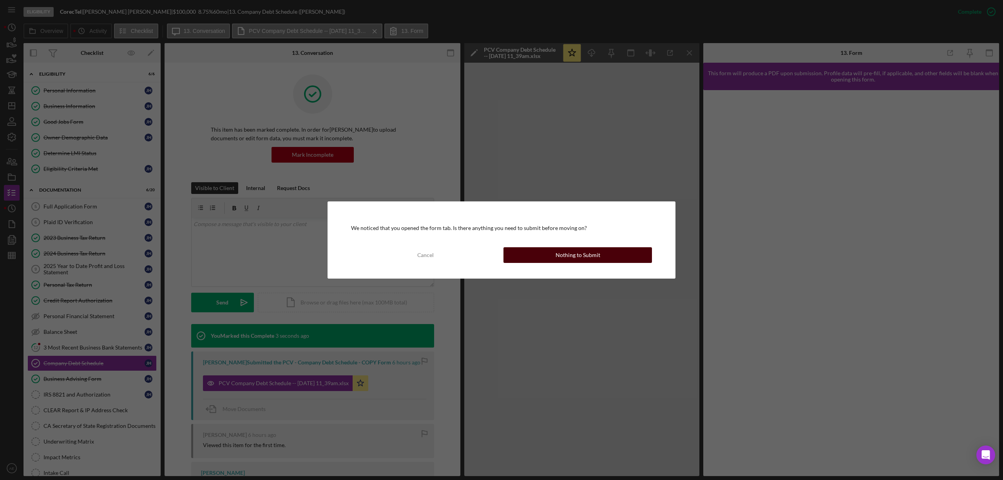
click at [549, 256] on button "Nothing to Submit" at bounding box center [577, 255] width 148 height 16
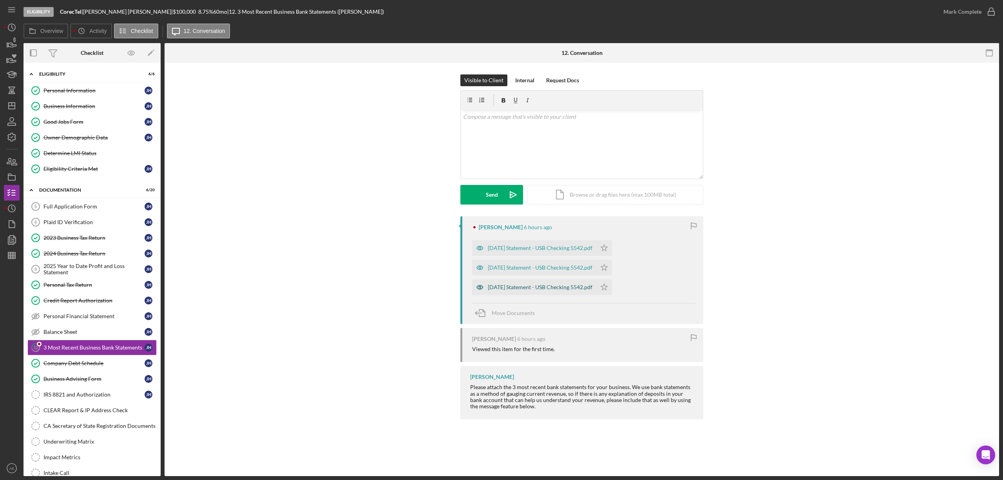
click at [477, 284] on icon "button" at bounding box center [480, 287] width 16 height 16
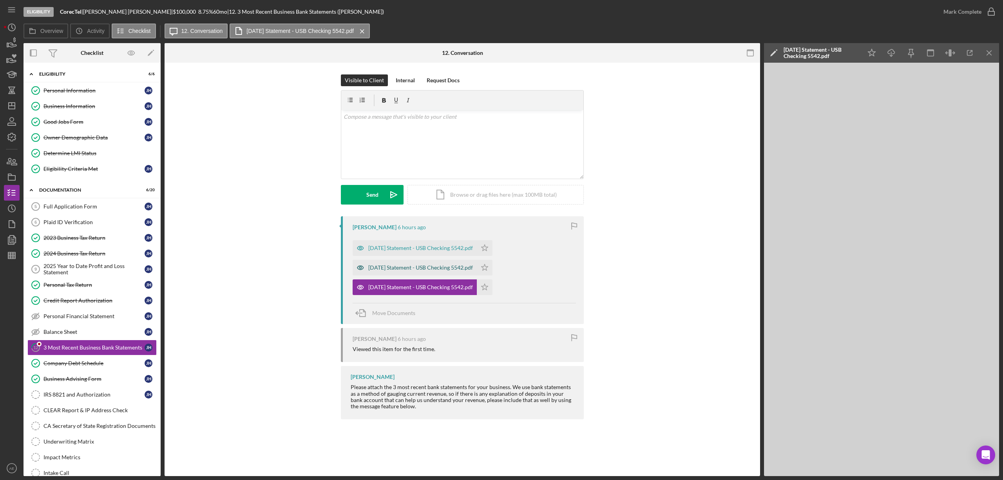
click at [354, 271] on icon "button" at bounding box center [360, 268] width 16 height 16
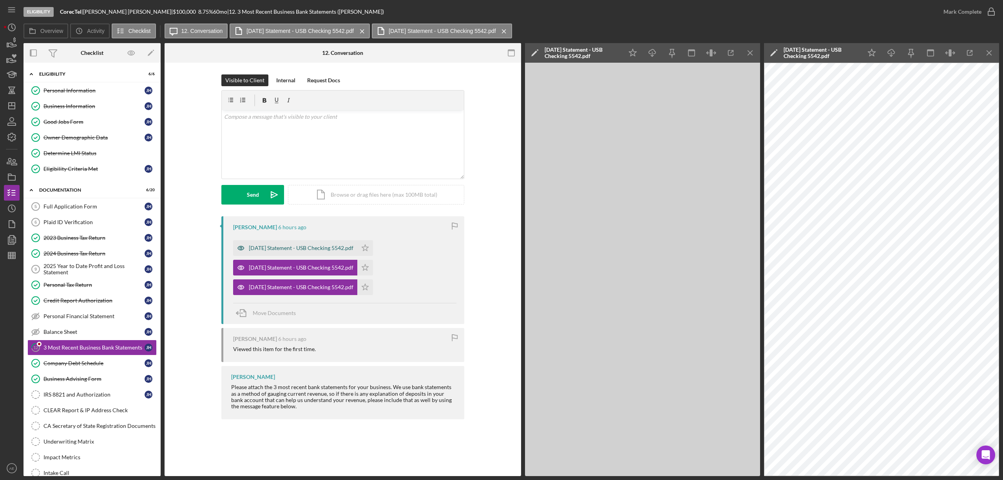
click at [244, 248] on icon "button" at bounding box center [241, 248] width 16 height 16
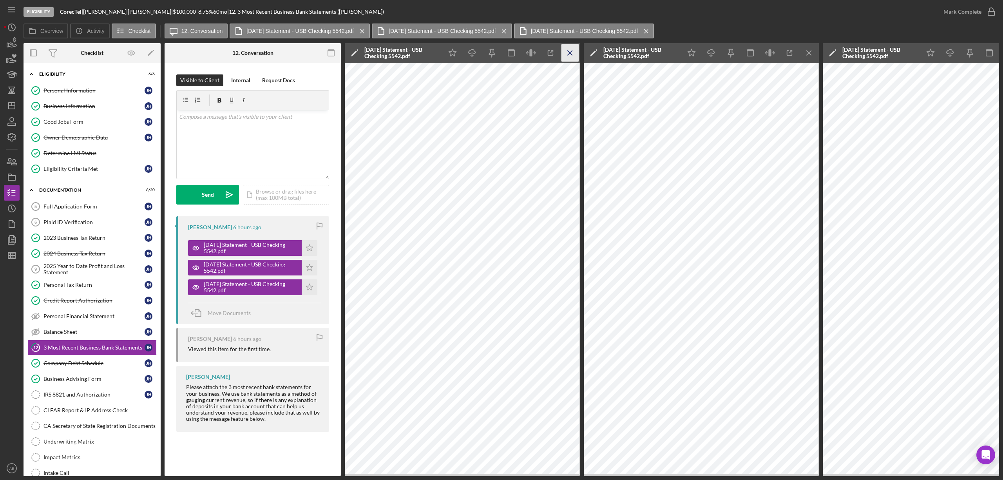
click at [569, 52] on line "button" at bounding box center [569, 53] width 4 height 4
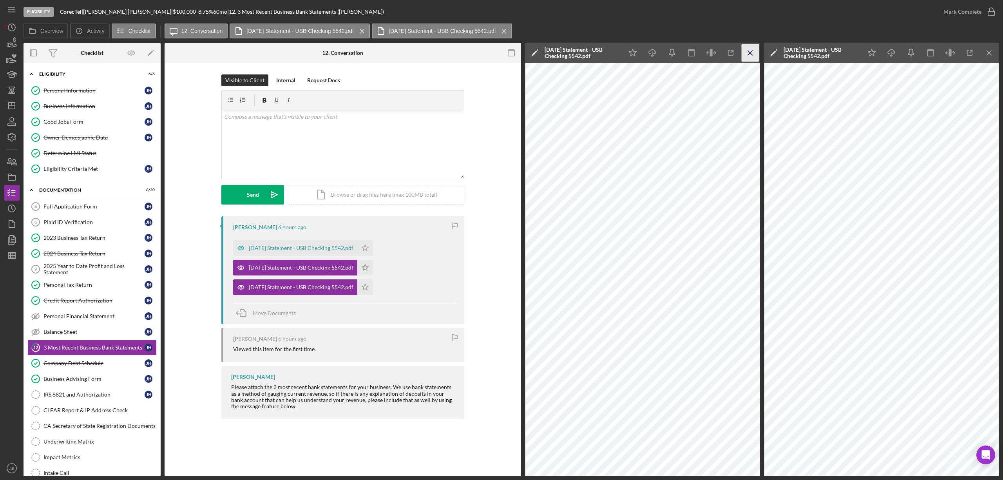
click at [749, 52] on line "button" at bounding box center [750, 53] width 4 height 4
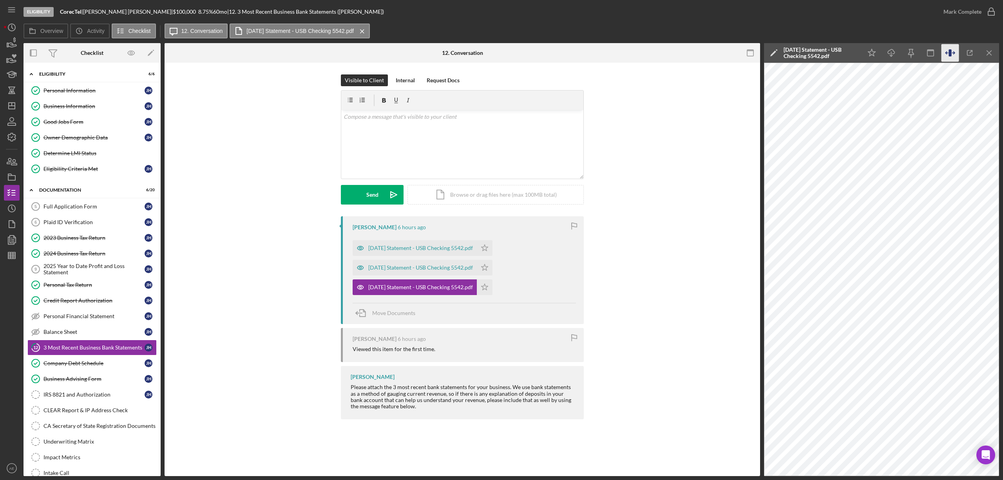
click at [943, 49] on icon "button" at bounding box center [950, 53] width 18 height 18
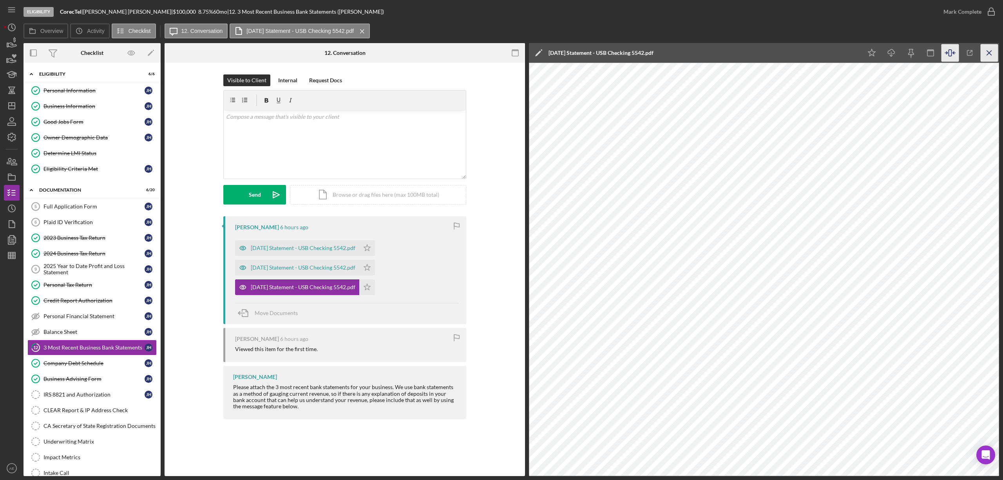
click at [987, 53] on icon "Icon/Menu Close" at bounding box center [989, 53] width 18 height 18
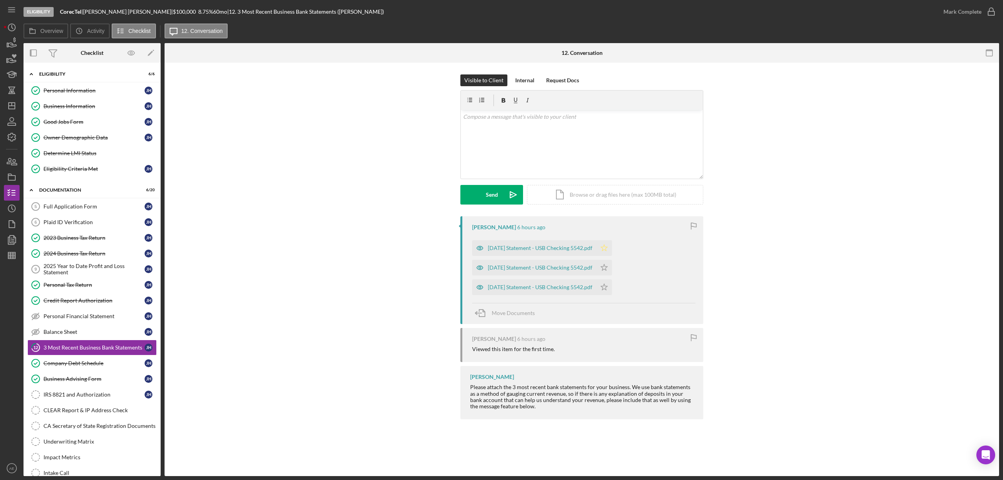
click at [607, 248] on polygon "button" at bounding box center [604, 247] width 7 height 6
click at [607, 265] on polygon "button" at bounding box center [604, 267] width 7 height 6
click at [612, 287] on icon "Icon/Star" at bounding box center [604, 287] width 16 height 16
click at [964, 10] on div "Mark Complete" at bounding box center [962, 12] width 38 height 16
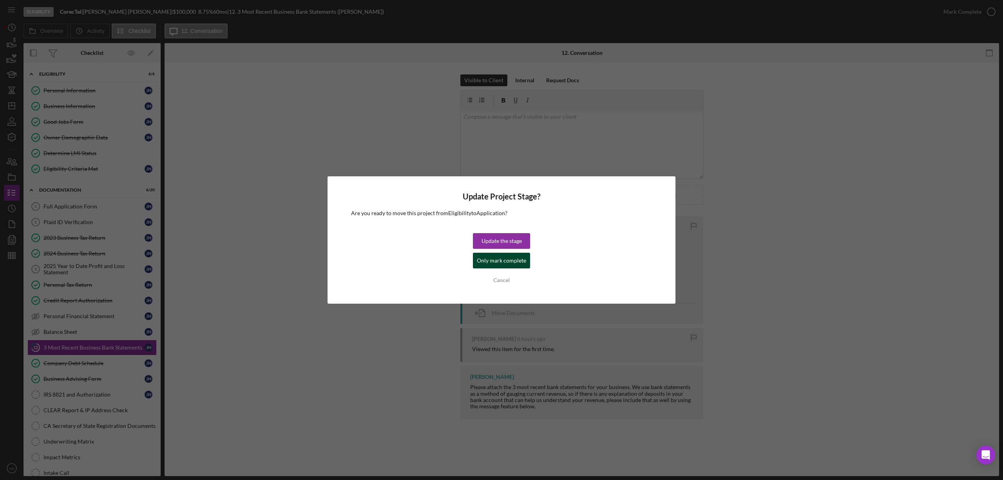
click at [513, 260] on div "Only mark complete" at bounding box center [501, 261] width 49 height 16
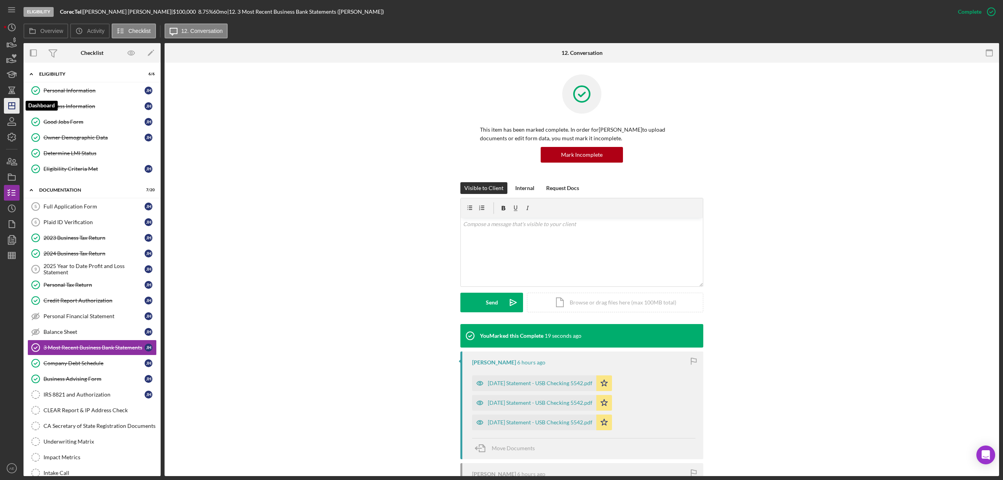
click at [10, 110] on icon "Icon/Dashboard" at bounding box center [12, 106] width 20 height 20
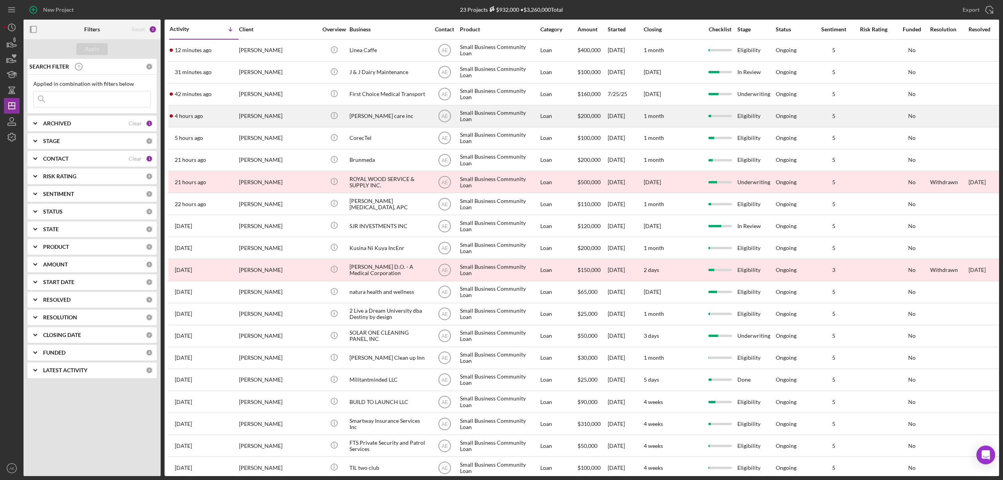
click at [296, 114] on div "[PERSON_NAME]" at bounding box center [278, 116] width 78 height 21
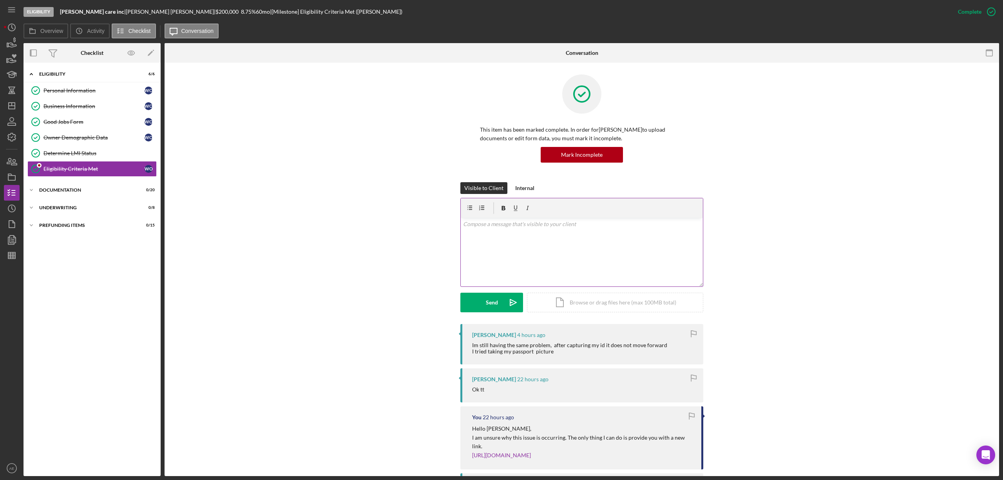
click at [547, 260] on div "v Color teal Color pink Remove color Add row above Add row below Add column bef…" at bounding box center [582, 252] width 242 height 69
click at [594, 225] on p "Are you attempting to complete this through your smart phone?" at bounding box center [582, 224] width 238 height 9
click at [480, 305] on button "Send Icon/icon-invite-send" at bounding box center [491, 303] width 63 height 20
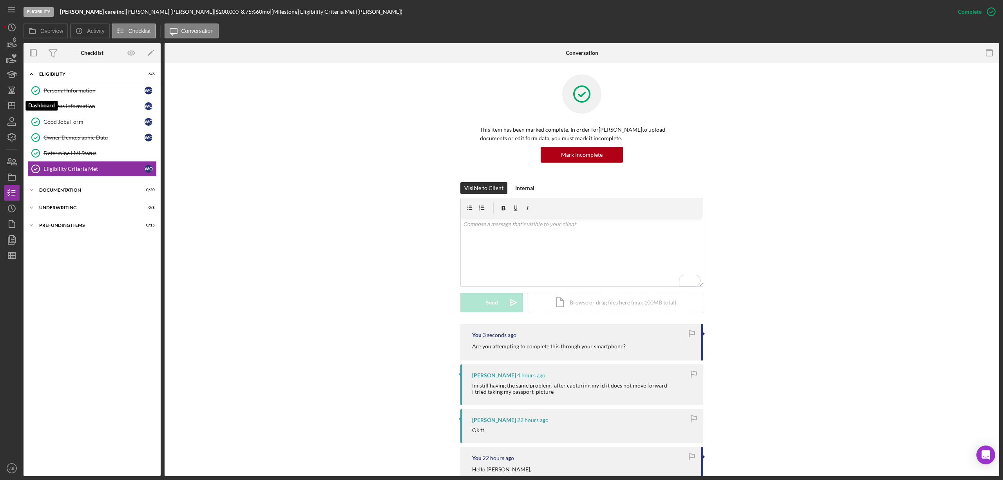
click at [17, 102] on icon "Icon/Dashboard" at bounding box center [12, 106] width 20 height 20
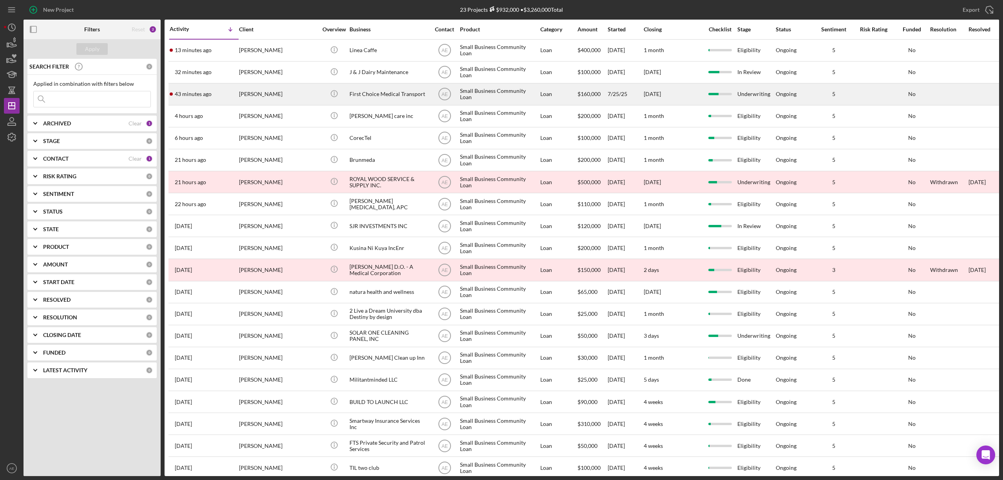
click at [300, 91] on div "[PERSON_NAME]" at bounding box center [278, 94] width 78 height 21
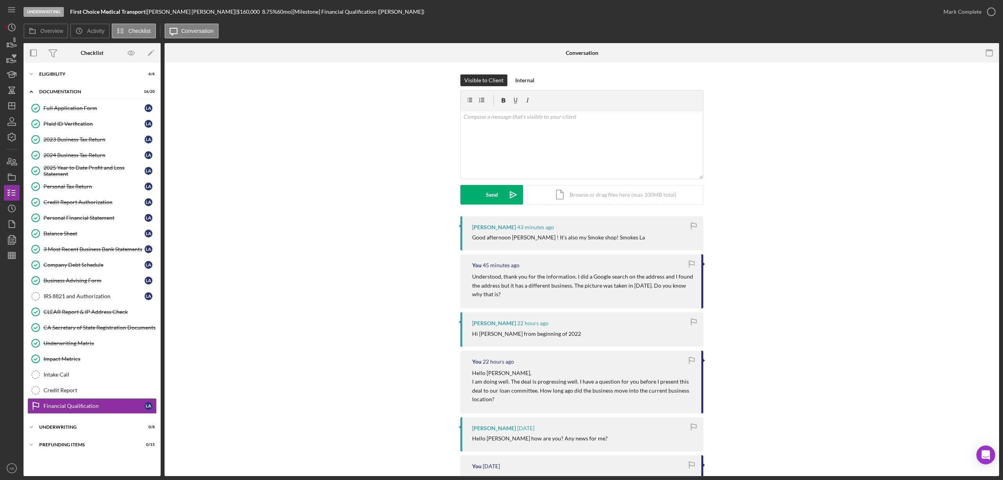
click at [689, 226] on icon "button" at bounding box center [694, 226] width 18 height 18
click at [89, 76] on div "Eligibility" at bounding box center [95, 74] width 112 height 5
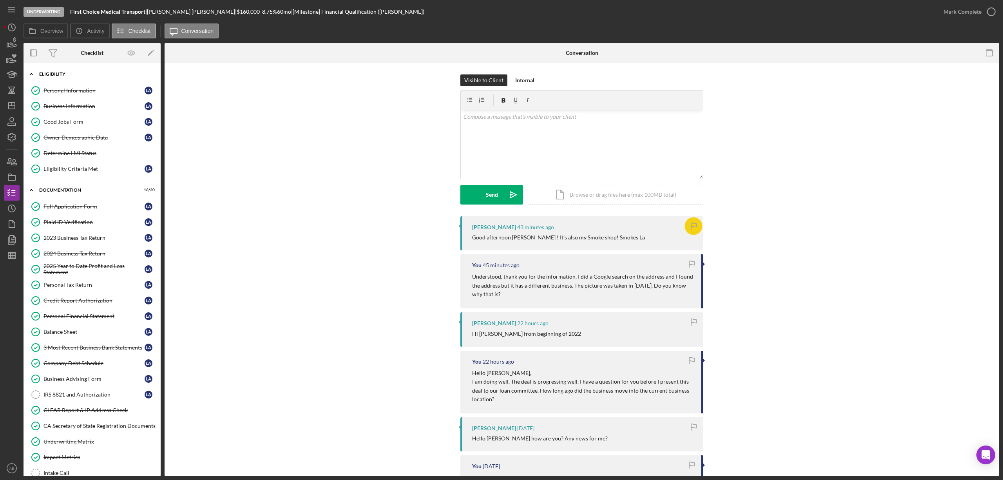
click at [89, 76] on div "Eligibility" at bounding box center [95, 74] width 112 height 5
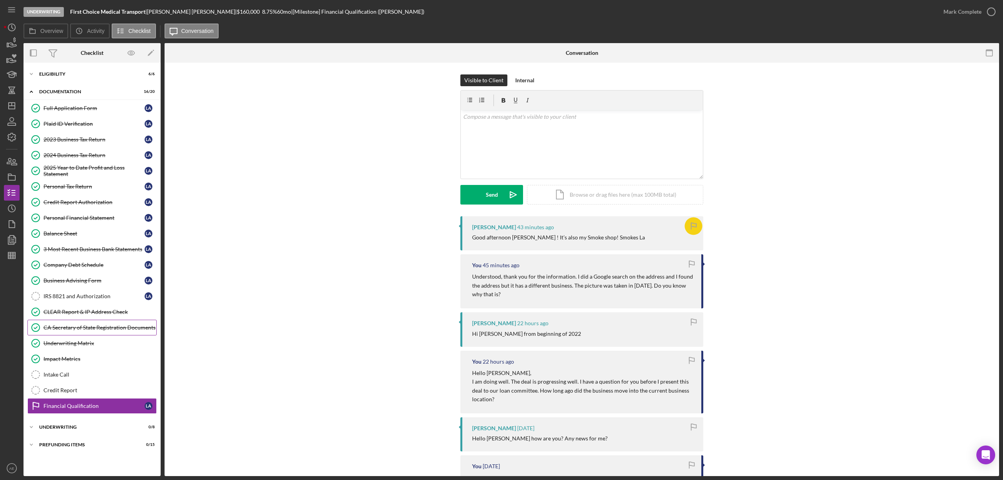
click at [98, 331] on div "CA Secretary of State Registration Documents" at bounding box center [99, 327] width 113 height 6
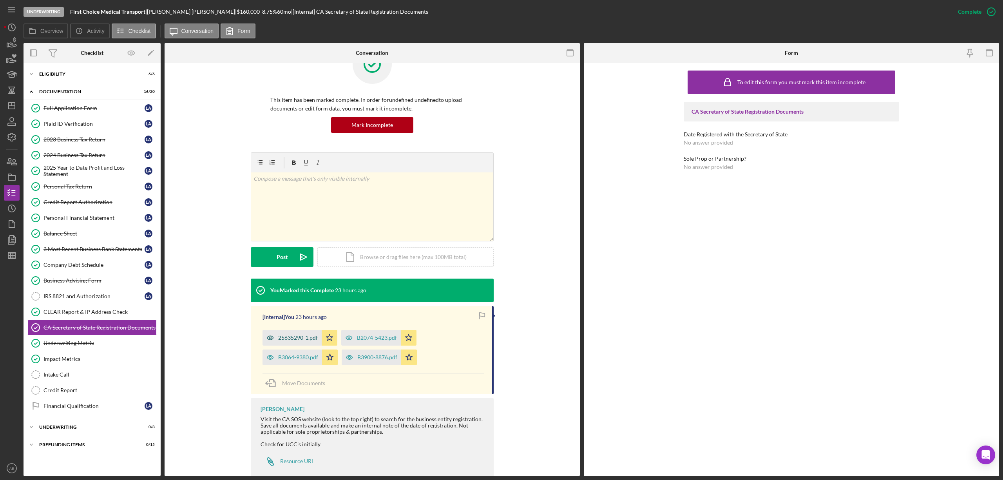
scroll to position [46, 0]
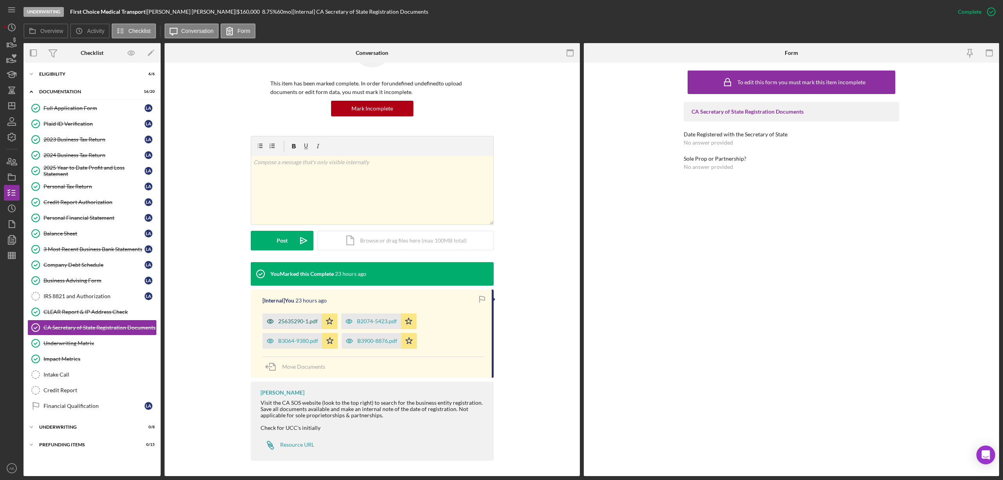
click at [272, 320] on icon "button" at bounding box center [270, 321] width 16 height 16
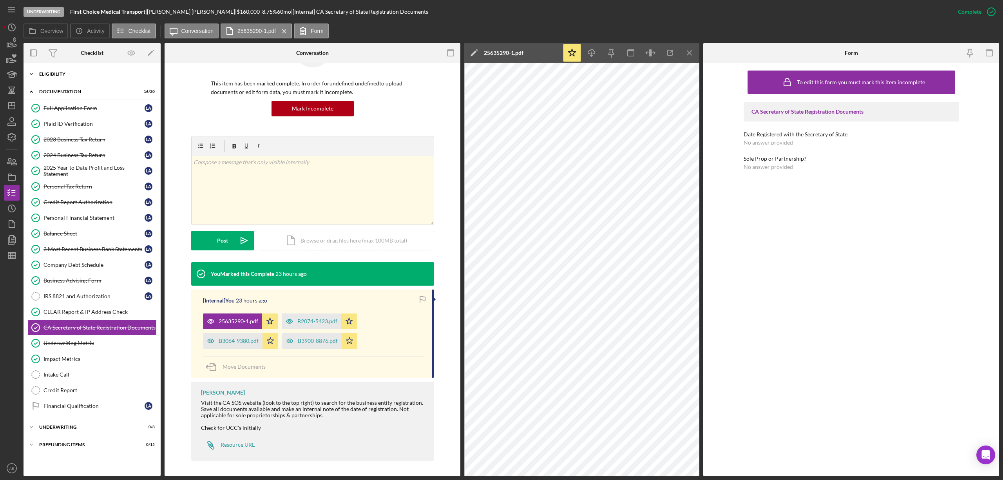
click at [53, 76] on div "Eligibility" at bounding box center [95, 74] width 112 height 5
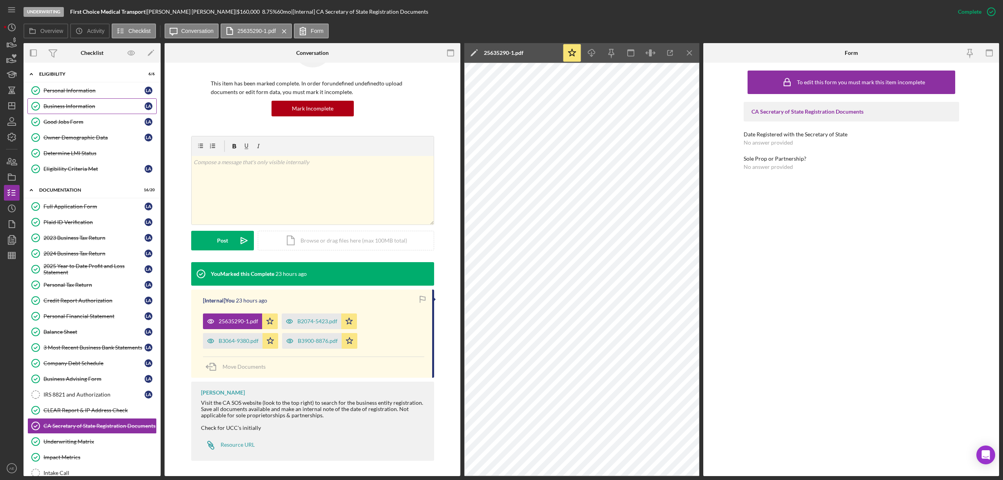
click at [72, 107] on div "Business Information" at bounding box center [93, 106] width 101 height 6
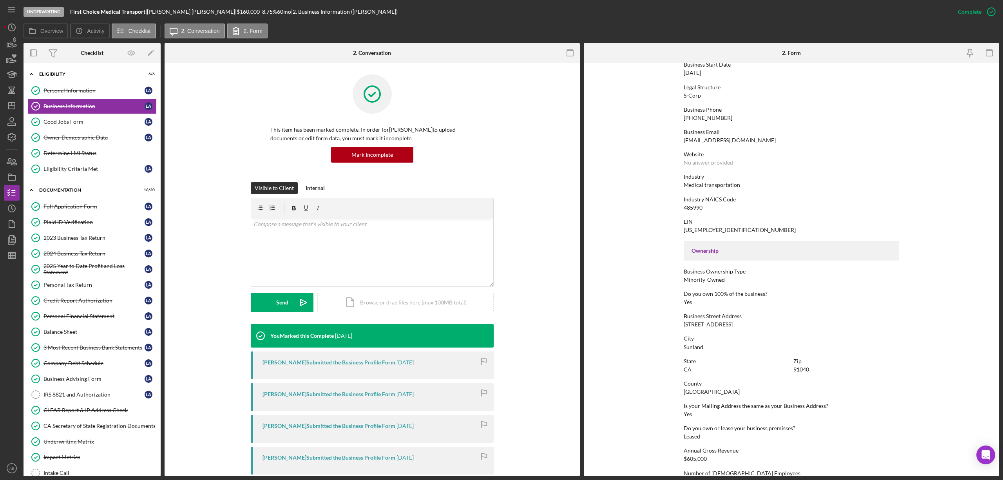
scroll to position [104, 0]
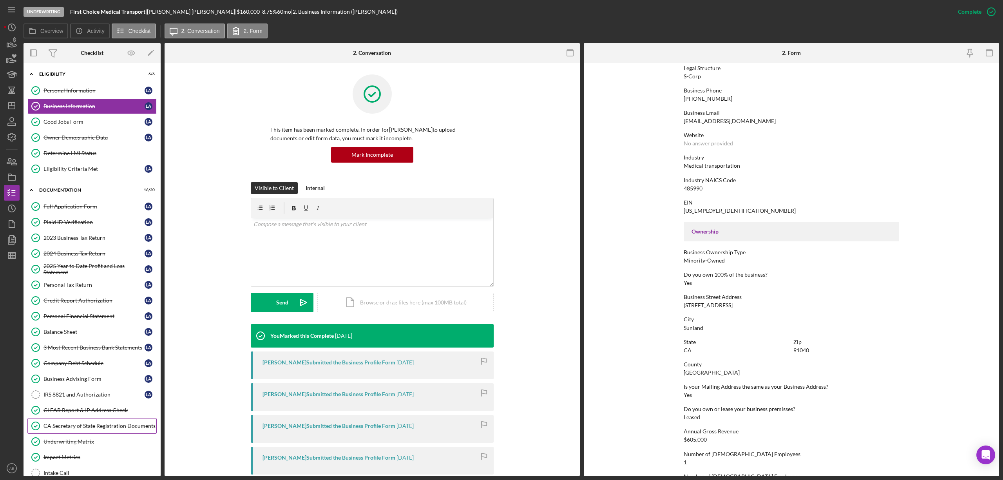
click at [96, 429] on div "CA Secretary of State Registration Documents" at bounding box center [99, 426] width 113 height 6
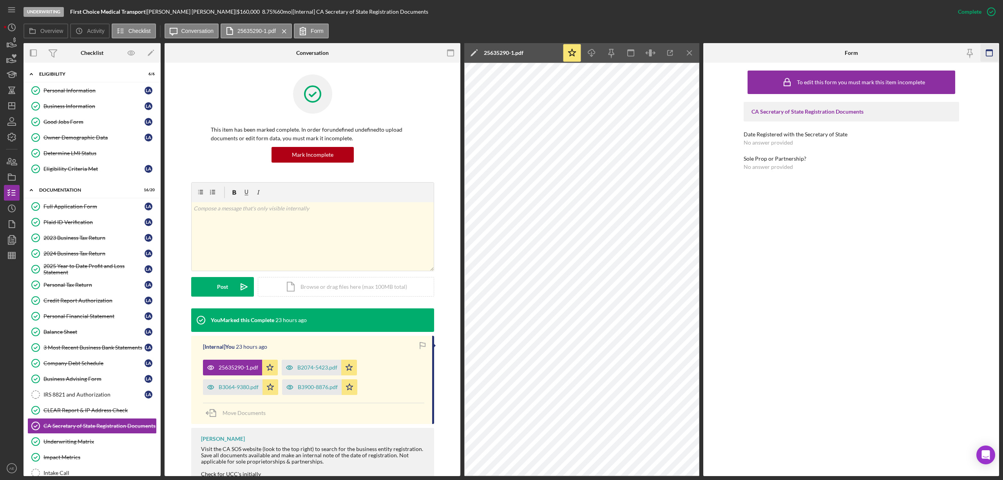
click at [992, 50] on rect "button" at bounding box center [989, 51] width 6 height 2
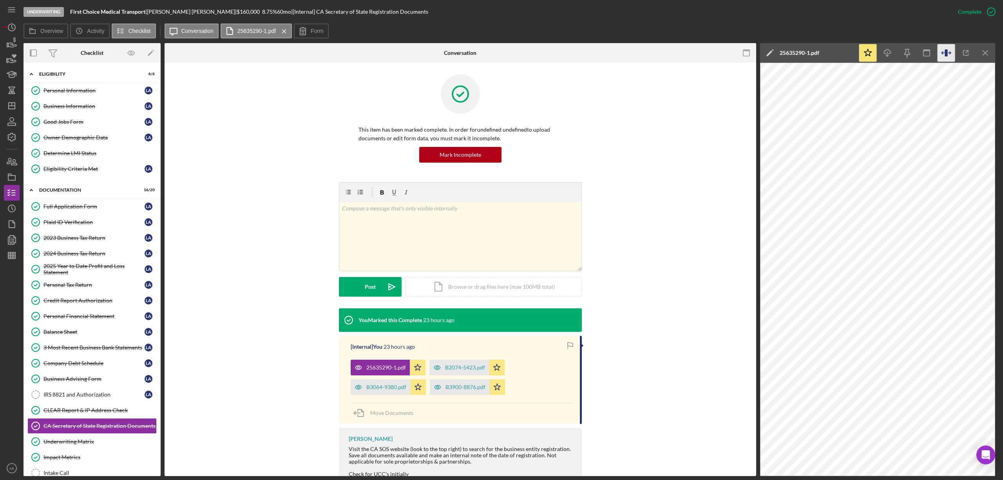
click at [945, 52] on icon "button" at bounding box center [946, 53] width 18 height 18
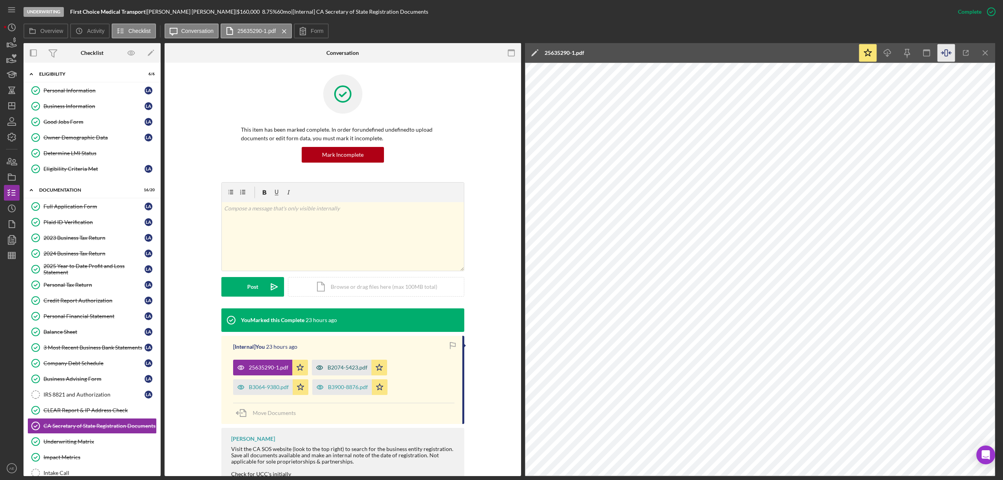
click at [315, 365] on icon "button" at bounding box center [320, 368] width 16 height 16
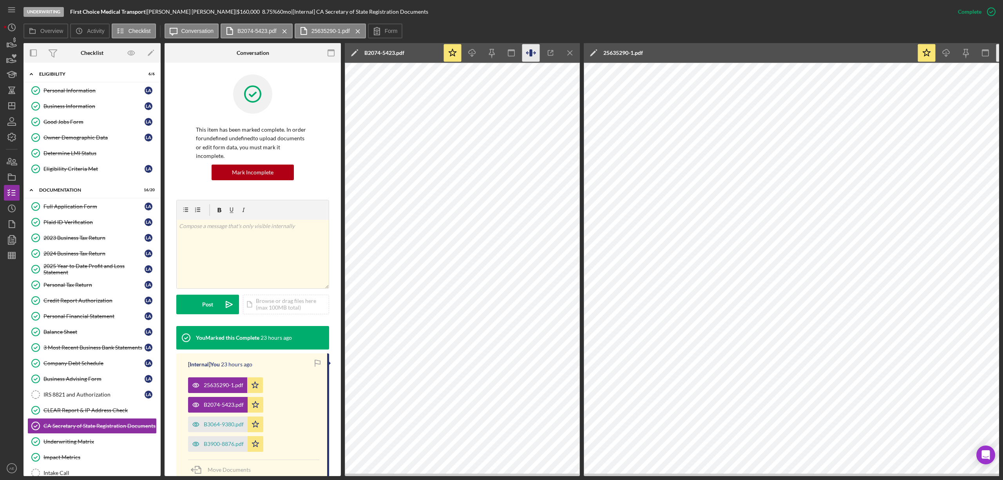
click at [530, 54] on icon "button" at bounding box center [530, 52] width 3 height 7
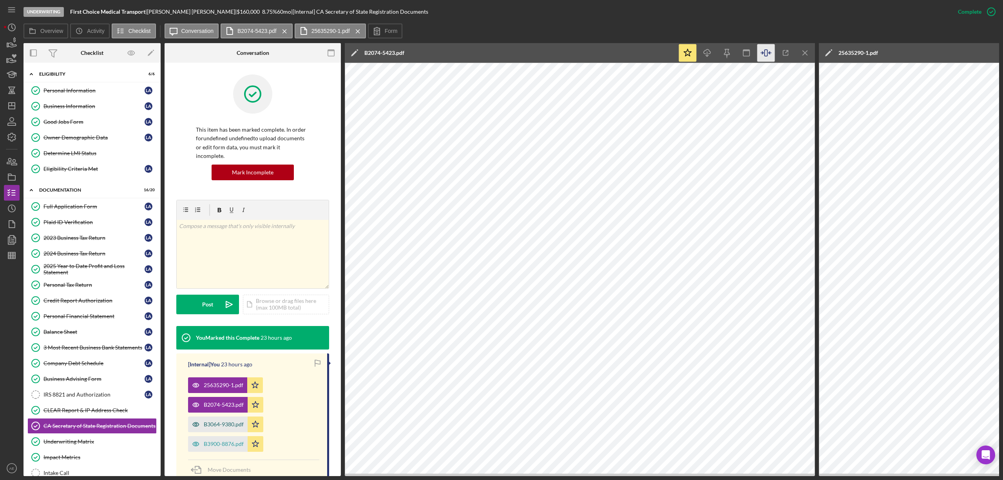
click at [199, 416] on icon "button" at bounding box center [196, 424] width 16 height 16
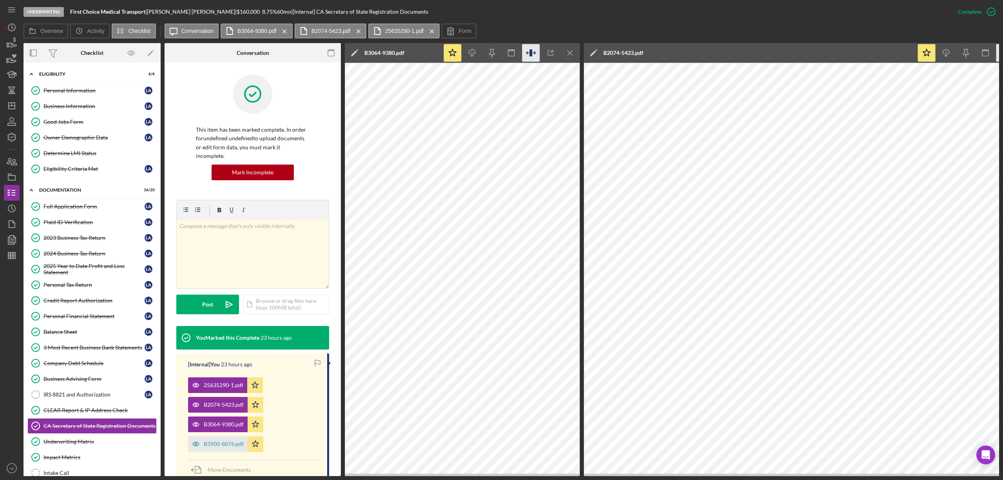
click at [526, 55] on icon "button" at bounding box center [531, 53] width 18 height 18
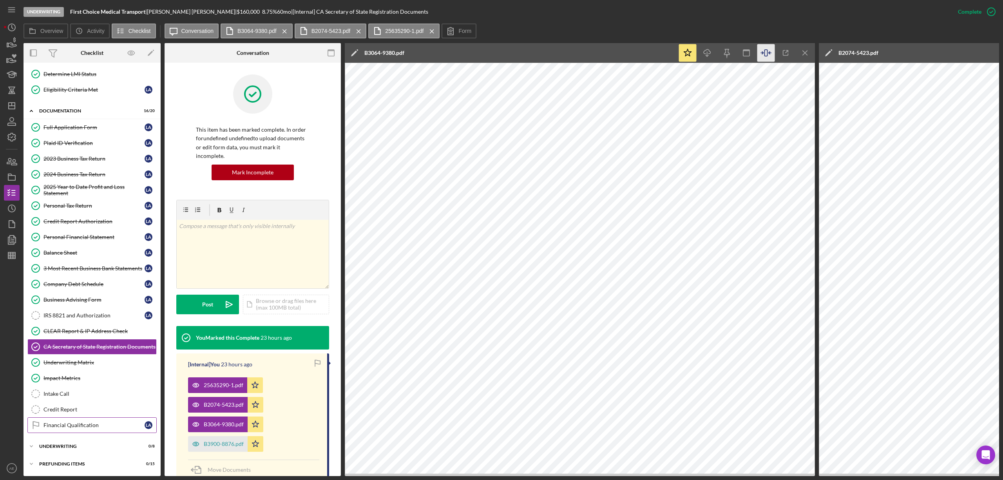
click at [91, 422] on div "Financial Qualification" at bounding box center [93, 425] width 101 height 6
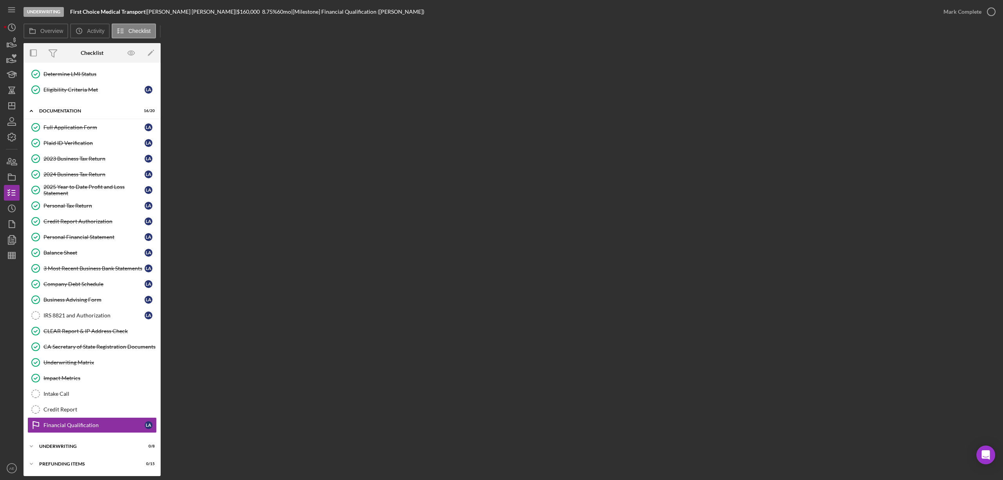
scroll to position [85, 0]
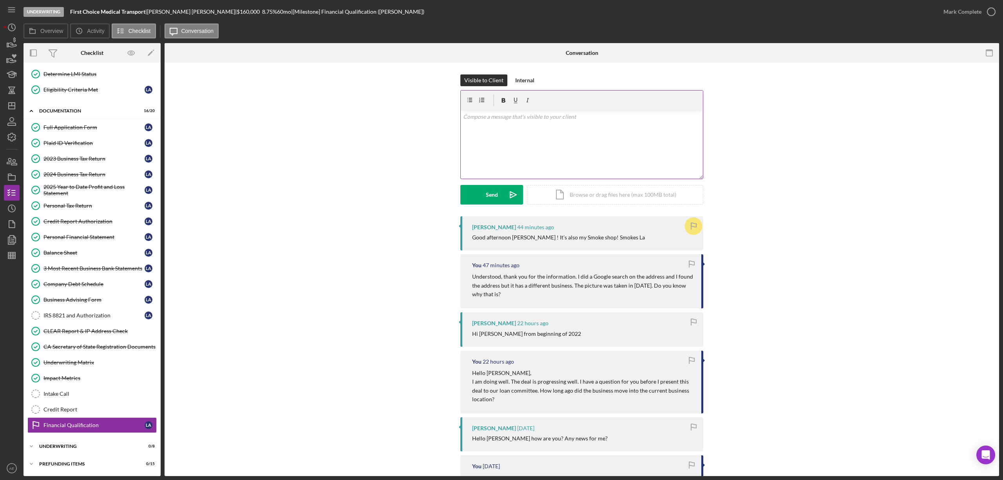
click at [511, 136] on div "v Color teal Color pink Remove color Add row above Add row below Add column bef…" at bounding box center [582, 144] width 242 height 69
click at [497, 196] on button "Send Icon/icon-invite-send" at bounding box center [491, 195] width 63 height 20
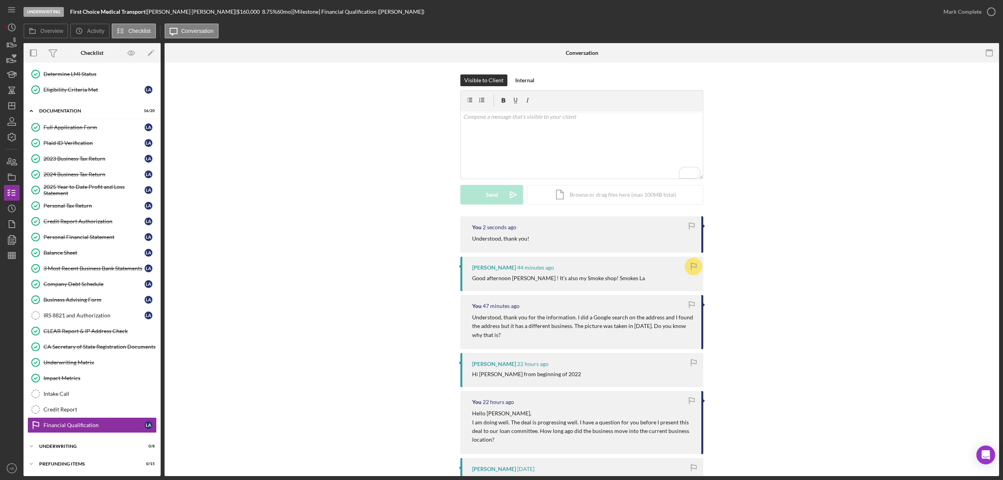
click at [18, 103] on icon "Icon/Dashboard" at bounding box center [12, 106] width 20 height 20
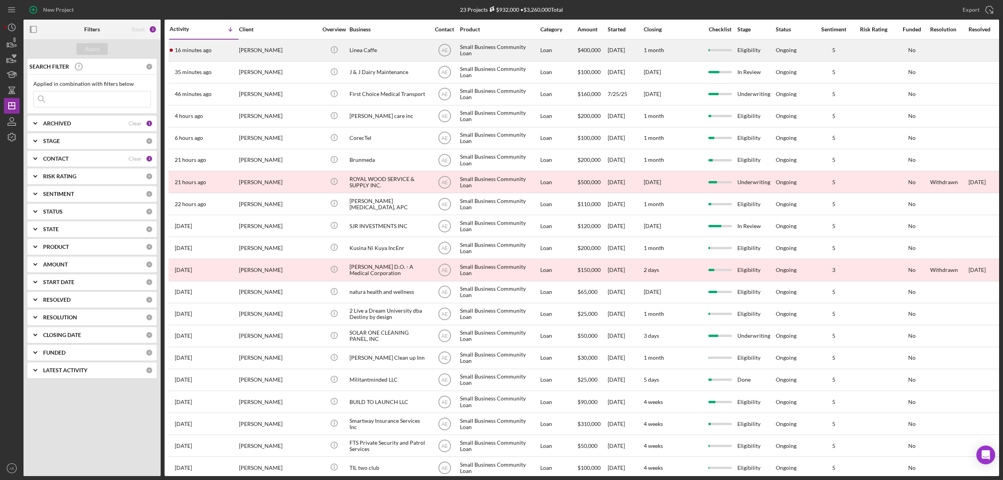
click at [290, 55] on div "[PERSON_NAME]" at bounding box center [278, 50] width 78 height 21
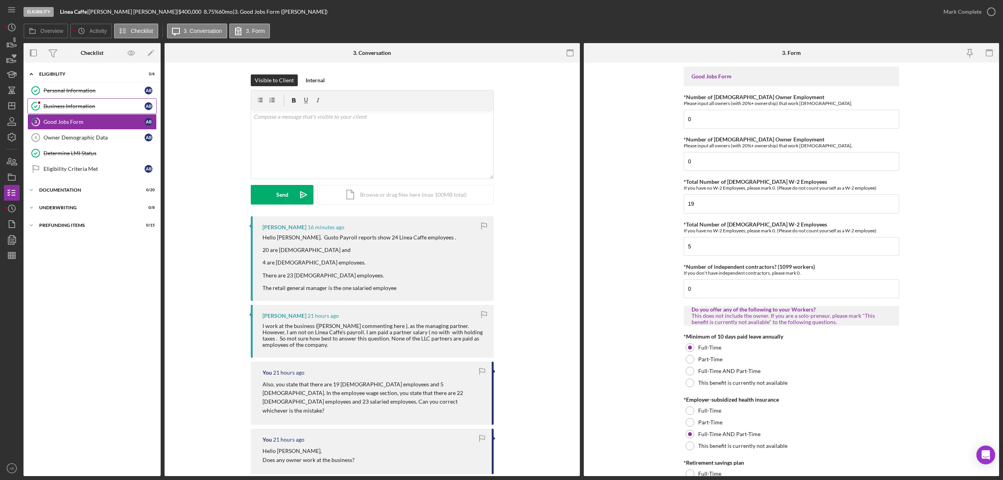
click at [76, 106] on div "Business Information" at bounding box center [93, 106] width 101 height 6
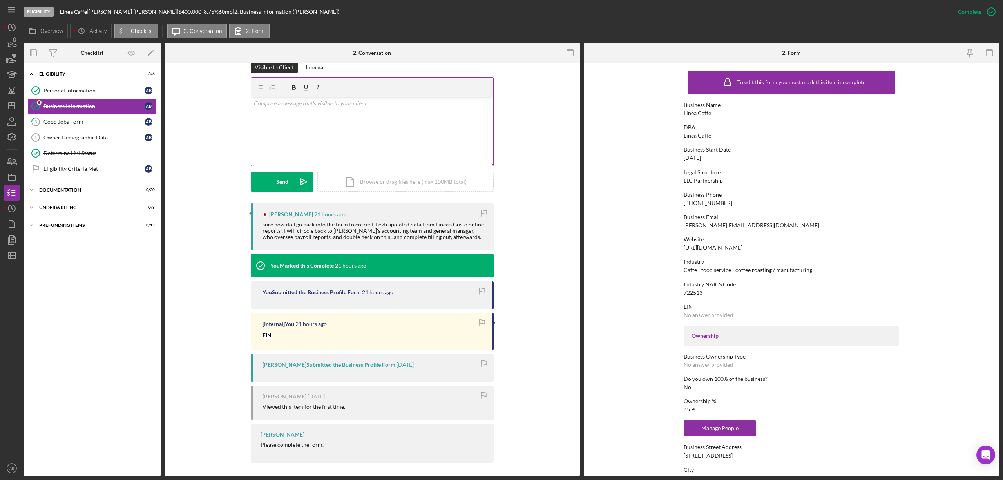
scroll to position [123, 0]
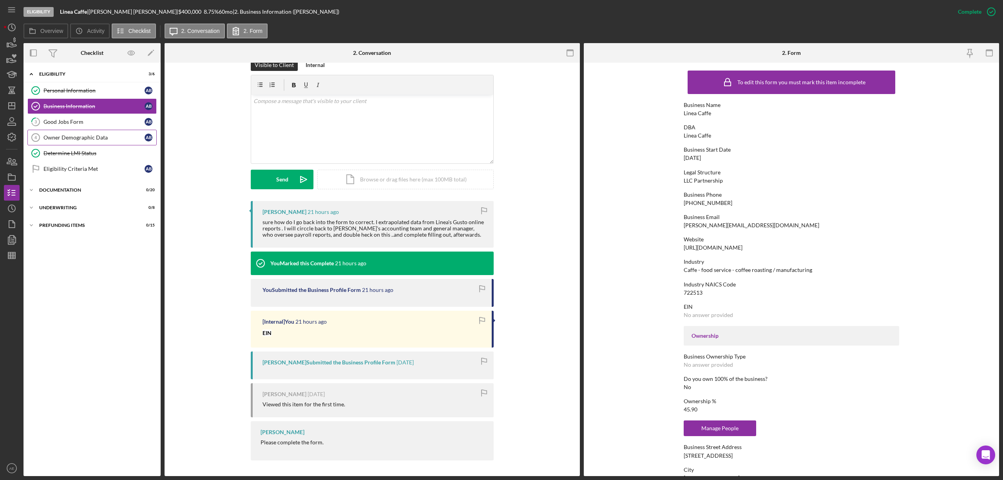
drag, startPoint x: 99, startPoint y: 127, endPoint x: 103, endPoint y: 131, distance: 5.9
click at [98, 127] on link "3 Good Jobs Form A B" at bounding box center [91, 122] width 129 height 16
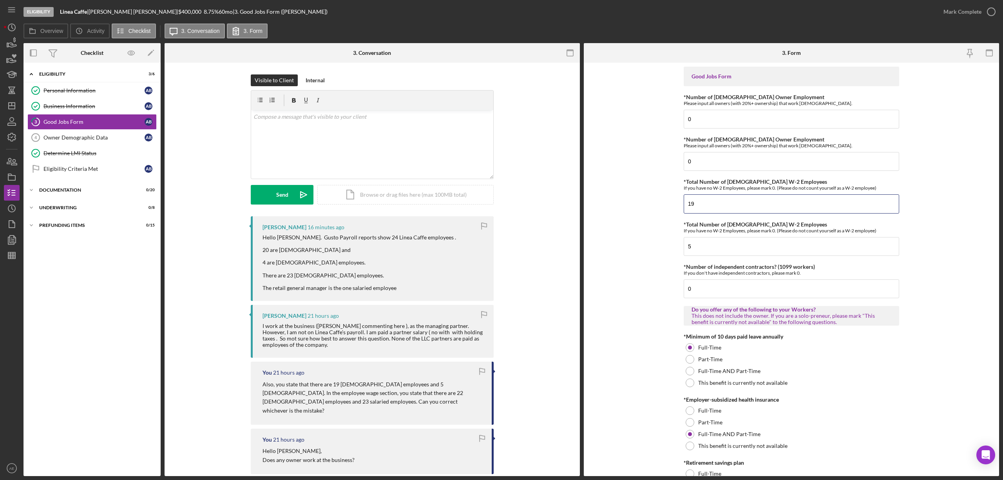
drag, startPoint x: 723, startPoint y: 205, endPoint x: 620, endPoint y: 209, distance: 102.3
click at [621, 209] on form "Good Jobs Form *Number of Full-Time Owner Employment Please input all owners (w…" at bounding box center [791, 269] width 415 height 413
type input "20"
drag, startPoint x: 702, startPoint y: 248, endPoint x: 636, endPoint y: 249, distance: 65.4
click at [638, 249] on form "Good Jobs Form *Number of Full-Time Owner Employment Please input all owners (w…" at bounding box center [791, 269] width 415 height 413
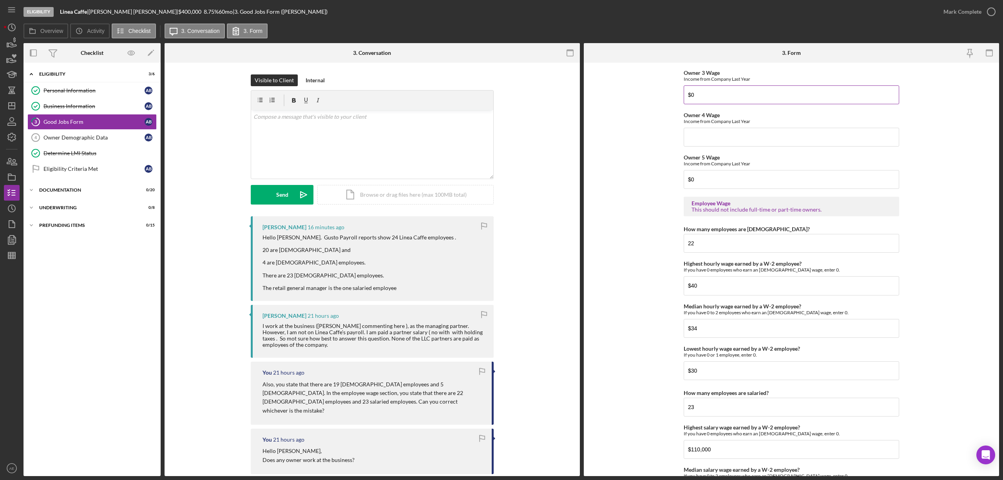
scroll to position [1410, 0]
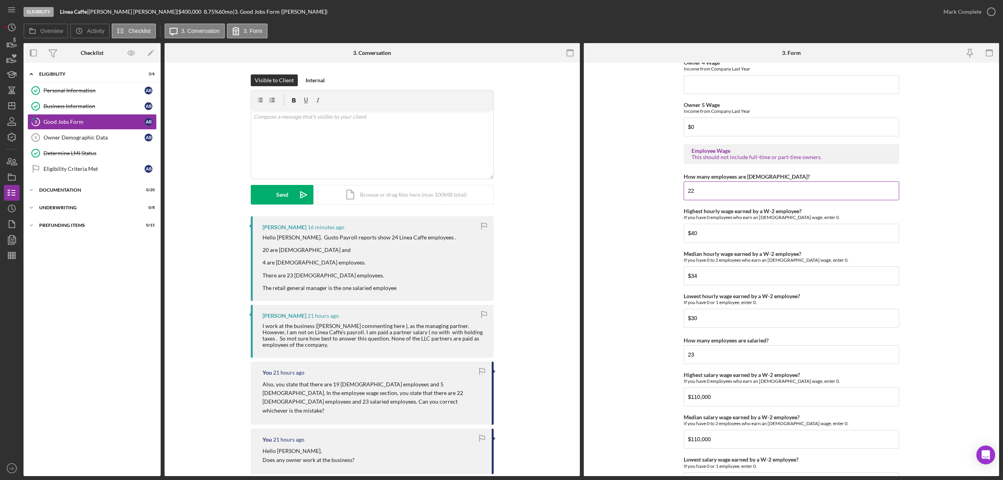
type input "4"
drag, startPoint x: 708, startPoint y: 197, endPoint x: 651, endPoint y: 197, distance: 57.2
click at [651, 197] on form "Good Jobs Form *Number of Full-Time Owner Employment Please input all owners (w…" at bounding box center [791, 269] width 415 height 413
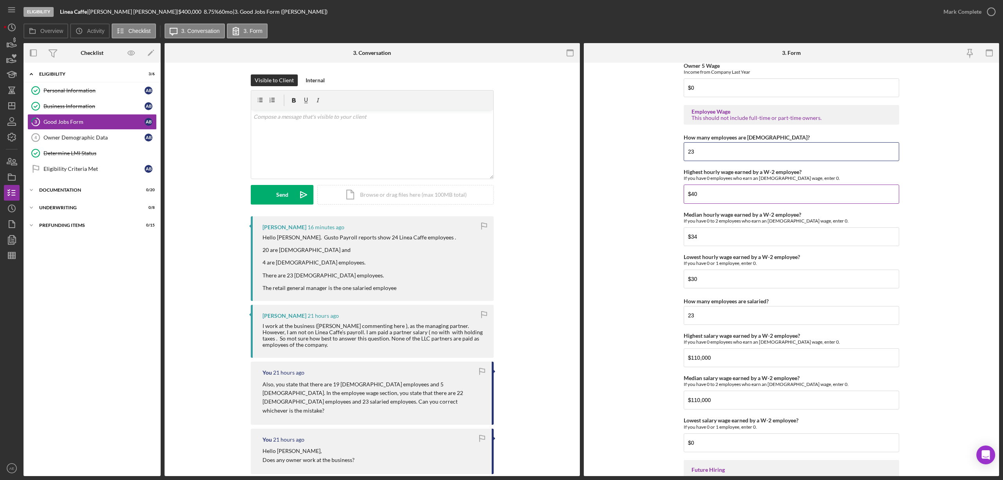
scroll to position [1567, 0]
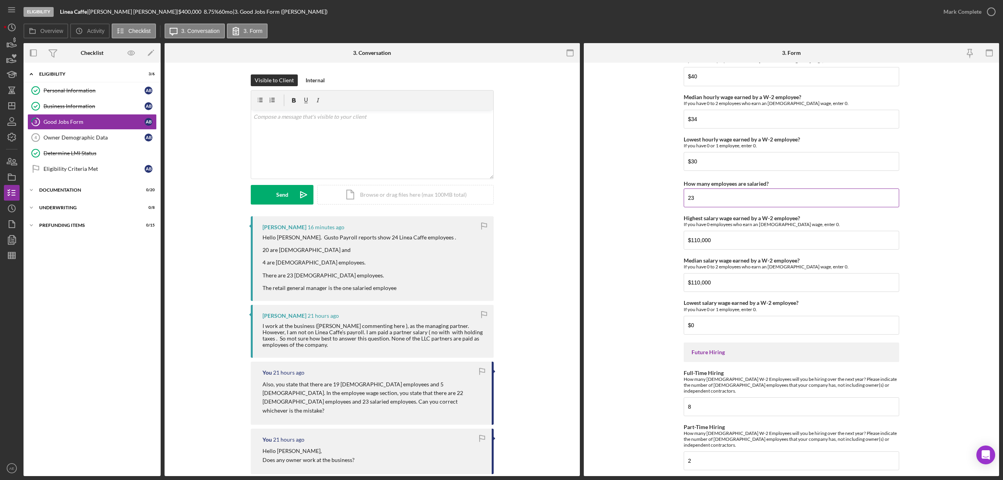
type input "23"
drag, startPoint x: 699, startPoint y: 204, endPoint x: 646, endPoint y: 202, distance: 52.9
click at [646, 202] on form "Good Jobs Form *Number of Full-Time Owner Employment Please input all owners (w…" at bounding box center [791, 269] width 415 height 413
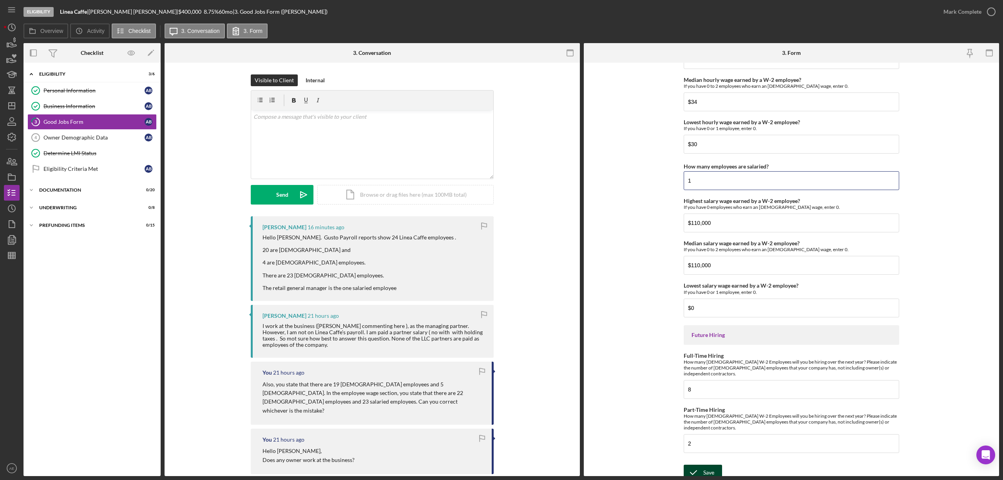
type input "1"
click at [707, 468] on div "Save" at bounding box center [708, 472] width 11 height 16
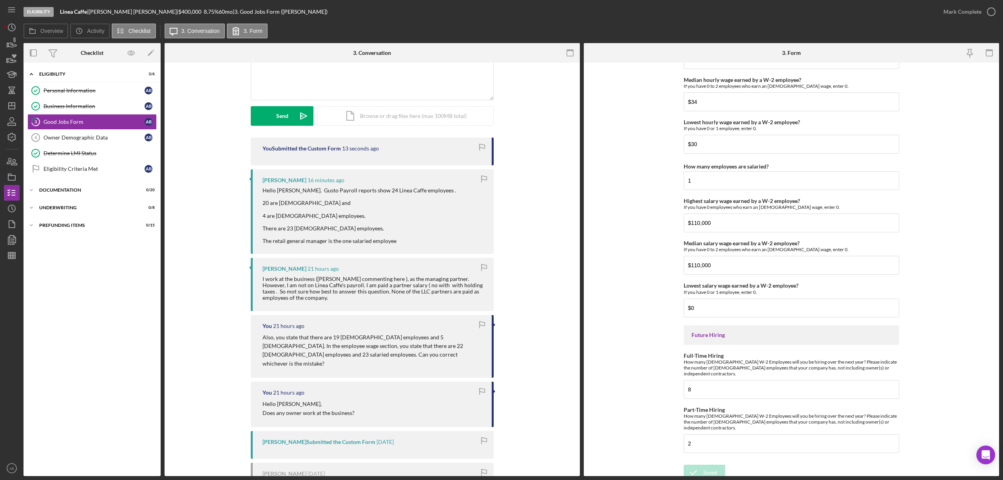
scroll to position [0, 0]
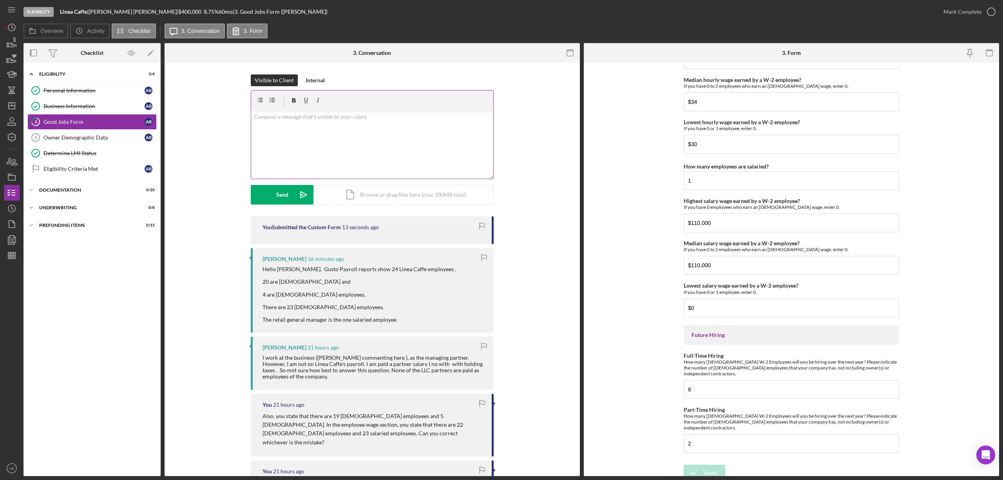
click at [293, 111] on div "v Color teal Color pink Remove color Add row above Add row below Add column bef…" at bounding box center [372, 144] width 242 height 69
drag, startPoint x: 284, startPoint y: 197, endPoint x: 317, endPoint y: 195, distance: 33.0
click at [284, 197] on div "Send" at bounding box center [282, 195] width 12 height 20
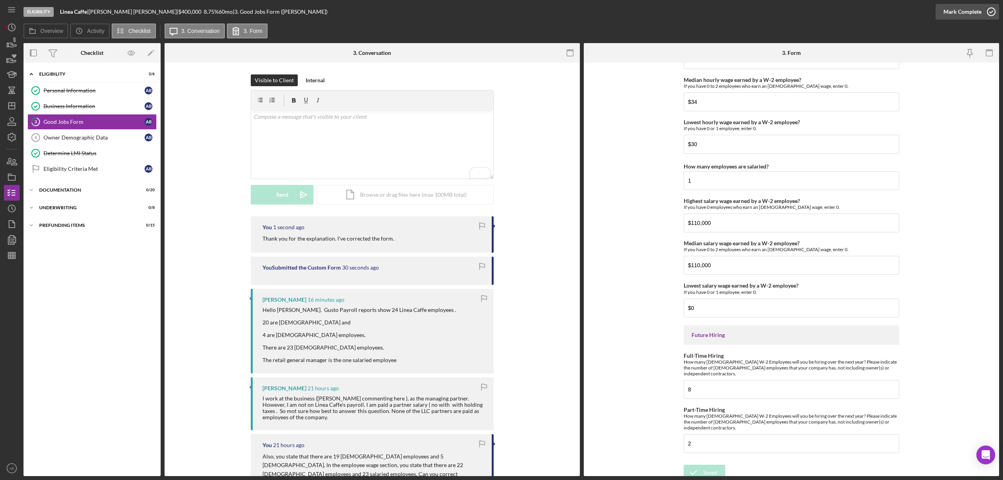
click at [956, 15] on div "Mark Complete" at bounding box center [962, 12] width 38 height 16
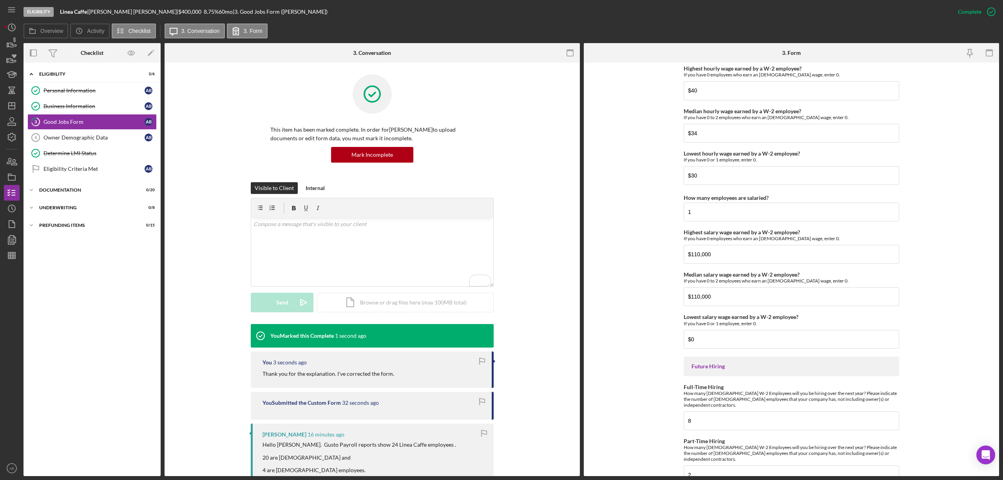
scroll to position [1615, 0]
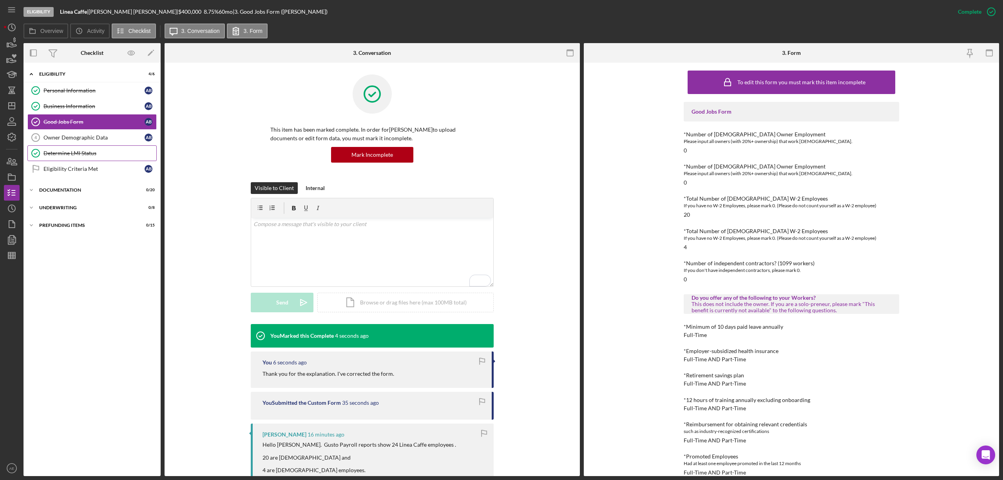
click at [85, 156] on div "Determine LMI Status" at bounding box center [99, 153] width 113 height 6
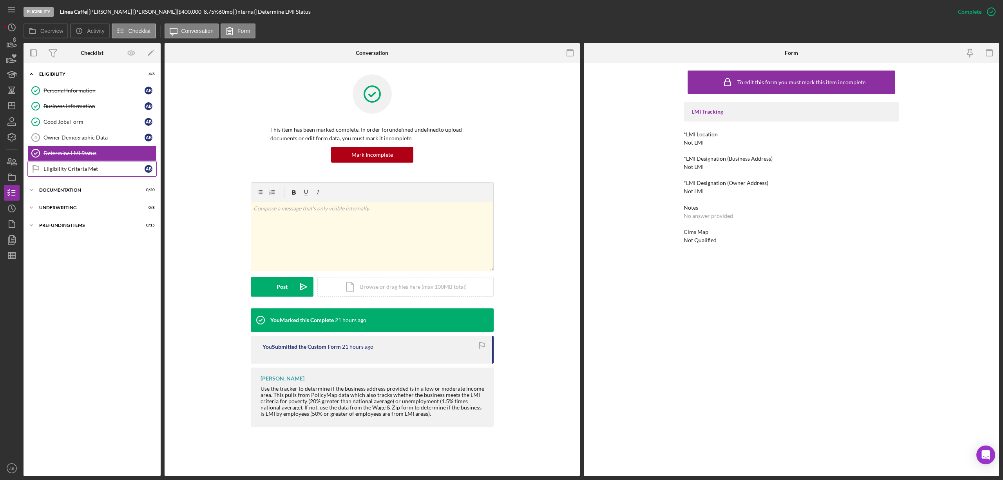
click at [85, 167] on div "Eligibility Criteria Met" at bounding box center [93, 169] width 101 height 6
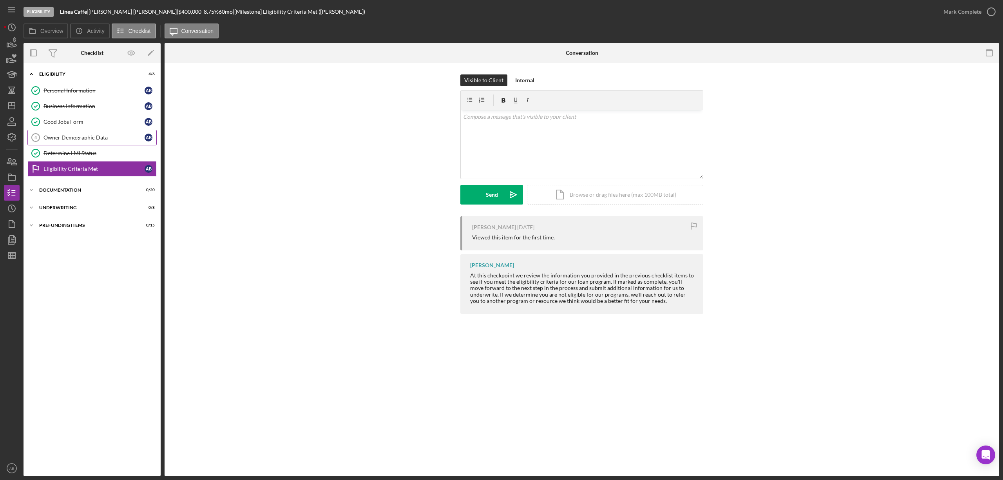
click at [110, 134] on link "Owner Demographic Data 4 Owner Demographic Data A B" at bounding box center [91, 138] width 129 height 16
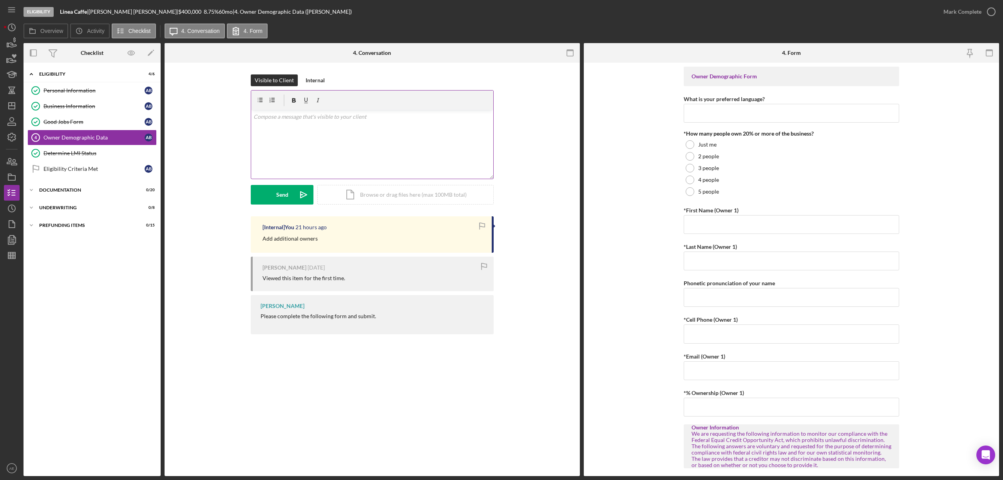
click at [442, 145] on div "v Color teal Color pink Remove color Add row above Add row below Add column bef…" at bounding box center [372, 144] width 242 height 69
click at [292, 197] on button "Send Icon/icon-invite-send" at bounding box center [282, 195] width 63 height 20
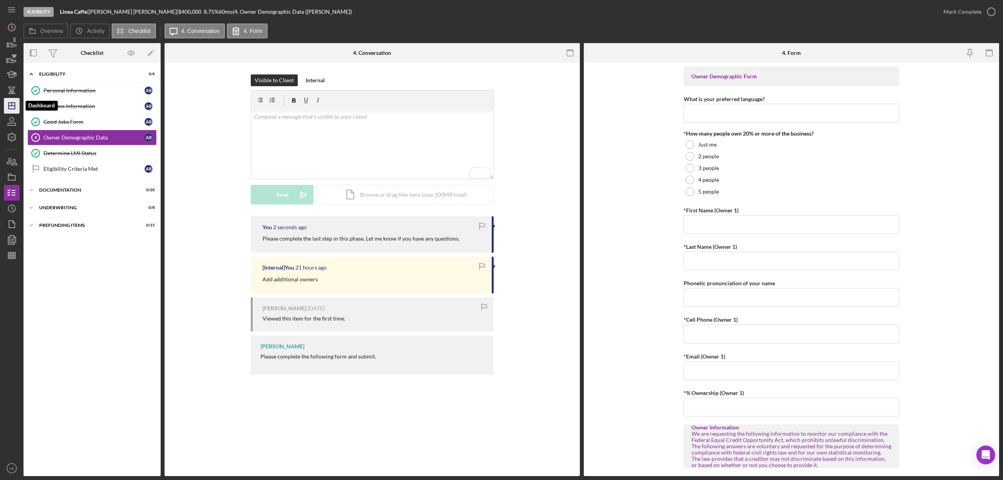
click at [12, 101] on icon "Icon/Dashboard" at bounding box center [12, 106] width 20 height 20
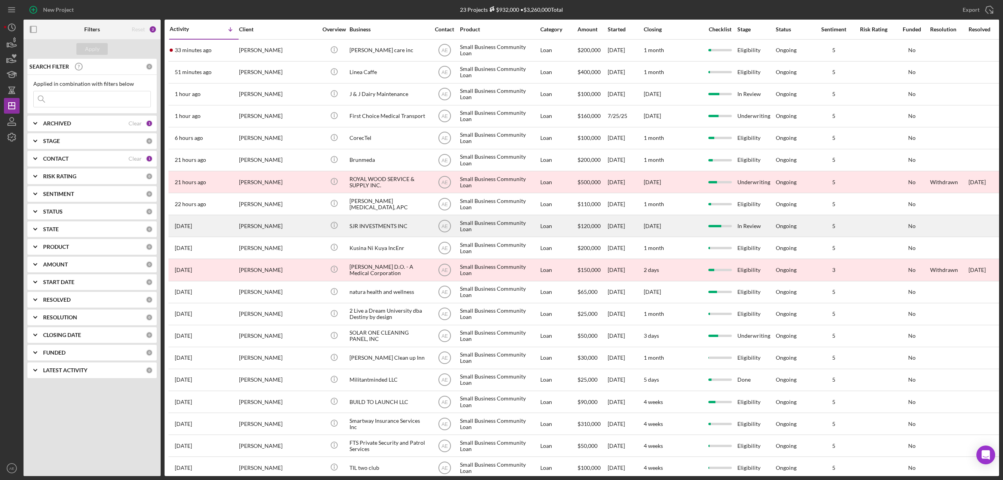
scroll to position [52, 0]
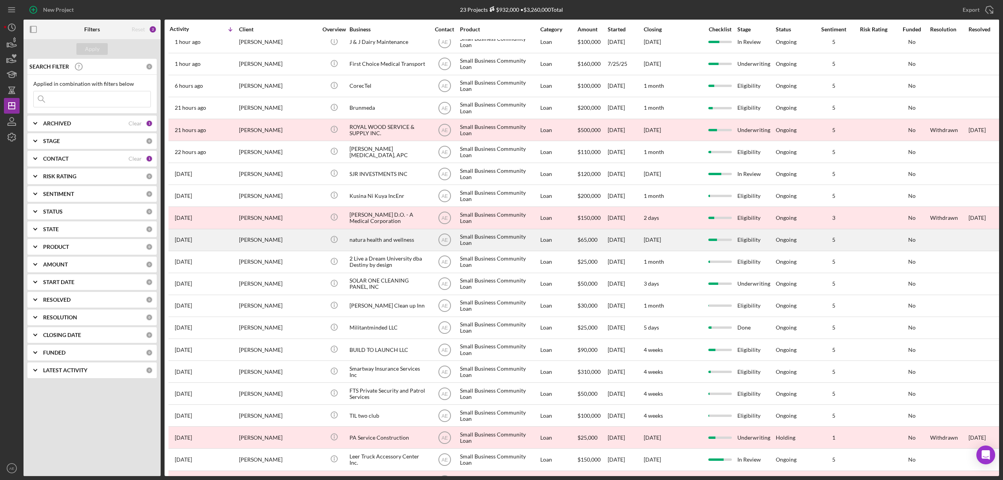
click at [311, 240] on div "[PERSON_NAME]" at bounding box center [278, 239] width 78 height 21
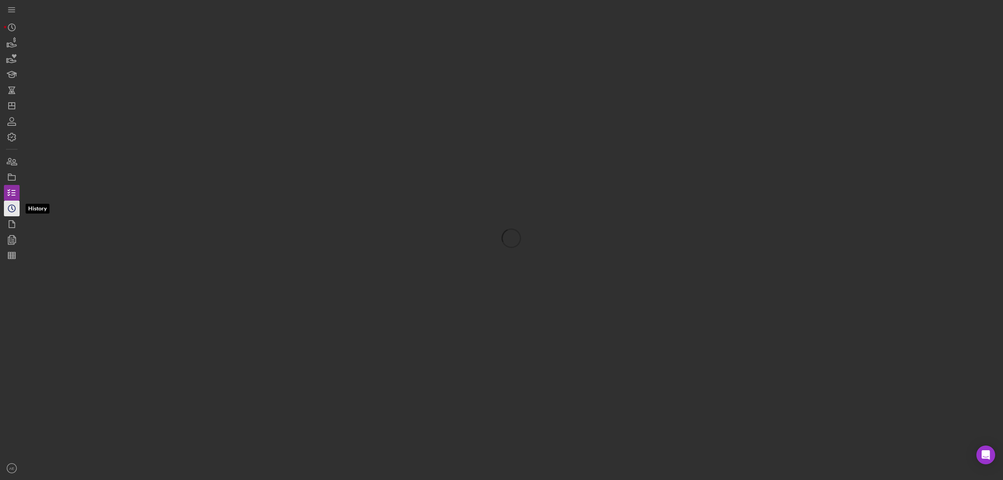
click at [9, 207] on circle "button" at bounding box center [11, 208] width 7 height 7
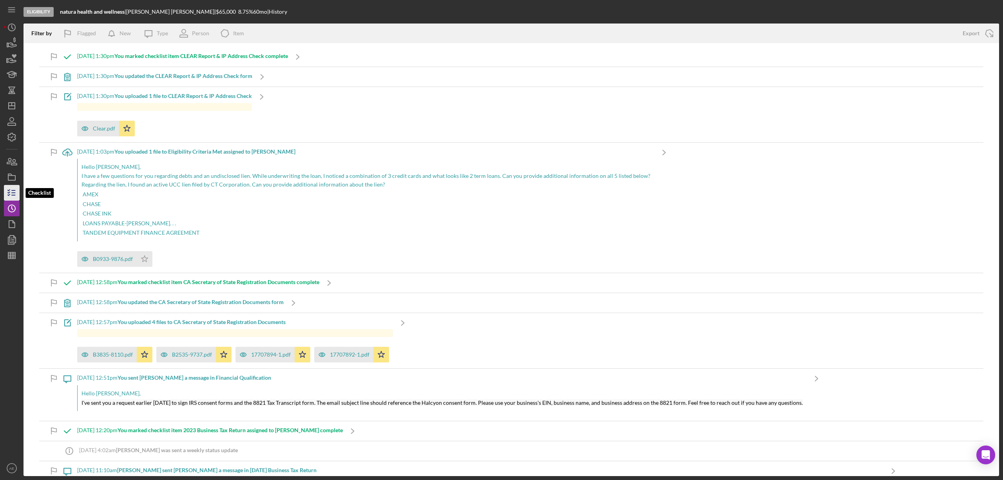
click at [12, 195] on line "button" at bounding box center [14, 195] width 4 height 0
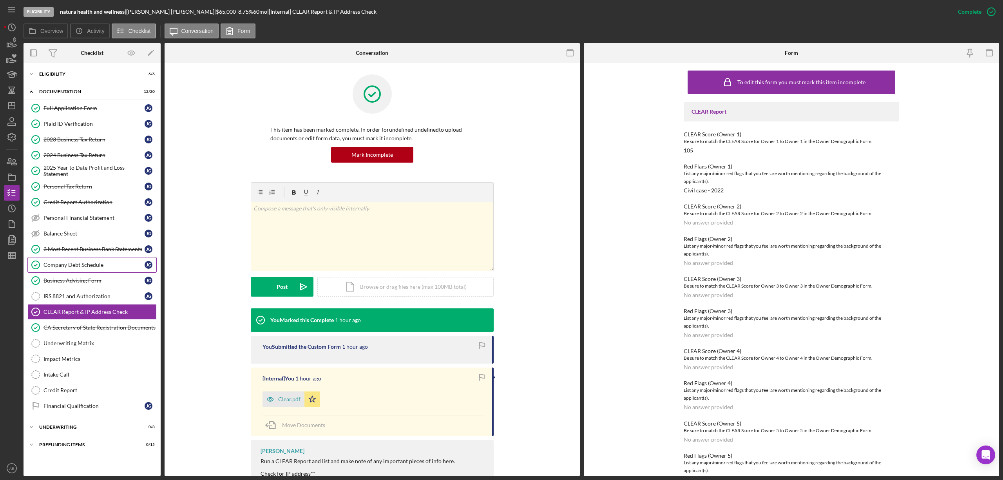
click at [98, 273] on link "Company Debt Schedule Company Debt Schedule j g" at bounding box center [91, 265] width 129 height 16
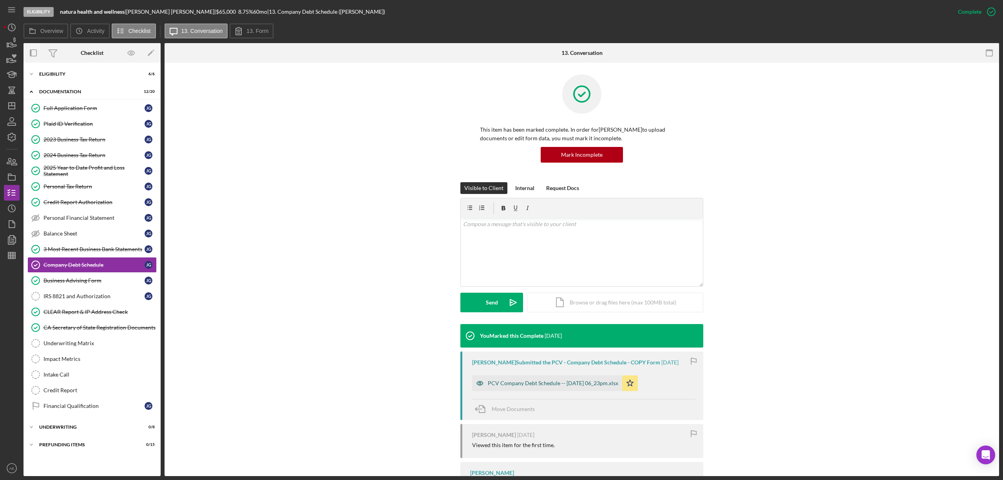
click at [478, 385] on icon "button" at bounding box center [480, 383] width 6 height 4
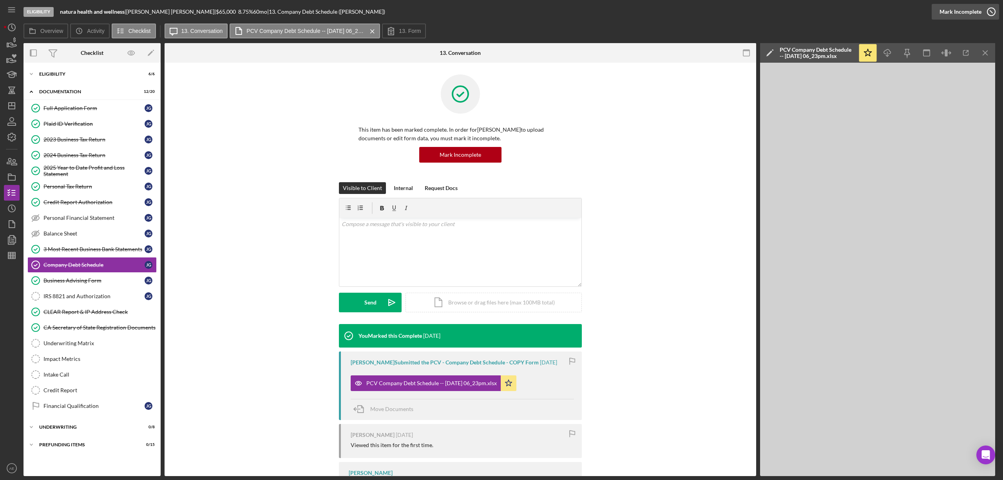
click at [965, 14] on div "Mark Incomplete" at bounding box center [960, 12] width 42 height 16
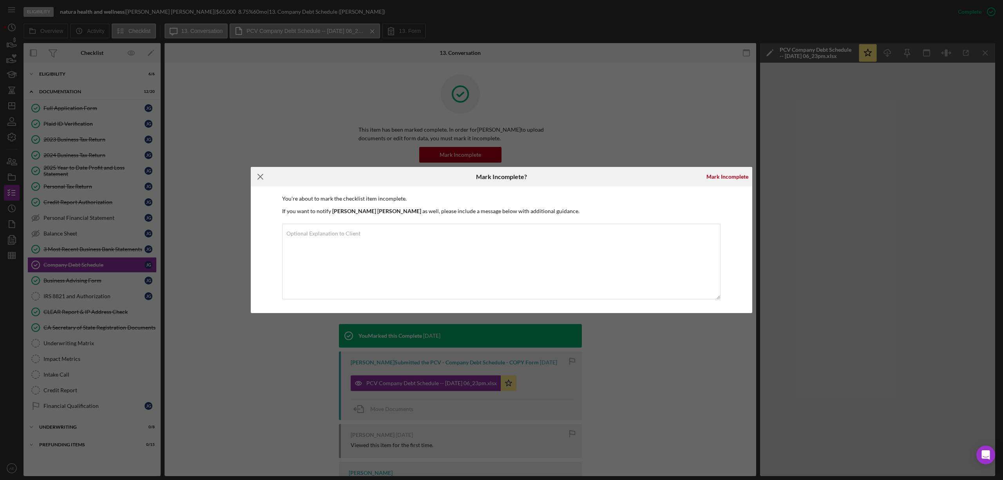
click at [258, 179] on line at bounding box center [260, 176] width 5 height 5
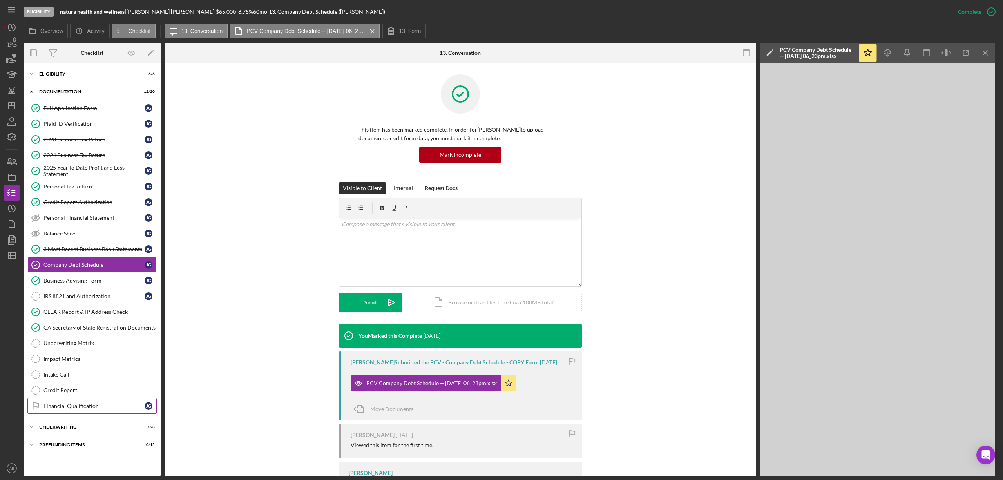
click at [85, 409] on div "Financial Qualification" at bounding box center [93, 406] width 101 height 6
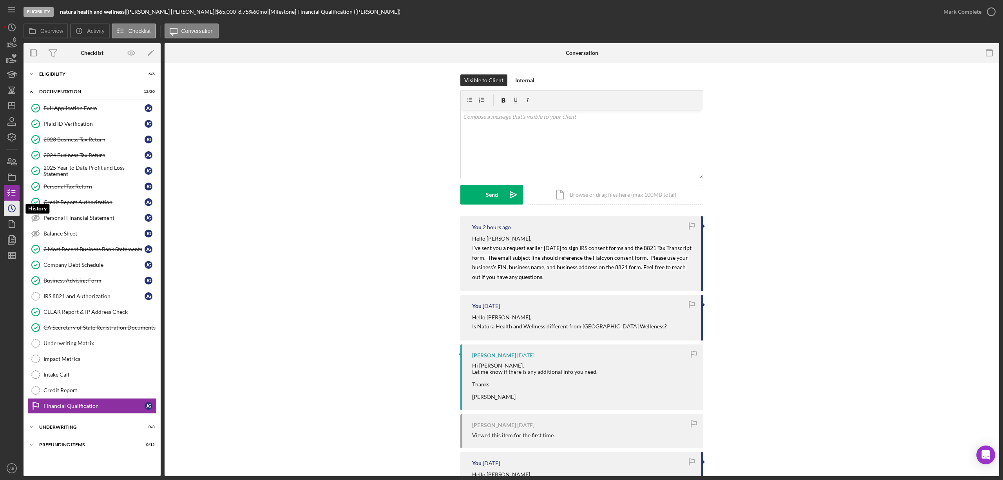
click at [17, 204] on icon "Icon/History" at bounding box center [12, 209] width 20 height 20
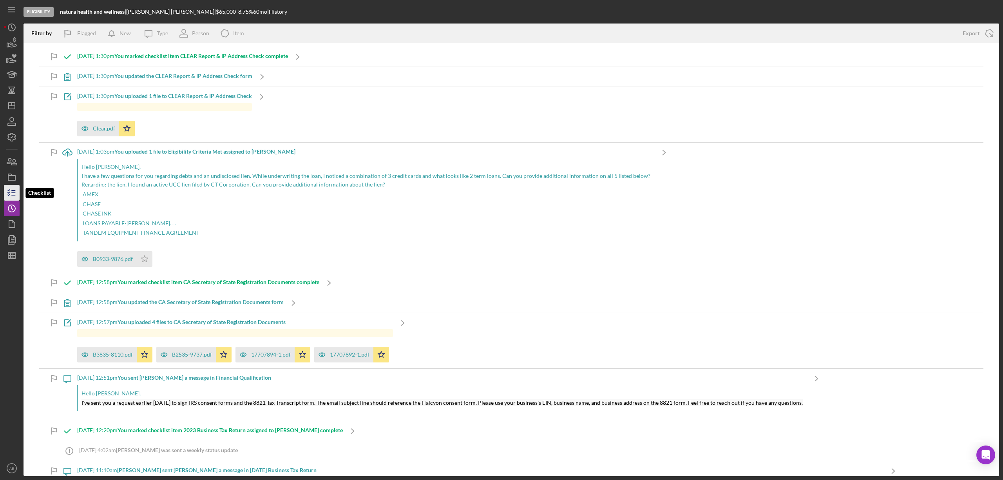
click at [9, 188] on icon "button" at bounding box center [12, 193] width 20 height 20
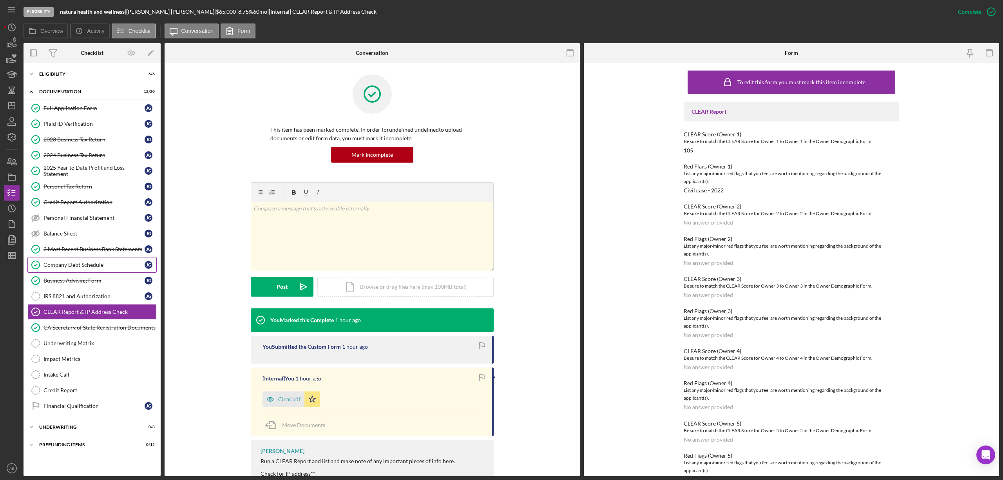
click at [96, 268] on div "Company Debt Schedule" at bounding box center [93, 265] width 101 height 6
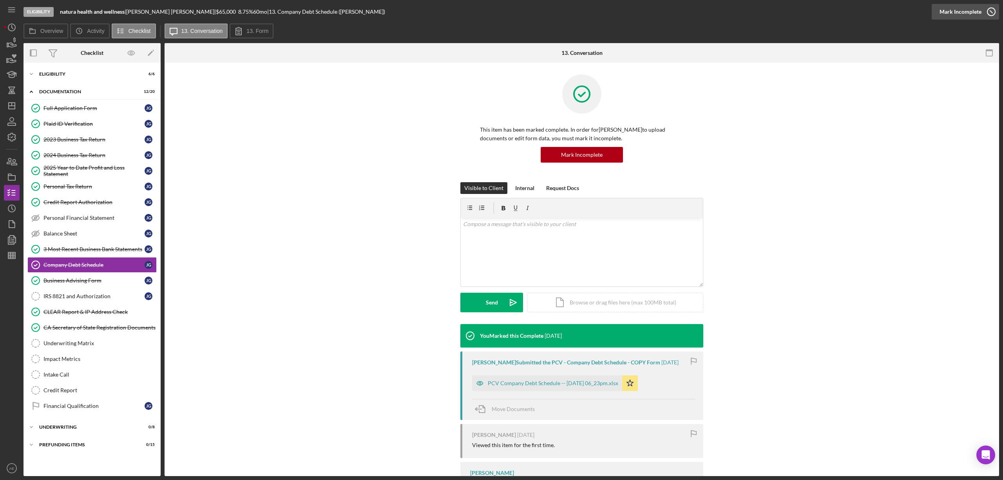
click at [980, 14] on button "Complete Mark Incomplete" at bounding box center [964, 12] width 67 height 16
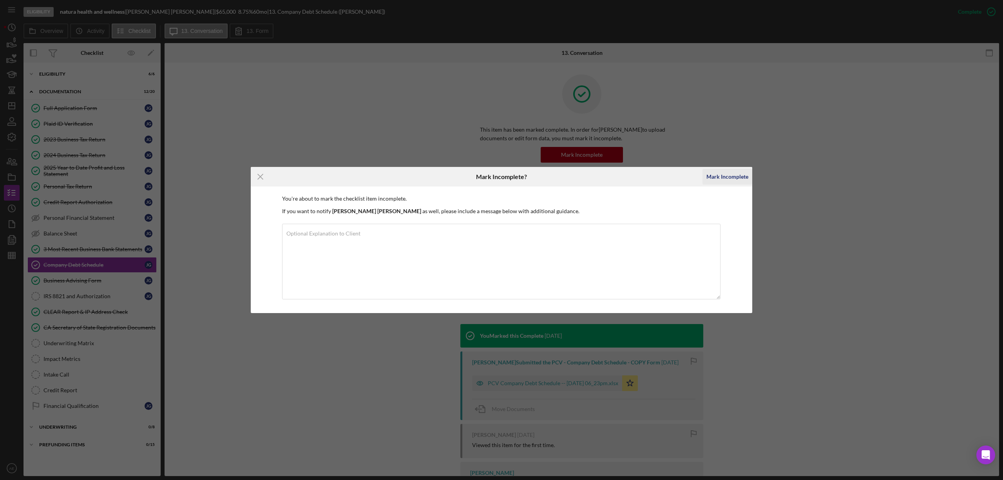
click at [718, 172] on div "Mark Incomplete" at bounding box center [727, 177] width 42 height 16
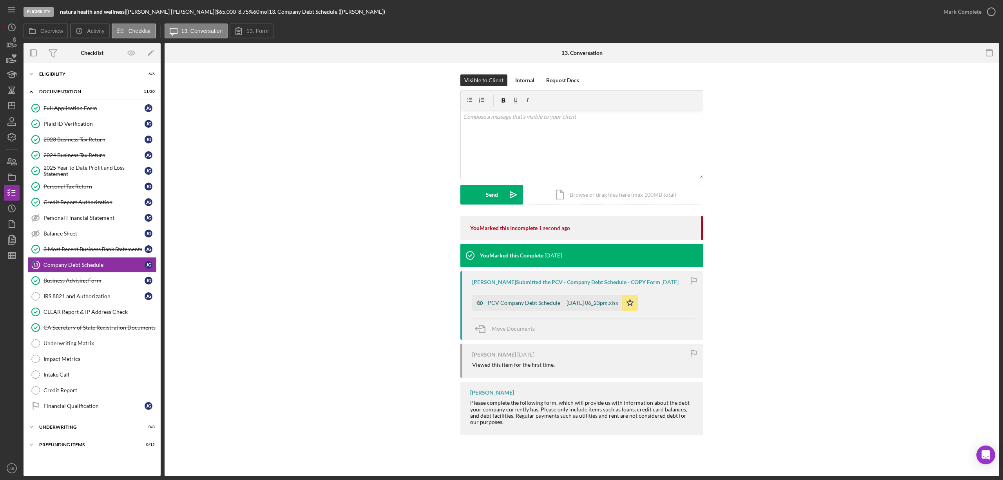
click at [477, 309] on icon "button" at bounding box center [480, 303] width 16 height 16
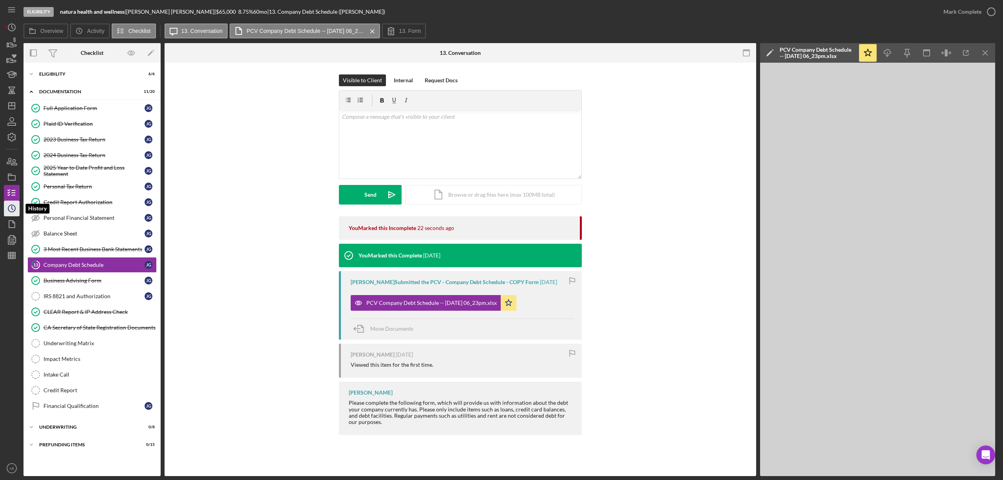
click at [13, 208] on icon "Icon/History" at bounding box center [12, 209] width 20 height 20
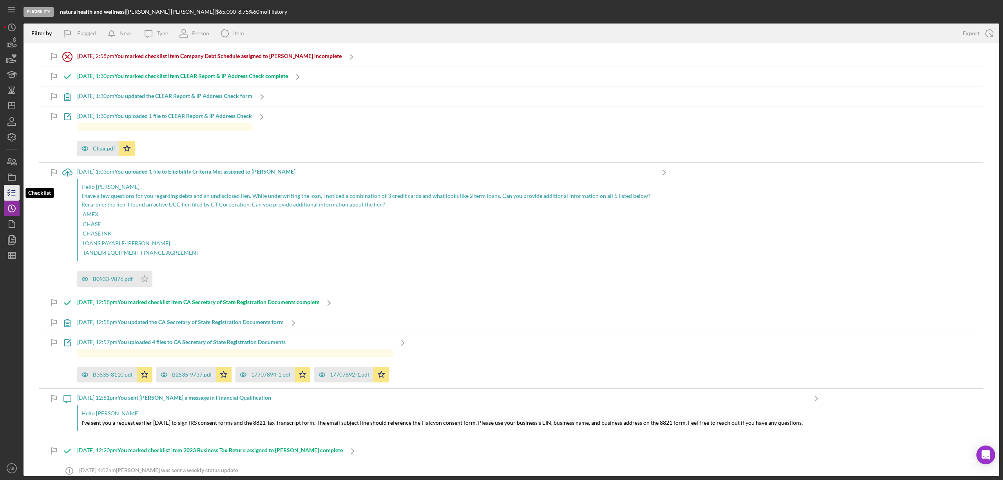
click at [11, 194] on icon "button" at bounding box center [12, 193] width 20 height 20
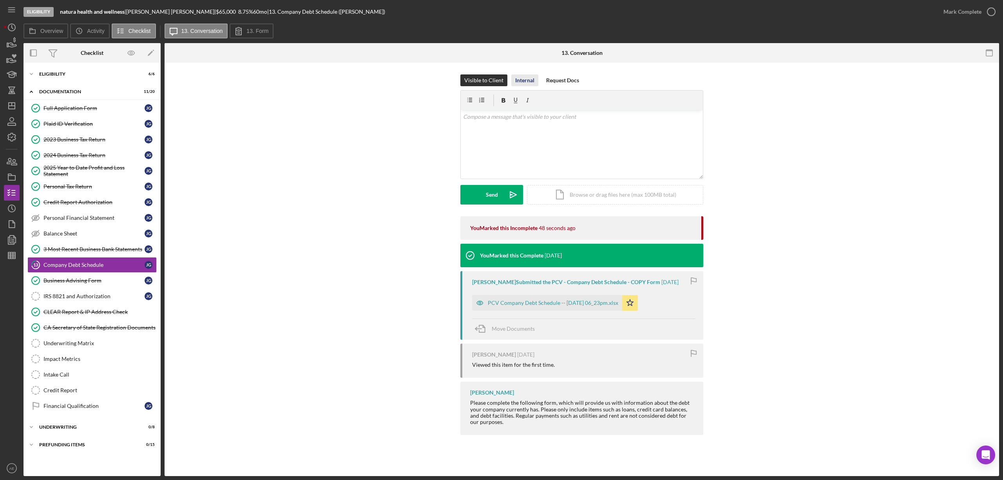
click at [524, 85] on div "Internal" at bounding box center [524, 80] width 19 height 12
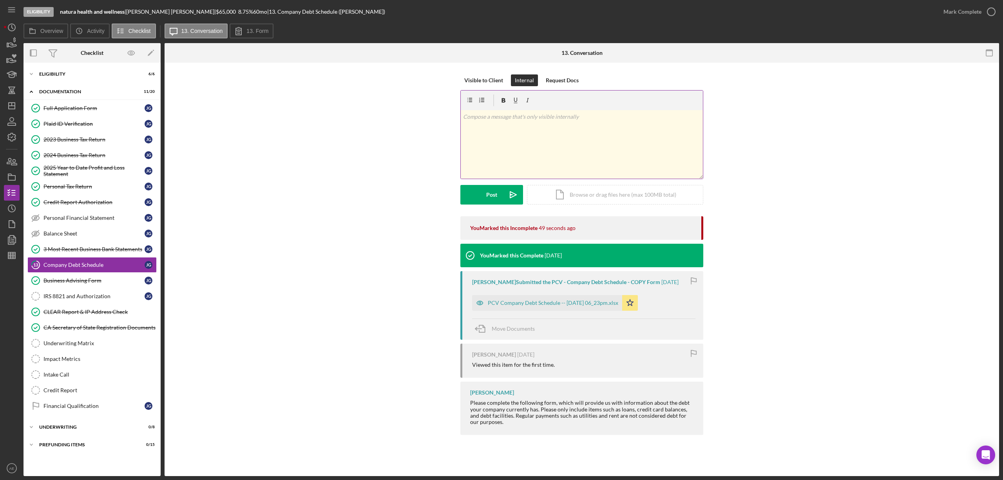
click at [499, 136] on div "v Color teal Color pink Remove color Add row above Add row below Add column bef…" at bounding box center [582, 144] width 242 height 69
click at [75, 117] on link "Plaid ID Verification Plaid ID Verification j g" at bounding box center [91, 124] width 129 height 16
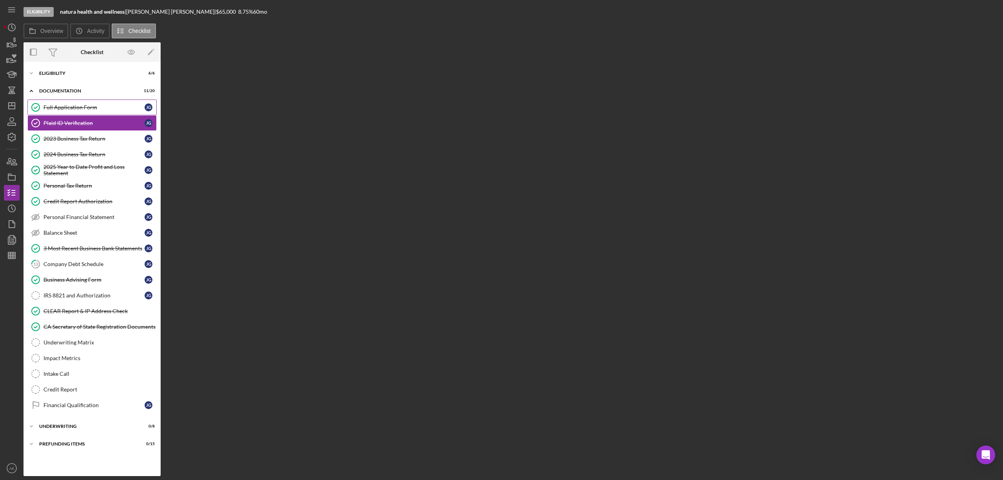
click at [74, 113] on link "Full Application Form Full Application Form j g" at bounding box center [91, 107] width 129 height 16
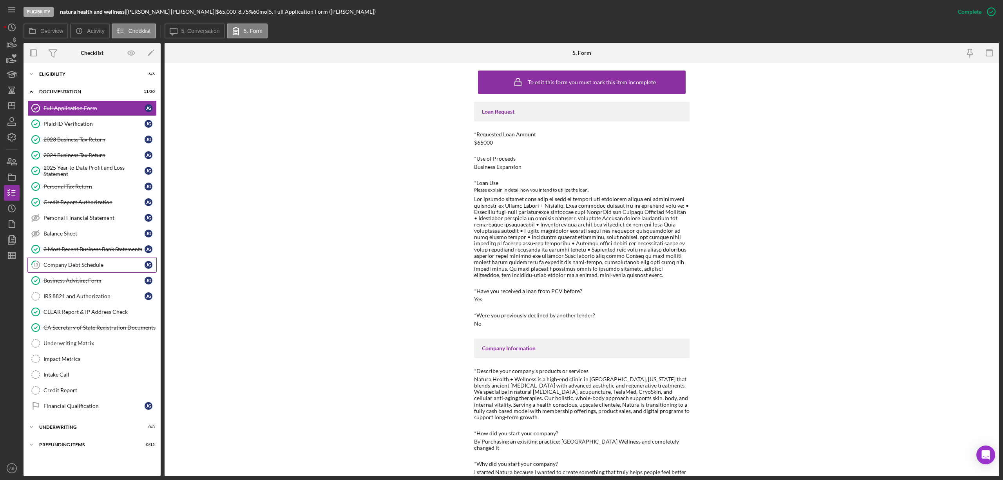
click at [92, 268] on div "Company Debt Schedule" at bounding box center [93, 265] width 101 height 6
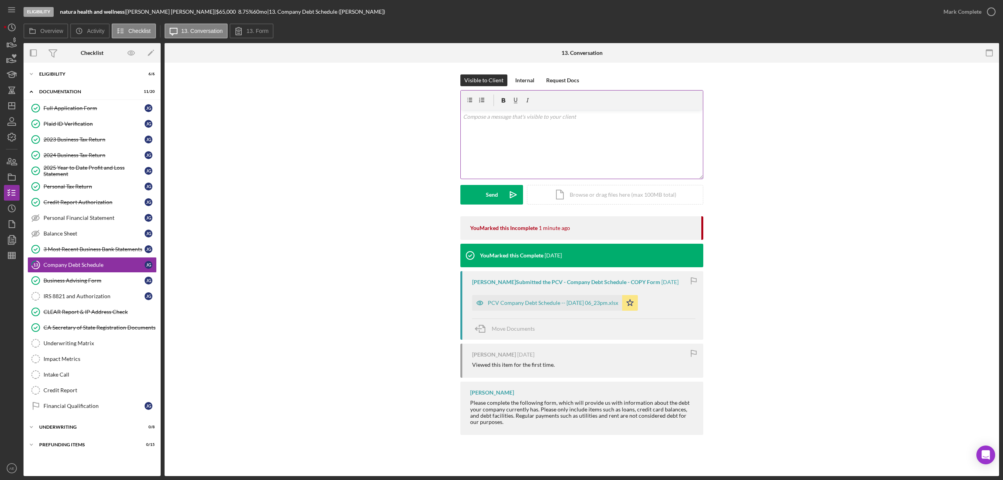
click at [542, 146] on div "v Color teal Color pink Remove color Add row above Add row below Add column bef…" at bounding box center [582, 144] width 242 height 69
click at [519, 82] on div "Internal" at bounding box center [524, 80] width 19 height 12
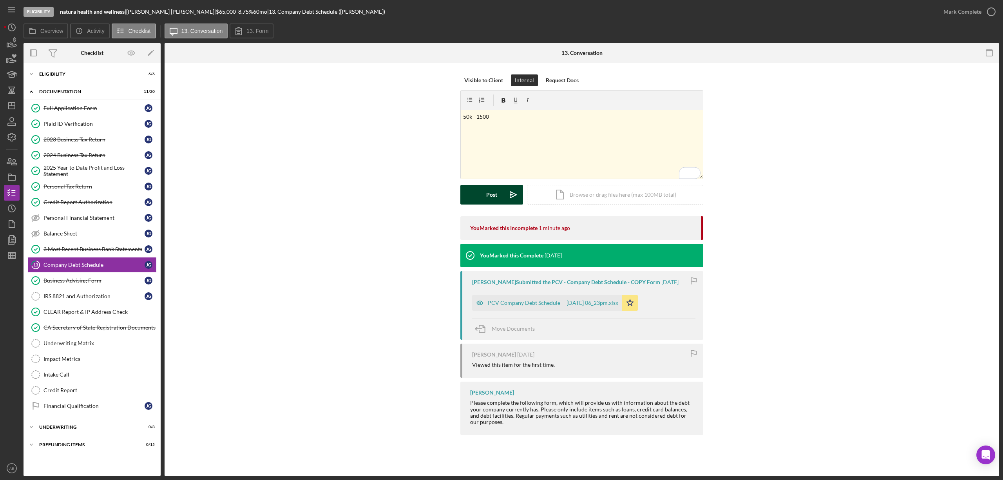
click at [497, 196] on div "Post" at bounding box center [491, 195] width 11 height 20
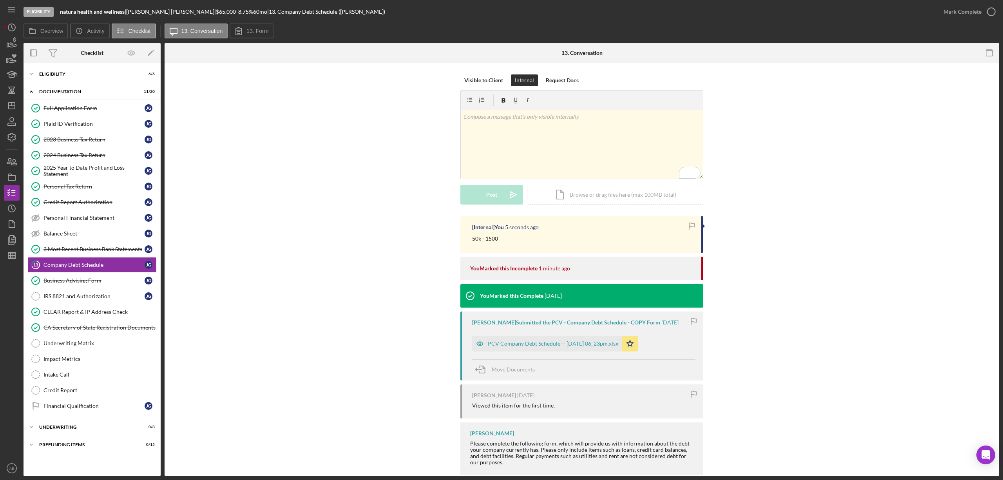
click at [20, 208] on nav "Icon/Menu Icon/Dashboard Dashboard Navigation Divider Mobile Checklist Navigati…" at bounding box center [14, 238] width 20 height 476
click at [13, 208] on icon "Icon/History" at bounding box center [12, 209] width 20 height 20
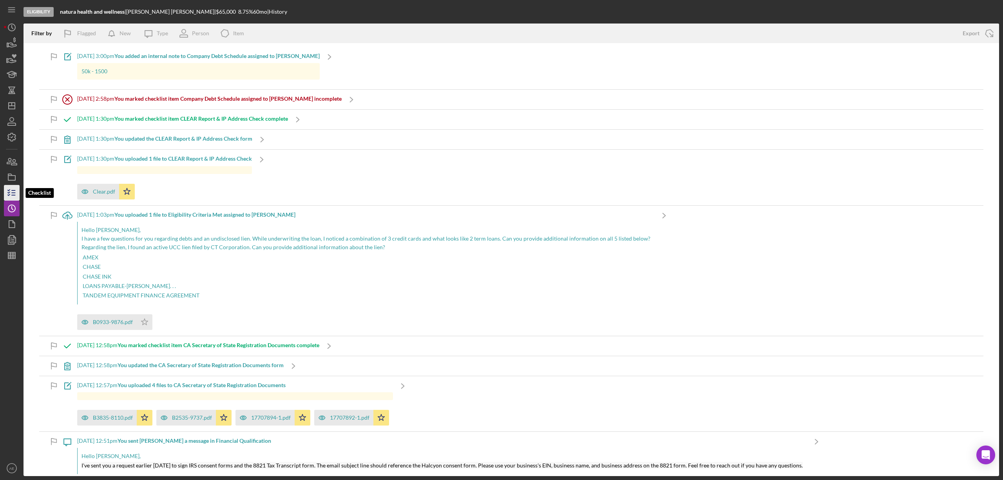
click at [13, 196] on icon "button" at bounding box center [12, 193] width 20 height 20
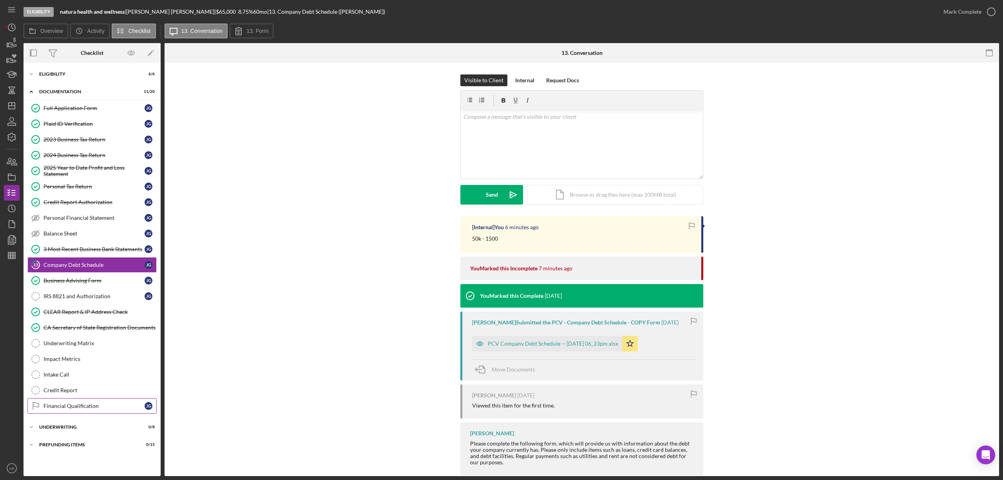
click at [76, 405] on link "Financial Qualification Financial Qualification [PERSON_NAME]" at bounding box center [91, 406] width 129 height 16
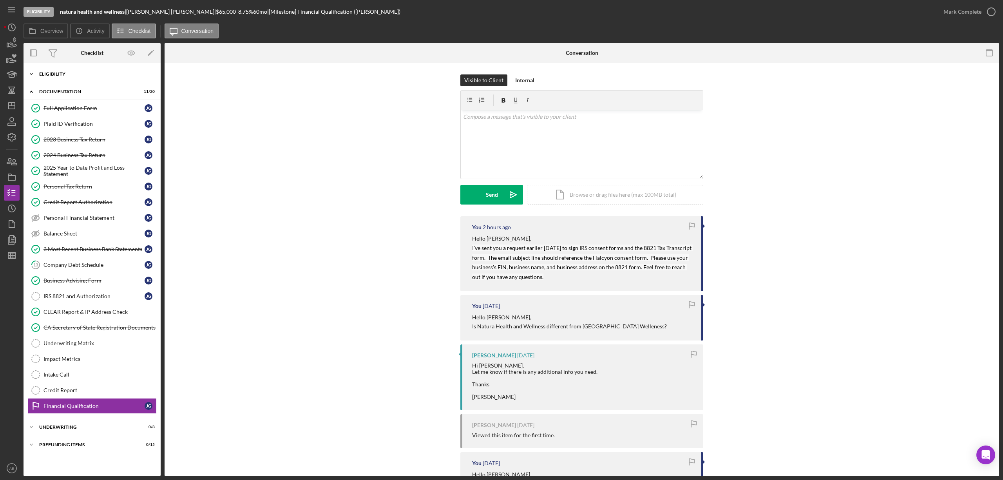
click at [77, 72] on div "Eligibility" at bounding box center [95, 74] width 112 height 5
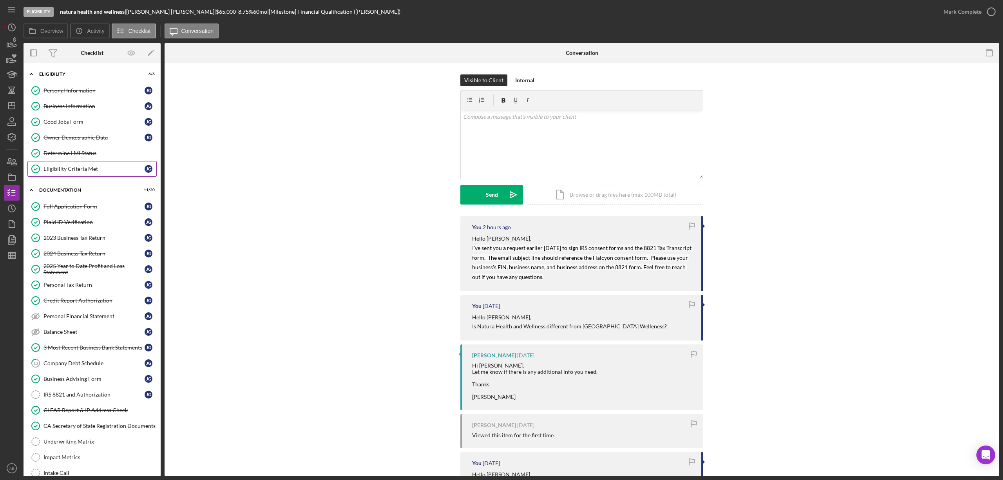
click at [83, 171] on div "Eligibility Criteria Met" at bounding box center [93, 169] width 101 height 6
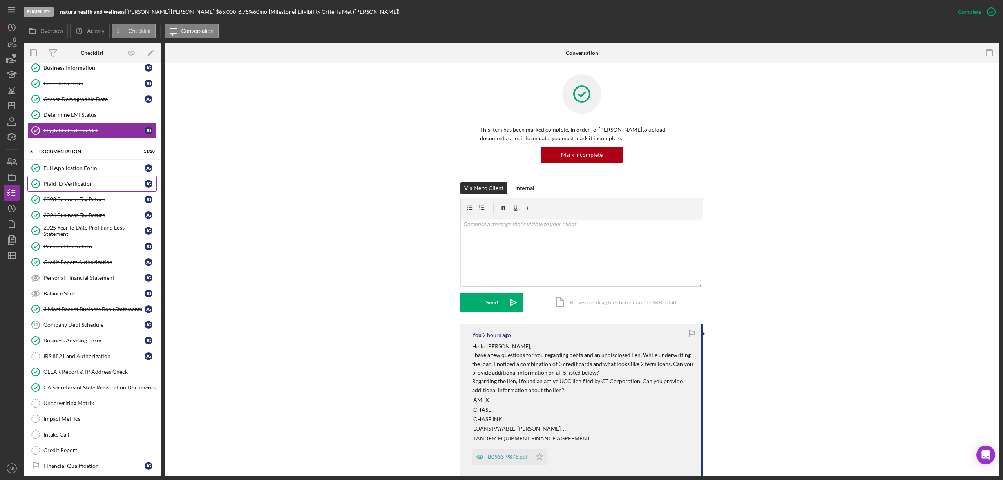
scroll to position [85, 0]
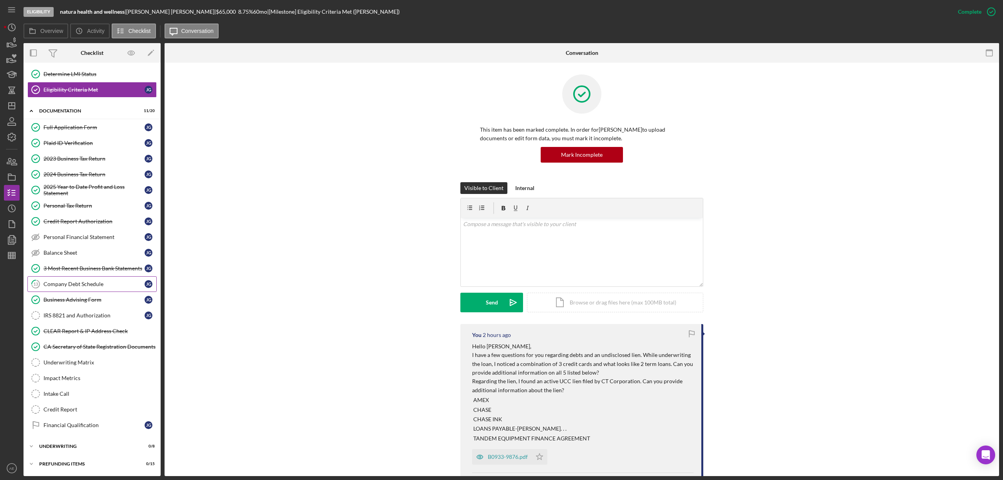
click at [91, 284] on div "Company Debt Schedule" at bounding box center [93, 284] width 101 height 6
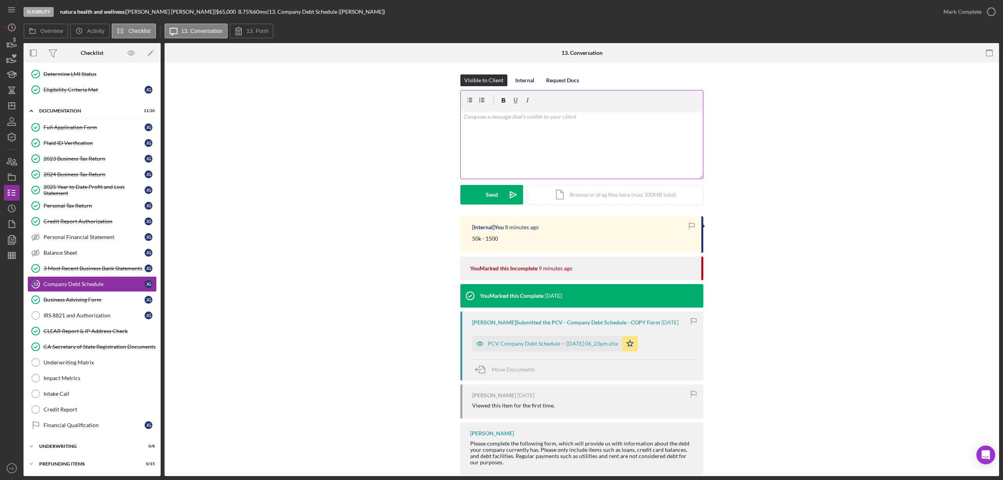
click at [500, 141] on div "v Color teal Color pink Remove color Add row above Add row below Add column bef…" at bounding box center [582, 144] width 242 height 69
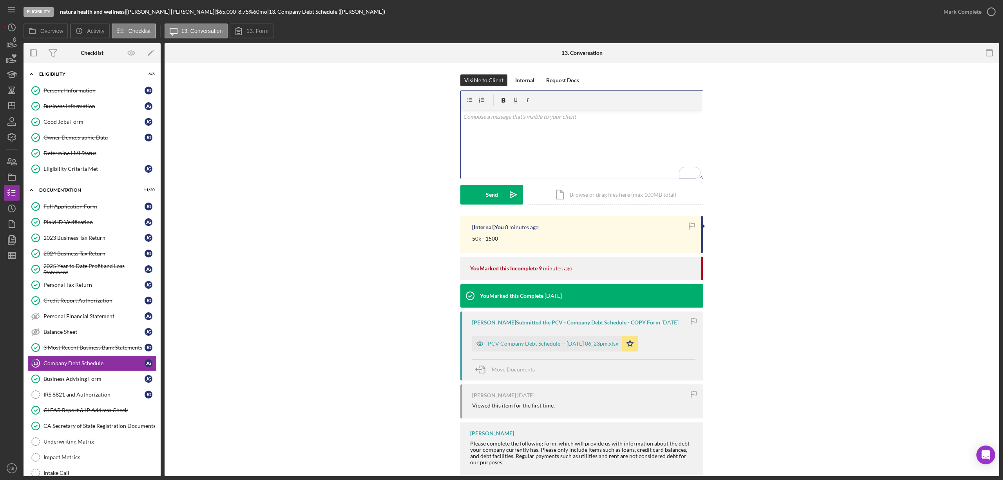
scroll to position [85, 0]
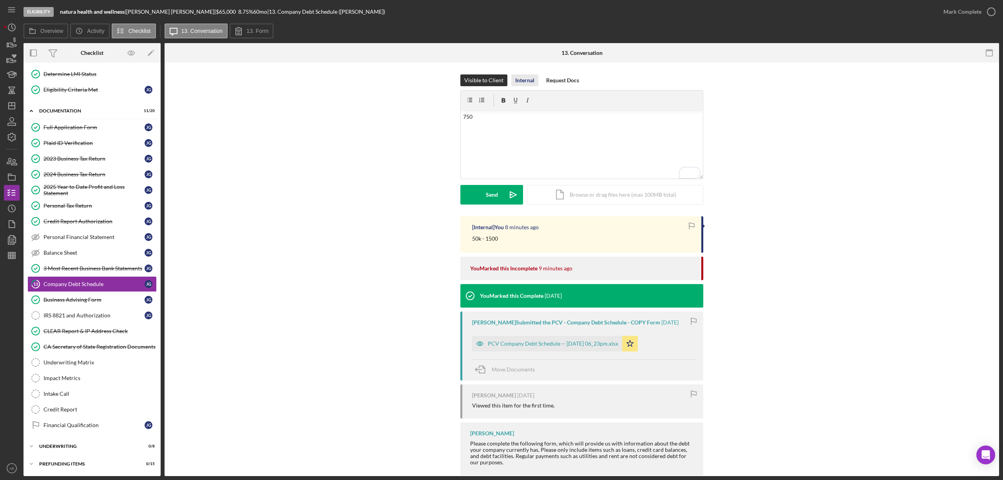
click at [522, 79] on div "Internal" at bounding box center [524, 80] width 19 height 12
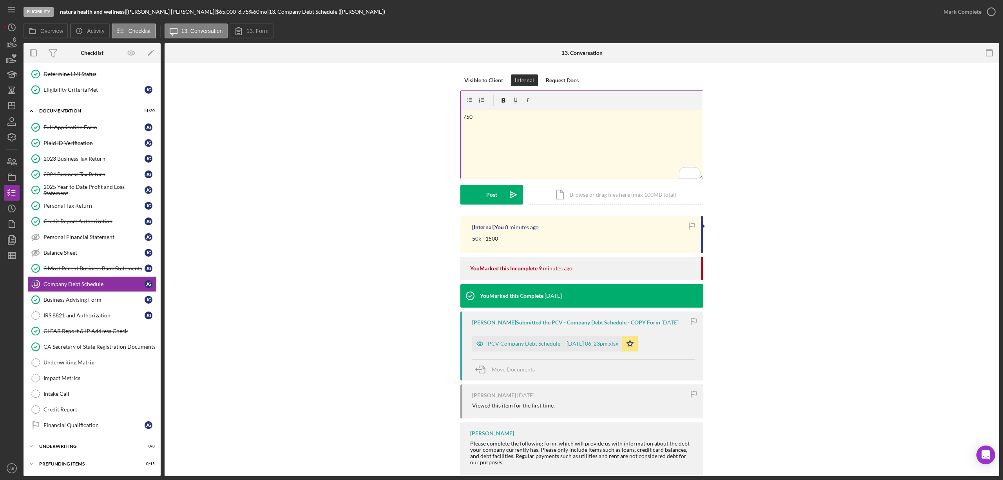
click at [479, 116] on p "750" at bounding box center [582, 116] width 238 height 9
click at [503, 197] on icon "Icon/icon-invite-send" at bounding box center [513, 195] width 20 height 20
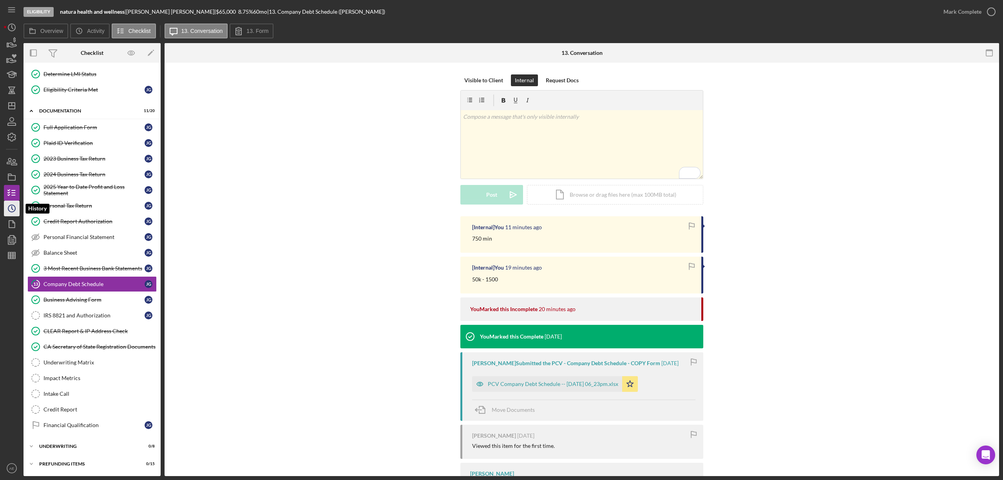
click at [16, 208] on icon "Icon/History" at bounding box center [12, 209] width 20 height 20
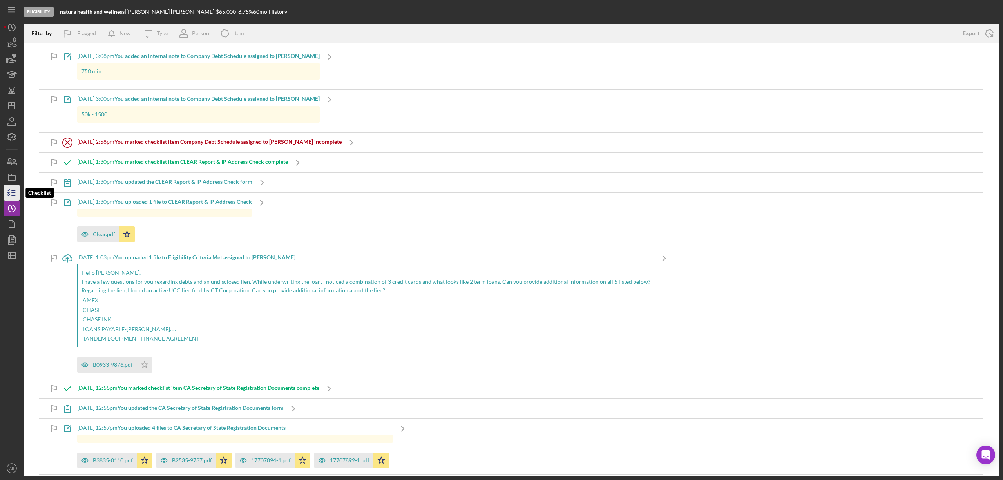
click at [12, 195] on line "button" at bounding box center [14, 195] width 4 height 0
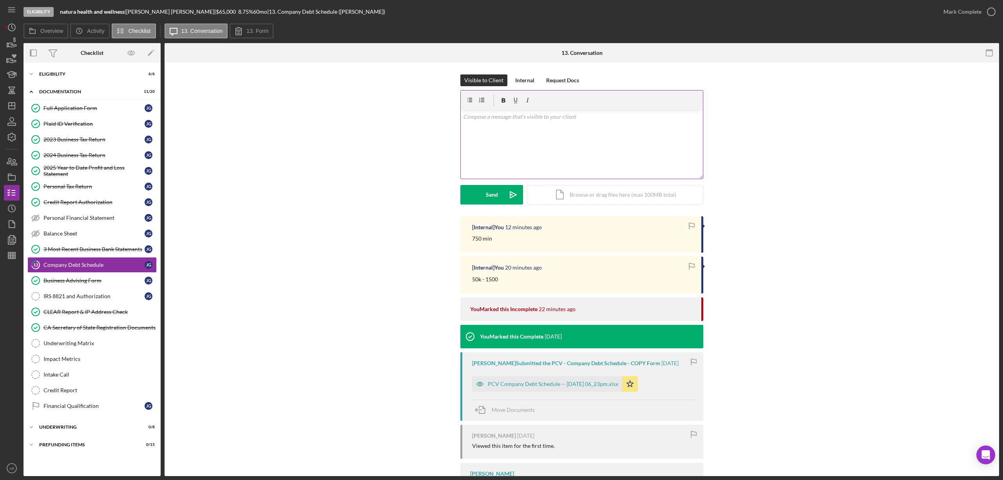
click at [503, 148] on div "v Color teal Color pink Remove color Add row above Add row below Add column bef…" at bounding box center [582, 144] width 242 height 69
click at [518, 80] on div "Internal" at bounding box center [524, 80] width 19 height 12
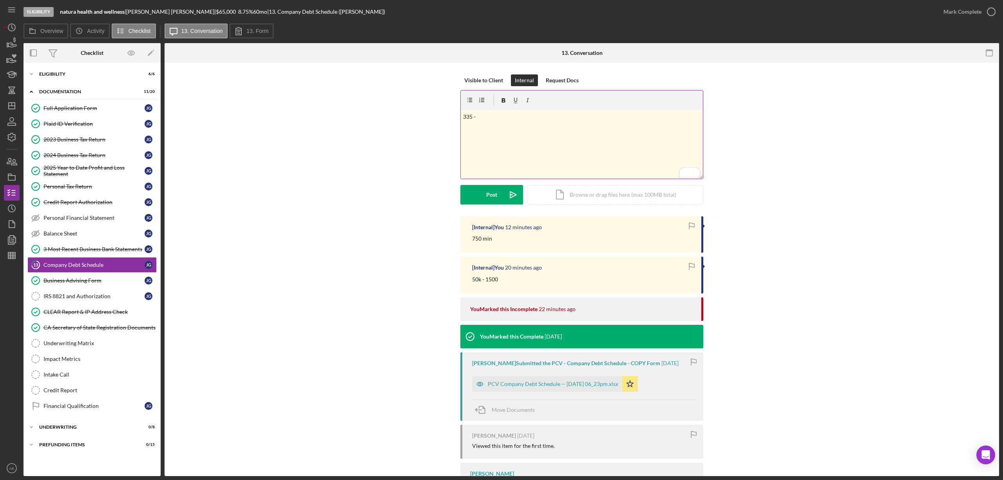
click at [492, 118] on p "335 -" at bounding box center [582, 116] width 238 height 9
click at [500, 195] on button "Post Icon/icon-invite-send" at bounding box center [491, 195] width 63 height 20
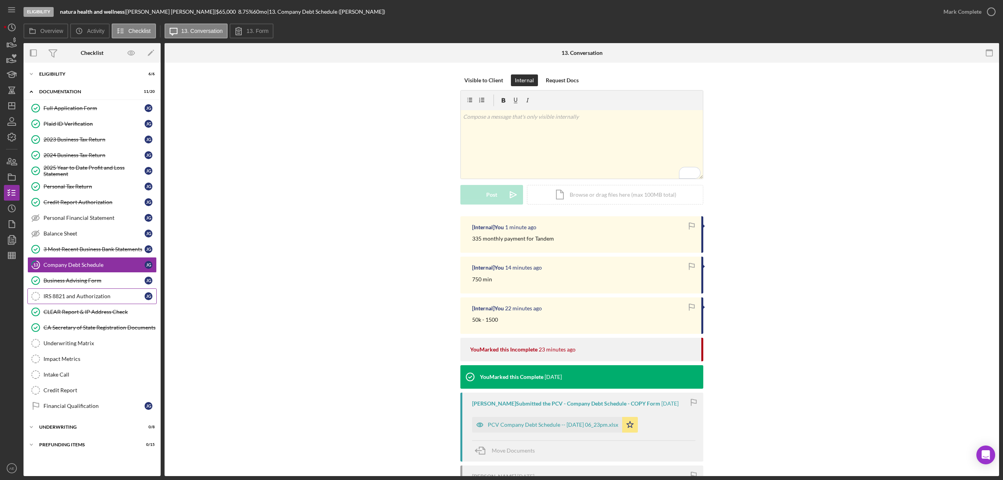
click at [76, 299] on div "IRS 8821 and Authorization" at bounding box center [93, 296] width 101 height 6
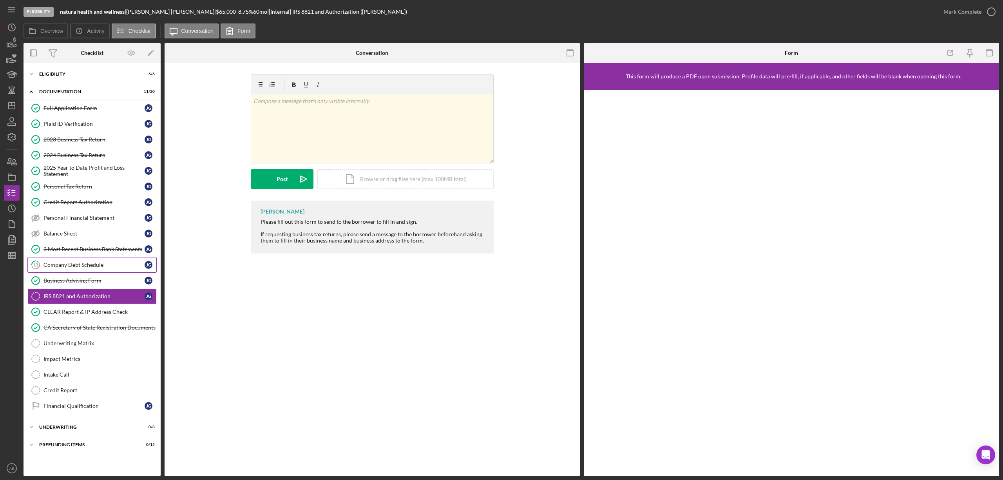
click at [107, 268] on div "Company Debt Schedule" at bounding box center [93, 265] width 101 height 6
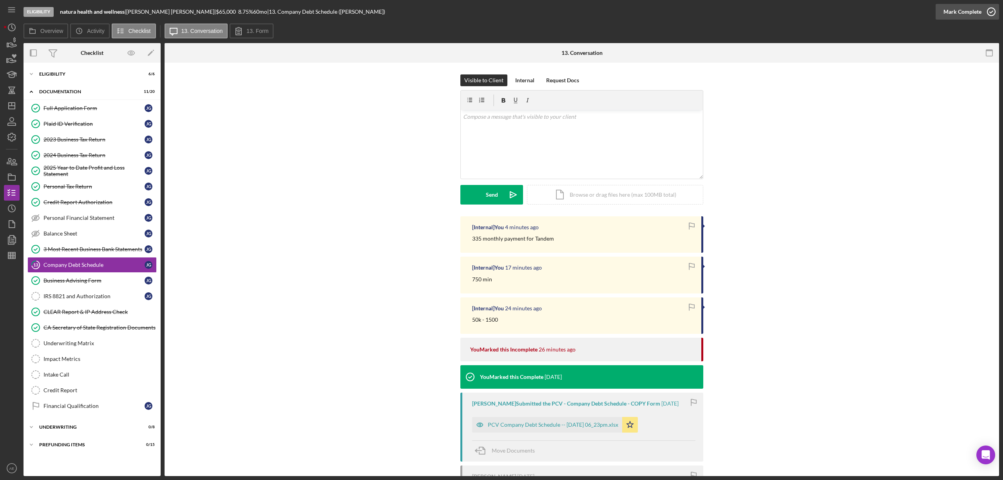
click at [956, 9] on div "Mark Complete" at bounding box center [962, 12] width 38 height 16
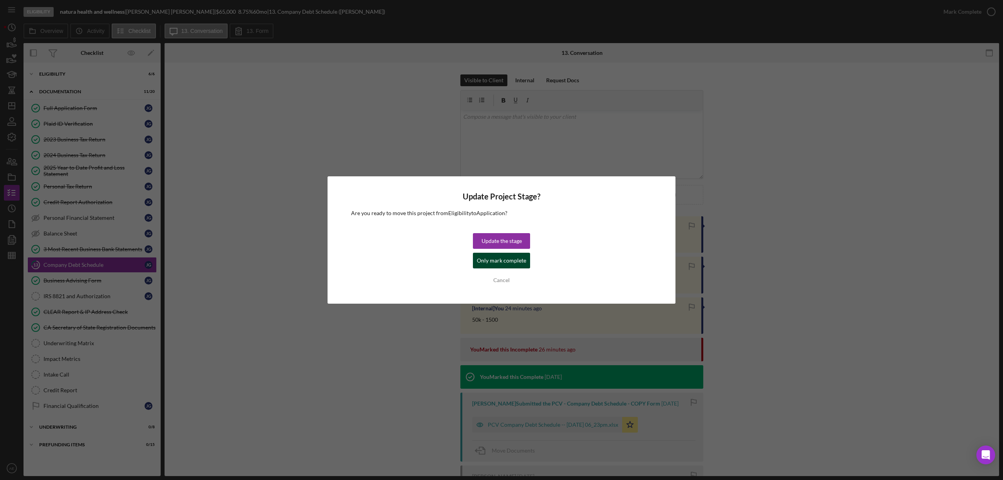
click at [516, 262] on div "Only mark complete" at bounding box center [501, 261] width 49 height 16
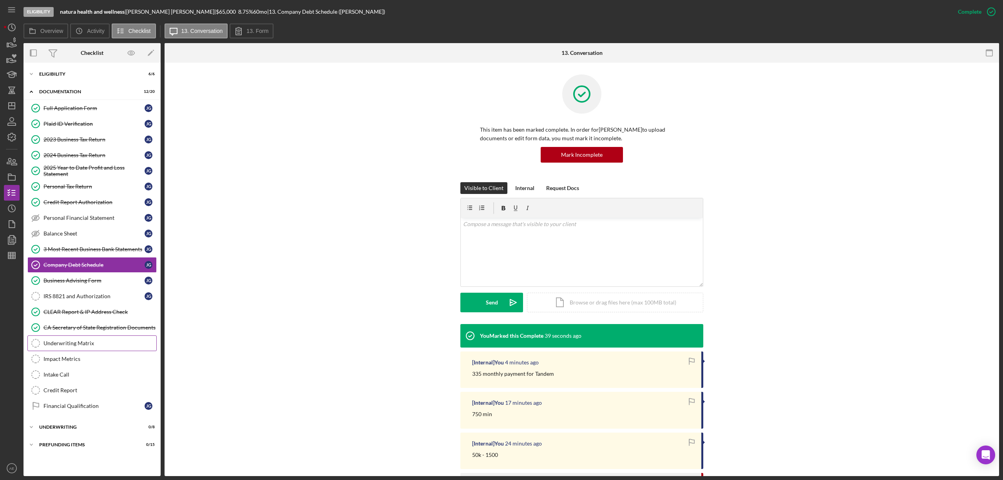
click at [79, 346] on div "Underwriting Matrix" at bounding box center [99, 343] width 113 height 6
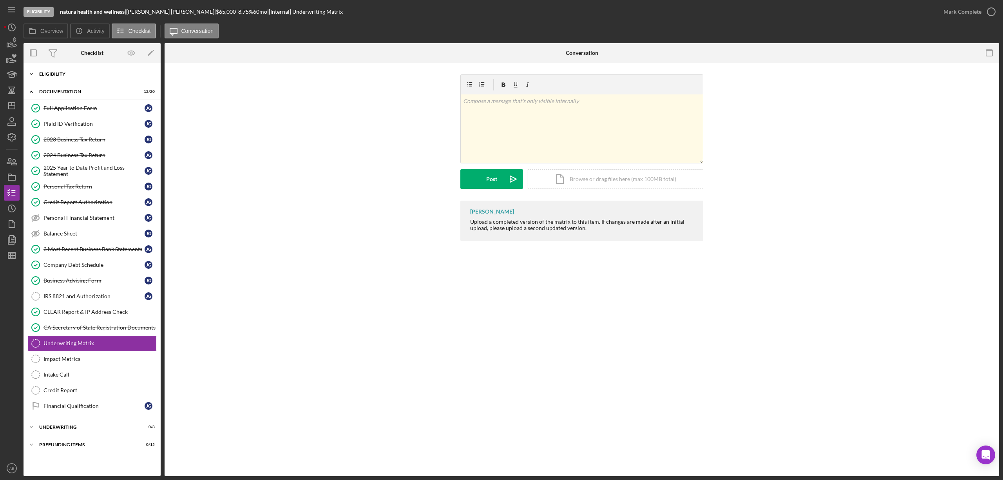
click at [63, 70] on div "Icon/Expander Eligibility 6 / 6" at bounding box center [91, 74] width 137 height 16
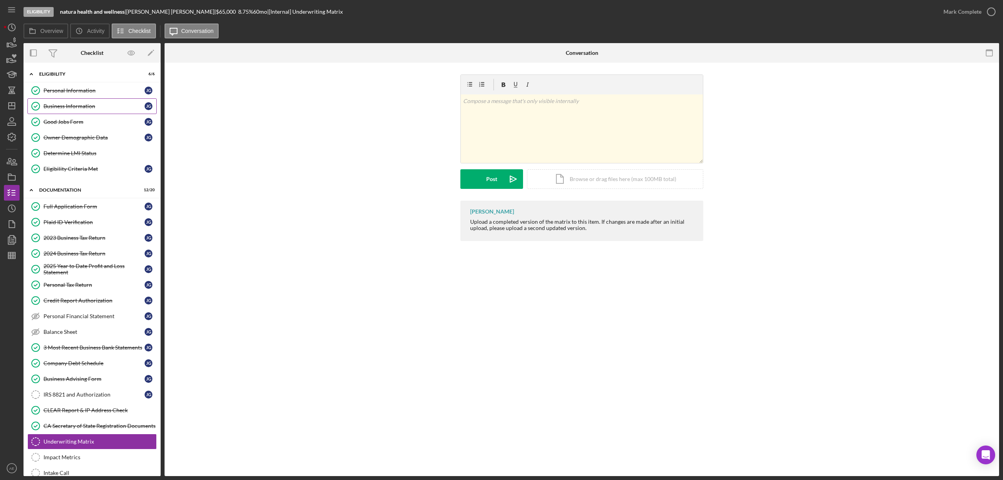
click at [80, 108] on div "Business Information" at bounding box center [93, 106] width 101 height 6
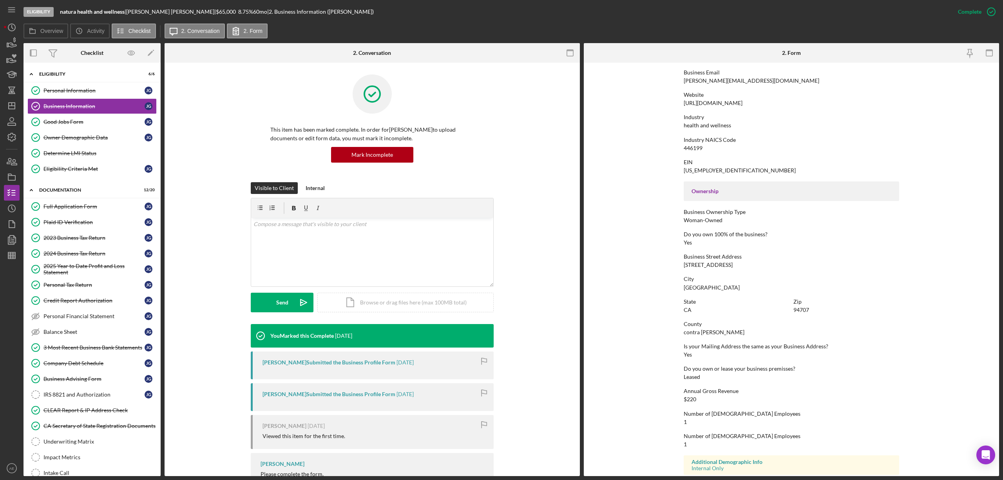
scroll to position [157, 0]
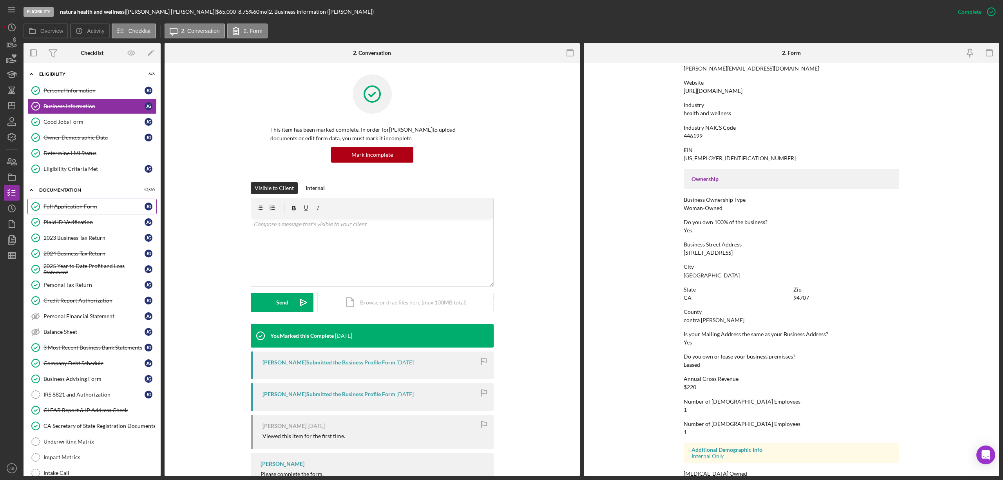
click at [77, 210] on div "Full Application Form" at bounding box center [93, 206] width 101 height 6
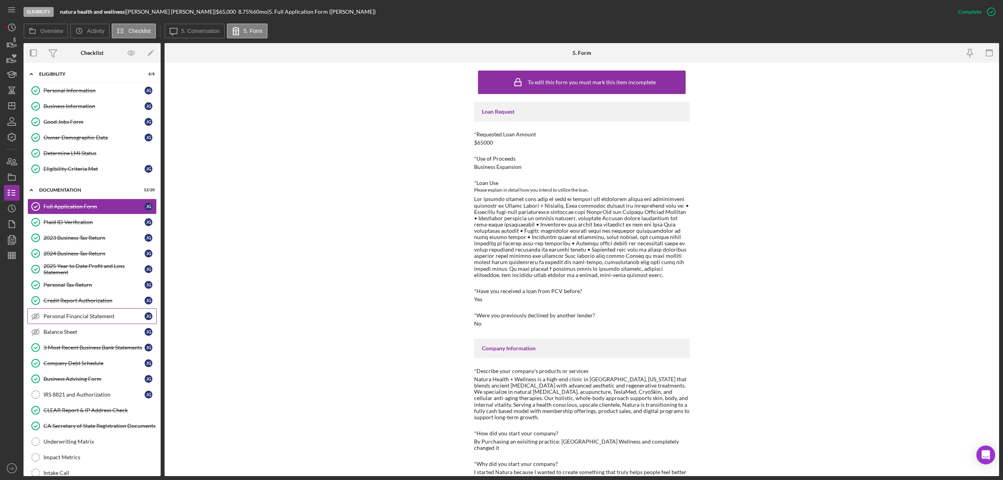
click at [90, 319] on div "Personal Financial Statement" at bounding box center [93, 316] width 101 height 6
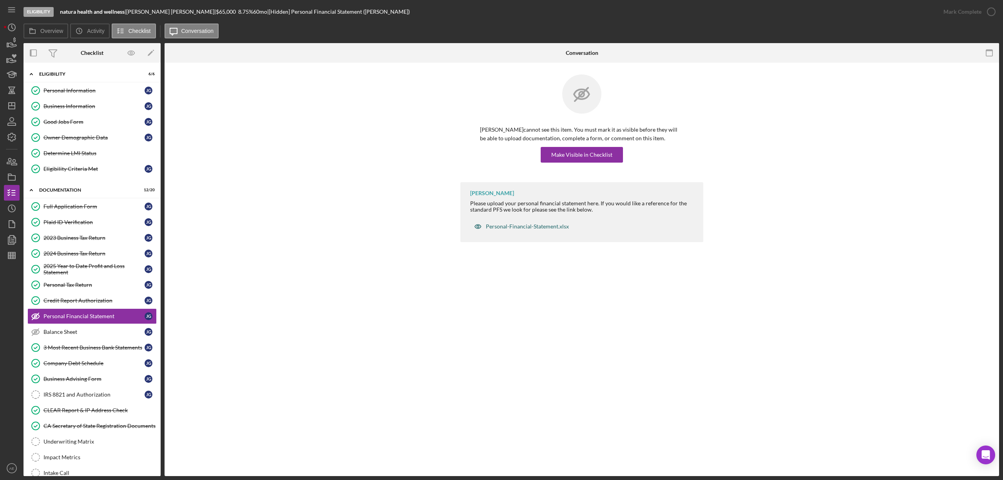
click at [525, 227] on div "Personal-Financial-Statement.xlsx" at bounding box center [527, 226] width 83 height 6
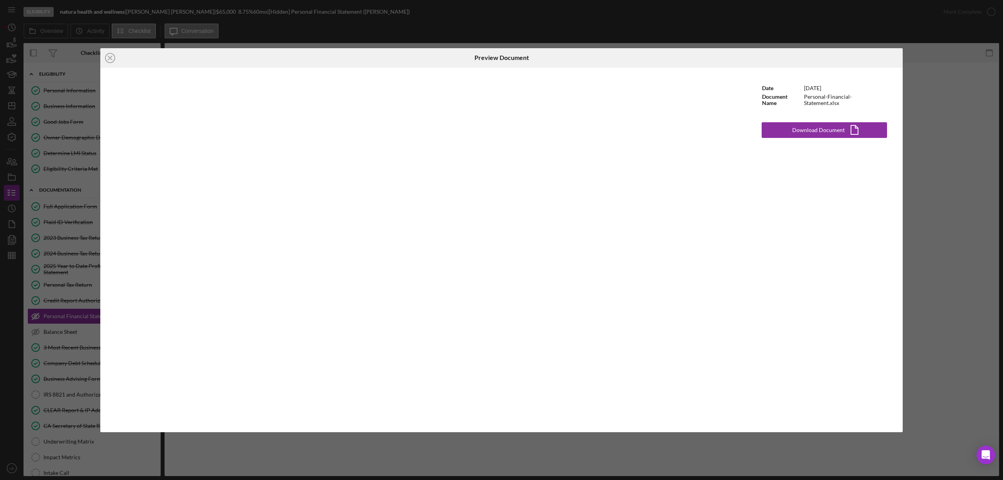
click at [973, 229] on div "Icon/Close Preview Document Date 12/12/2024 Document Name Personal-Financial-St…" at bounding box center [501, 240] width 1003 height 480
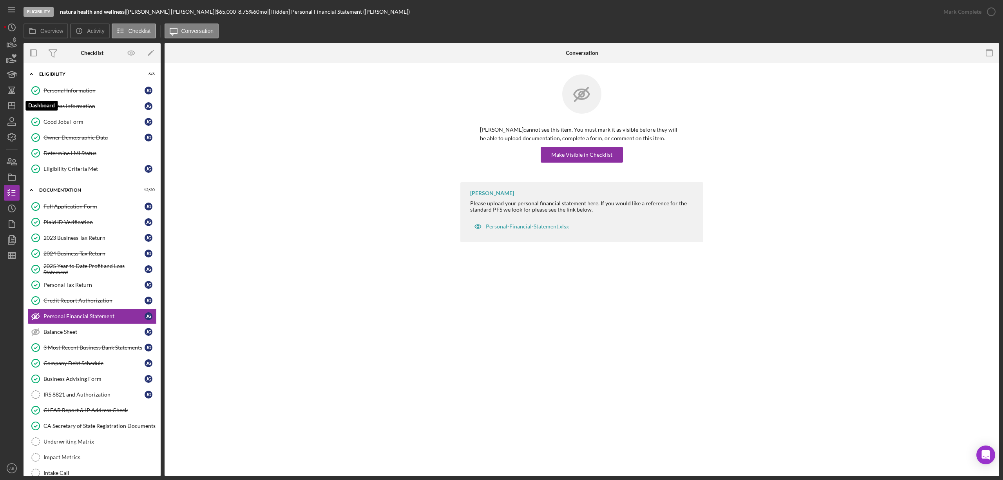
drag, startPoint x: 13, startPoint y: 106, endPoint x: 22, endPoint y: 108, distance: 9.0
click at [13, 106] on line "button" at bounding box center [12, 106] width 6 height 0
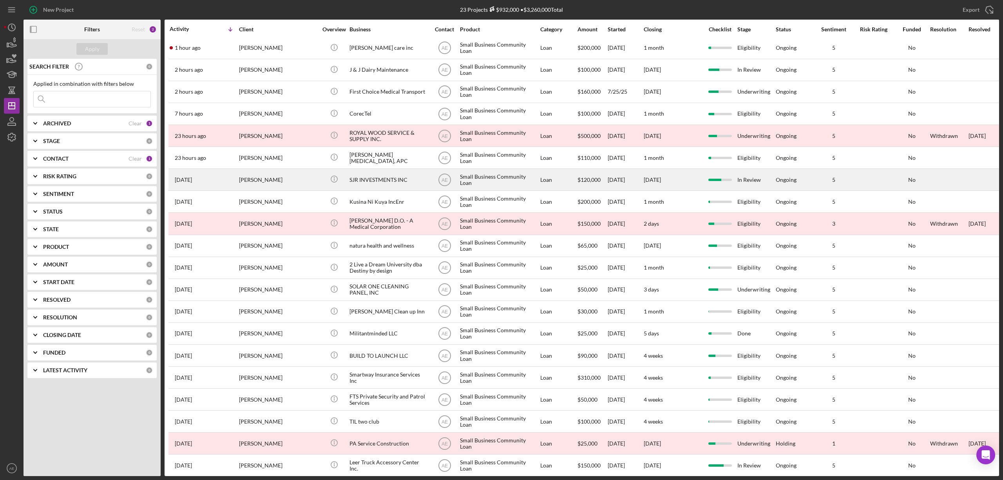
scroll to position [80, 0]
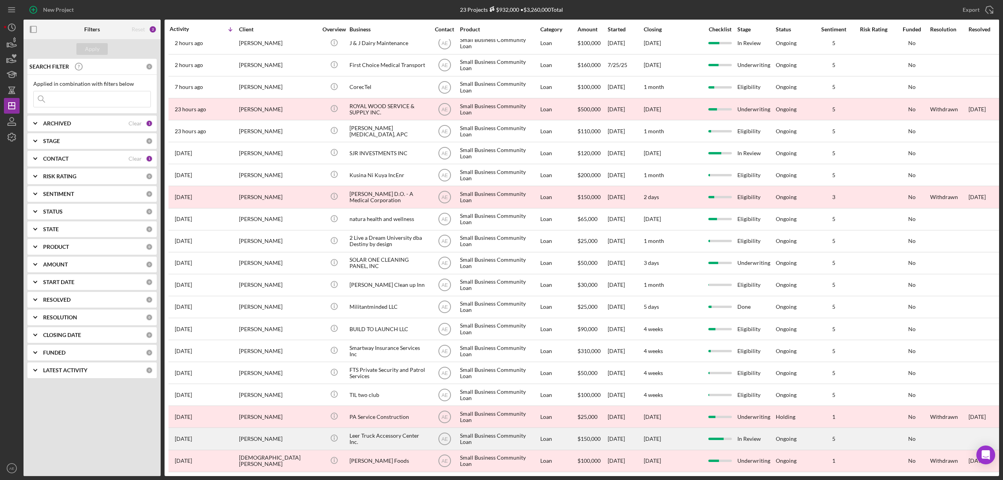
click at [296, 434] on div "[PERSON_NAME]" at bounding box center [278, 438] width 78 height 21
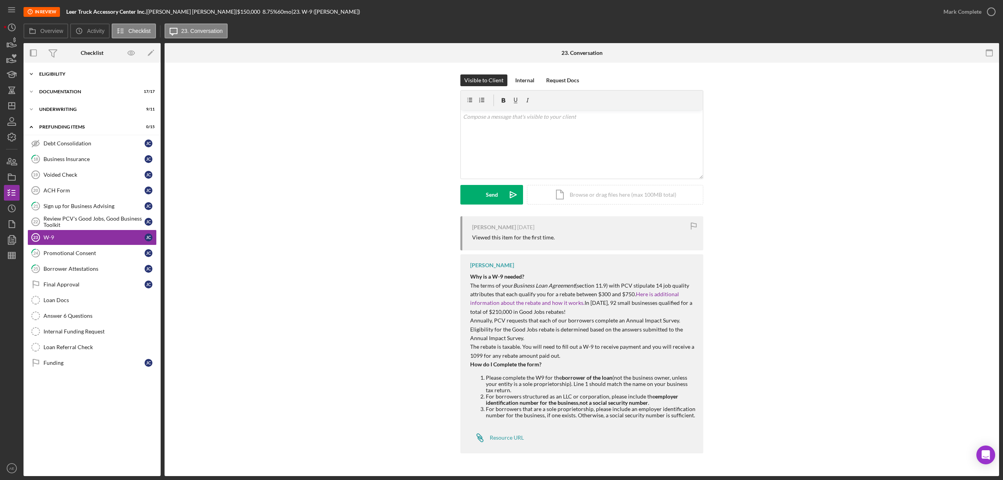
click at [82, 76] on div "Eligibility" at bounding box center [95, 74] width 112 height 5
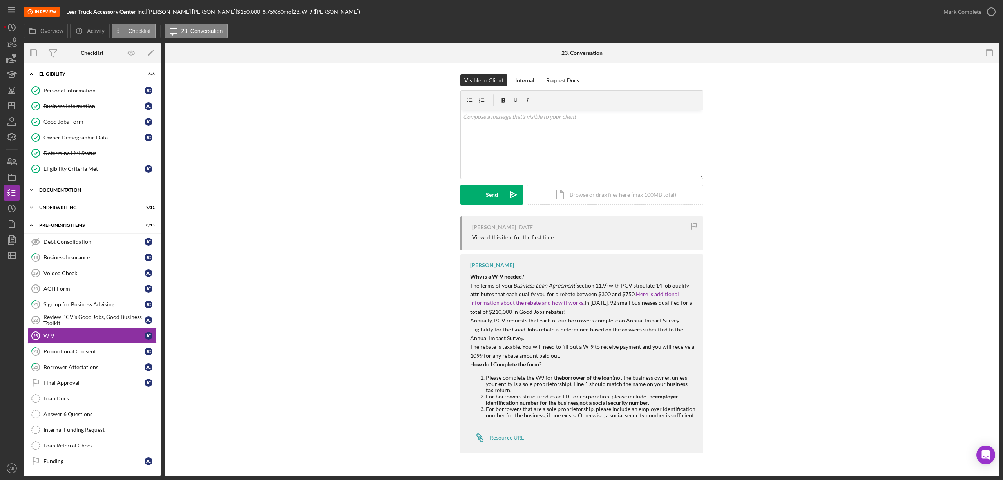
click at [80, 192] on div "Documentation" at bounding box center [95, 190] width 112 height 5
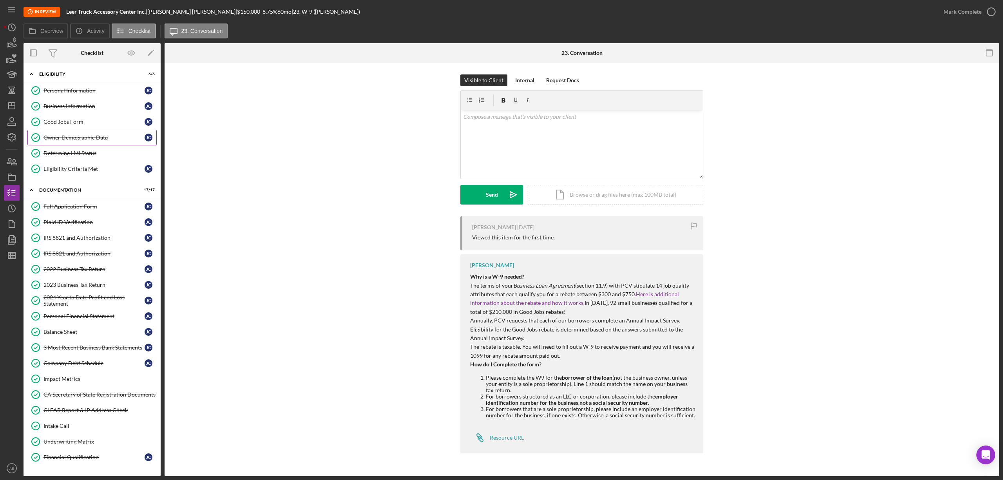
click at [80, 133] on link "Owner Demographic Data Owner Demographic Data J C" at bounding box center [91, 138] width 129 height 16
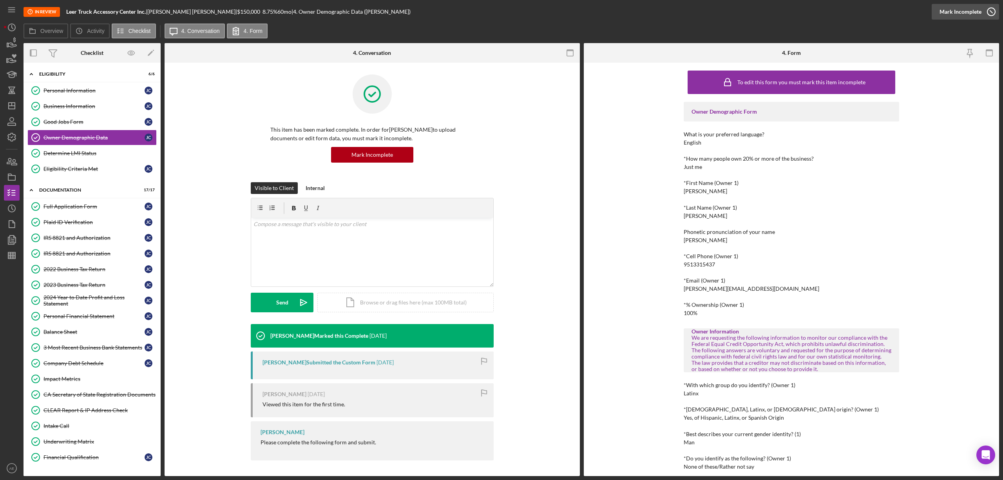
click at [978, 5] on div "Mark Incomplete" at bounding box center [960, 12] width 42 height 16
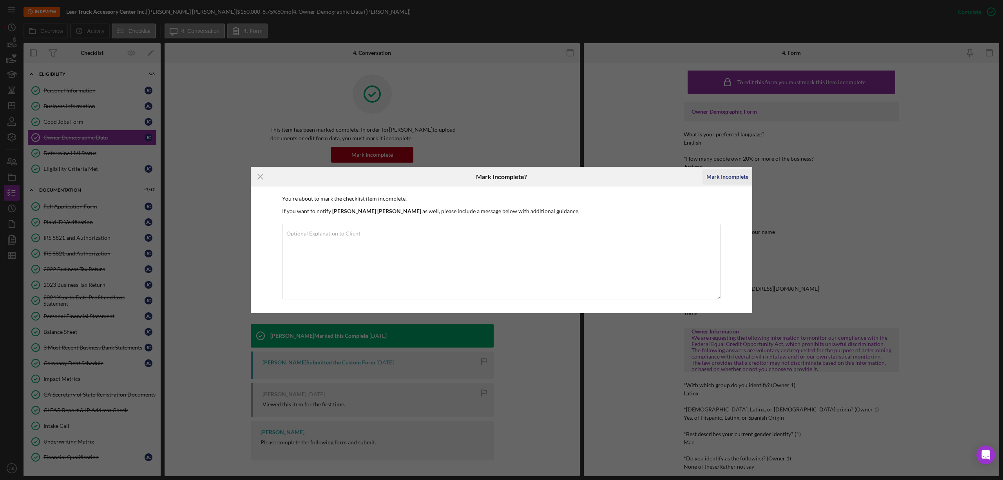
click at [711, 182] on div "Mark Incomplete" at bounding box center [727, 177] width 42 height 16
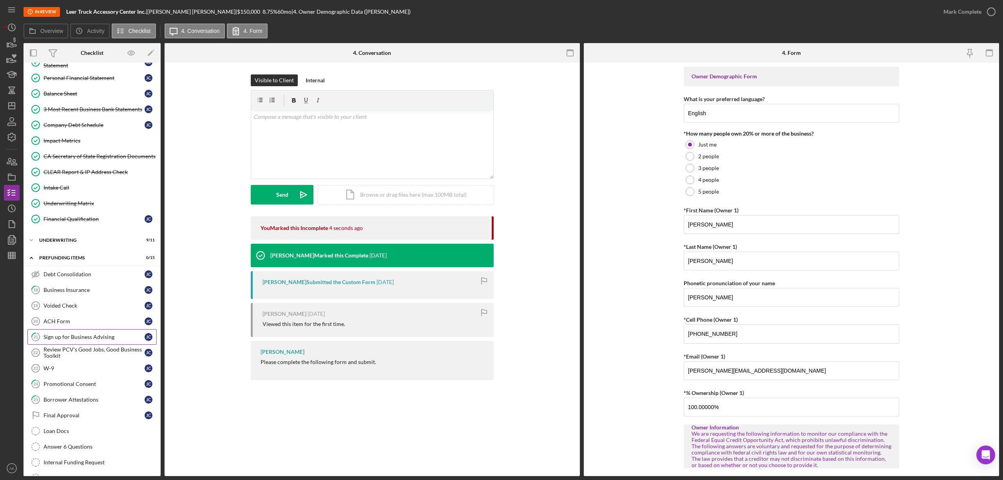
scroll to position [261, 0]
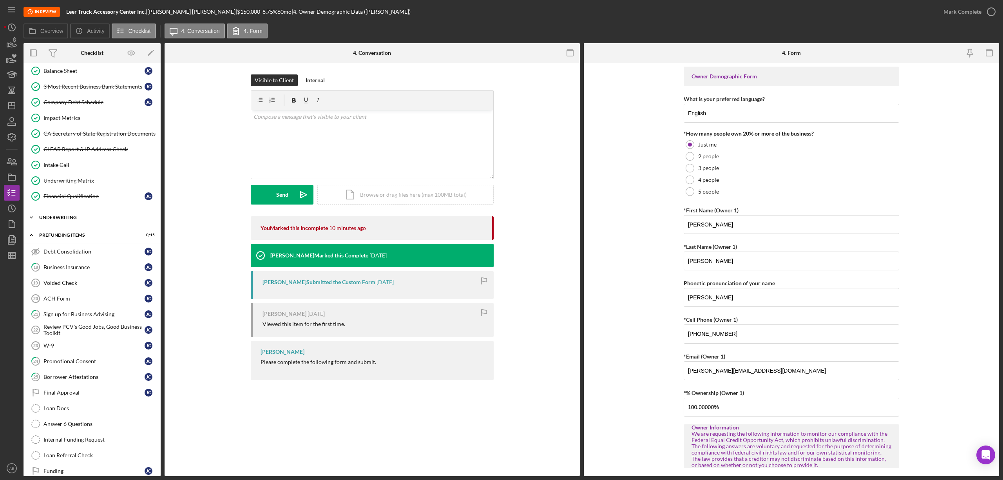
click at [91, 225] on div "Icon/Expander Underwriting 9 / 11" at bounding box center [91, 218] width 137 height 16
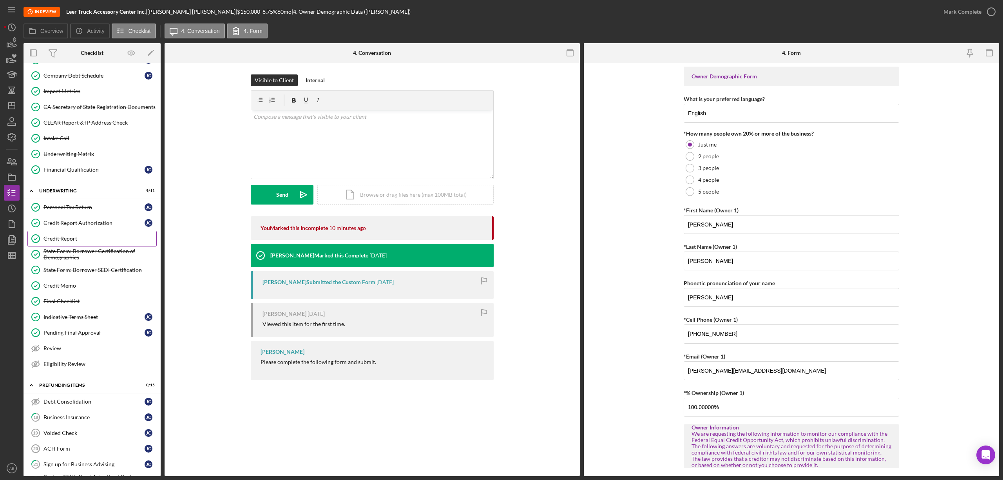
scroll to position [313, 0]
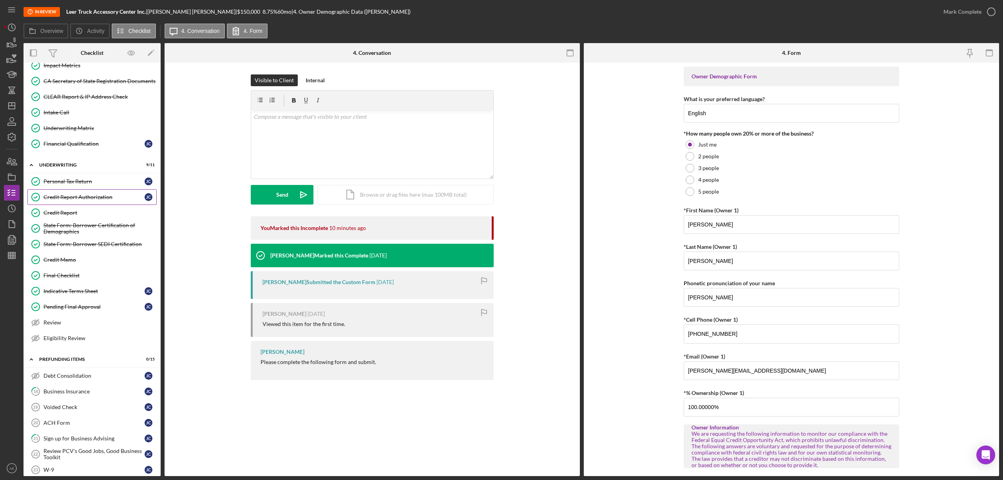
click at [89, 200] on div "Credit Report Authorization" at bounding box center [93, 197] width 101 height 6
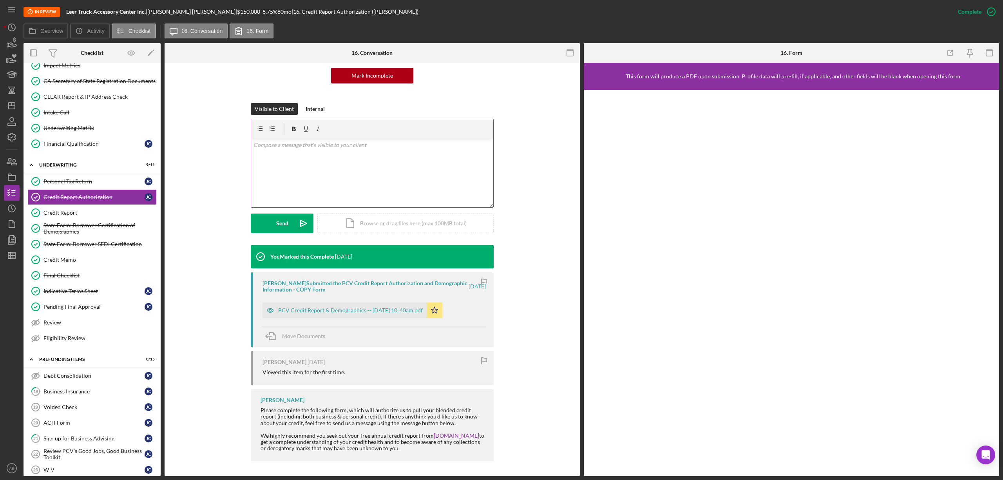
scroll to position [80, 0]
